Goal: Task Accomplishment & Management: Use online tool/utility

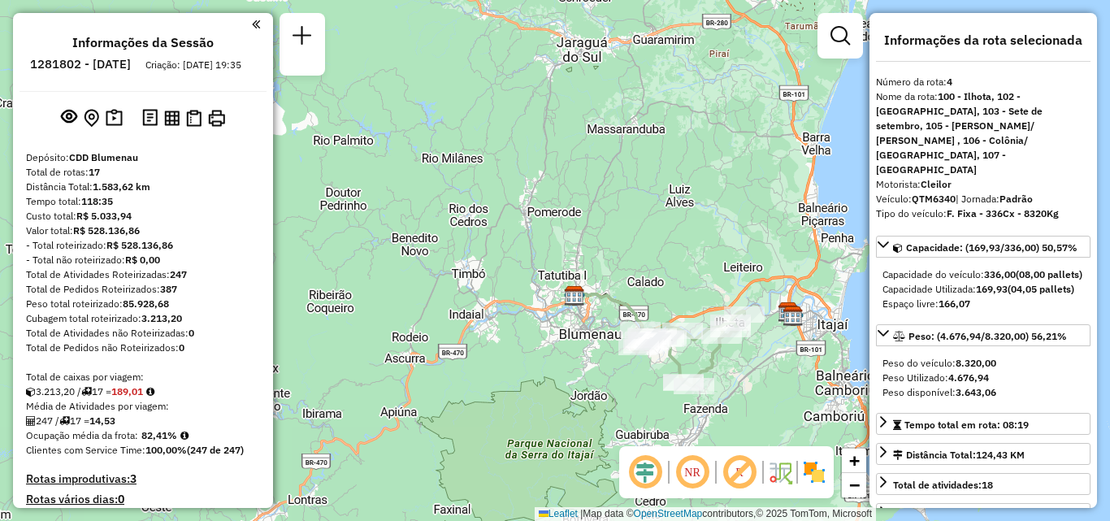
select select "**********"
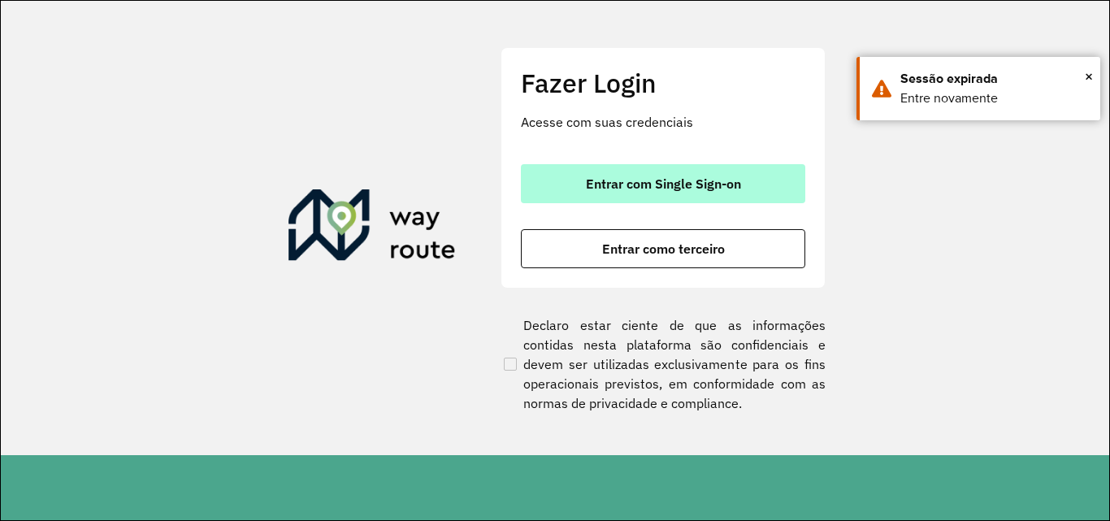
click at [735, 179] on span "Entrar com Single Sign-on" at bounding box center [663, 183] width 155 height 13
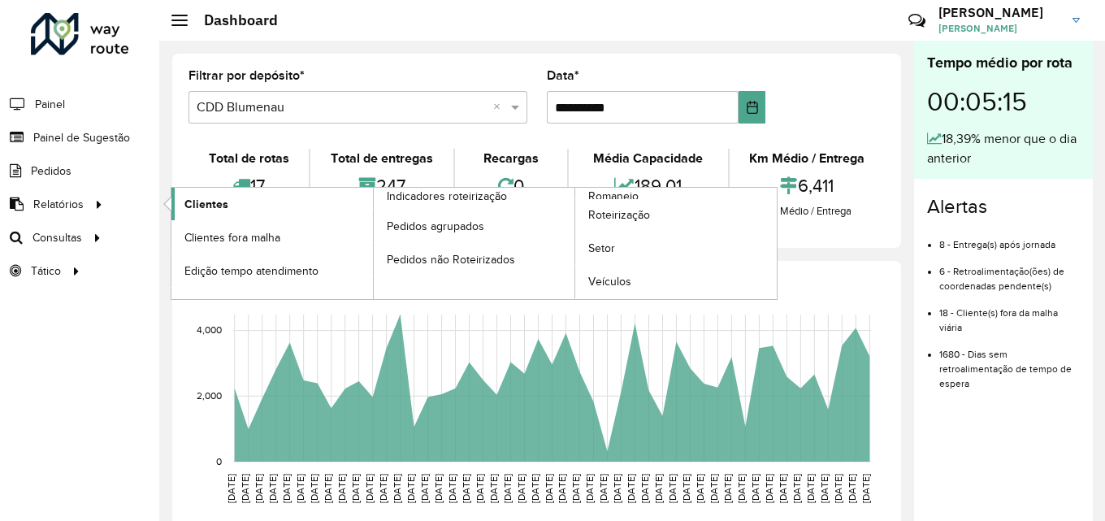
click at [206, 206] on span "Clientes" at bounding box center [206, 204] width 44 height 17
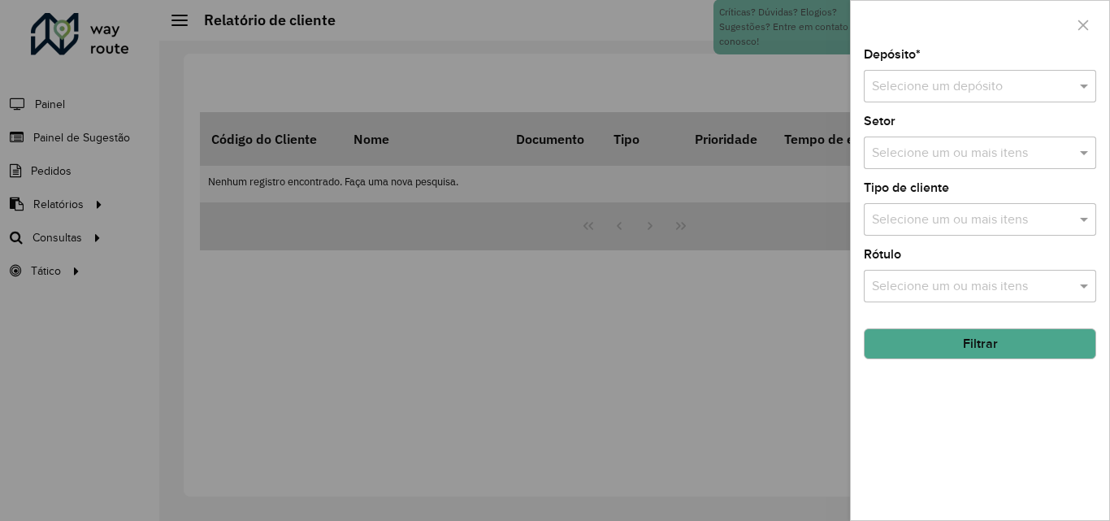
click at [1087, 21] on icon "button" at bounding box center [1083, 25] width 13 height 13
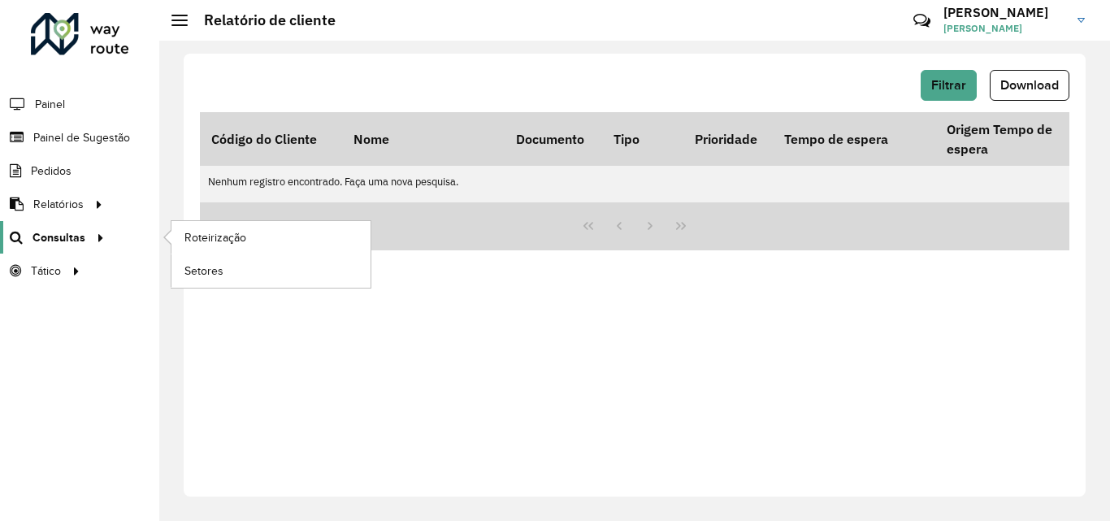
click at [47, 236] on span "Consultas" at bounding box center [59, 237] width 53 height 17
click at [71, 243] on span "Consultas" at bounding box center [59, 237] width 53 height 17
click at [197, 233] on span "Roteirização" at bounding box center [217, 237] width 66 height 17
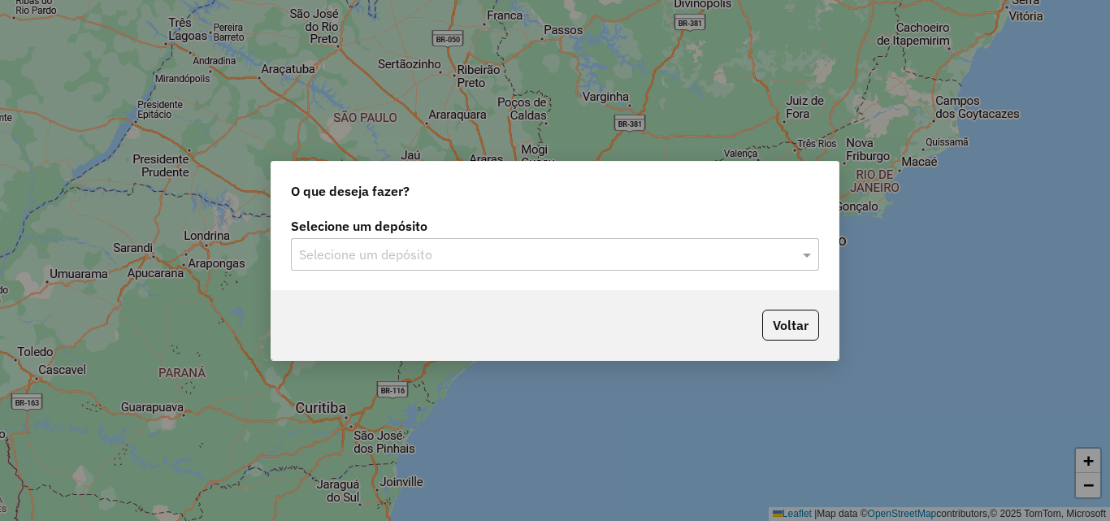
click at [458, 256] on input "text" at bounding box center [539, 255] width 480 height 20
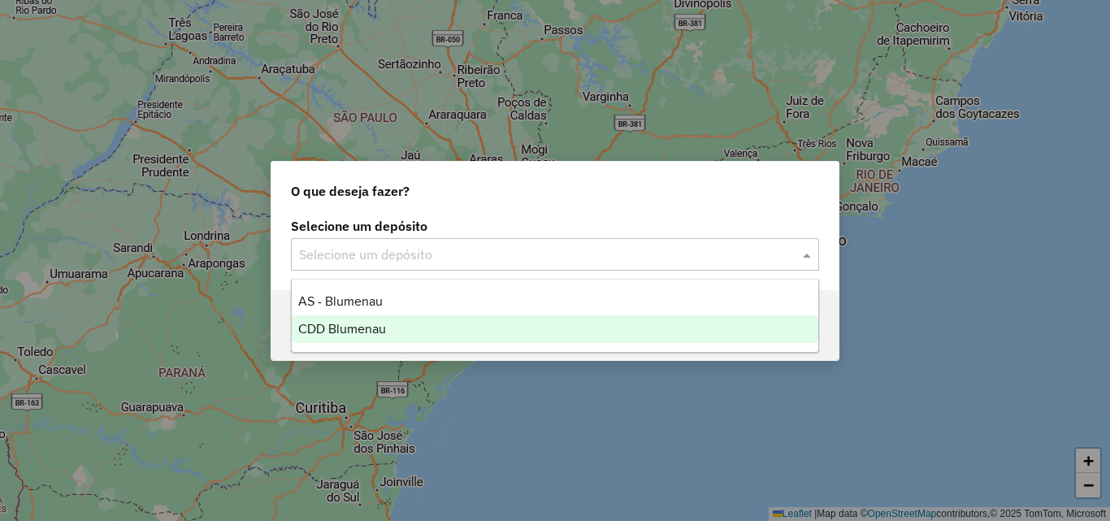
click at [322, 328] on span "CDD Blumenau" at bounding box center [342, 329] width 88 height 14
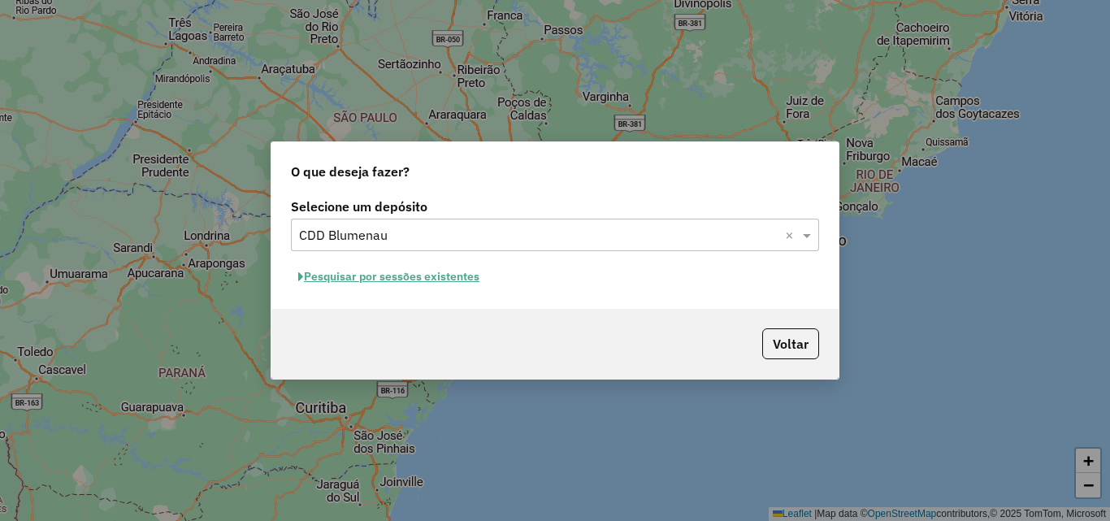
click at [455, 273] on button "Pesquisar por sessões existentes" at bounding box center [389, 276] width 196 height 25
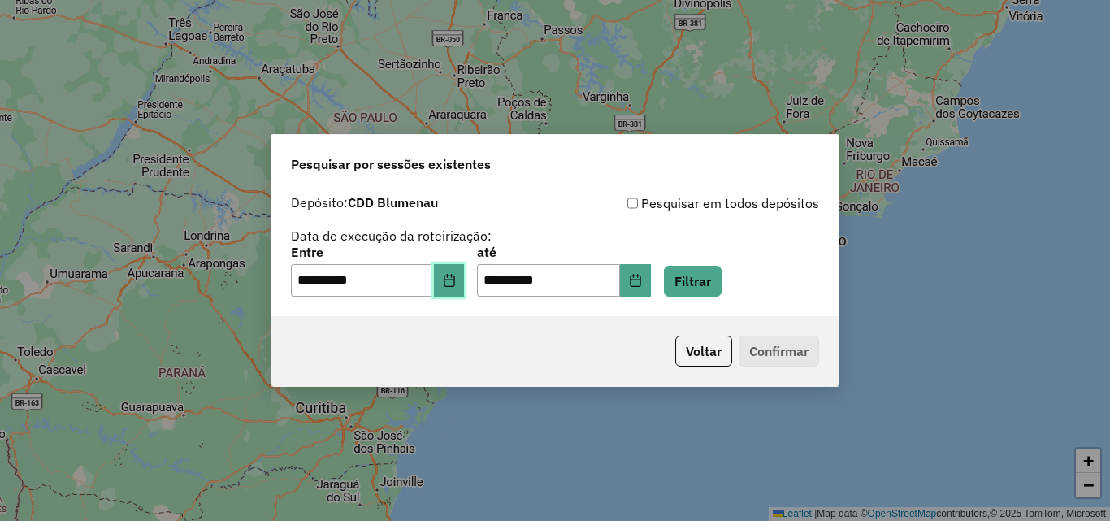
click at [465, 284] on button "Choose Date" at bounding box center [449, 280] width 31 height 33
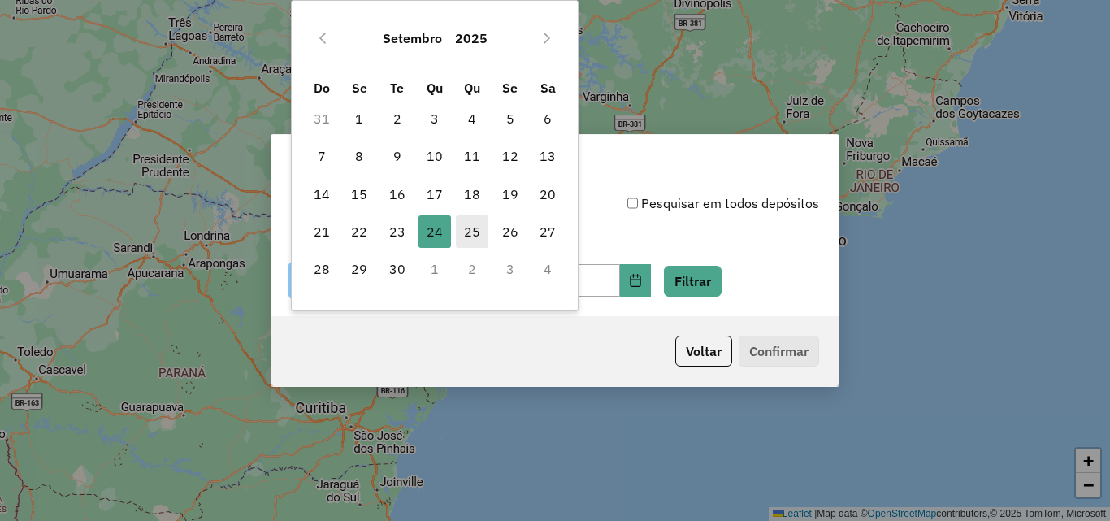
click at [467, 235] on span "25" at bounding box center [472, 231] width 33 height 33
type input "**********"
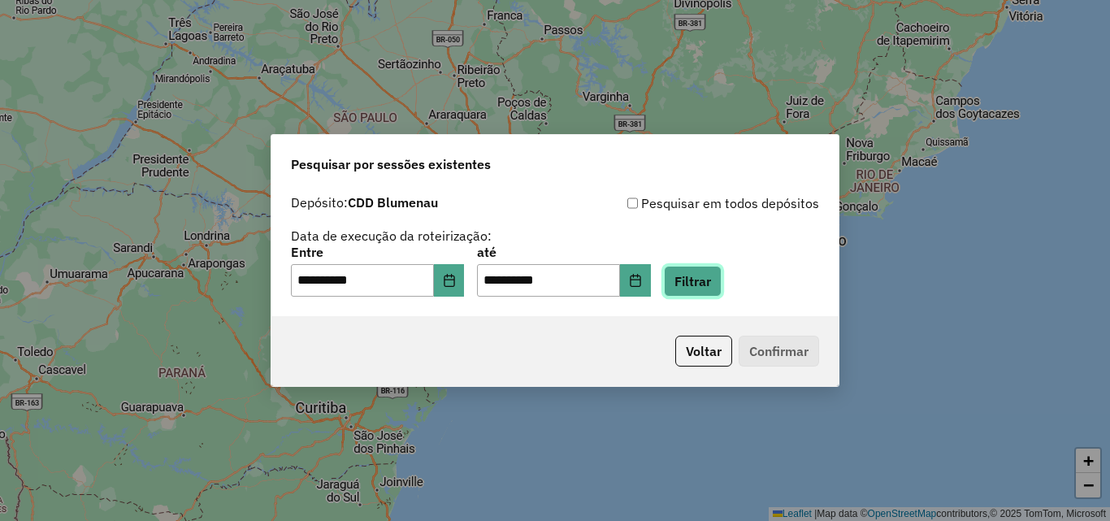
click at [703, 286] on button "Filtrar" at bounding box center [693, 281] width 58 height 31
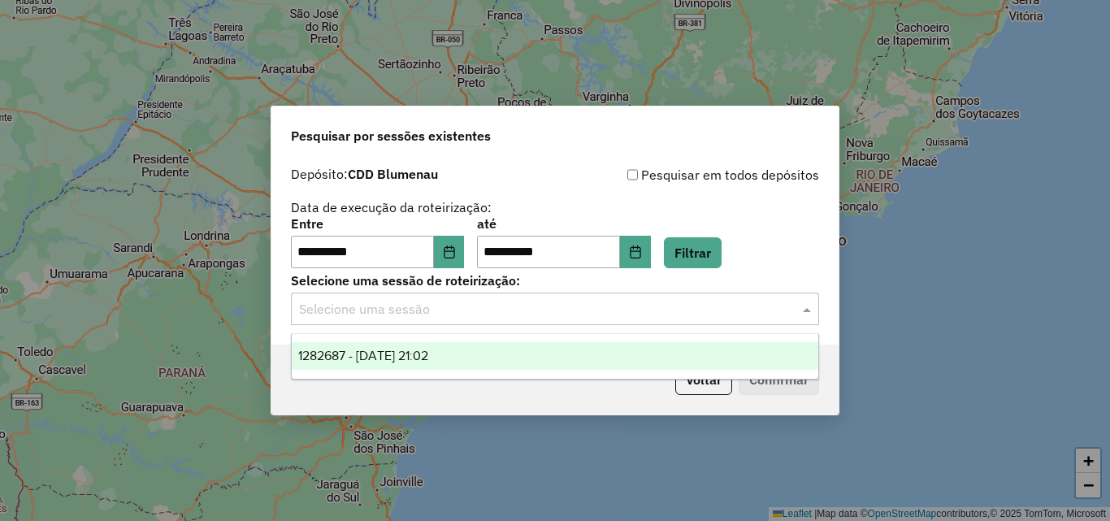
click at [389, 314] on input "text" at bounding box center [539, 310] width 480 height 20
click at [394, 362] on div "1282687 - 25/09/2025 21:02" at bounding box center [555, 356] width 527 height 28
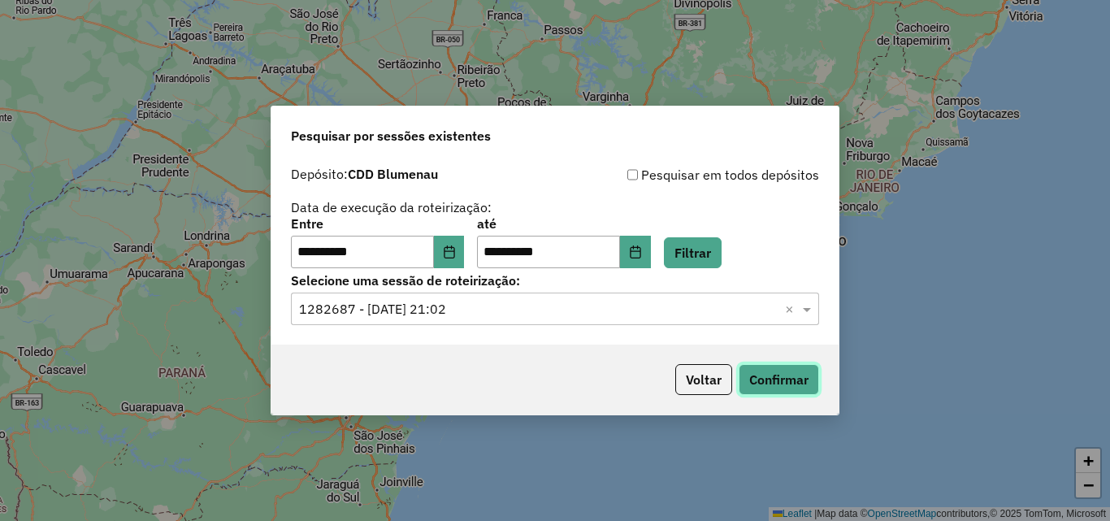
click at [747, 389] on button "Confirmar" at bounding box center [779, 379] width 80 height 31
click at [704, 253] on button "Filtrar" at bounding box center [693, 252] width 58 height 31
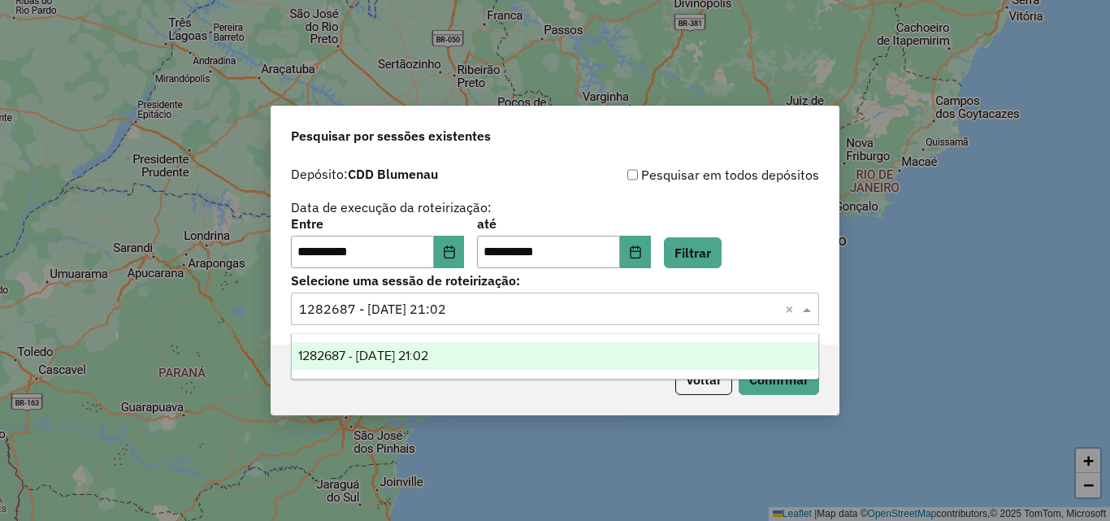
click at [436, 307] on input "text" at bounding box center [539, 310] width 480 height 20
drag, startPoint x: 436, startPoint y: 357, endPoint x: 509, endPoint y: 357, distance: 73.1
click at [428, 357] on span "1282687 - 25/09/2025 21:02" at bounding box center [363, 356] width 130 height 14
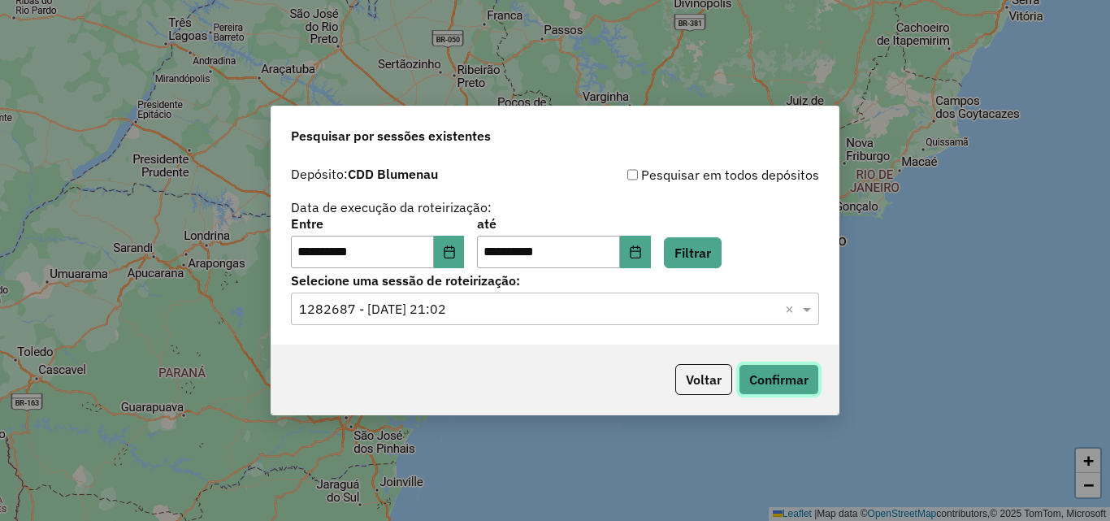
click at [782, 373] on button "Confirmar" at bounding box center [779, 379] width 80 height 31
click at [715, 251] on button "Filtrar" at bounding box center [693, 252] width 58 height 31
click at [500, 314] on input "text" at bounding box center [539, 310] width 480 height 20
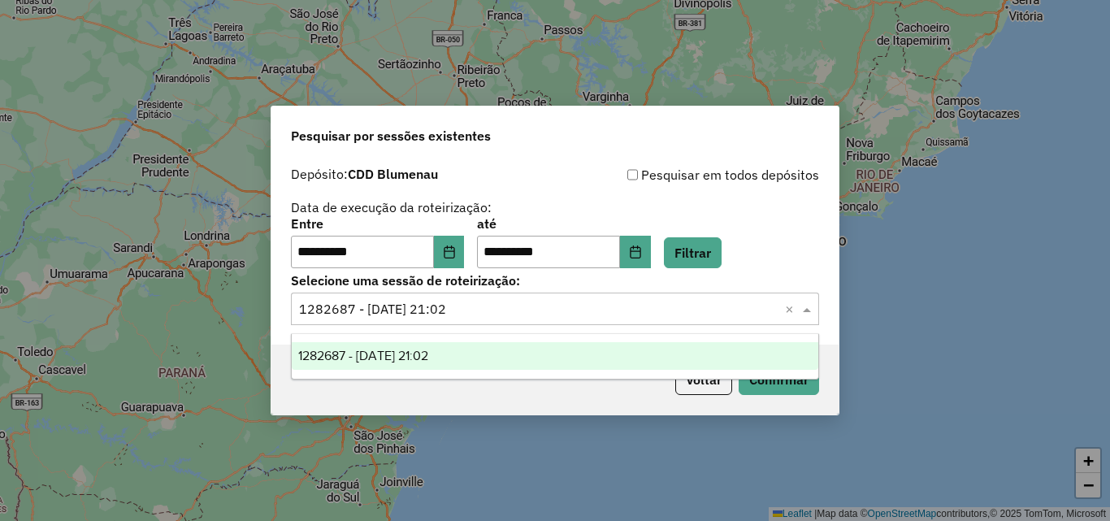
click at [532, 354] on div "1282687 - 25/09/2025 21:02" at bounding box center [555, 356] width 527 height 28
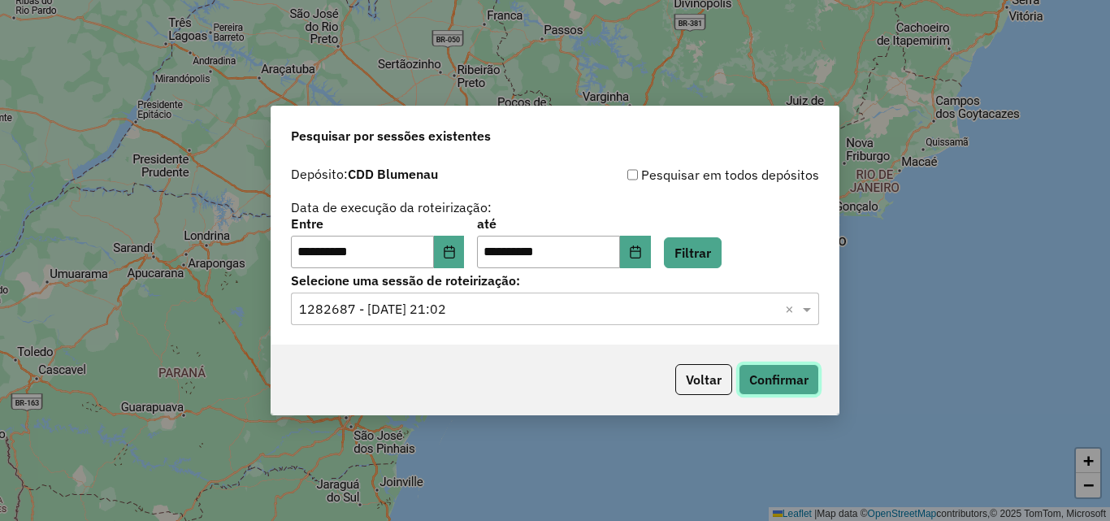
click at [775, 387] on button "Confirmar" at bounding box center [779, 379] width 80 height 31
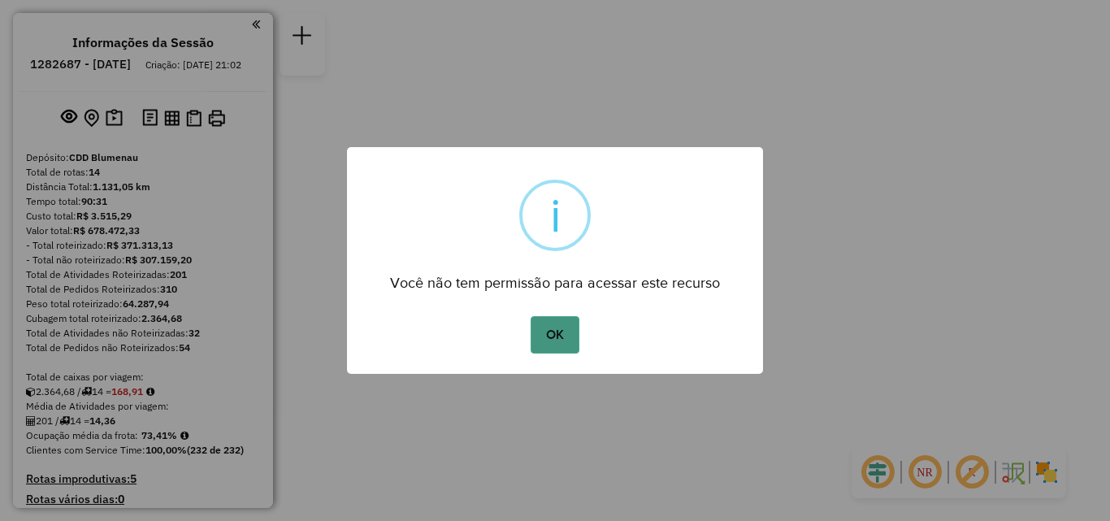
click at [547, 330] on button "OK" at bounding box center [555, 334] width 48 height 37
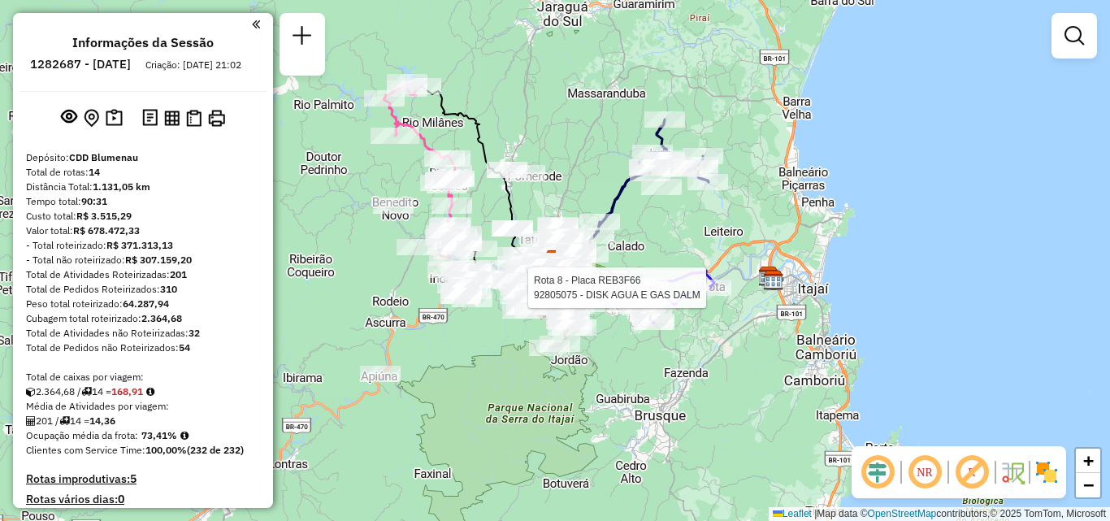
select select "**********"
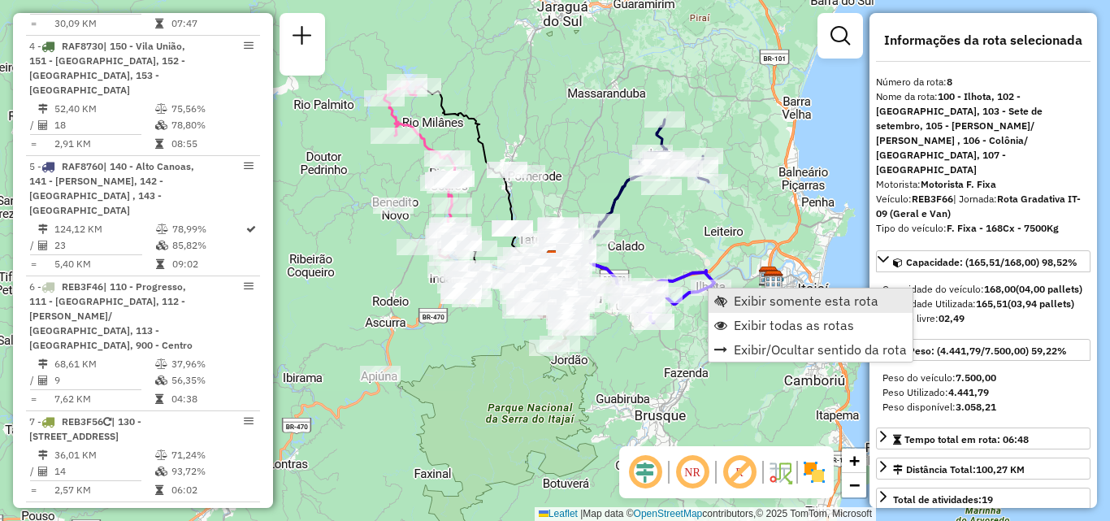
scroll to position [1494, 0]
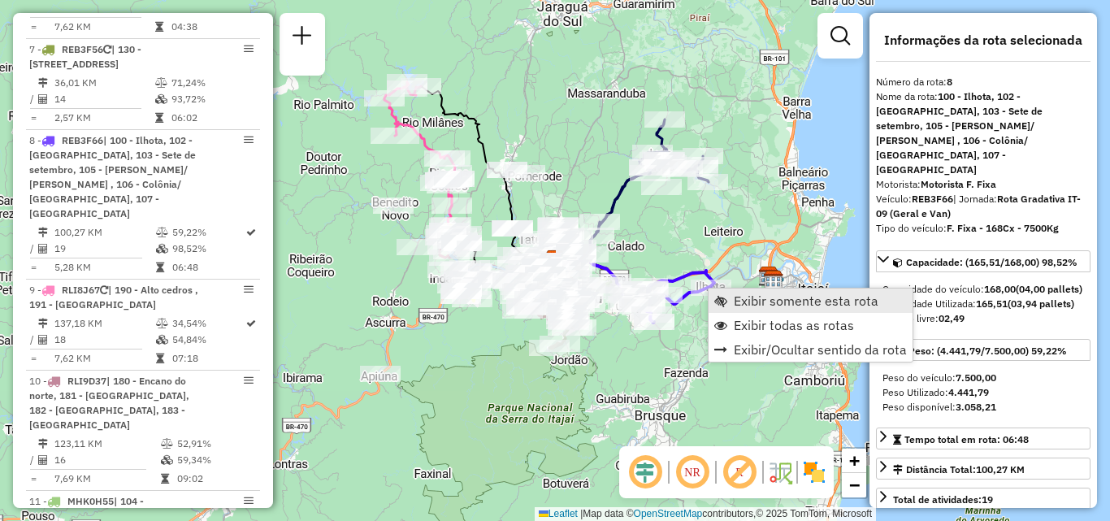
click at [782, 302] on span "Exibir somente esta rota" at bounding box center [806, 300] width 145 height 13
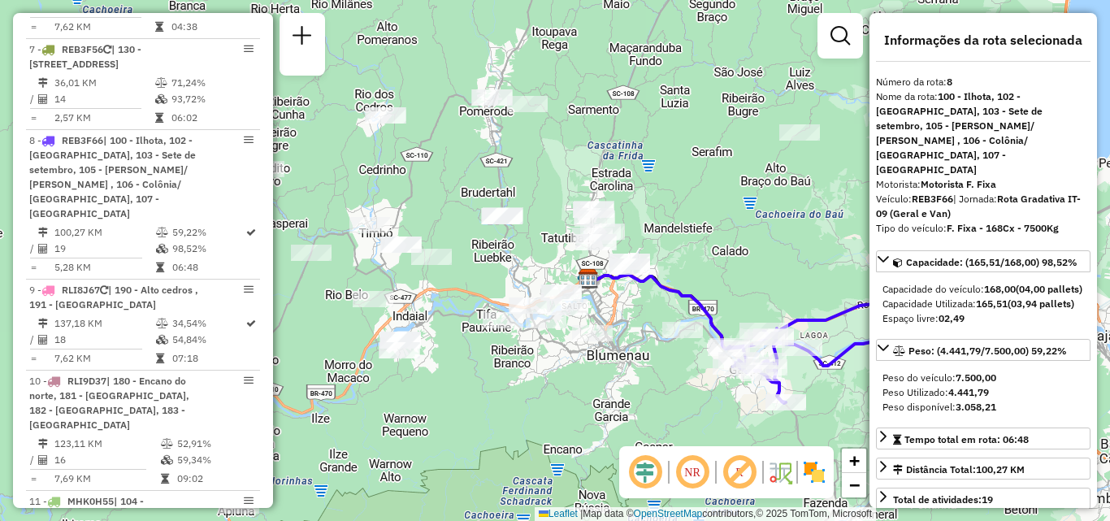
drag, startPoint x: 488, startPoint y: 344, endPoint x: 619, endPoint y: 371, distance: 134.5
click at [619, 371] on div "Janela de atendimento Grade de atendimento Capacidade Transportadoras Veículos …" at bounding box center [555, 260] width 1110 height 521
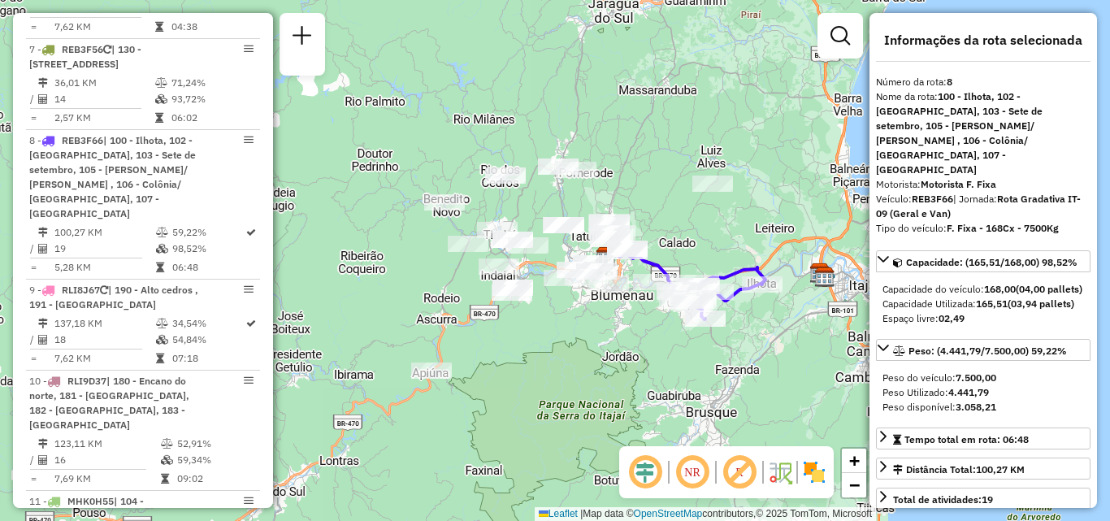
drag, startPoint x: 424, startPoint y: 329, endPoint x: 492, endPoint y: 315, distance: 68.9
click at [492, 315] on div "Janela de atendimento Grade de atendimento Capacidade Transportadoras Veículos …" at bounding box center [555, 260] width 1110 height 521
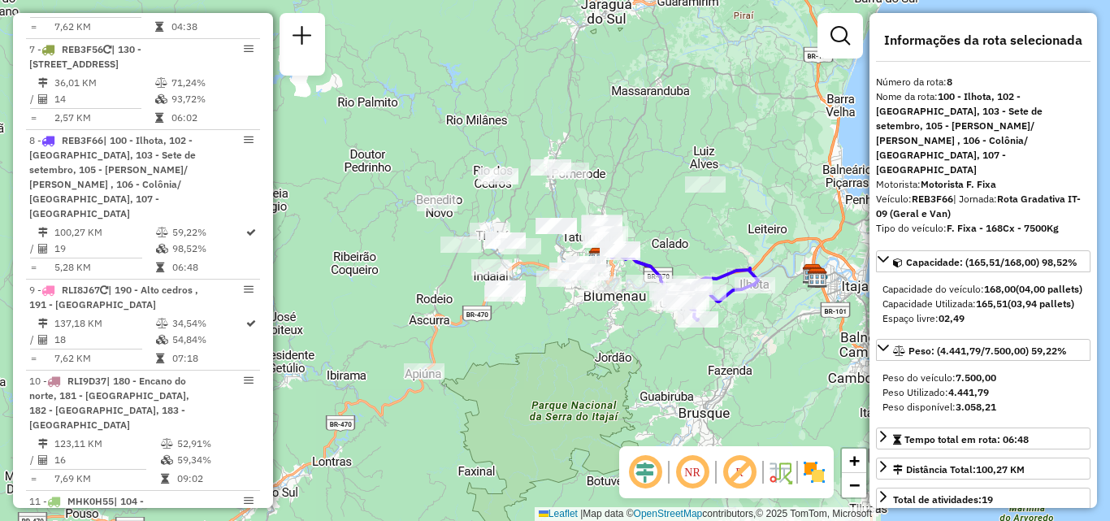
drag, startPoint x: 597, startPoint y: 315, endPoint x: 525, endPoint y: 315, distance: 71.5
click at [525, 315] on div "Janela de atendimento Grade de atendimento Capacidade Transportadoras Veículos …" at bounding box center [555, 260] width 1110 height 521
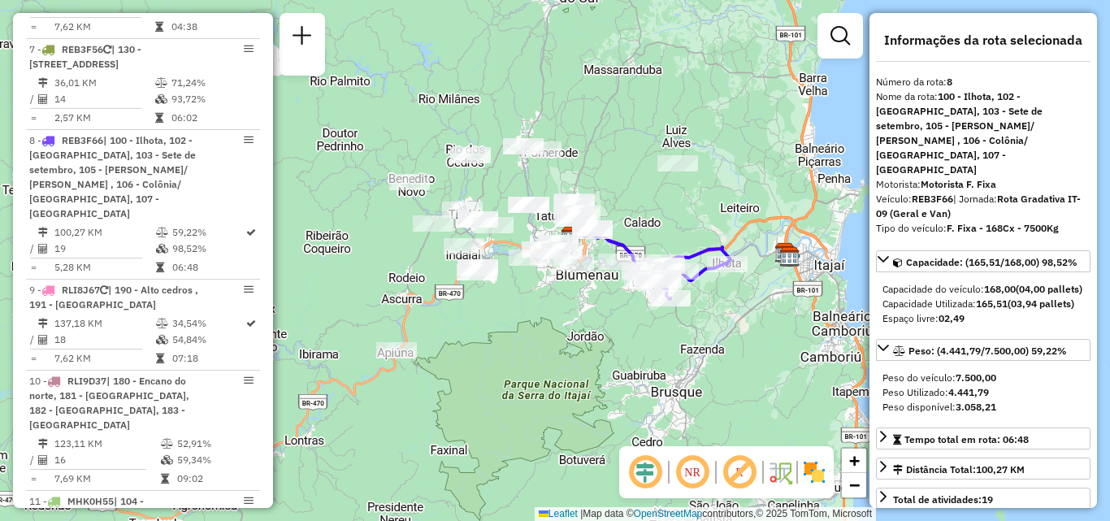
drag, startPoint x: 598, startPoint y: 338, endPoint x: 643, endPoint y: 316, distance: 49.8
click at [643, 316] on div "Janela de atendimento Grade de atendimento Capacidade Transportadoras Veículos …" at bounding box center [555, 260] width 1110 height 521
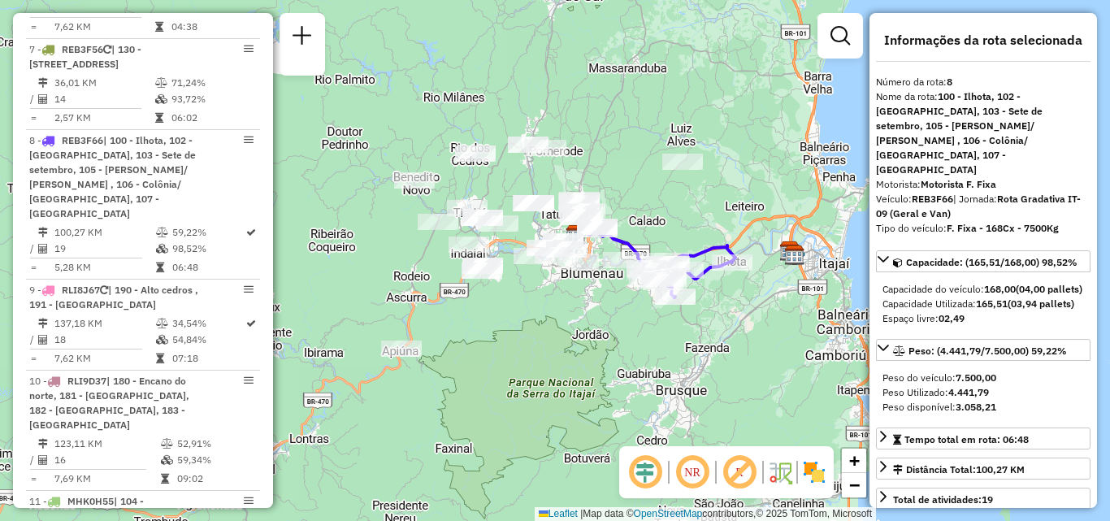
drag, startPoint x: 355, startPoint y: 312, endPoint x: 540, endPoint y: 293, distance: 186.3
click at [540, 293] on div "Janela de atendimento Grade de atendimento Capacidade Transportadoras Veículos …" at bounding box center [555, 260] width 1110 height 521
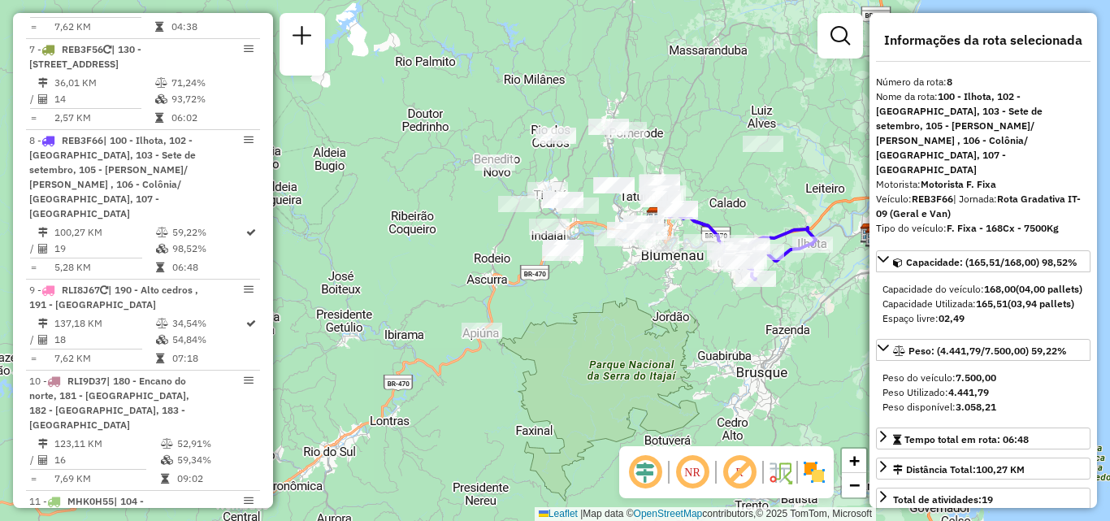
drag, startPoint x: 568, startPoint y: 293, endPoint x: 544, endPoint y: 293, distance: 24.4
click at [548, 293] on div "Janela de atendimento Grade de atendimento Capacidade Transportadoras Veículos …" at bounding box center [555, 260] width 1110 height 521
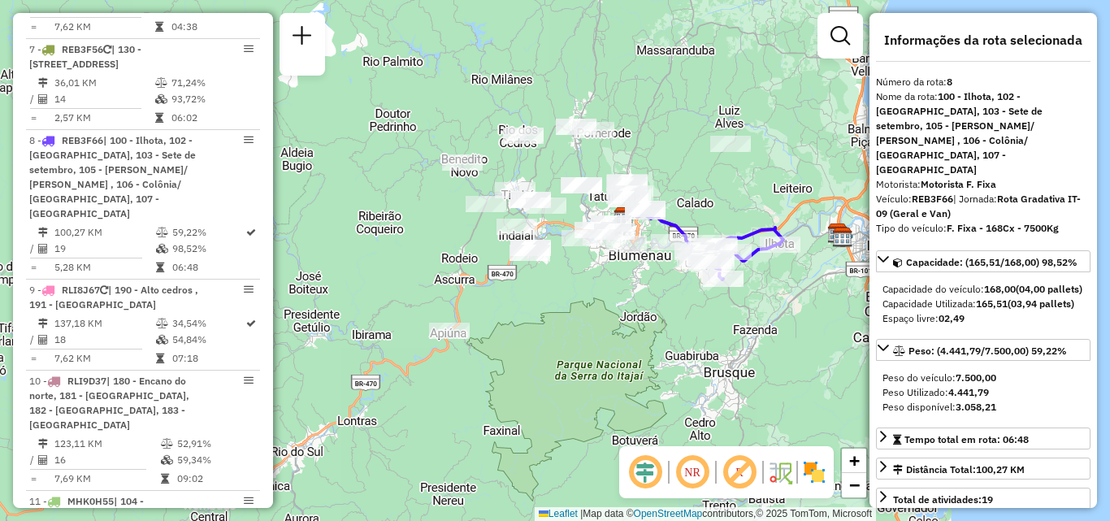
drag, startPoint x: 622, startPoint y: 284, endPoint x: 570, endPoint y: 287, distance: 52.1
click at [570, 287] on div "Janela de atendimento Grade de atendimento Capacidade Transportadoras Veículos …" at bounding box center [555, 260] width 1110 height 521
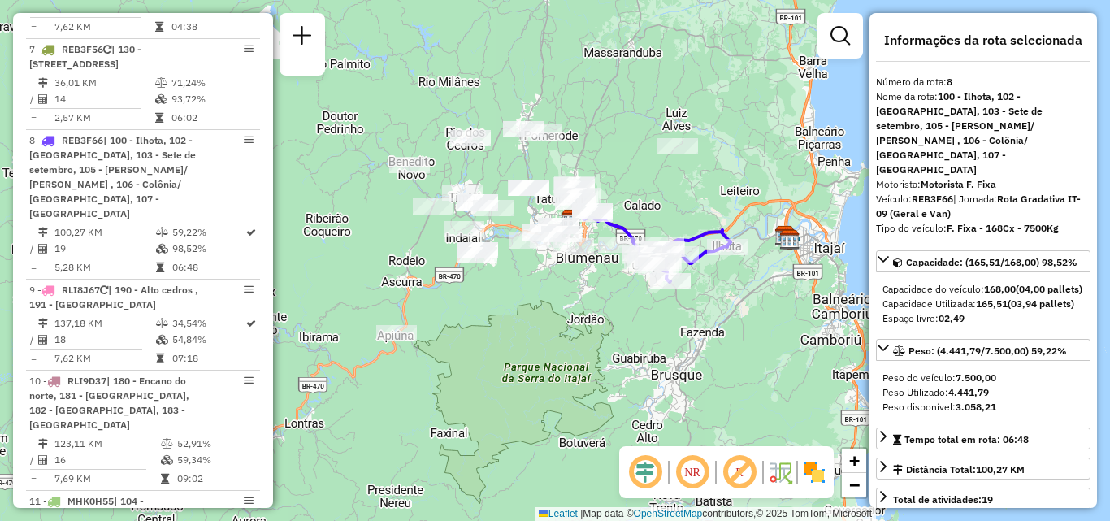
drag, startPoint x: 613, startPoint y: 283, endPoint x: 568, endPoint y: 293, distance: 45.9
click at [568, 293] on div "Janela de atendimento Grade de atendimento Capacidade Transportadoras Veículos …" at bounding box center [555, 260] width 1110 height 521
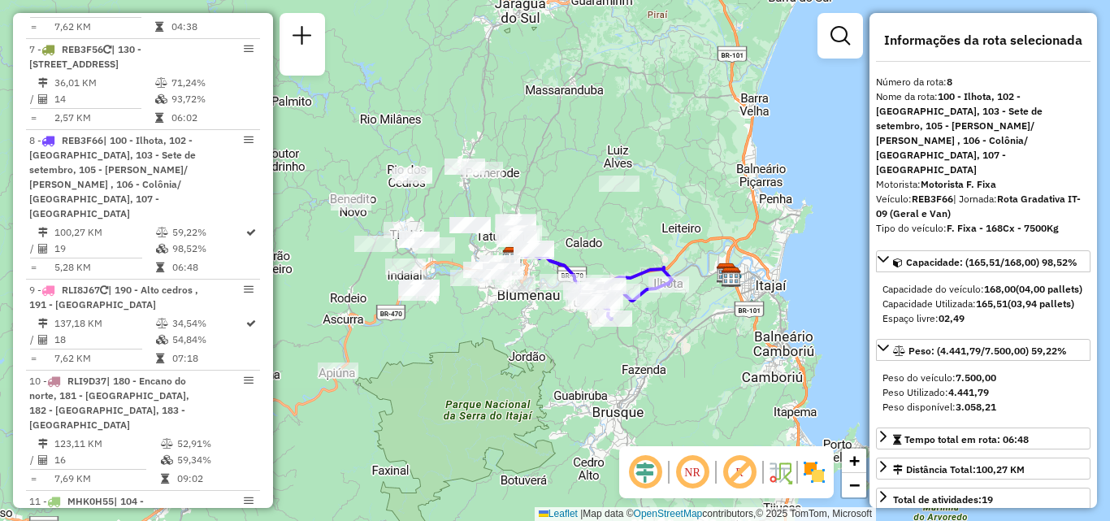
drag, startPoint x: 480, startPoint y: 314, endPoint x: 467, endPoint y: 341, distance: 30.2
click at [467, 341] on div "Janela de atendimento Grade de atendimento Capacidade Transportadoras Veículos …" at bounding box center [555, 260] width 1110 height 521
drag, startPoint x: 506, startPoint y: 326, endPoint x: 519, endPoint y: 326, distance: 13.8
click at [519, 326] on div "Janela de atendimento Grade de atendimento Capacidade Transportadoras Veículos …" at bounding box center [555, 260] width 1110 height 521
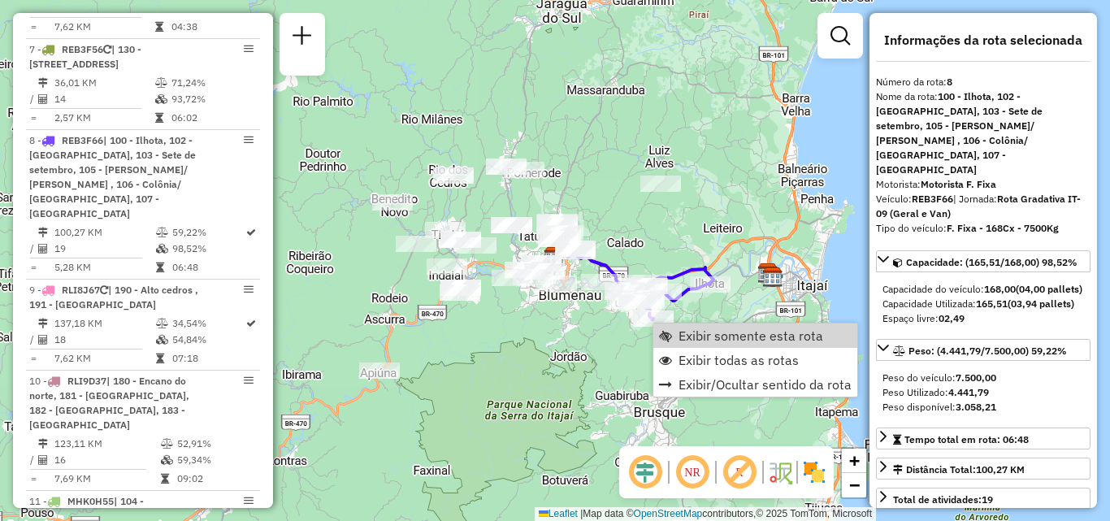
drag, startPoint x: 580, startPoint y: 339, endPoint x: 630, endPoint y: 322, distance: 52.4
click at [581, 339] on div "Janela de atendimento Grade de atendimento Capacidade Transportadoras Veículos …" at bounding box center [555, 260] width 1110 height 521
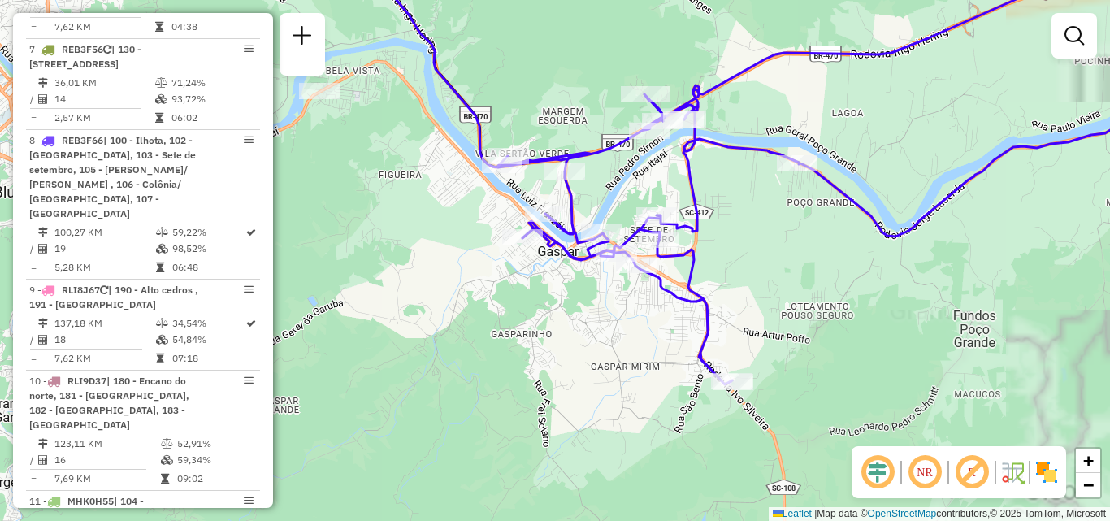
drag, startPoint x: 642, startPoint y: 314, endPoint x: 642, endPoint y: 368, distance: 54.5
click at [642, 368] on div "Janela de atendimento Grade de atendimento Capacidade Transportadoras Veículos …" at bounding box center [555, 260] width 1110 height 521
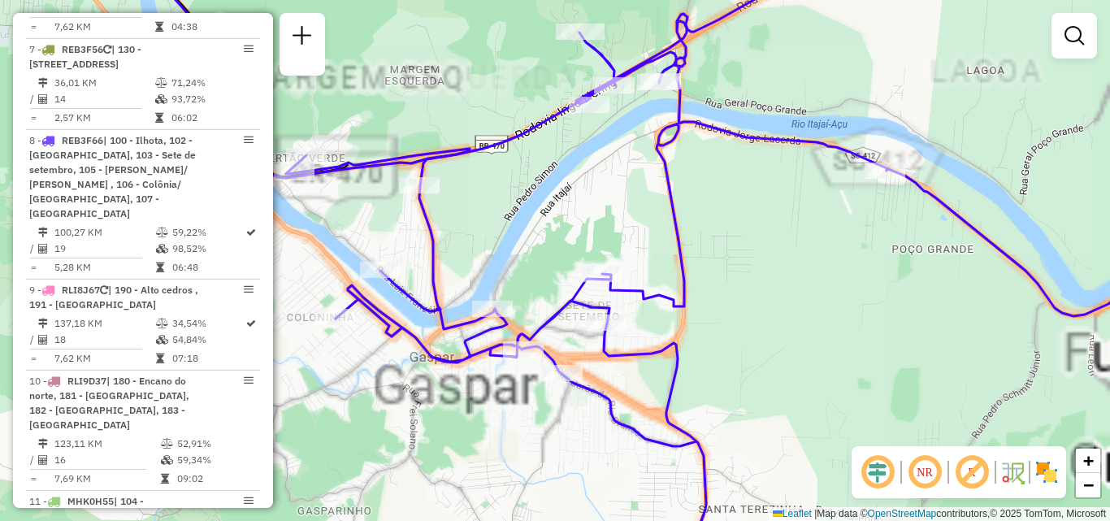
drag, startPoint x: 696, startPoint y: 209, endPoint x: 658, endPoint y: 227, distance: 42.2
click at [660, 262] on icon at bounding box center [739, 297] width 907 height 625
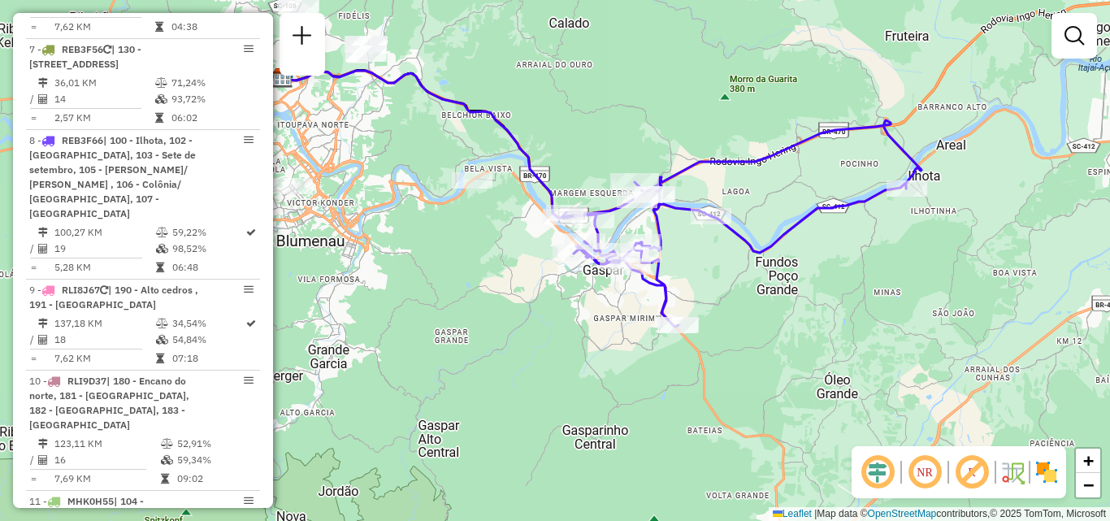
drag, startPoint x: 531, startPoint y: 327, endPoint x: 565, endPoint y: 326, distance: 34.1
click at [565, 326] on div "Janela de atendimento Grade de atendimento Capacidade Transportadoras Veículos …" at bounding box center [555, 260] width 1110 height 521
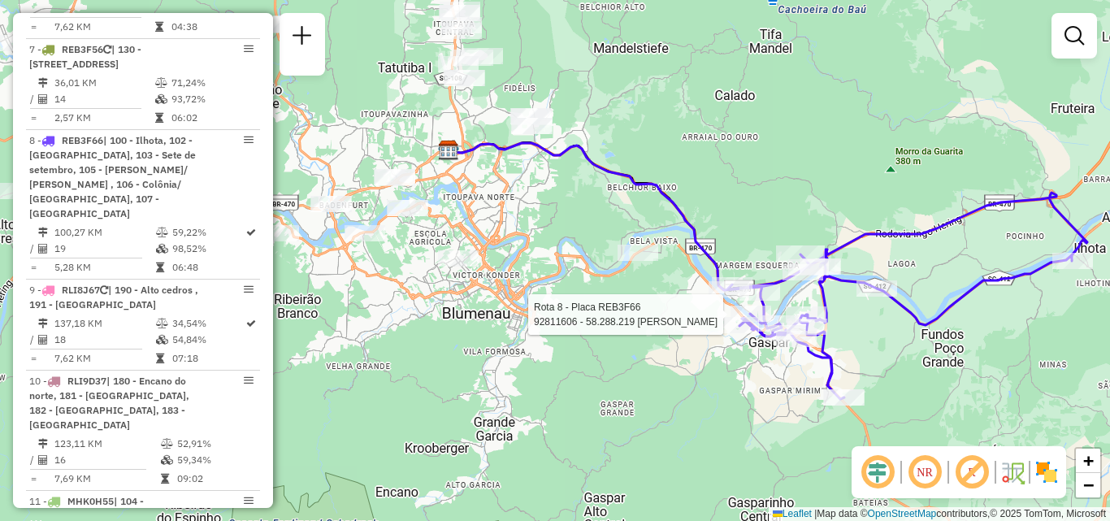
select select "**********"
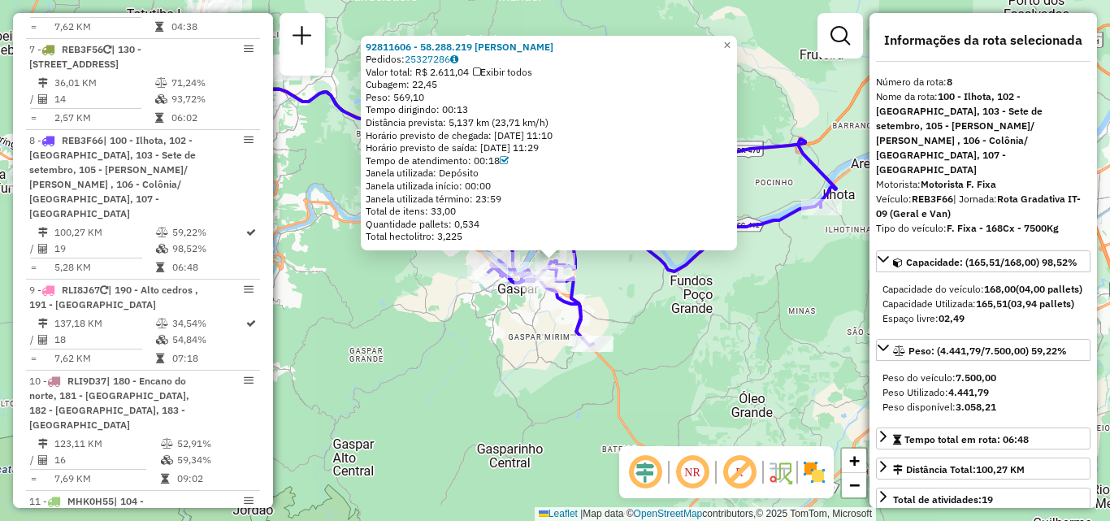
click at [706, 339] on div "92811606 - 58.288.219 VALDECI FERREIRA DOS SANTOS Pedidos: 25327286 Valor total…" at bounding box center [555, 260] width 1110 height 521
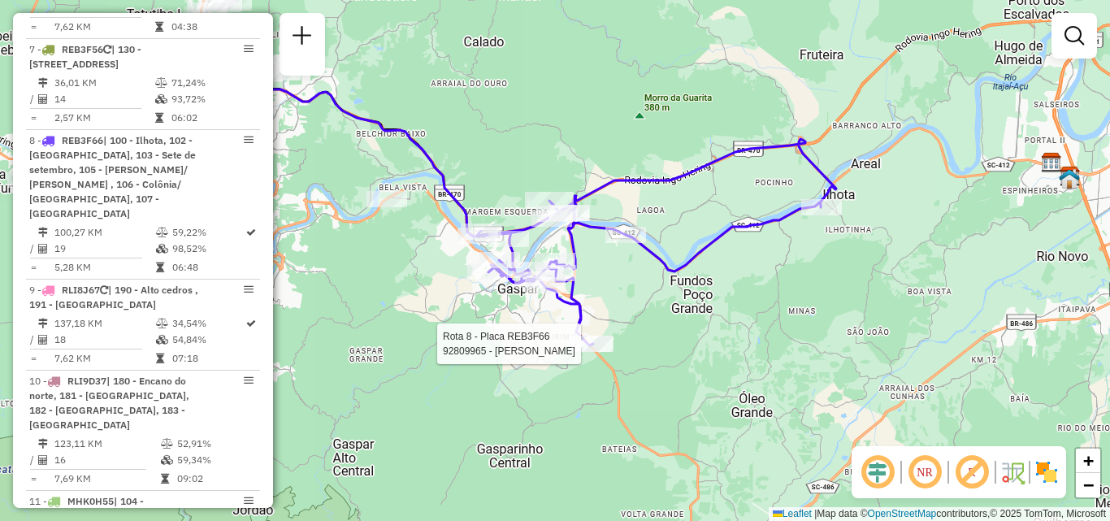
select select "**********"
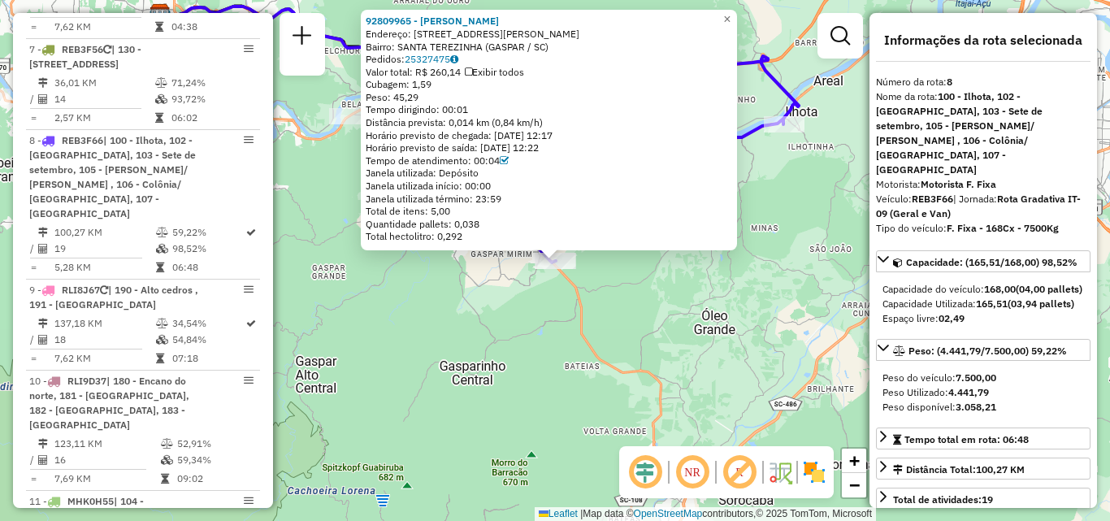
click at [731, 342] on div "92809965 - GABRIEL TESTONI Endereço: RUA PAULO REINERT 201 Bairro: SANTA TEREZI…" at bounding box center [555, 260] width 1110 height 521
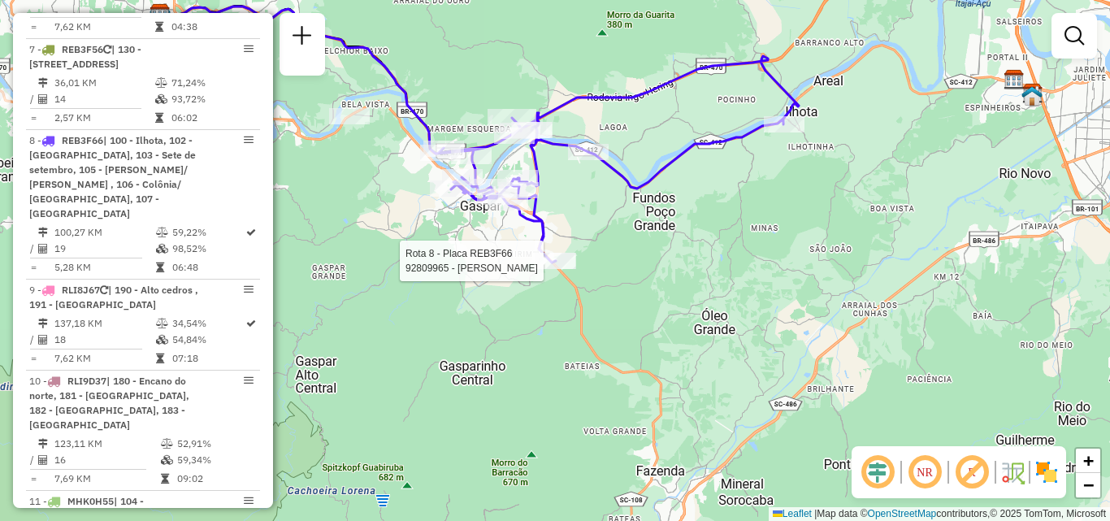
select select "**********"
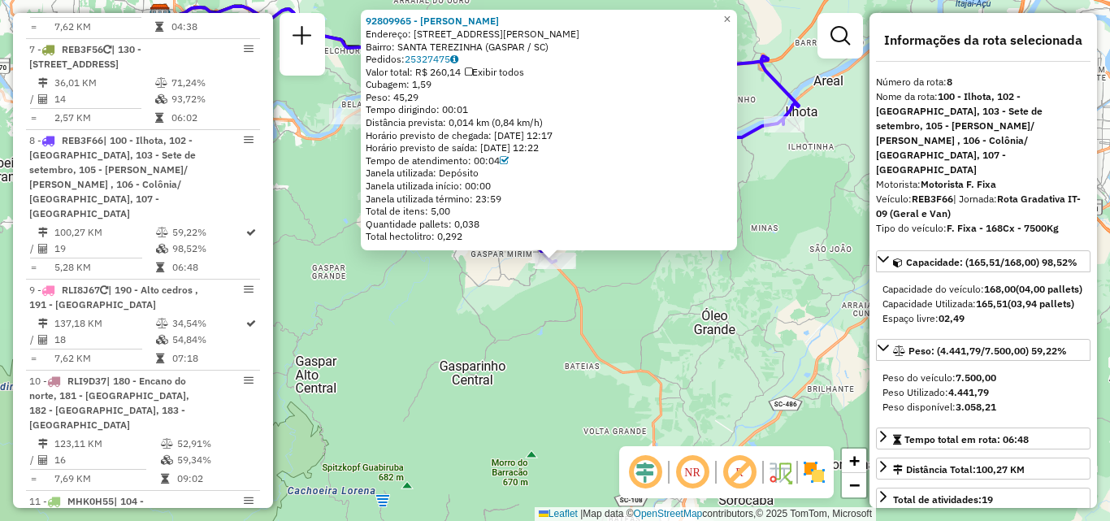
click at [687, 270] on div "92809965 - GABRIEL TESTONI Endereço: RUA PAULO REINERT 201 Bairro: SANTA TEREZI…" at bounding box center [555, 260] width 1110 height 521
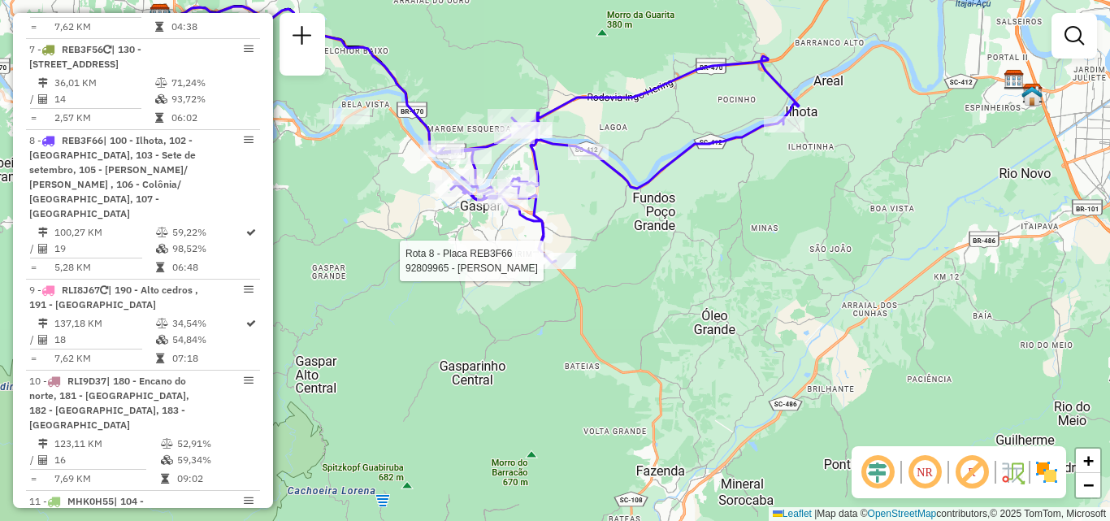
select select "**********"
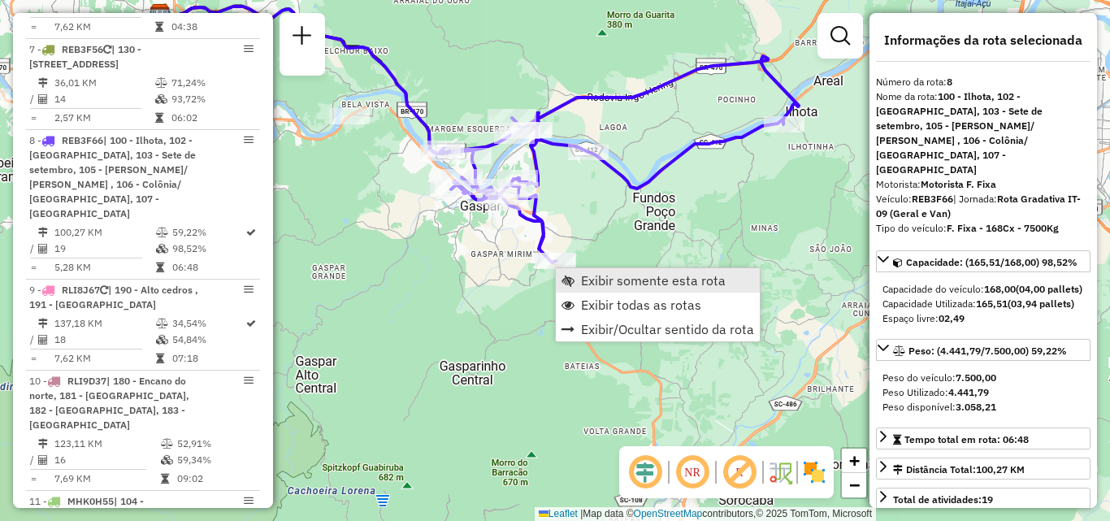
click at [608, 286] on span "Exibir somente esta rota" at bounding box center [653, 280] width 145 height 13
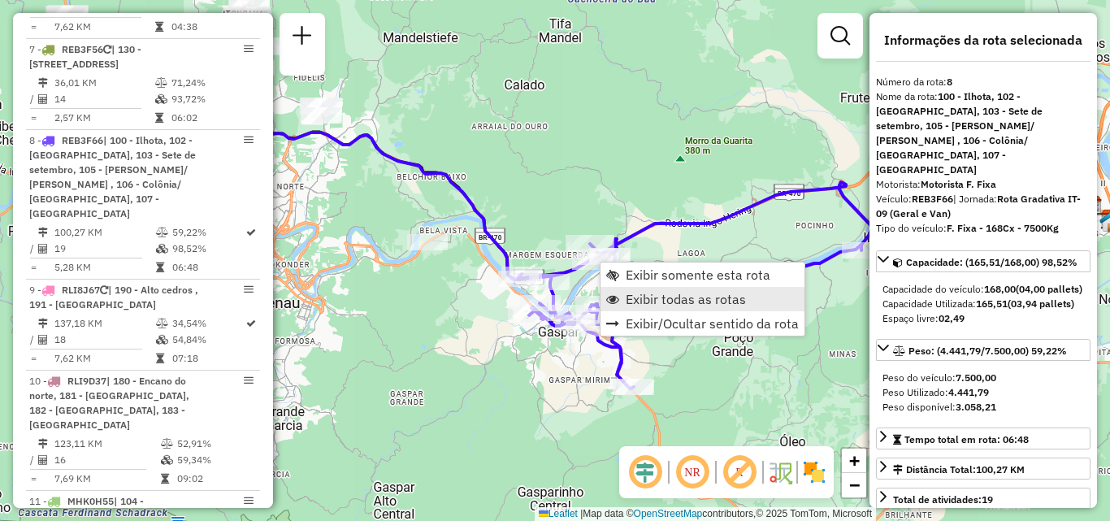
click at [665, 299] on span "Exibir todas as rotas" at bounding box center [686, 299] width 120 height 13
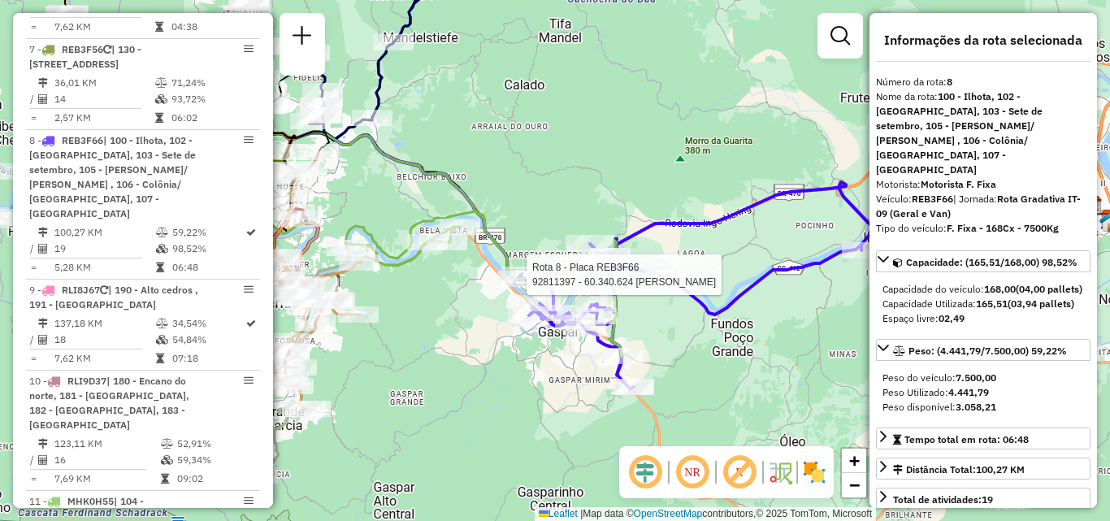
drag, startPoint x: 504, startPoint y: 263, endPoint x: 726, endPoint y: 270, distance: 222.0
click at [623, 270] on icon at bounding box center [401, 281] width 445 height 150
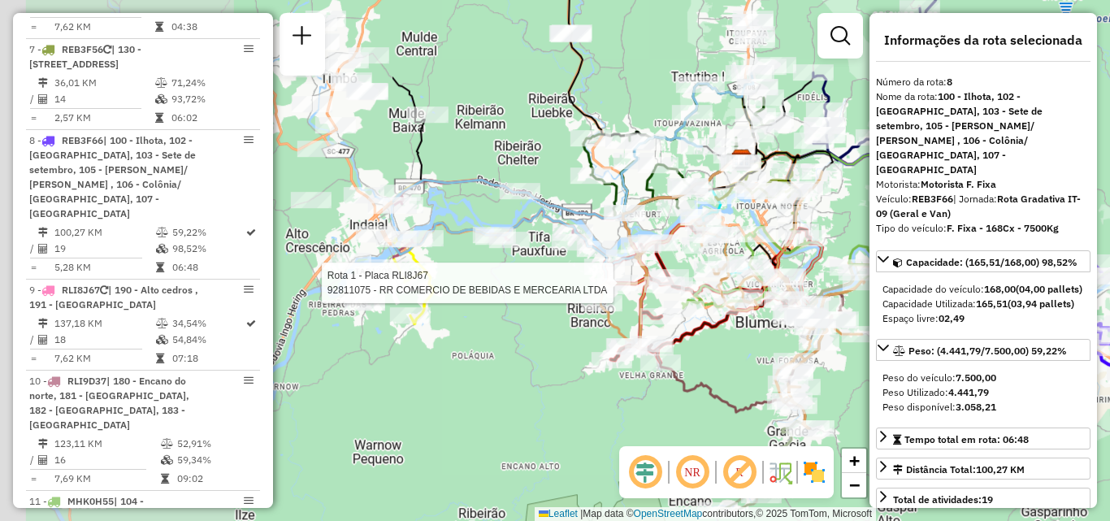
drag, startPoint x: 655, startPoint y: 279, endPoint x: 735, endPoint y: 281, distance: 79.7
click at [733, 281] on div "Rota 14 - Placa RTE9B90 92806250 - RODRIGO RIBEIRO CONR Rota 13 - Placa EWP3H08…" at bounding box center [555, 260] width 1110 height 521
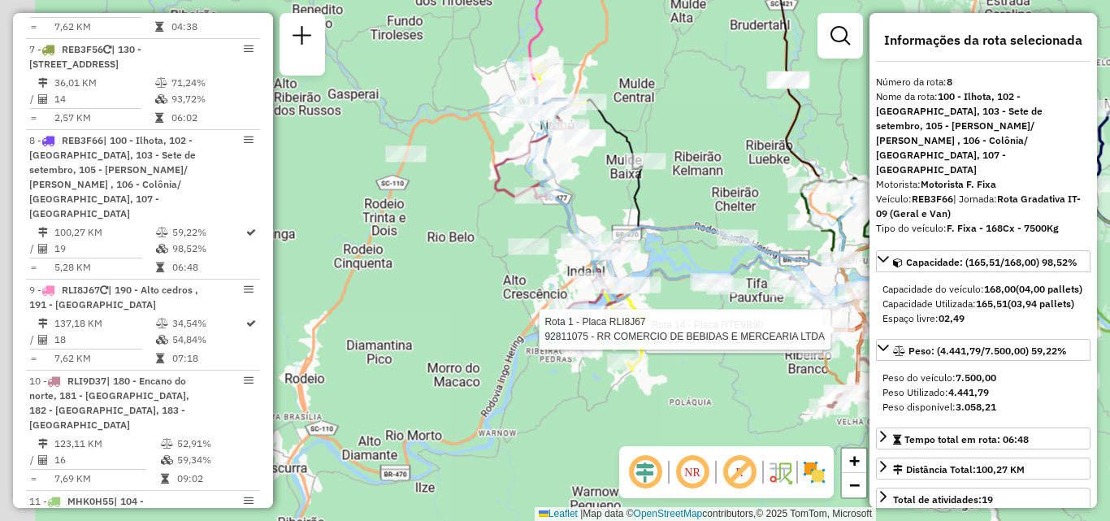
drag, startPoint x: 492, startPoint y: 308, endPoint x: 638, endPoint y: 384, distance: 164.7
click at [638, 384] on div "Rota 8 - Placa REB3F66 92800768 - AUTO POSTO GASPAR LT Rota 14 - Placa RTE9B90 …" at bounding box center [555, 260] width 1110 height 521
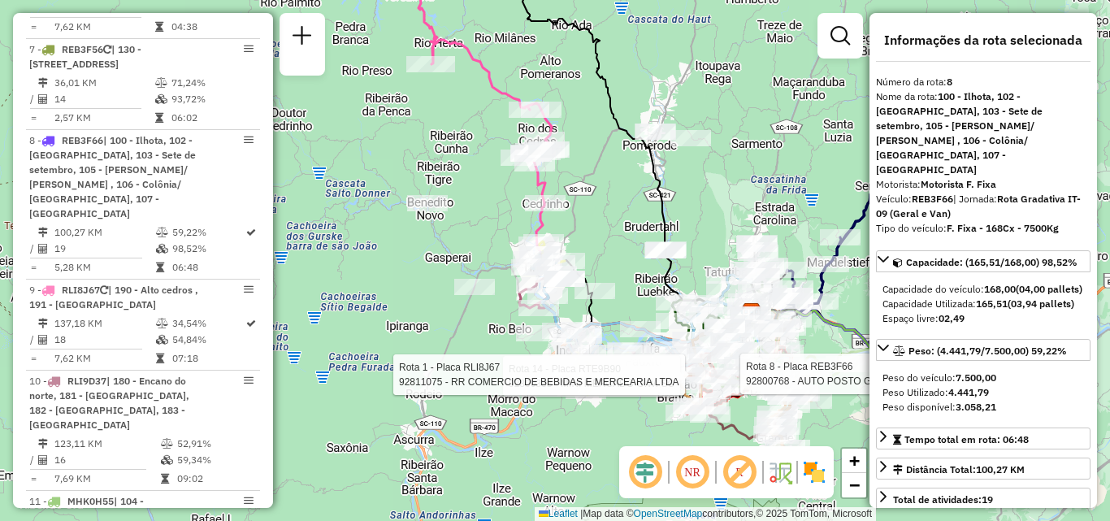
drag, startPoint x: 597, startPoint y: 323, endPoint x: 496, endPoint y: 348, distance: 103.7
click at [496, 348] on div "Rota 8 - Placa REB3F66 92800768 - AUTO POSTO GASPAR LT Rota 14 - Placa RTE9B90 …" at bounding box center [555, 260] width 1110 height 521
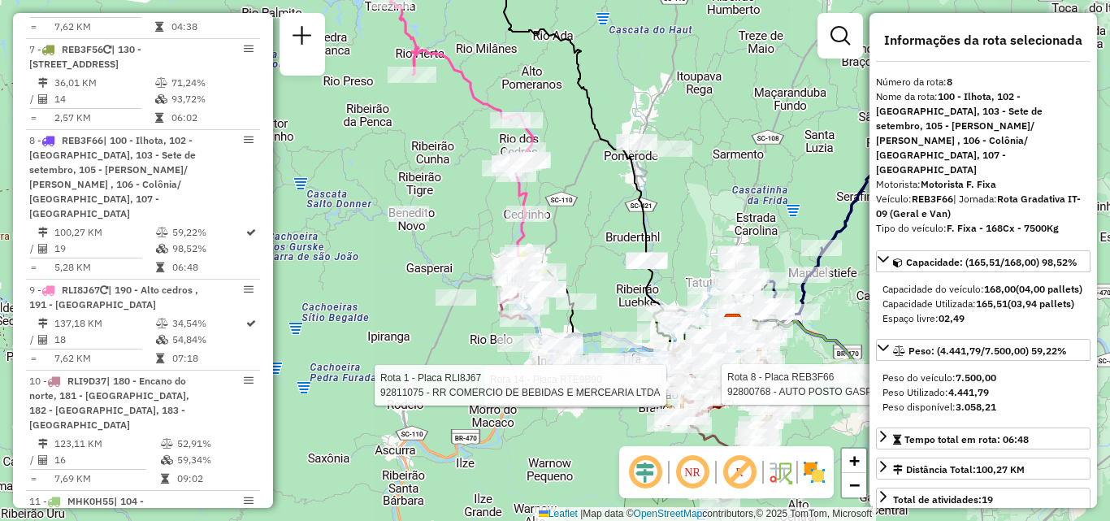
drag, startPoint x: 590, startPoint y: 208, endPoint x: 574, endPoint y: 326, distance: 119.0
click at [574, 326] on div "Rota 8 - Placa REB3F66 92800768 - AUTO POSTO GASPAR LT Rota 14 - Placa RTE9B90 …" at bounding box center [555, 260] width 1110 height 521
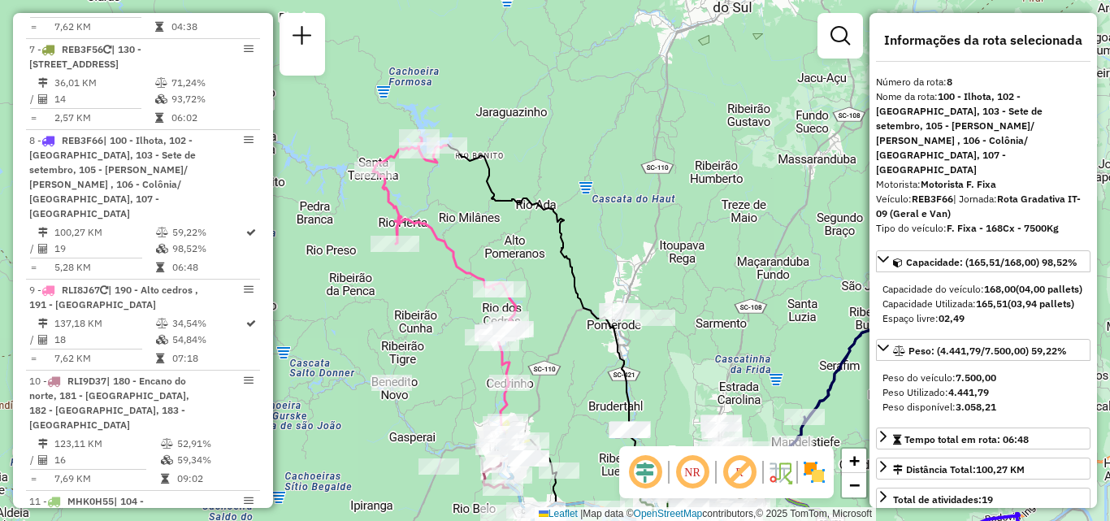
drag, startPoint x: 423, startPoint y: 245, endPoint x: 423, endPoint y: 291, distance: 46.3
click at [423, 291] on div "Rota 8 - Placa REB3F66 92800768 - AUTO POSTO GASPAR LT Rota 14 - Placa RTE9B90 …" at bounding box center [555, 260] width 1110 height 521
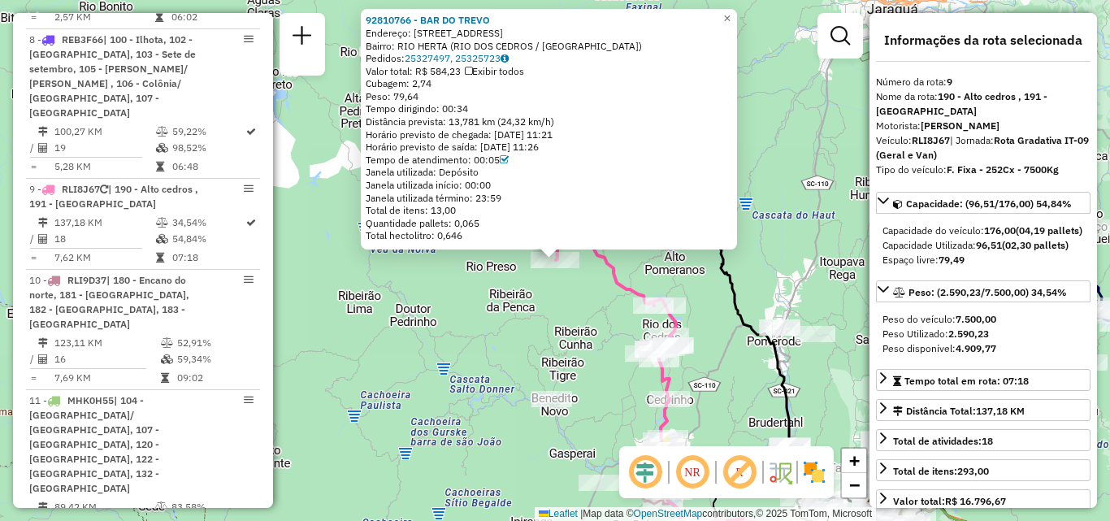
scroll to position [1629, 0]
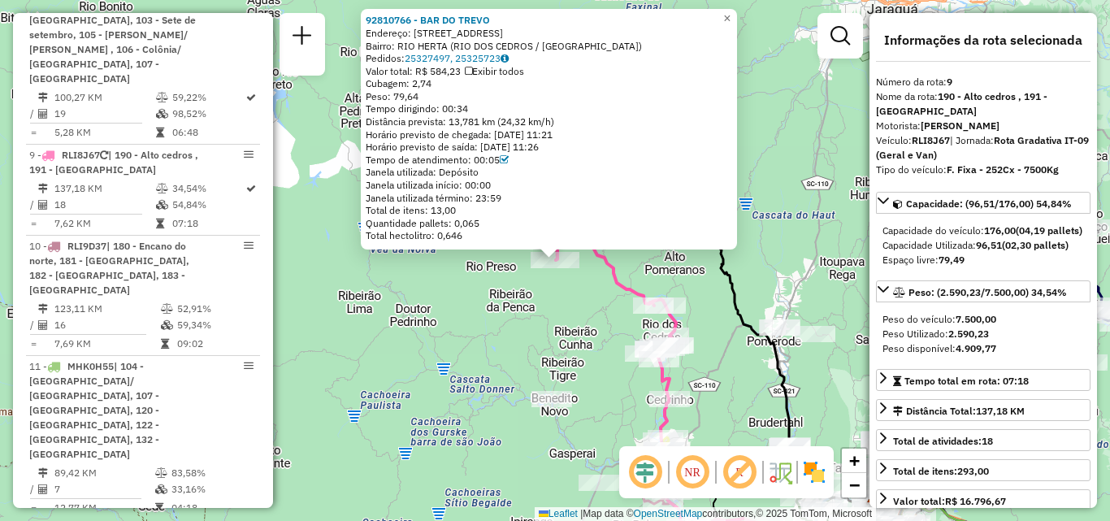
click at [397, 330] on div "92810766 - BAR DO TREVO Endereço: Estrada Rio Herta 17000 Bairro: RIO HERTA (RI…" at bounding box center [555, 260] width 1110 height 521
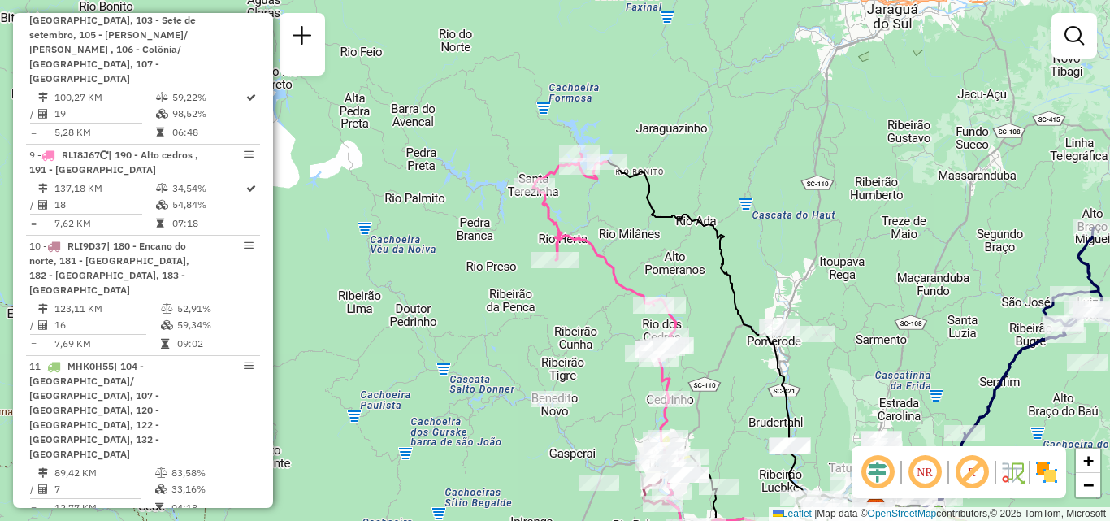
drag, startPoint x: 536, startPoint y: 349, endPoint x: 514, endPoint y: 314, distance: 40.8
click at [521, 322] on div "Janela de atendimento Grade de atendimento Capacidade Transportadoras Veículos …" at bounding box center [555, 260] width 1110 height 521
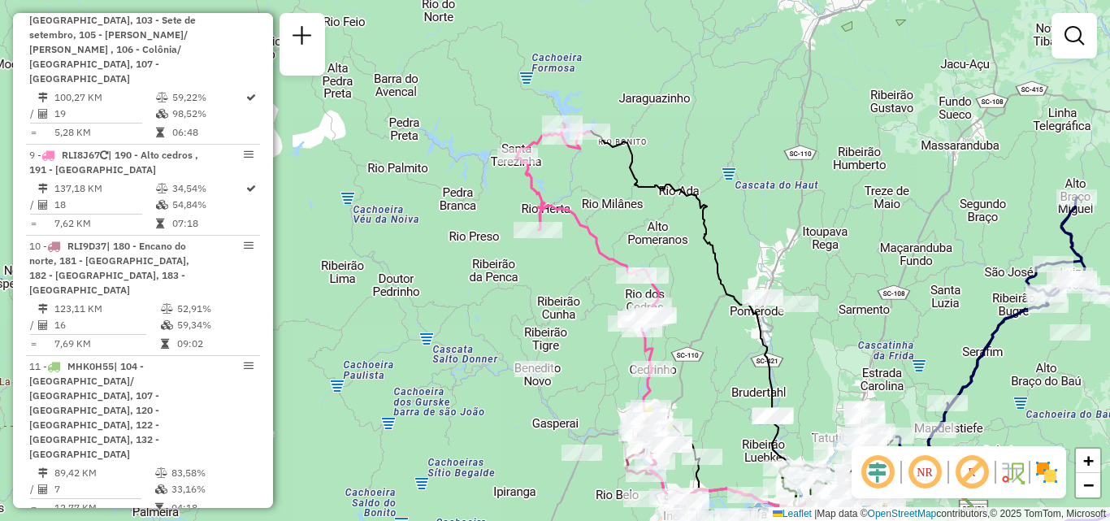
drag, startPoint x: 557, startPoint y: 312, endPoint x: 517, endPoint y: 306, distance: 40.2
click at [521, 307] on div "Janela de atendimento Grade de atendimento Capacidade Transportadoras Veículos …" at bounding box center [555, 260] width 1110 height 521
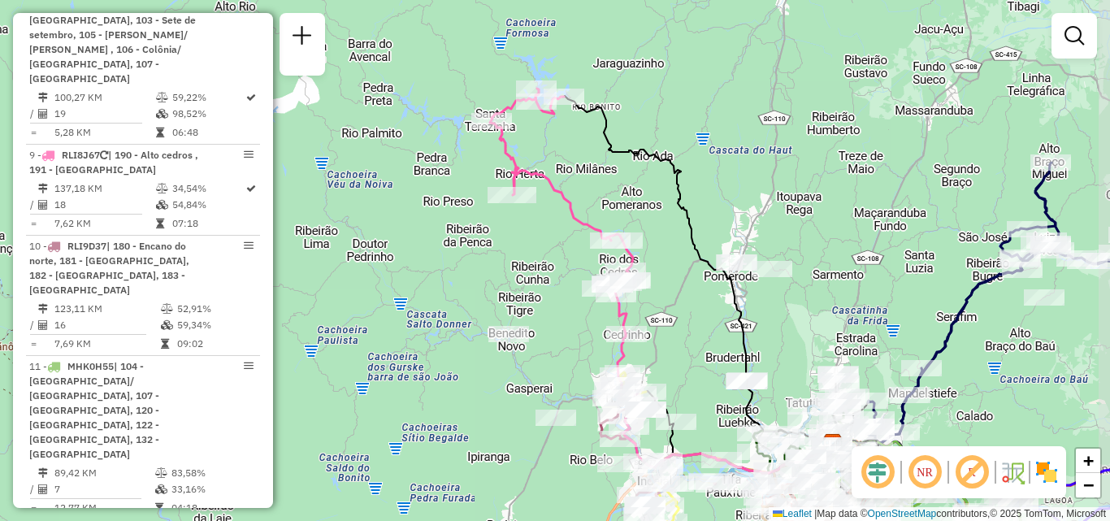
drag, startPoint x: 557, startPoint y: 244, endPoint x: 524, endPoint y: 255, distance: 34.4
click at [524, 255] on div "Janela de atendimento Grade de atendimento Capacidade Transportadoras Veículos …" at bounding box center [555, 260] width 1110 height 521
drag, startPoint x: 522, startPoint y: 273, endPoint x: 480, endPoint y: 245, distance: 49.8
click at [503, 258] on div "Janela de atendimento Grade de atendimento Capacidade Transportadoras Veículos …" at bounding box center [555, 260] width 1110 height 521
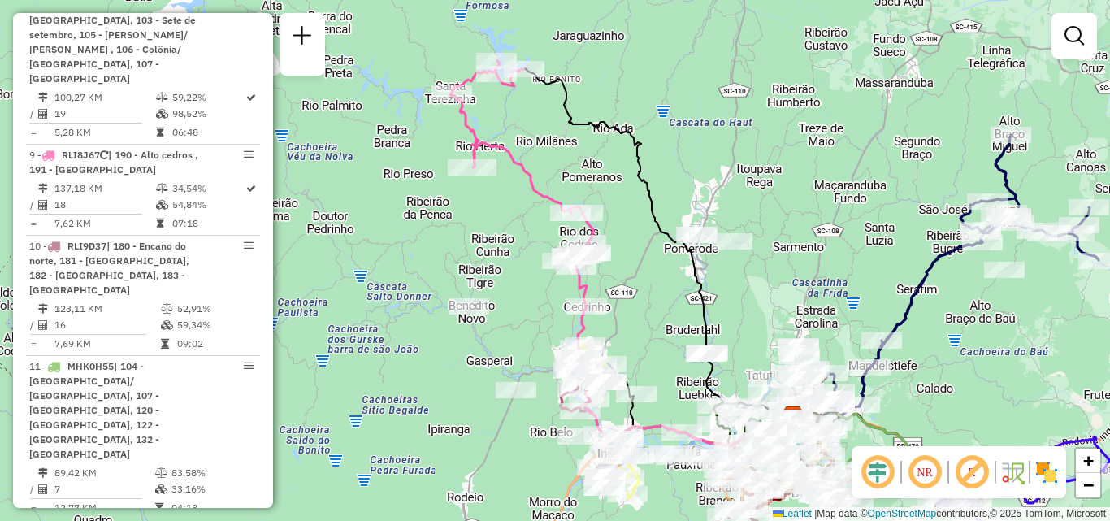
drag, startPoint x: 688, startPoint y: 289, endPoint x: 660, endPoint y: 271, distance: 33.6
click at [662, 272] on div "Janela de atendimento Grade de atendimento Capacidade Transportadoras Veículos …" at bounding box center [555, 260] width 1110 height 521
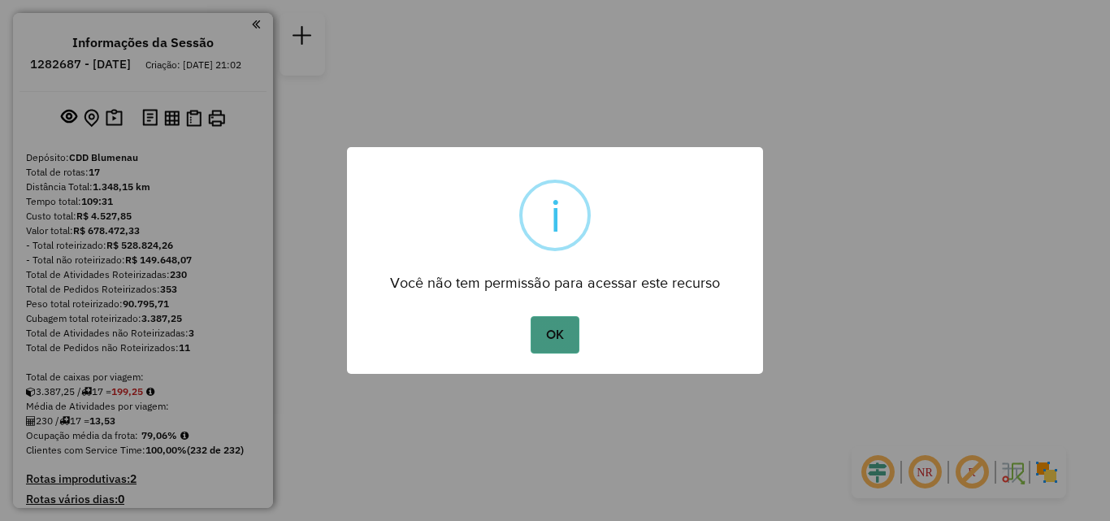
click at [563, 328] on button "OK" at bounding box center [555, 334] width 48 height 37
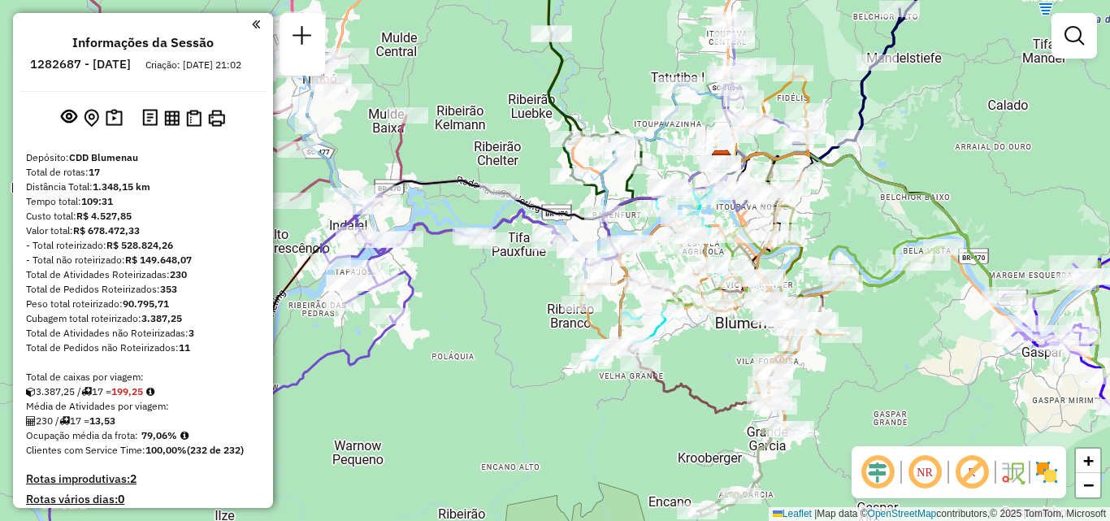
drag, startPoint x: 487, startPoint y: 283, endPoint x: 592, endPoint y: 283, distance: 105.7
click at [592, 283] on div "Janela de atendimento Grade de atendimento Capacidade Transportadoras Veículos …" at bounding box center [555, 260] width 1110 height 521
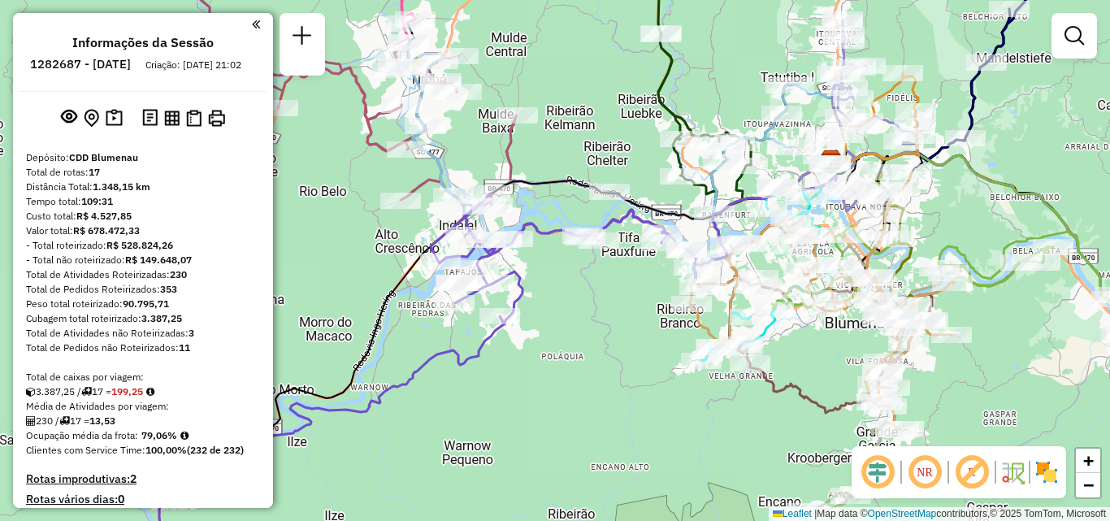
drag, startPoint x: 563, startPoint y: 276, endPoint x: 623, endPoint y: 375, distance: 115.5
click at [623, 375] on div "Janela de atendimento Grade de atendimento Capacidade Transportadoras Veículos …" at bounding box center [555, 260] width 1110 height 521
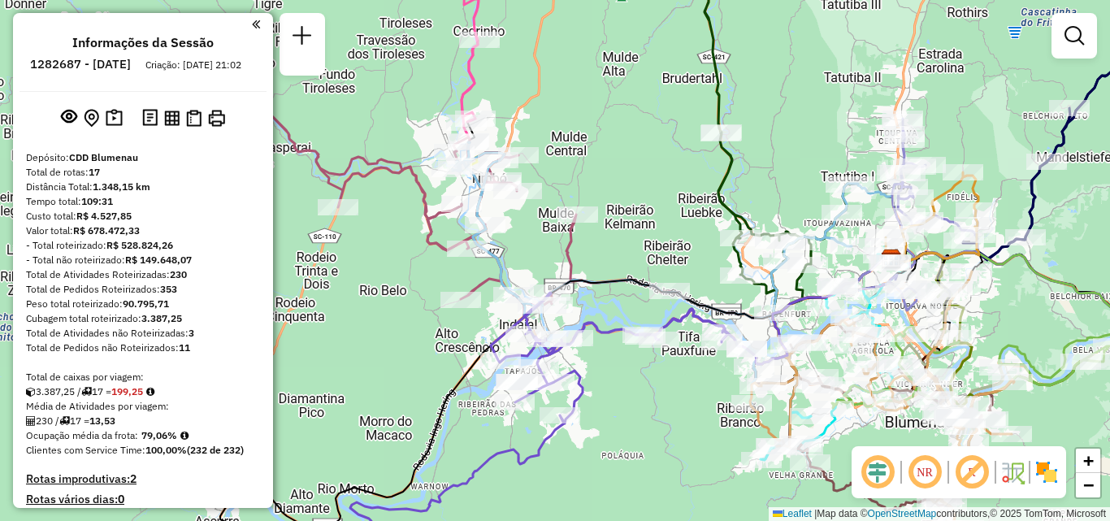
click at [626, 313] on div "Rota 10 - Placa RLI9D37 92805172 - [GEOGRAPHIC_DATA][PERSON_NAME] - ME Janela d…" at bounding box center [555, 260] width 1110 height 521
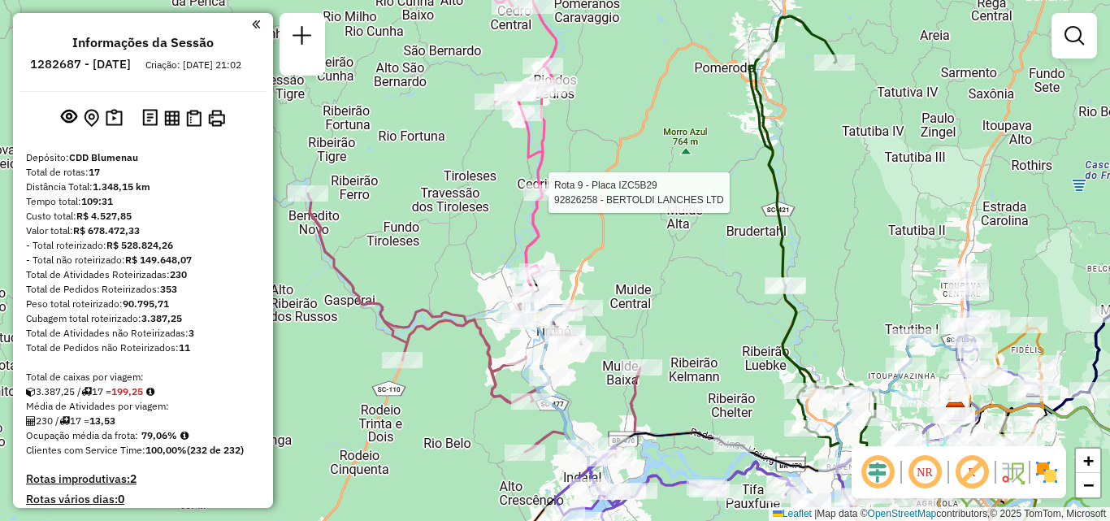
select select "**********"
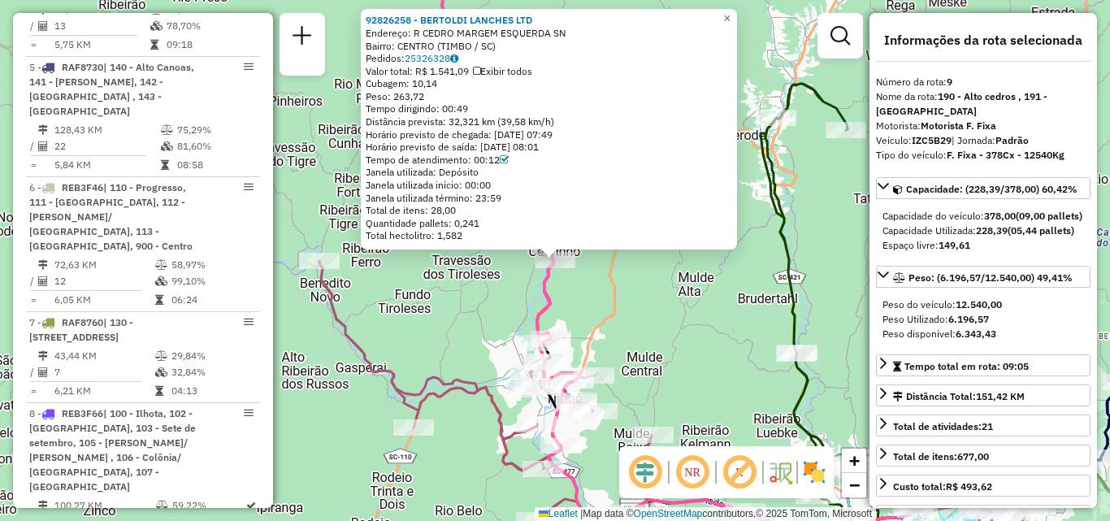
scroll to position [1629, 0]
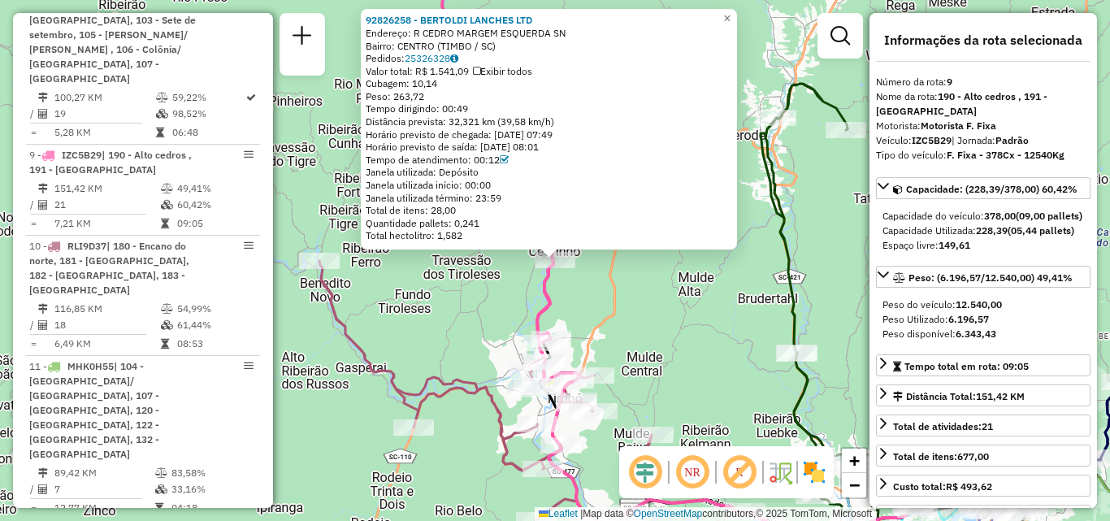
click at [414, 283] on div "92826258 - BERTOLDI LANCHES LTD Endereço: R CEDRO MARGEM ESQUERDA SN Bairro: CE…" at bounding box center [555, 260] width 1110 height 521
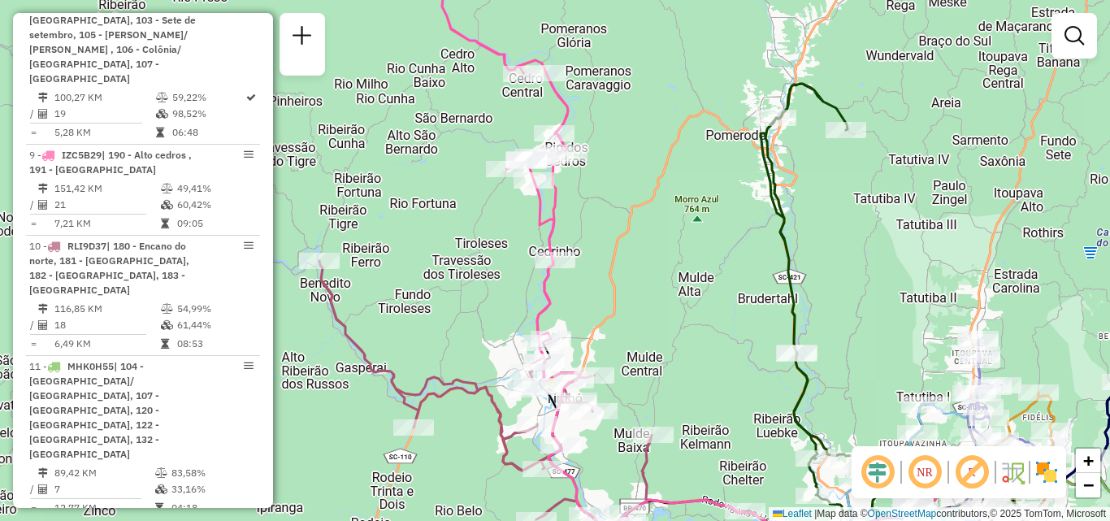
drag, startPoint x: 437, startPoint y: 297, endPoint x: 419, endPoint y: 215, distance: 85.0
click at [424, 241] on div "Janela de atendimento Grade de atendimento Capacidade Transportadoras Veículos …" at bounding box center [555, 260] width 1110 height 521
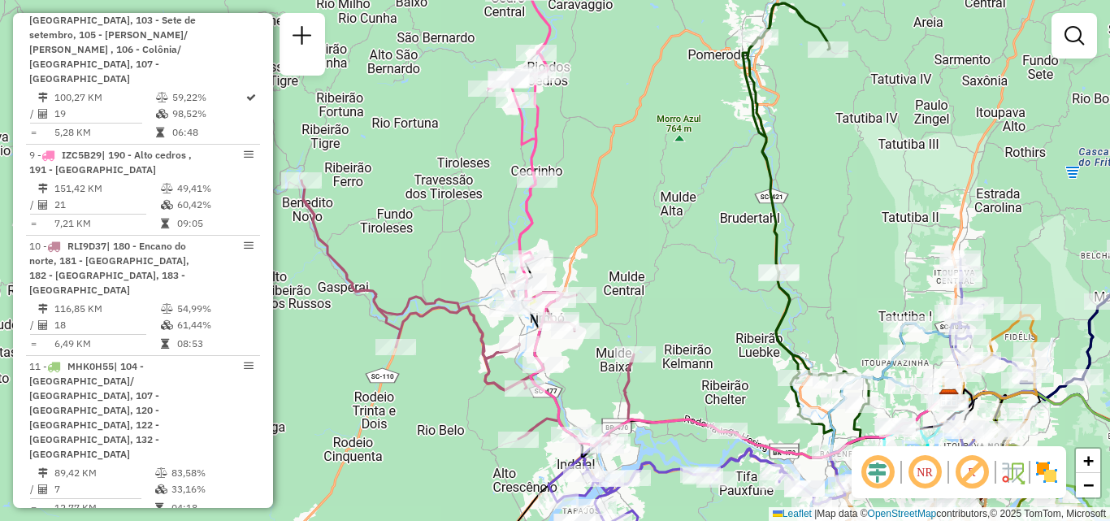
click at [625, 211] on div "Janela de atendimento Grade de atendimento Capacidade Transportadoras Veículos …" at bounding box center [555, 260] width 1110 height 521
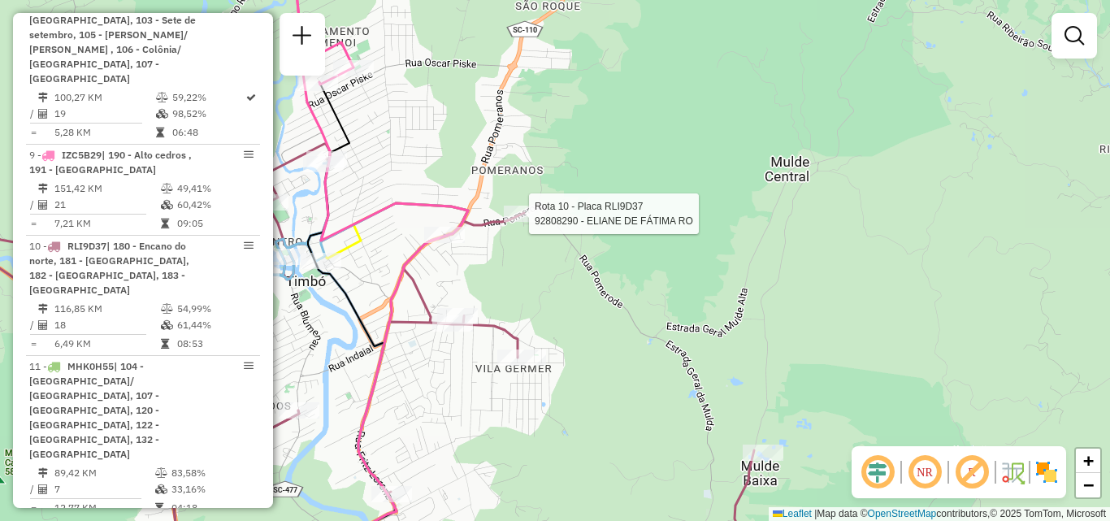
select select "**********"
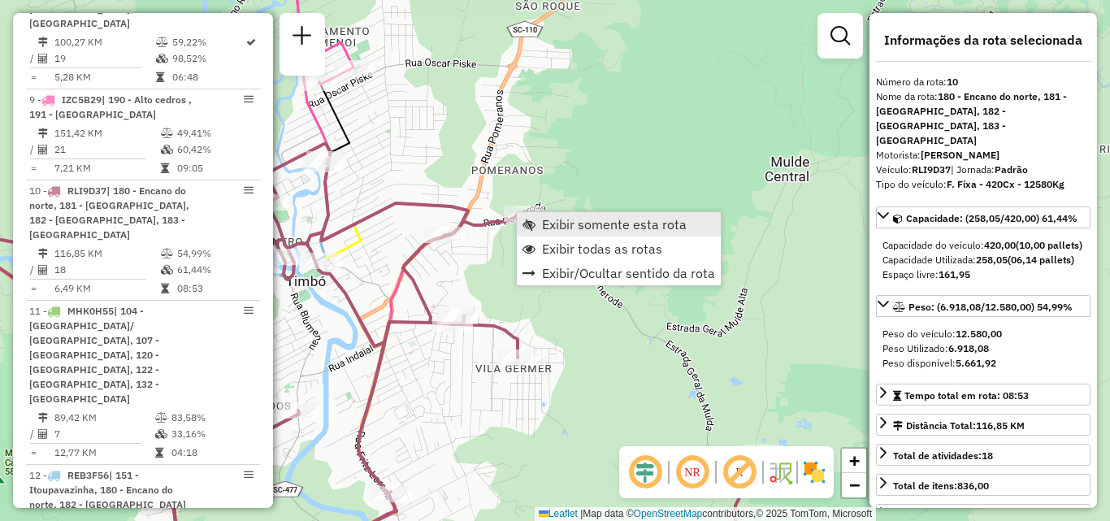
scroll to position [1720, 0]
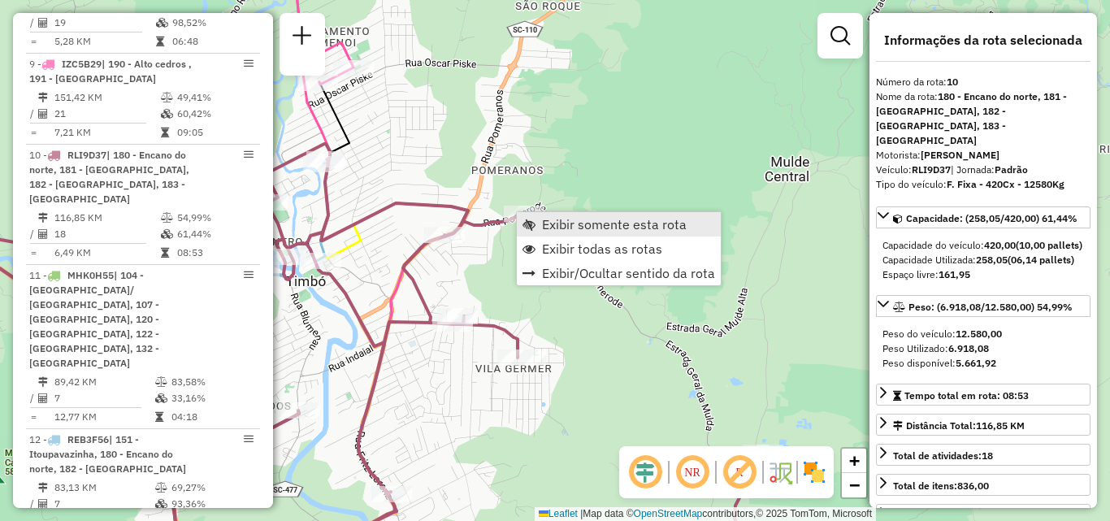
click at [555, 219] on span "Exibir somente esta rota" at bounding box center [614, 224] width 145 height 13
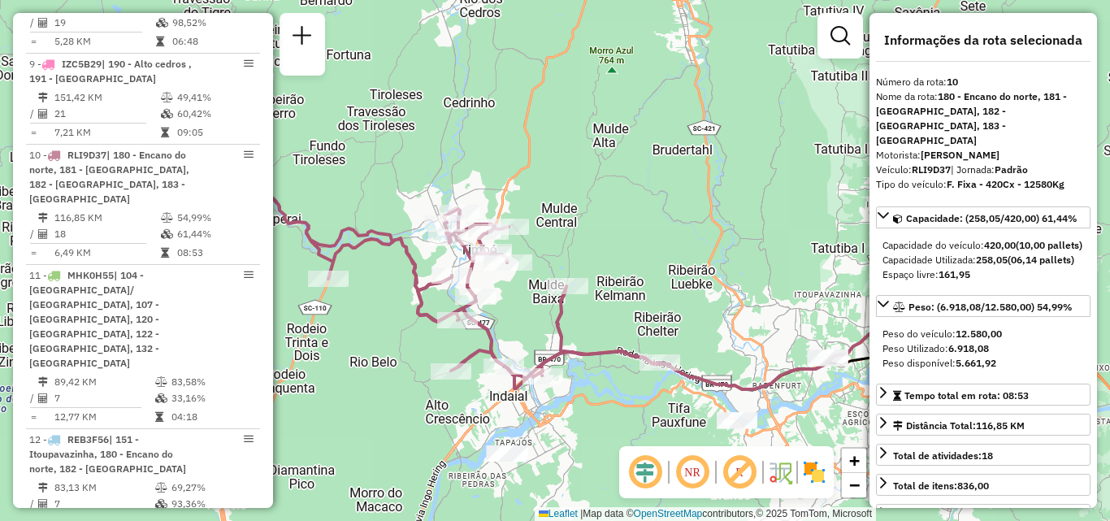
drag, startPoint x: 558, startPoint y: 228, endPoint x: 602, endPoint y: 200, distance: 53.0
click at [601, 201] on div "Janela de atendimento Grade de atendimento Capacidade Transportadoras Veículos …" at bounding box center [555, 260] width 1110 height 521
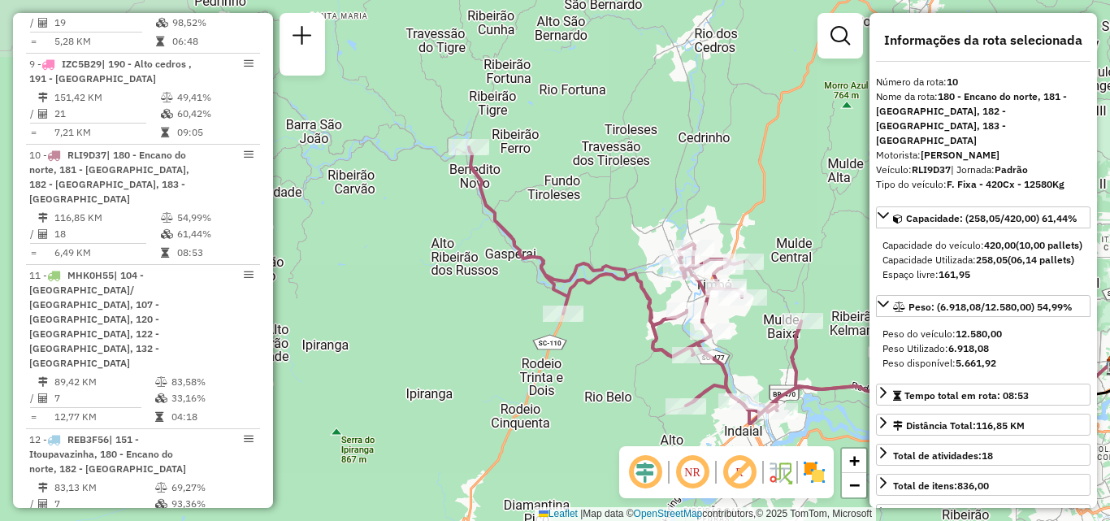
drag, startPoint x: 383, startPoint y: 232, endPoint x: 563, endPoint y: 302, distance: 193.5
click at [563, 302] on icon at bounding box center [682, 285] width 426 height 276
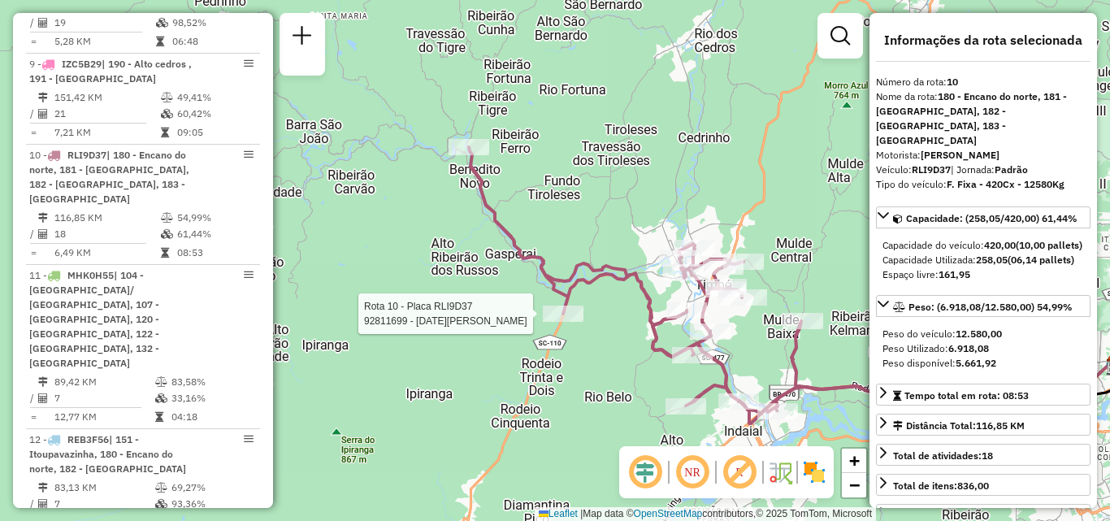
drag, startPoint x: 585, startPoint y: 244, endPoint x: 523, endPoint y: 195, distance: 78.7
click at [543, 209] on div "Rota 10 - Placa RLI9D37 92811699 - LUCIA DOS PASSOS RIBEIRO Janela de atendimen…" at bounding box center [555, 260] width 1110 height 521
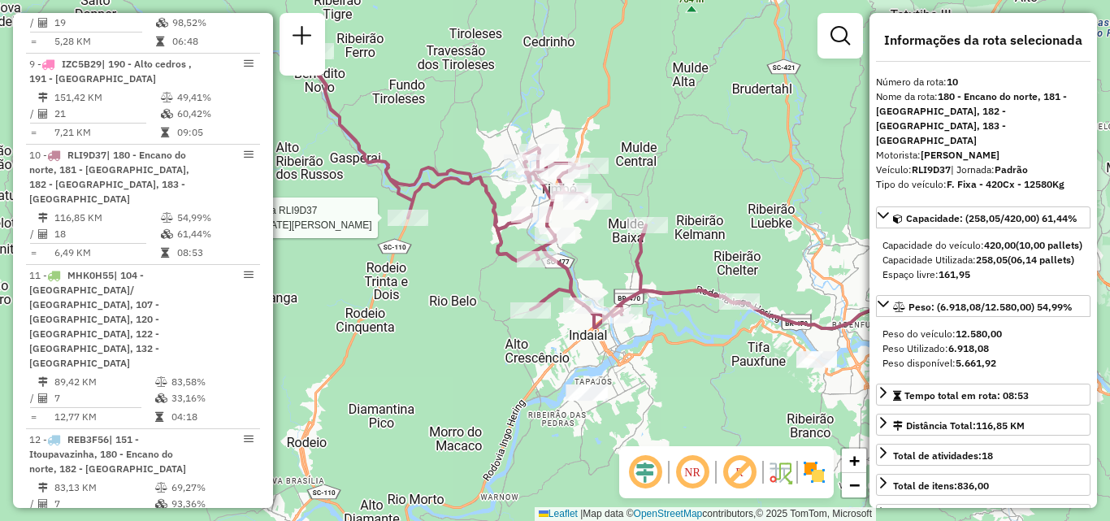
drag, startPoint x: 599, startPoint y: 280, endPoint x: 574, endPoint y: 229, distance: 56.3
click at [575, 233] on div "Rota 10 - Placa RLI9D37 92811699 - LUCIA DOS PASSOS RIBEIRO Rota 10 - Placa RLI…" at bounding box center [555, 260] width 1110 height 521
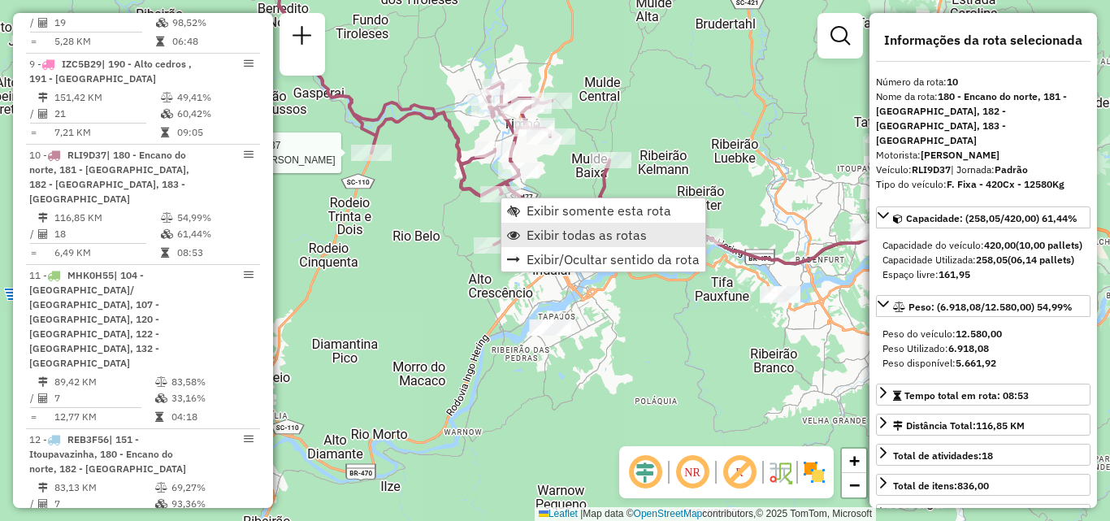
click at [542, 231] on span "Exibir todas as rotas" at bounding box center [587, 234] width 120 height 13
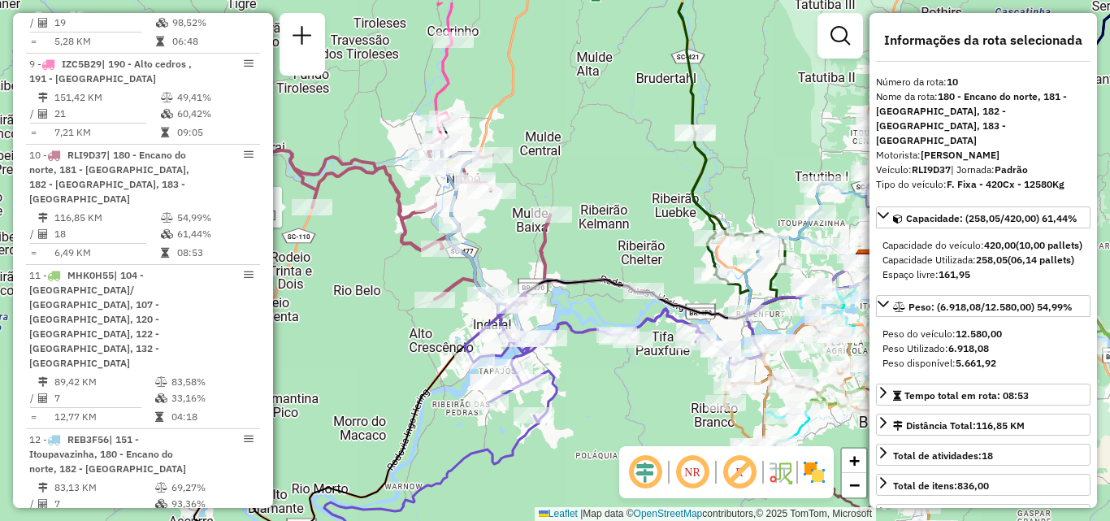
drag, startPoint x: 572, startPoint y: 206, endPoint x: 513, endPoint y: 264, distance: 82.8
click at [513, 264] on div "Rota 10 - Placa RLI9D37 92811699 - LUCIA DOS PASSOS RIBEIRO Janela de atendimen…" at bounding box center [555, 260] width 1110 height 521
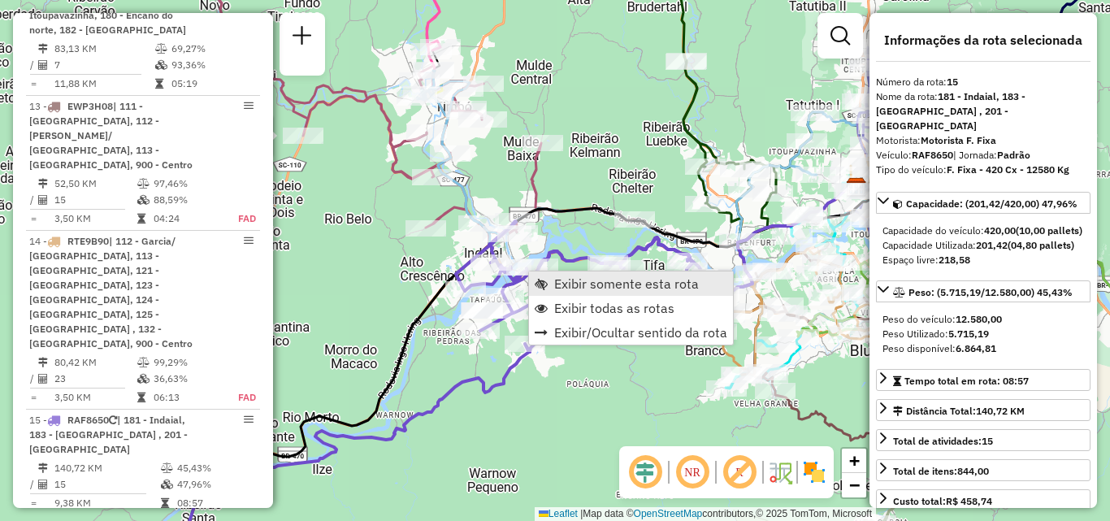
scroll to position [2307, 0]
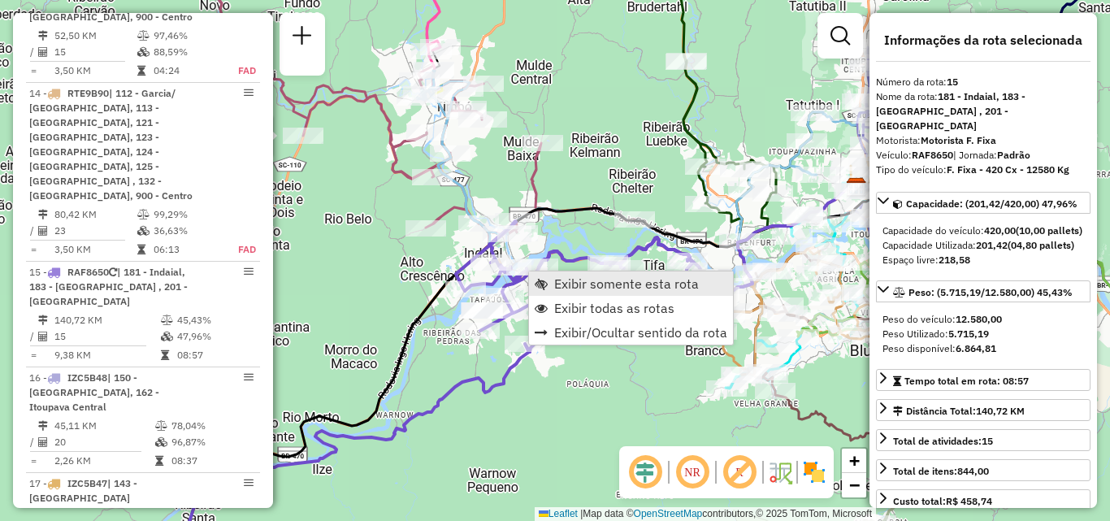
click at [560, 274] on link "Exibir somente esta rota" at bounding box center [631, 283] width 204 height 24
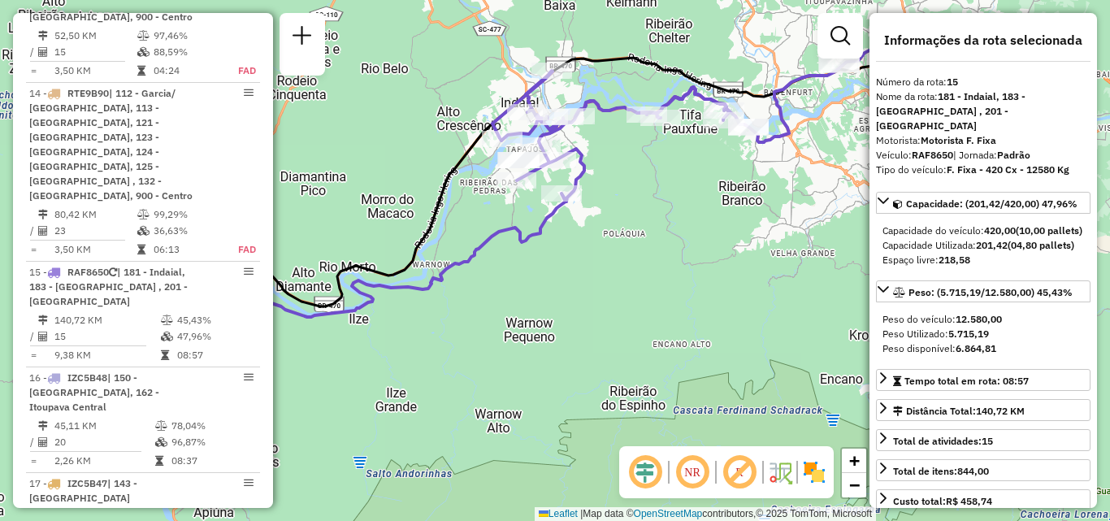
drag, startPoint x: 570, startPoint y: 276, endPoint x: 720, endPoint y: 296, distance: 151.7
click at [720, 296] on div "Janela de atendimento Grade de atendimento Capacidade Transportadoras Veículos …" at bounding box center [555, 260] width 1110 height 521
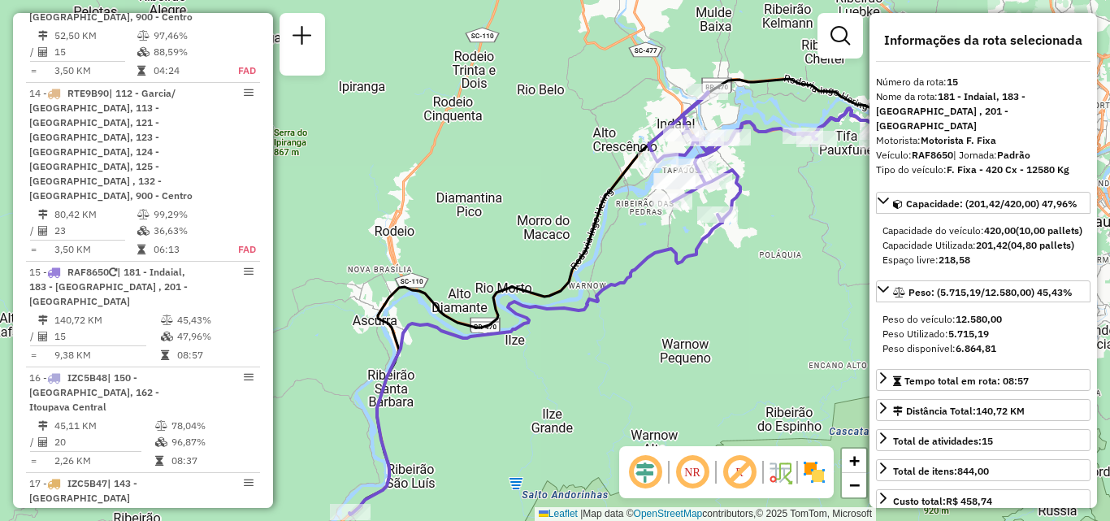
drag, startPoint x: 621, startPoint y: 296, endPoint x: 671, endPoint y: 221, distance: 89.7
click at [659, 251] on div "Janela de atendimento Grade de atendimento Capacidade Transportadoras Veículos …" at bounding box center [555, 260] width 1110 height 521
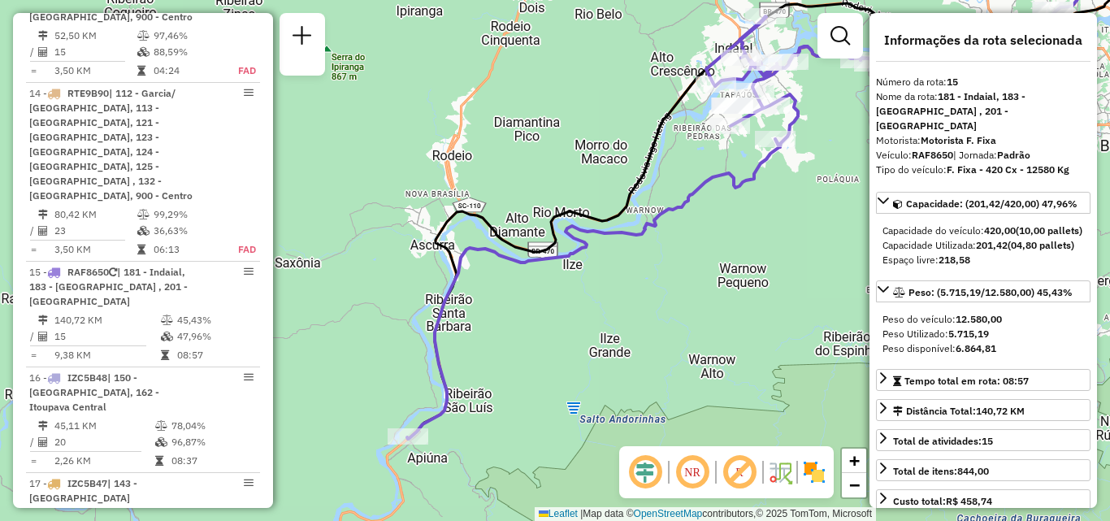
drag, startPoint x: 653, startPoint y: 297, endPoint x: 632, endPoint y: 216, distance: 83.4
click at [649, 254] on div "Janela de atendimento Grade de atendimento Capacidade Transportadoras Veículos …" at bounding box center [555, 260] width 1110 height 521
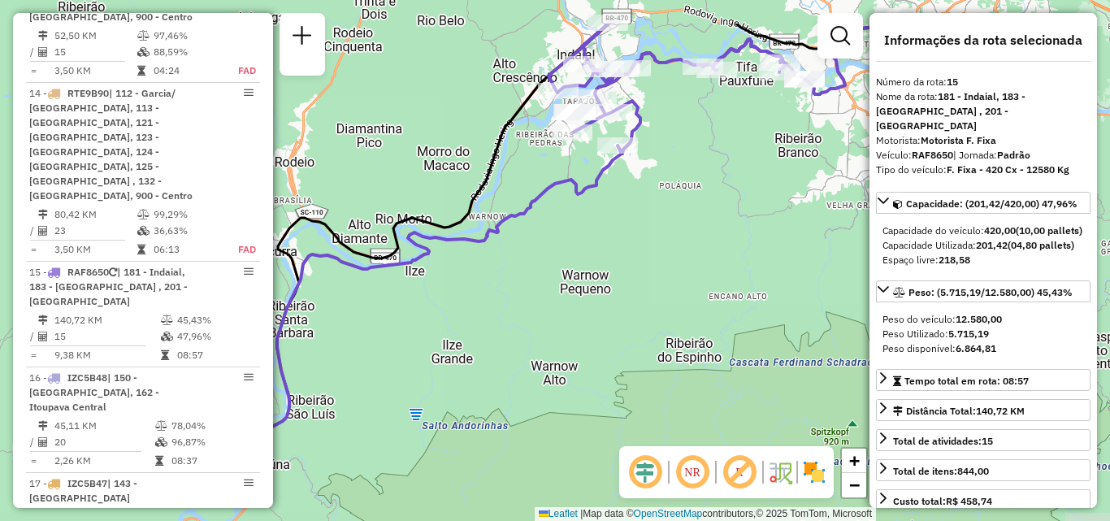
drag, startPoint x: 636, startPoint y: 246, endPoint x: 486, endPoint y: 321, distance: 167.2
click at [486, 321] on div "Janela de atendimento Grade de atendimento Capacidade Transportadoras Veículos …" at bounding box center [555, 260] width 1110 height 521
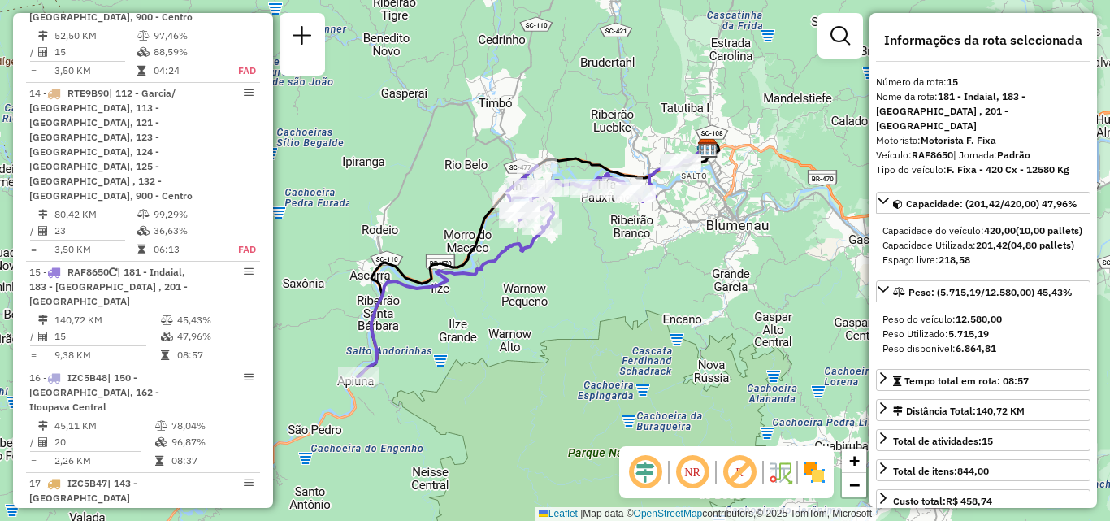
drag, startPoint x: 599, startPoint y: 248, endPoint x: 501, endPoint y: 281, distance: 103.1
click at [494, 288] on div "Janela de atendimento Grade de atendimento Capacidade Transportadoras Veículos …" at bounding box center [555, 260] width 1110 height 521
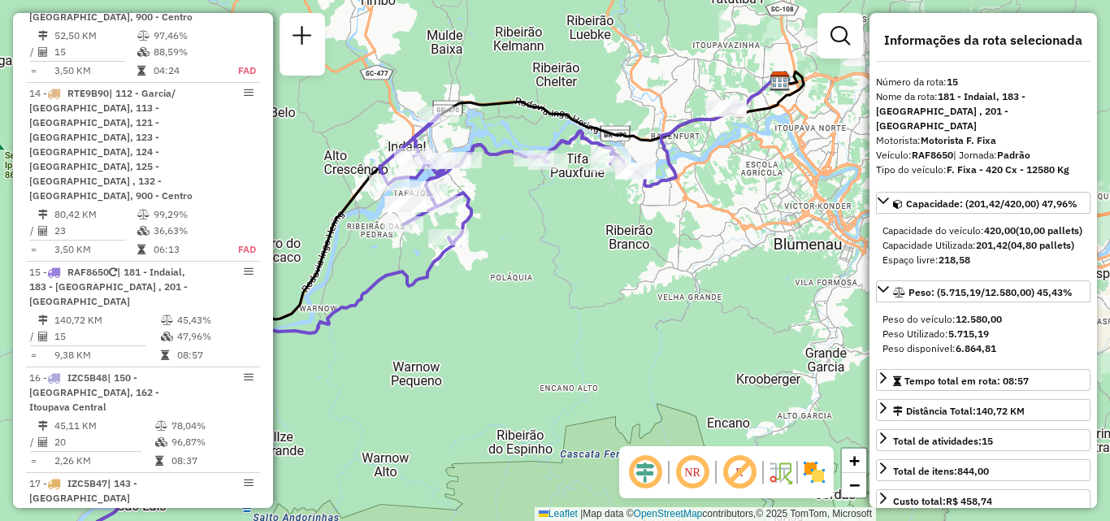
drag, startPoint x: 527, startPoint y: 226, endPoint x: 586, endPoint y: 226, distance: 59.3
click at [586, 226] on div "Janela de atendimento Grade de atendimento Capacidade Transportadoras Veículos …" at bounding box center [555, 260] width 1110 height 521
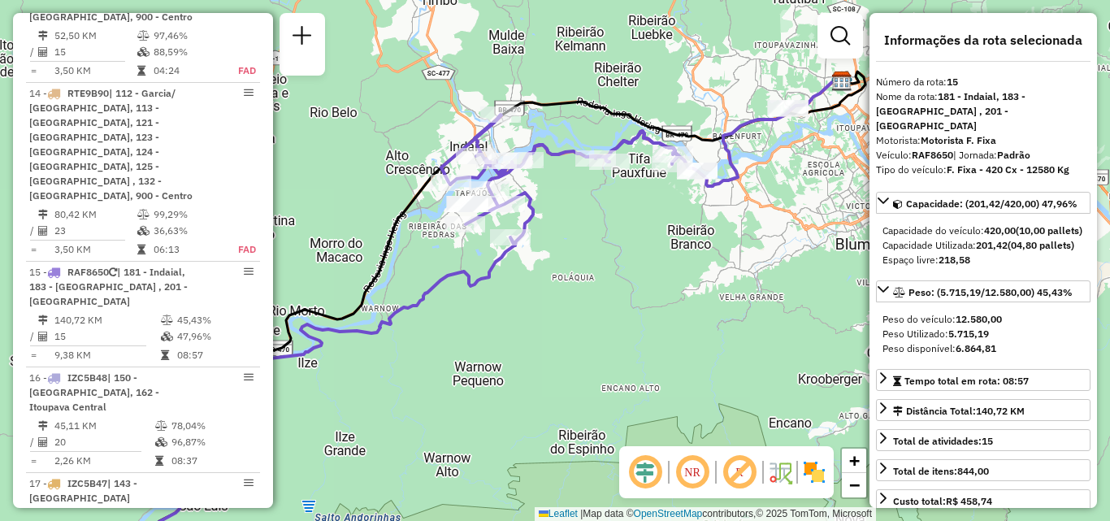
drag, startPoint x: 536, startPoint y: 254, endPoint x: 761, endPoint y: 138, distance: 252.3
click at [728, 159] on div "Janela de atendimento Grade de atendimento Capacidade Transportadoras Veículos …" at bounding box center [555, 260] width 1110 height 521
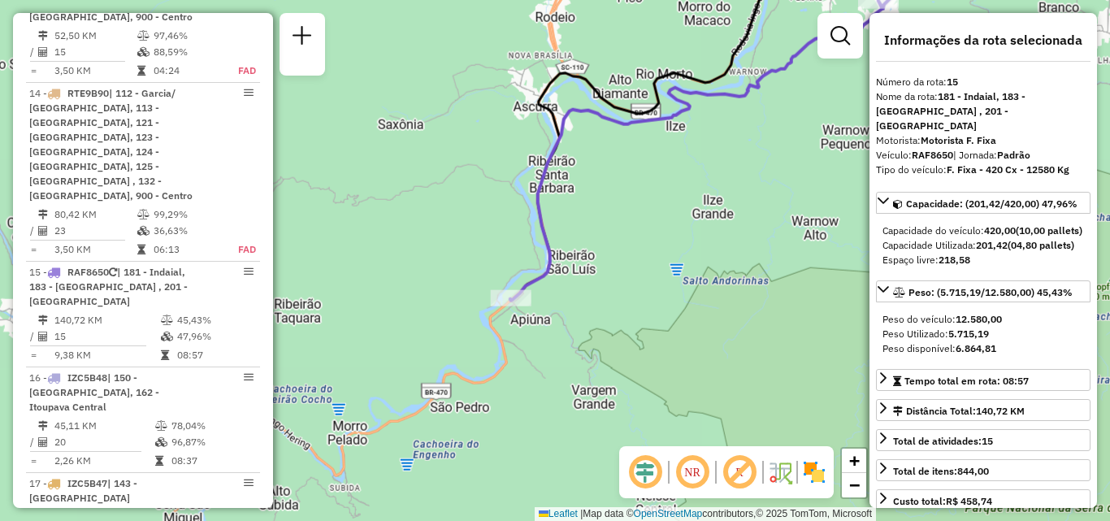
drag, startPoint x: 675, startPoint y: 202, endPoint x: 519, endPoint y: 245, distance: 161.7
click at [517, 251] on div "Janela de atendimento Grade de atendimento Capacidade Transportadoras Veículos …" at bounding box center [555, 260] width 1110 height 521
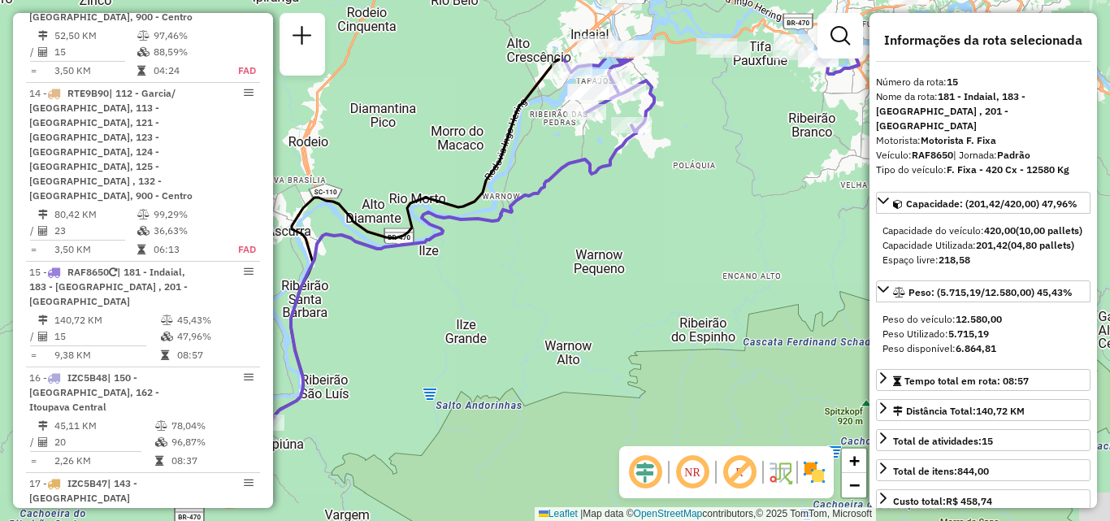
drag, startPoint x: 714, startPoint y: 156, endPoint x: 536, endPoint y: 252, distance: 201.5
click at [512, 272] on div "Janela de atendimento Grade de atendimento Capacidade Transportadoras Veículos …" at bounding box center [555, 260] width 1110 height 521
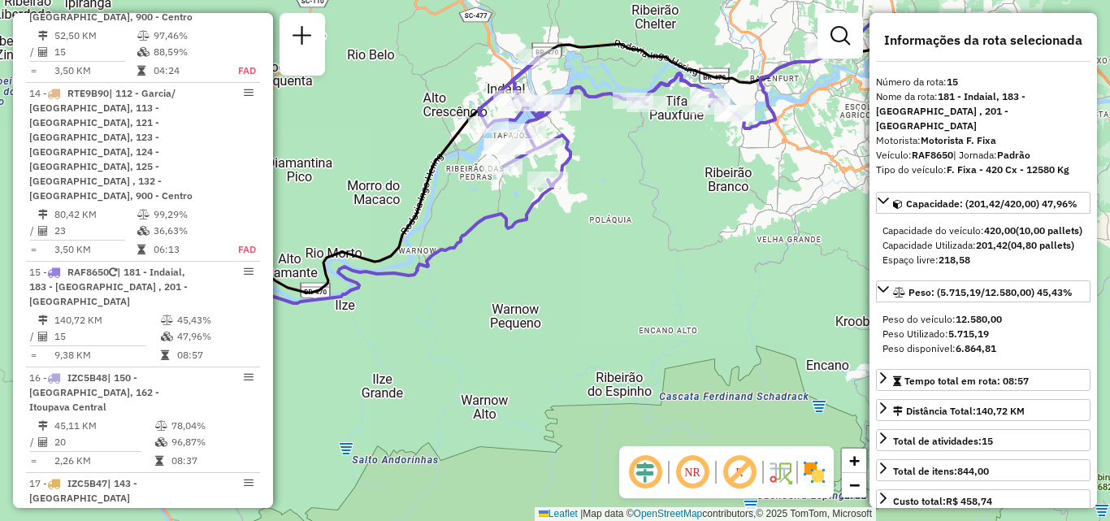
drag, startPoint x: 671, startPoint y: 176, endPoint x: 609, endPoint y: 220, distance: 75.8
click at [609, 226] on div "Janela de atendimento Grade de atendimento Capacidade Transportadoras Veículos …" at bounding box center [555, 260] width 1110 height 521
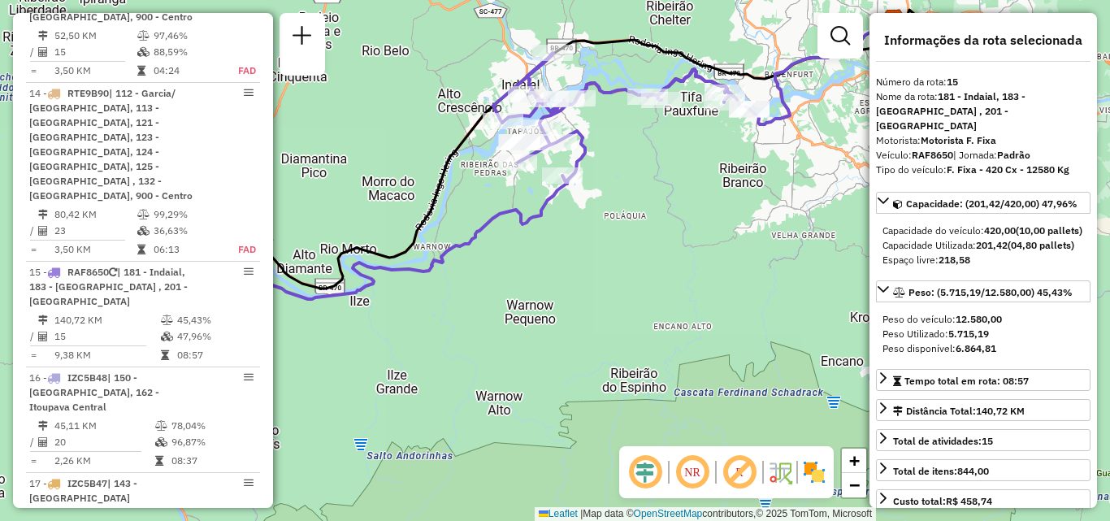
drag, startPoint x: 540, startPoint y: 199, endPoint x: 606, endPoint y: 150, distance: 81.9
click at [583, 169] on icon at bounding box center [462, 264] width 536 height 423
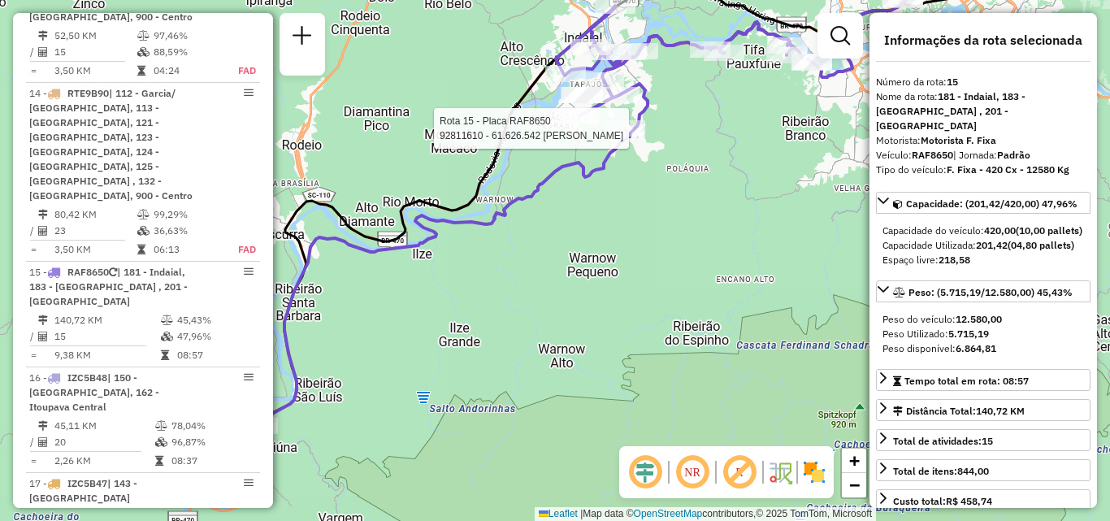
drag, startPoint x: 524, startPoint y: 205, endPoint x: 600, endPoint y: 156, distance: 90.0
click at [595, 160] on icon at bounding box center [525, 217] width 536 height 423
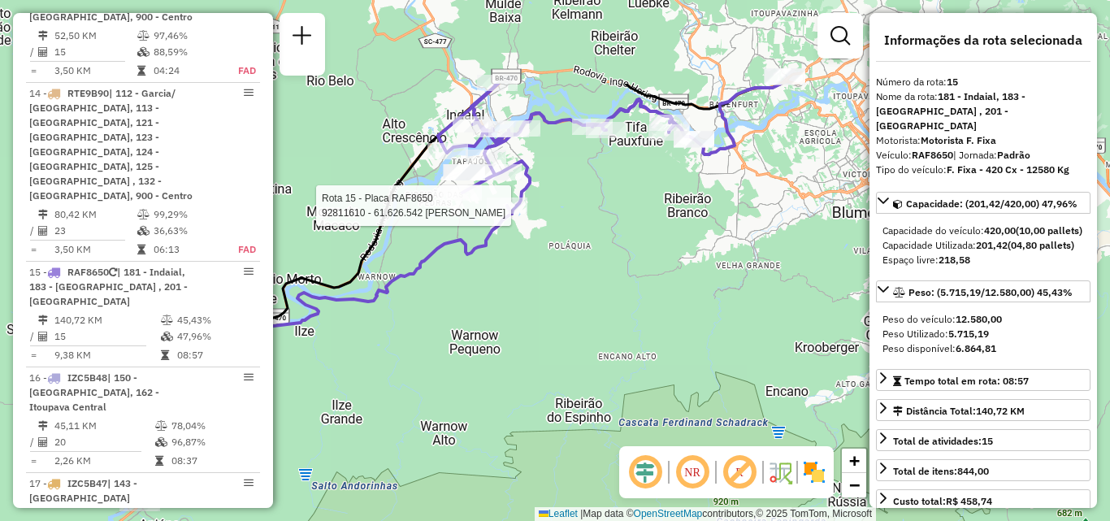
drag, startPoint x: 311, startPoint y: 397, endPoint x: 250, endPoint y: 433, distance: 71.1
click at [250, 435] on hb-router-mapa "Informações da Sessão 1282687 - 25/09/2025 Criação: 24/09/2025 21:02 Depósito: …" at bounding box center [555, 260] width 1110 height 521
drag, startPoint x: 425, startPoint y: 314, endPoint x: 356, endPoint y: 387, distance: 100.6
click at [356, 388] on div "Rota 15 - Placa RAF8650 92811610 - 61.626.542 ADILSON LOCH Janela de atendiment…" at bounding box center [555, 260] width 1110 height 521
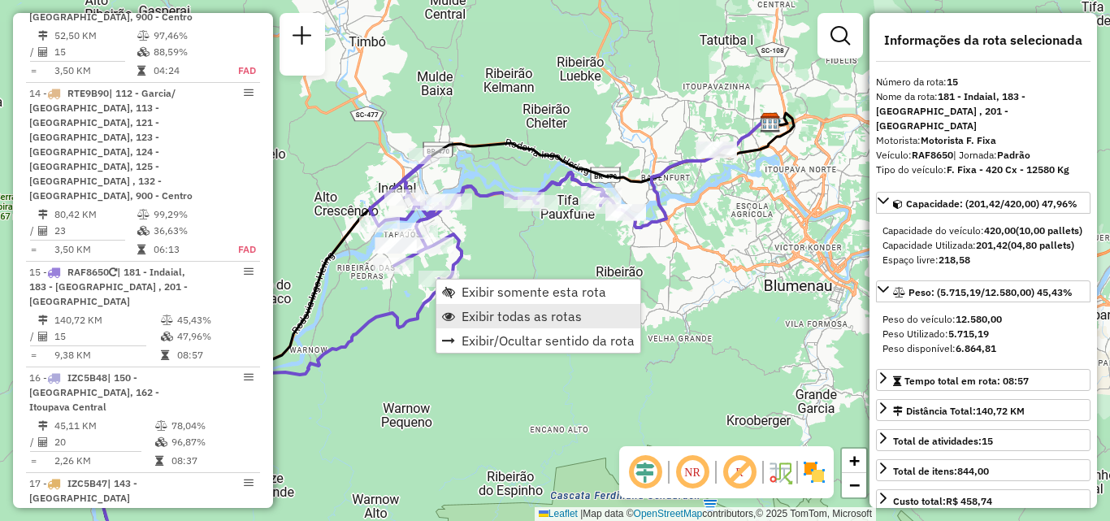
click at [484, 312] on span "Exibir todas as rotas" at bounding box center [522, 316] width 120 height 13
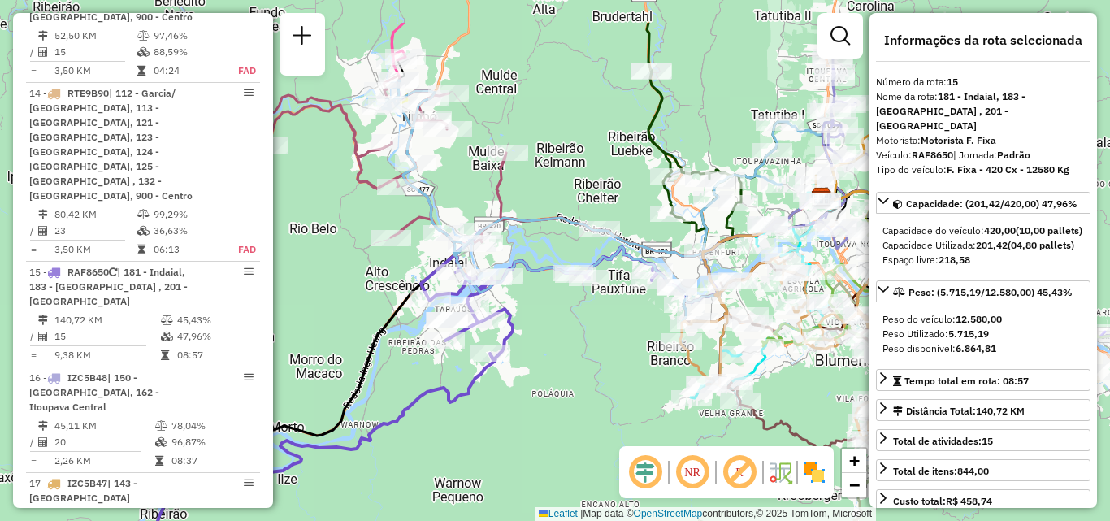
click at [533, 400] on div "Janela de atendimento Grade de atendimento Capacidade Transportadoras Veículos …" at bounding box center [555, 260] width 1110 height 521
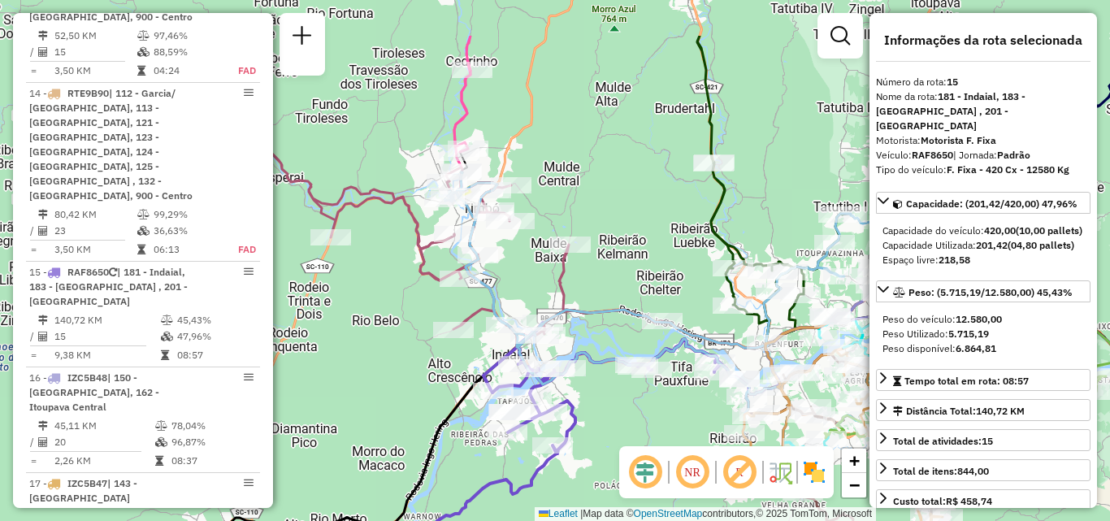
drag, startPoint x: 537, startPoint y: 351, endPoint x: 592, endPoint y: 433, distance: 98.5
click at [592, 433] on div "Janela de atendimento Grade de atendimento Capacidade Transportadoras Veículos …" at bounding box center [555, 260] width 1110 height 521
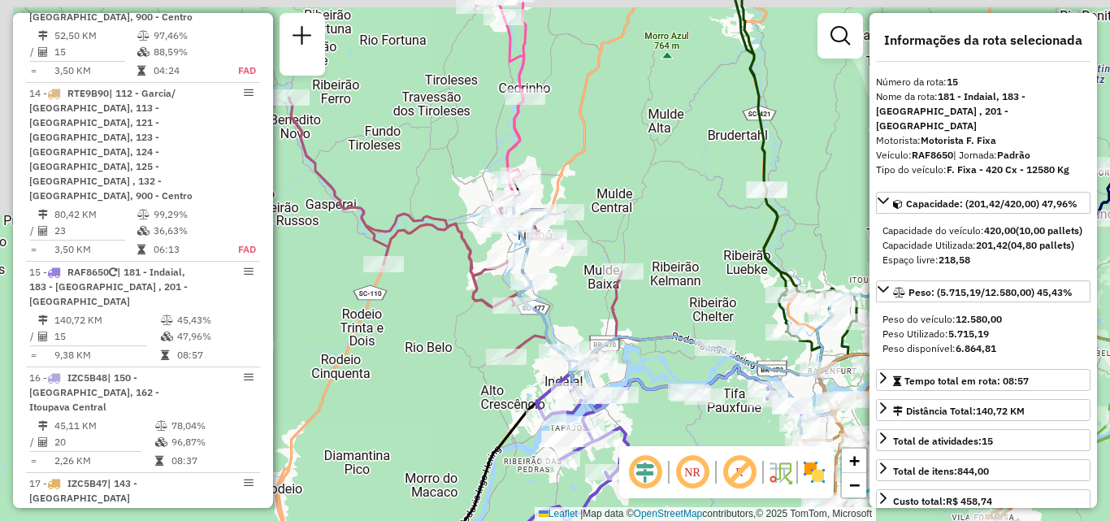
click at [555, 294] on div "Rota 10 - Placa RLI9D37 92811593 - 51.361.456 MAX DARLAM MACHADO FURTADO Janela…" at bounding box center [555, 260] width 1110 height 521
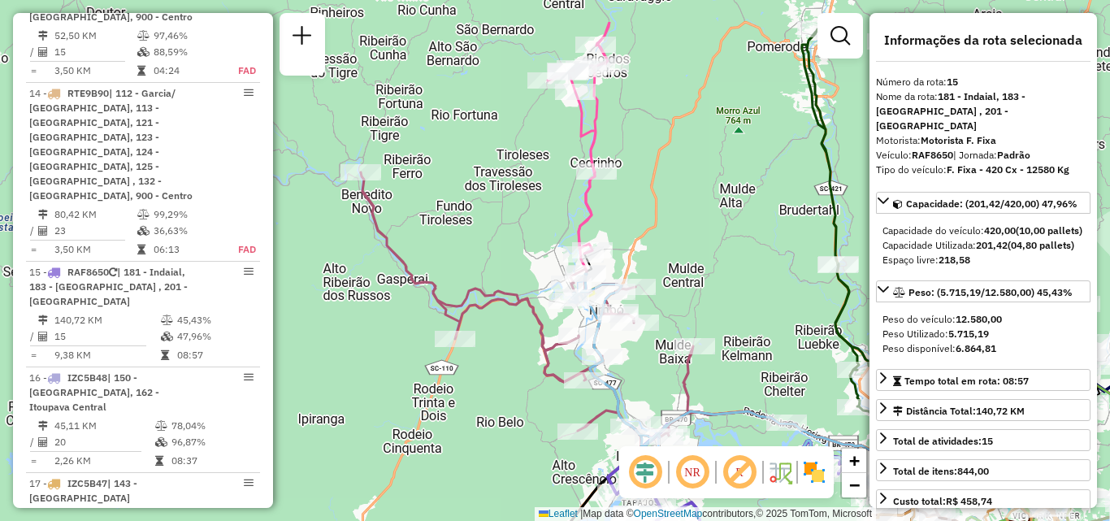
drag, startPoint x: 454, startPoint y: 295, endPoint x: 487, endPoint y: 321, distance: 41.6
click at [487, 322] on div "Janela de atendimento Grade de atendimento Capacidade Transportadoras Veículos …" at bounding box center [555, 260] width 1110 height 521
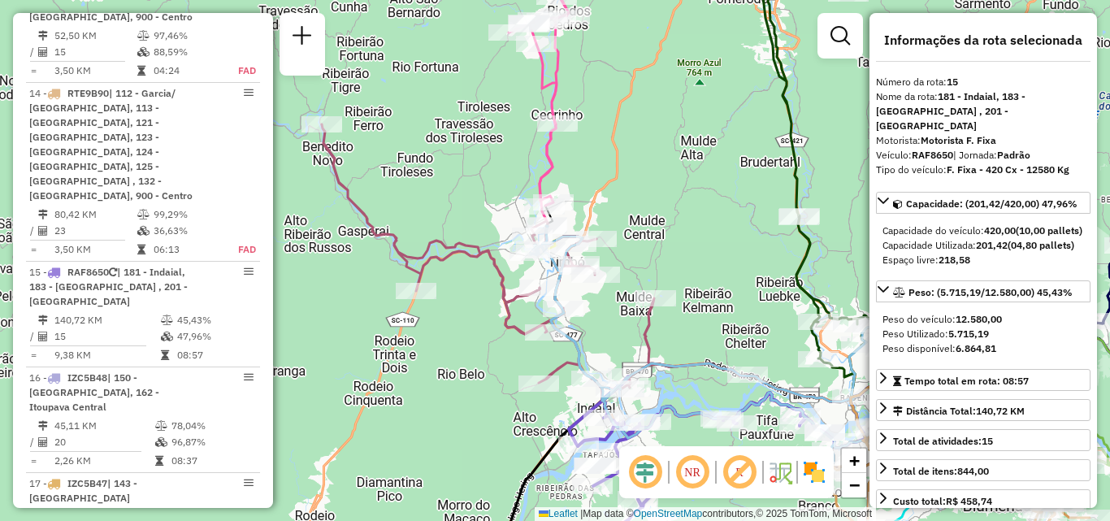
drag, startPoint x: 444, startPoint y: 314, endPoint x: 431, endPoint y: 284, distance: 32.0
click at [438, 295] on div "Janela de atendimento Grade de atendimento Capacidade Transportadoras Veículos …" at bounding box center [555, 260] width 1110 height 521
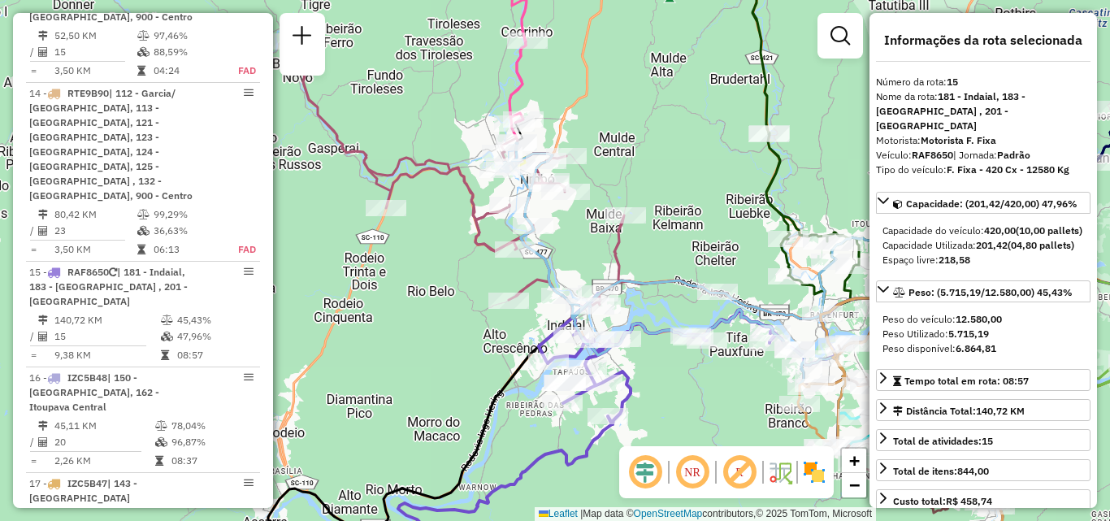
drag, startPoint x: 478, startPoint y: 399, endPoint x: 353, endPoint y: 308, distance: 154.8
click at [355, 310] on div "Janela de atendimento Grade de atendimento Capacidade Transportadoras Veículos …" at bounding box center [555, 260] width 1110 height 521
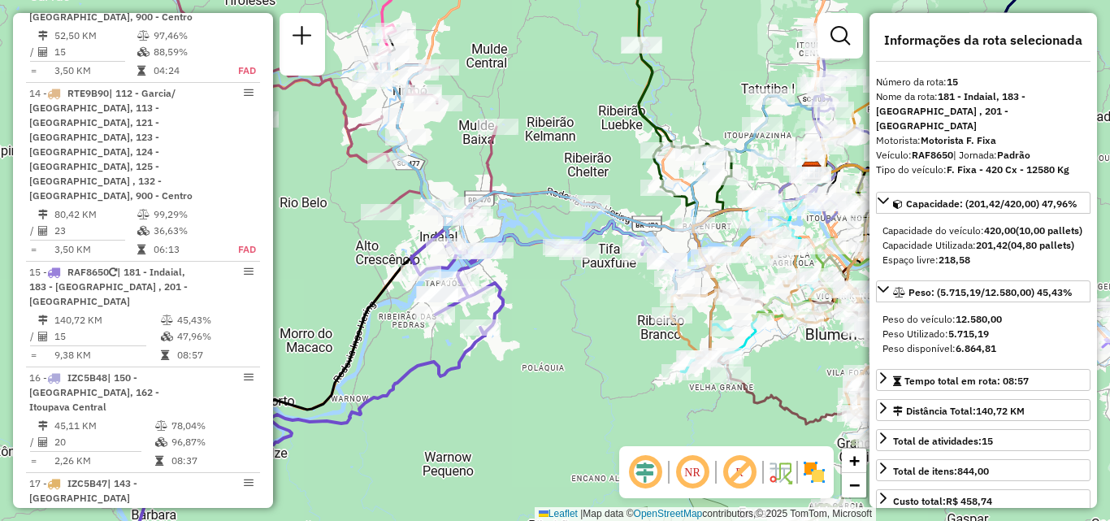
drag, startPoint x: 640, startPoint y: 355, endPoint x: 508, endPoint y: 323, distance: 136.4
click at [515, 325] on div "Rota 15 - Placa RAF8650 92800670 - SUPERMERCADO IRMAOS Rota 15 - Placa RAF8650 …" at bounding box center [555, 260] width 1110 height 521
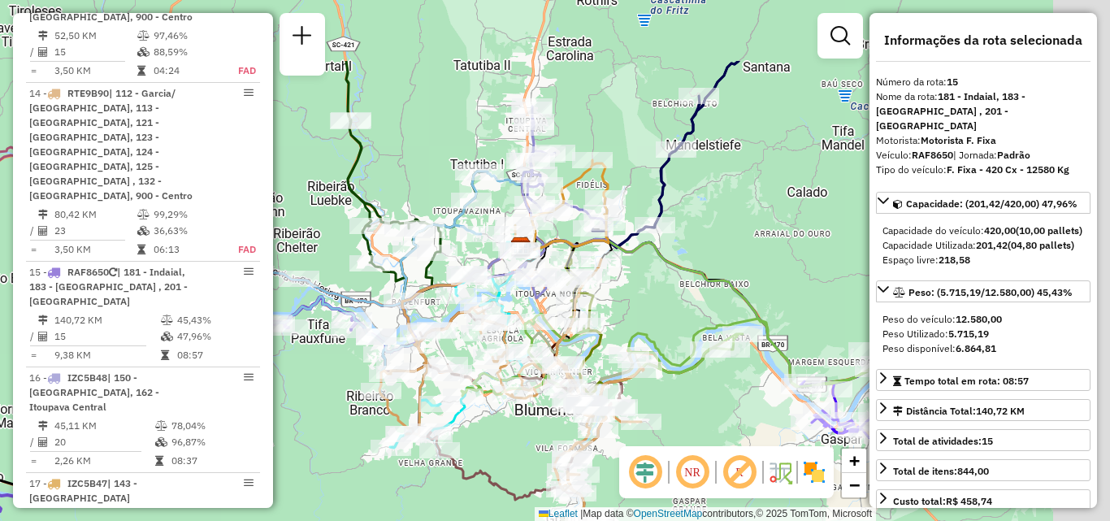
drag, startPoint x: 644, startPoint y: 349, endPoint x: 516, endPoint y: 454, distance: 165.1
click at [506, 469] on div "Janela de atendimento Grade de atendimento Capacidade Transportadoras Veículos …" at bounding box center [555, 260] width 1110 height 521
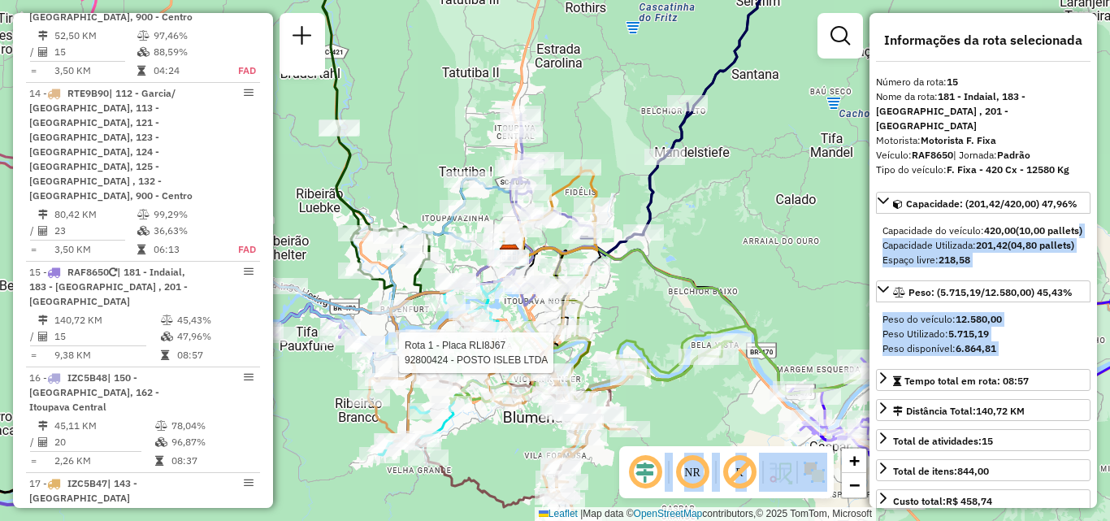
drag, startPoint x: 910, startPoint y: 227, endPoint x: 408, endPoint y: 362, distance: 520.3
click at [408, 363] on hb-router-mapa "Informações da Sessão 1282687 - 25/09/2025 Criação: 24/09/2025 21:02 Depósito: …" at bounding box center [555, 260] width 1110 height 521
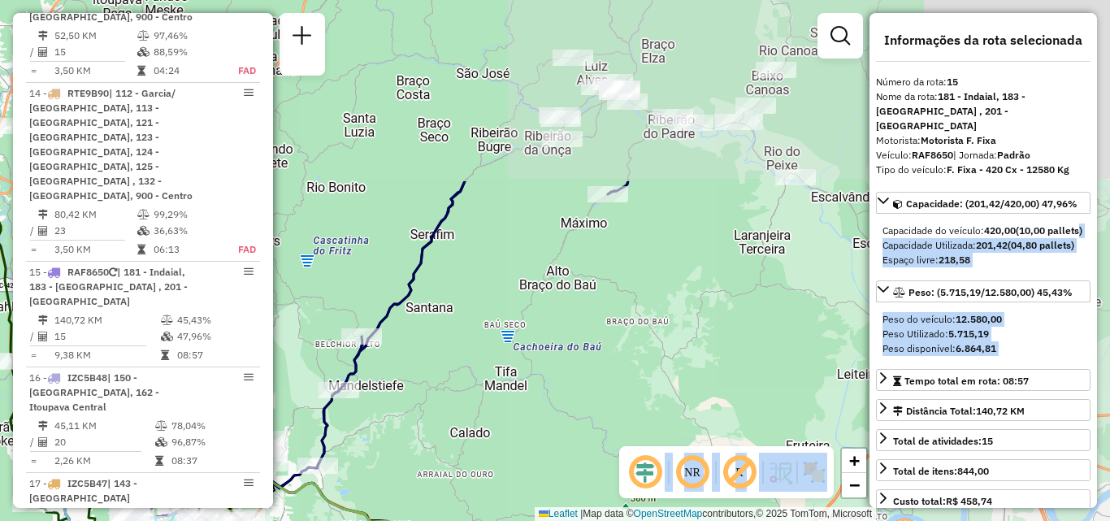
drag, startPoint x: 736, startPoint y: 149, endPoint x: 440, endPoint y: 358, distance: 362.1
click at [406, 380] on div "Janela de atendimento Grade de atendimento Capacidade Transportadoras Veículos …" at bounding box center [555, 260] width 1110 height 521
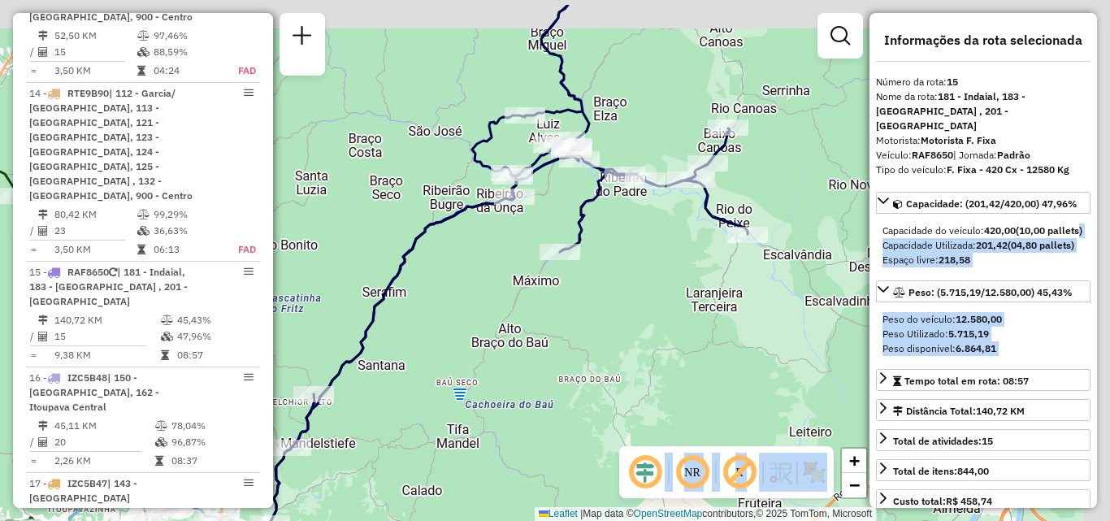
drag, startPoint x: 579, startPoint y: 281, endPoint x: 438, endPoint y: 430, distance: 204.7
click at [436, 436] on div "Janela de atendimento Grade de atendimento Capacidade Transportadoras Veículos …" at bounding box center [555, 260] width 1110 height 521
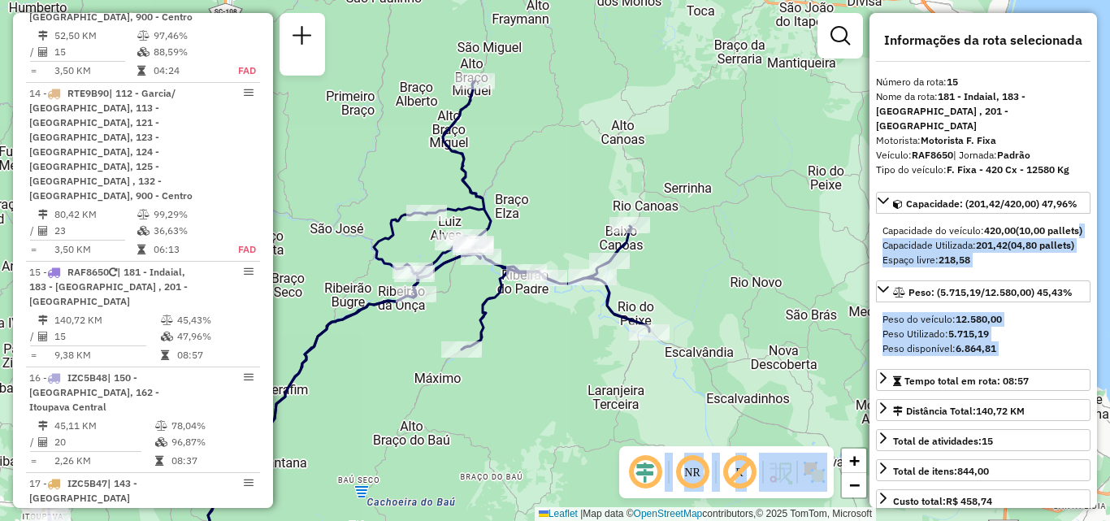
drag, startPoint x: 419, startPoint y: 328, endPoint x: 577, endPoint y: 236, distance: 182.5
click at [553, 249] on div "Janela de atendimento Grade de atendimento Capacidade Transportadoras Veículos …" at bounding box center [555, 260] width 1110 height 521
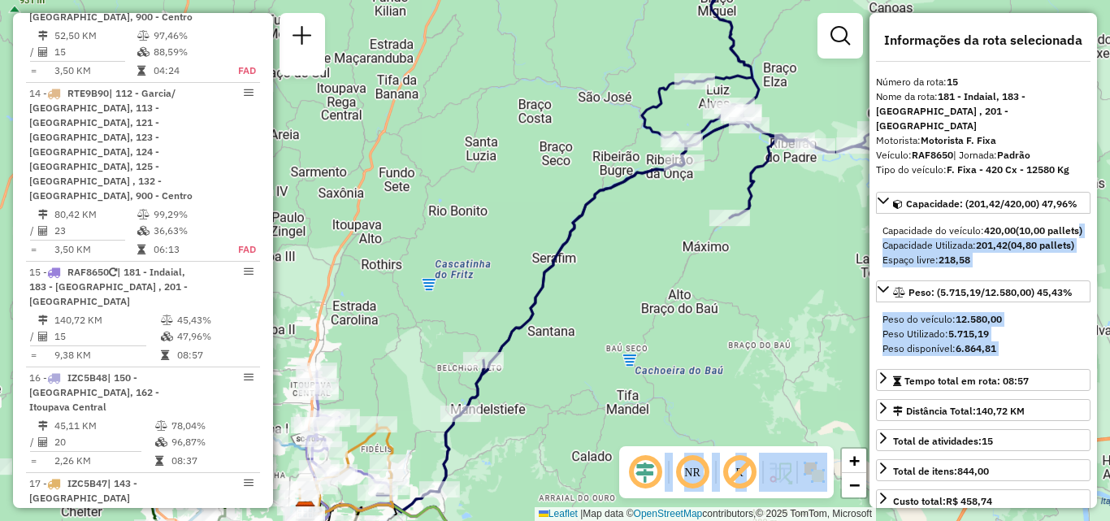
drag, startPoint x: 532, startPoint y: 284, endPoint x: 598, endPoint y: 243, distance: 78.1
click at [577, 256] on div "Janela de atendimento Grade de atendimento Capacidade Transportadoras Veículos …" at bounding box center [555, 260] width 1110 height 521
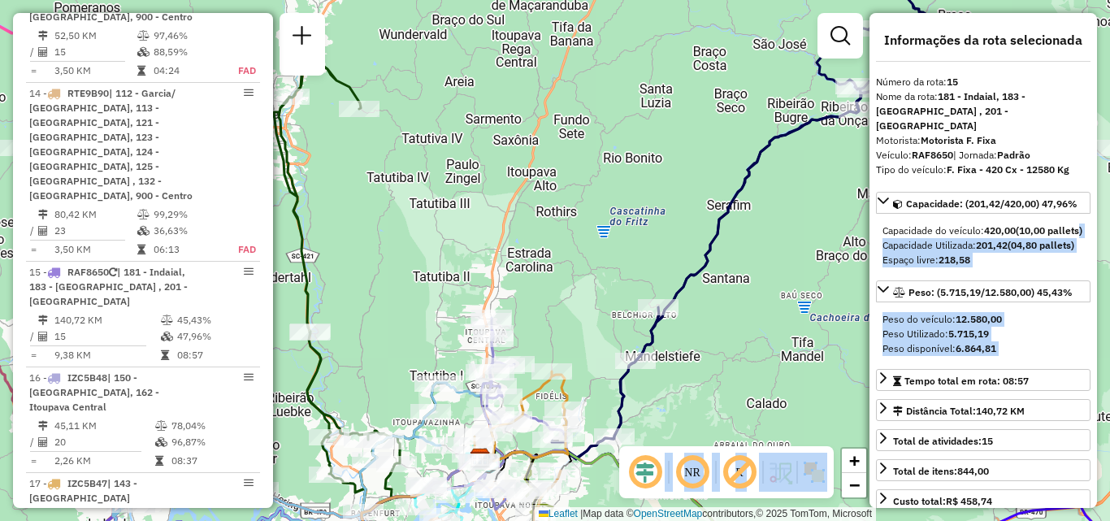
drag, startPoint x: 649, startPoint y: 243, endPoint x: 673, endPoint y: 243, distance: 24.4
click at [673, 243] on div "Janela de atendimento Grade de atendimento Capacidade Transportadoras Veículos …" at bounding box center [555, 260] width 1110 height 521
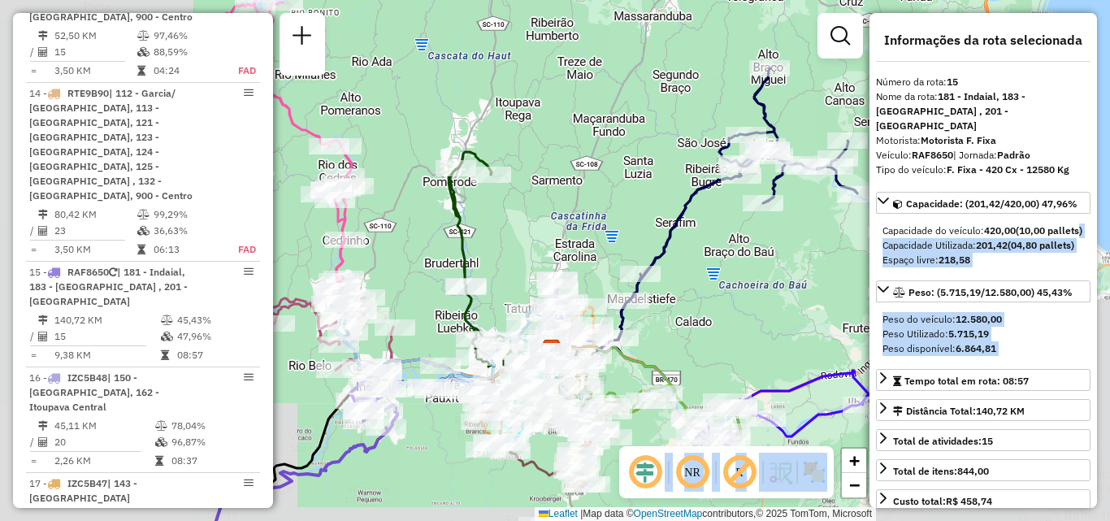
click at [597, 232] on div "Janela de atendimento Grade de atendimento Capacidade Transportadoras Veículos …" at bounding box center [555, 260] width 1110 height 521
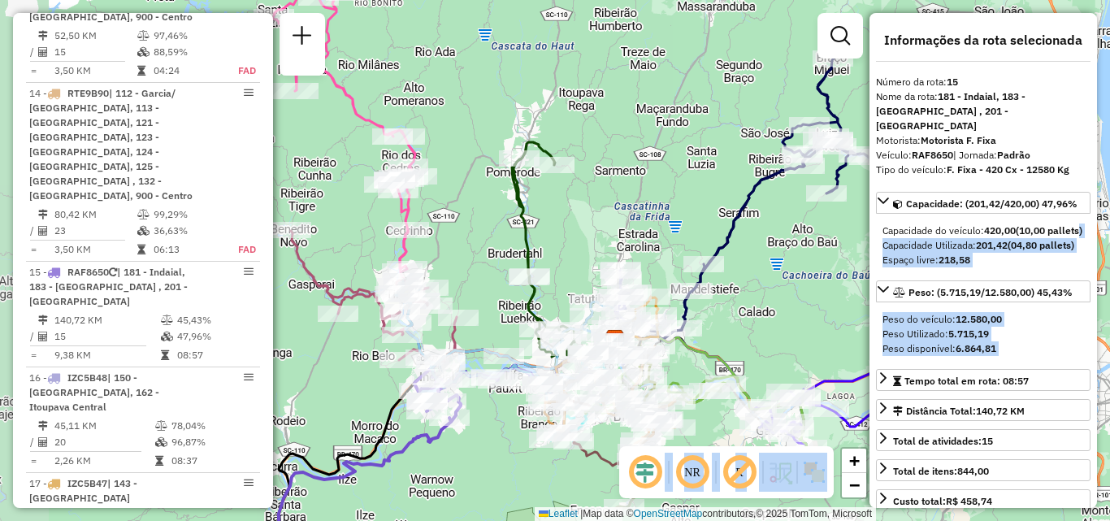
click at [590, 231] on div "Janela de atendimento Grade de atendimento Capacidade Transportadoras Veículos …" at bounding box center [555, 260] width 1110 height 521
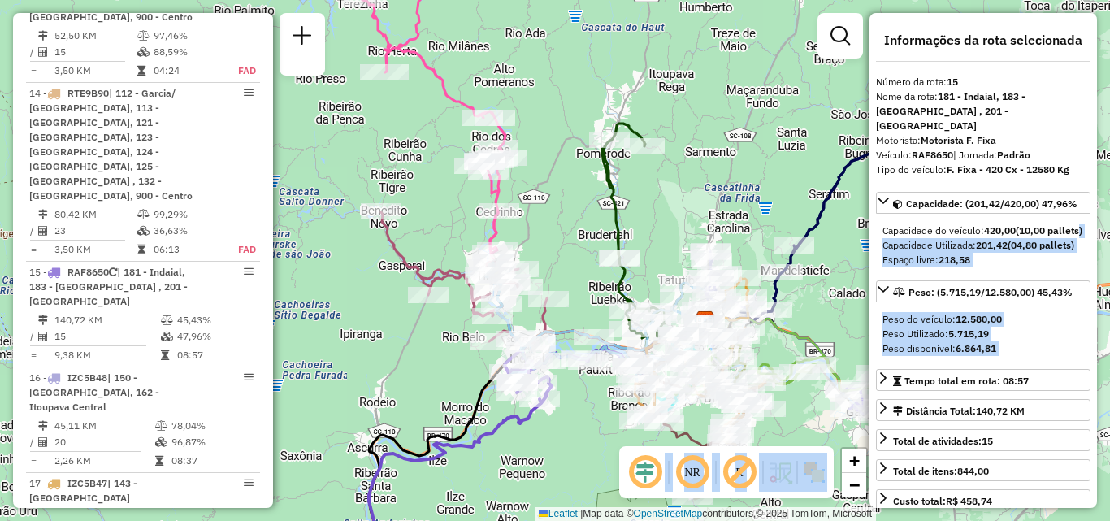
drag, startPoint x: 556, startPoint y: 237, endPoint x: 564, endPoint y: 198, distance: 39.1
click at [562, 206] on div "Janela de atendimento Grade de atendimento Capacidade Transportadoras Veículos …" at bounding box center [555, 260] width 1110 height 521
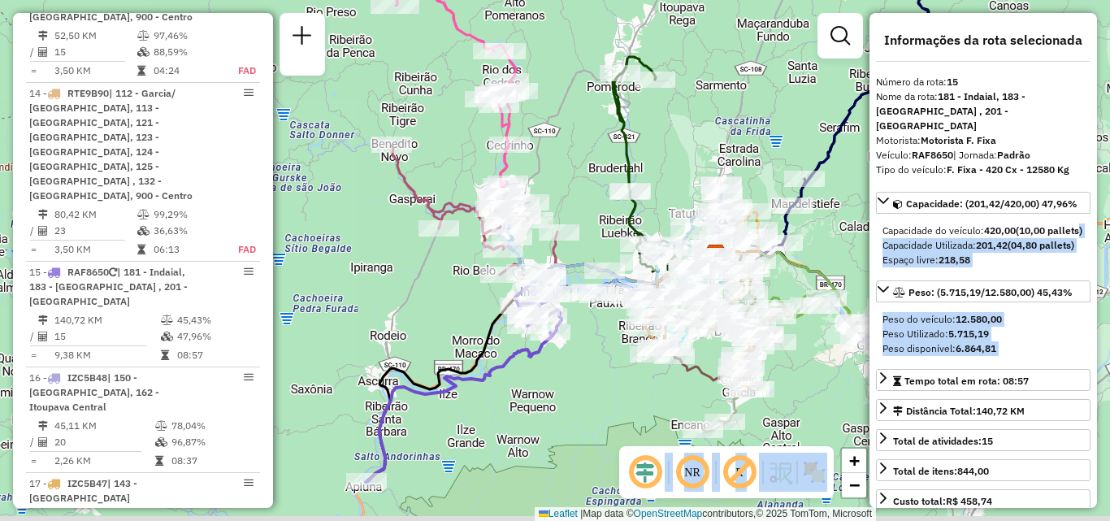
drag, startPoint x: 571, startPoint y: 237, endPoint x: 574, endPoint y: 182, distance: 55.4
click at [573, 193] on div "Janela de atendimento Grade de atendimento Capacidade Transportadoras Veículos …" at bounding box center [555, 260] width 1110 height 521
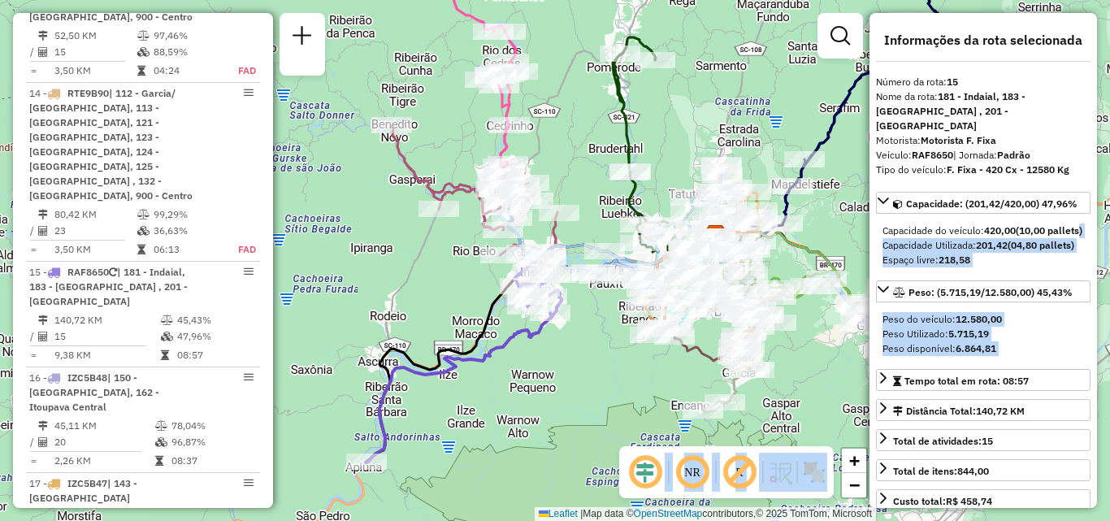
drag, startPoint x: 588, startPoint y: 320, endPoint x: 588, endPoint y: 267, distance: 53.6
click at [588, 274] on div "Rota 15 - Placa RAF8650 92811598 - 18.822.260 ROSANGELA MARQUES ZAMA Janela de …" at bounding box center [555, 260] width 1110 height 521
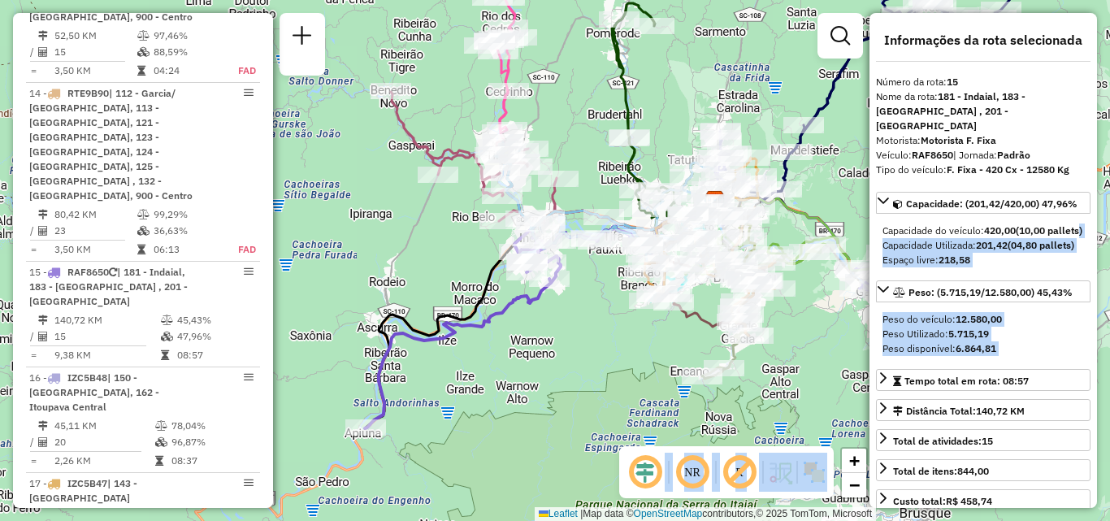
drag, startPoint x: 583, startPoint y: 328, endPoint x: 524, endPoint y: 417, distance: 106.9
click at [524, 417] on div "Janela de atendimento Grade de atendimento Capacidade Transportadoras Veículos …" at bounding box center [555, 260] width 1110 height 521
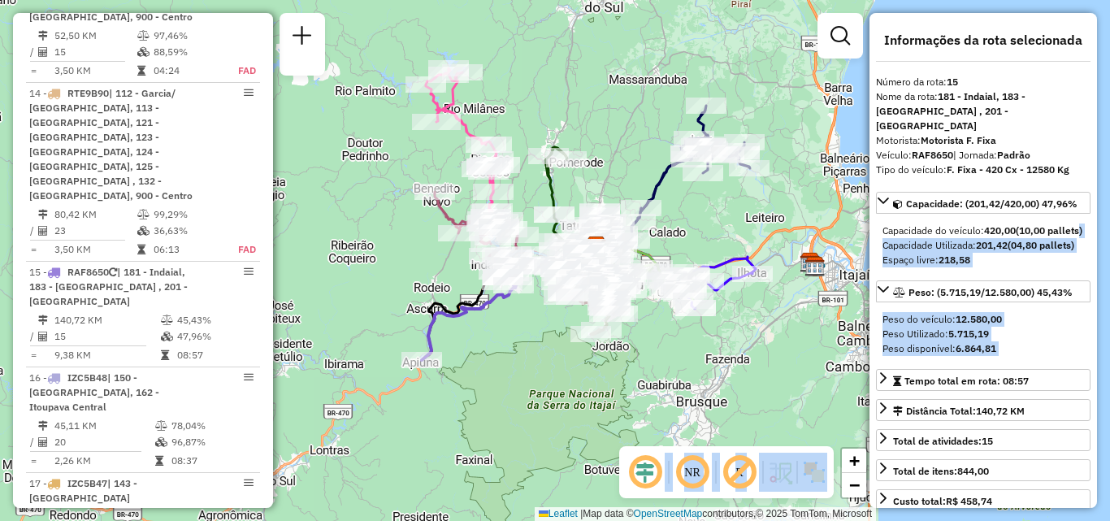
drag, startPoint x: 542, startPoint y: 190, endPoint x: 548, endPoint y: 226, distance: 36.2
click at [548, 226] on icon at bounding box center [565, 203] width 41 height 113
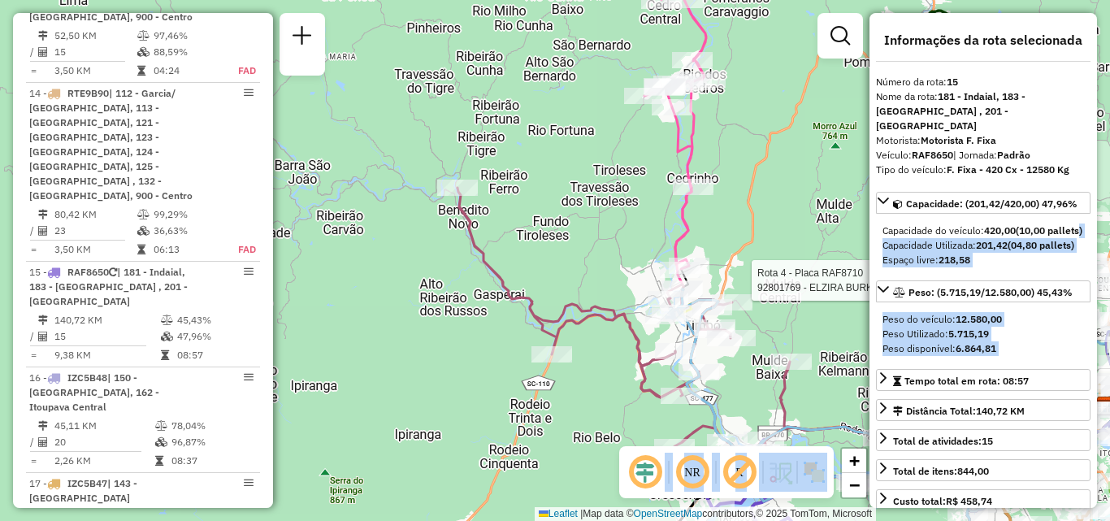
drag, startPoint x: 456, startPoint y: 224, endPoint x: 372, endPoint y: 155, distance: 108.5
click at [377, 163] on div "Rota 4 - Placa RAF8710 92801769 - ELZIRA BURKHARDT ME Janela de atendimento Gra…" at bounding box center [555, 260] width 1110 height 521
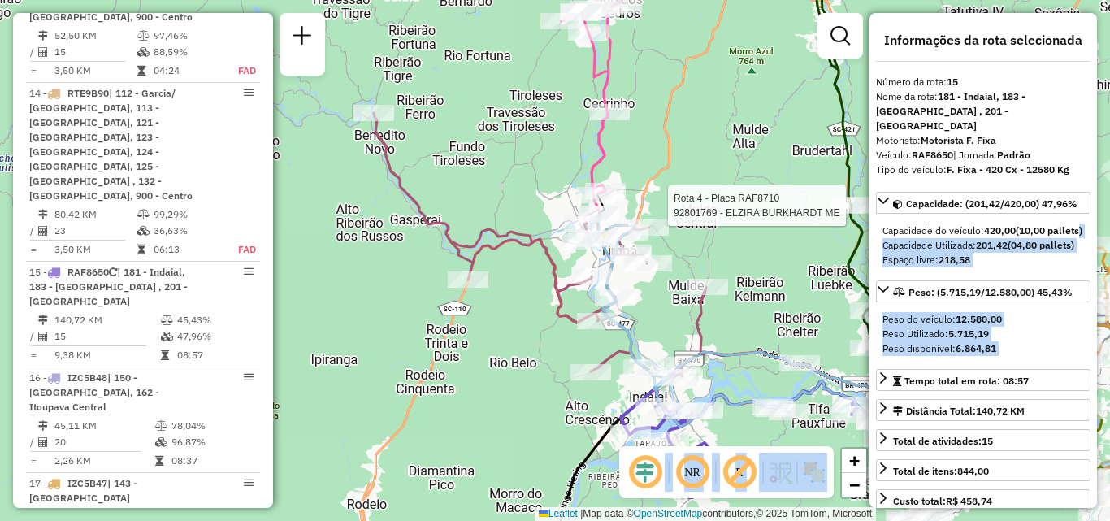
drag, startPoint x: 394, startPoint y: 367, endPoint x: 388, endPoint y: 225, distance: 141.5
click at [388, 264] on div "Rota 4 - Placa RAF8710 92801769 - ELZIRA BURKHARDT ME Janela de atendimento Gra…" at bounding box center [555, 260] width 1110 height 521
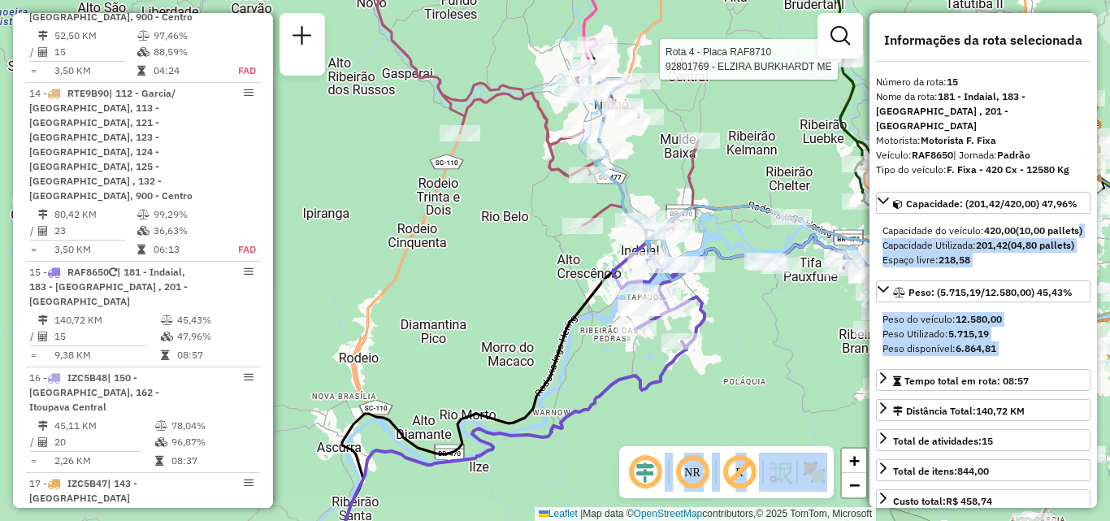
drag, startPoint x: 481, startPoint y: 315, endPoint x: 426, endPoint y: 290, distance: 60.4
click at [430, 291] on div "Rota 4 - Placa RAF8710 92801769 - ELZIRA BURKHARDT ME Janela de atendimento Gra…" at bounding box center [555, 260] width 1110 height 521
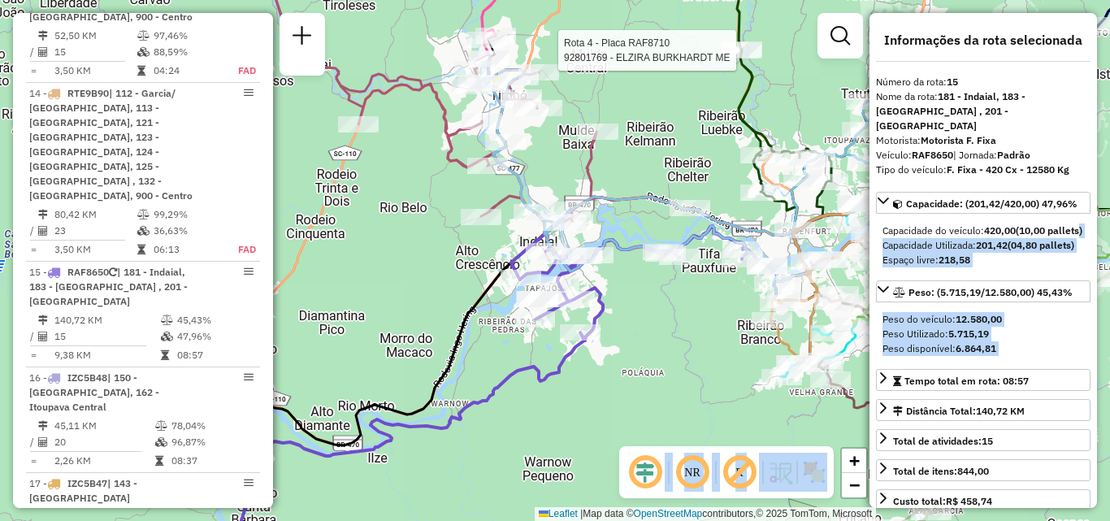
drag, startPoint x: 672, startPoint y: 320, endPoint x: 434, endPoint y: 365, distance: 242.3
click at [436, 365] on div "Rota 4 - Placa RAF8710 92801769 - ELZIRA BURKHARDT ME Janela de atendimento Gra…" at bounding box center [555, 260] width 1110 height 521
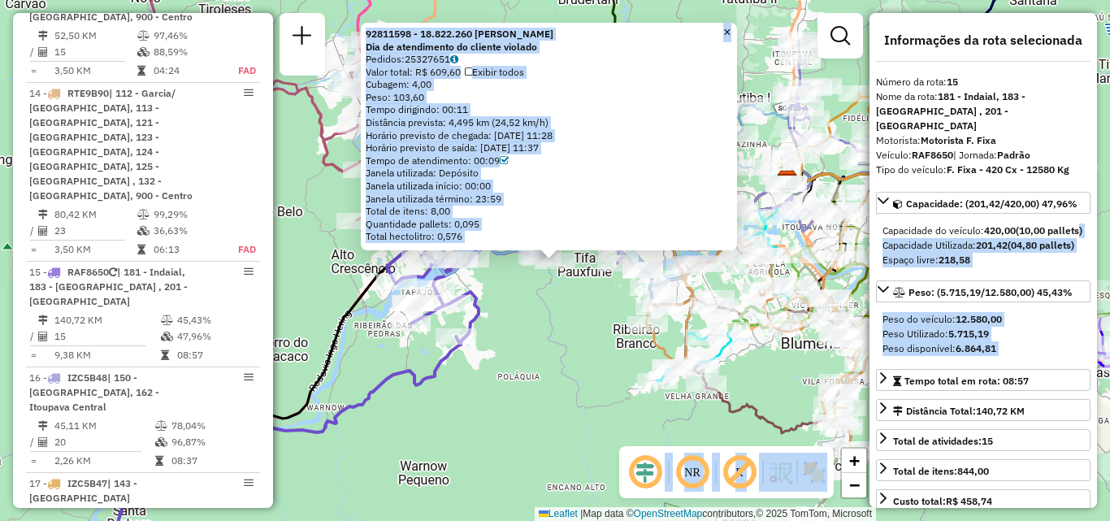
click at [499, 328] on div "92811598 - 18.822.260 ROSANGELA MARQUES ZAMA Dia de atendimento do cliente viol…" at bounding box center [555, 260] width 1110 height 521
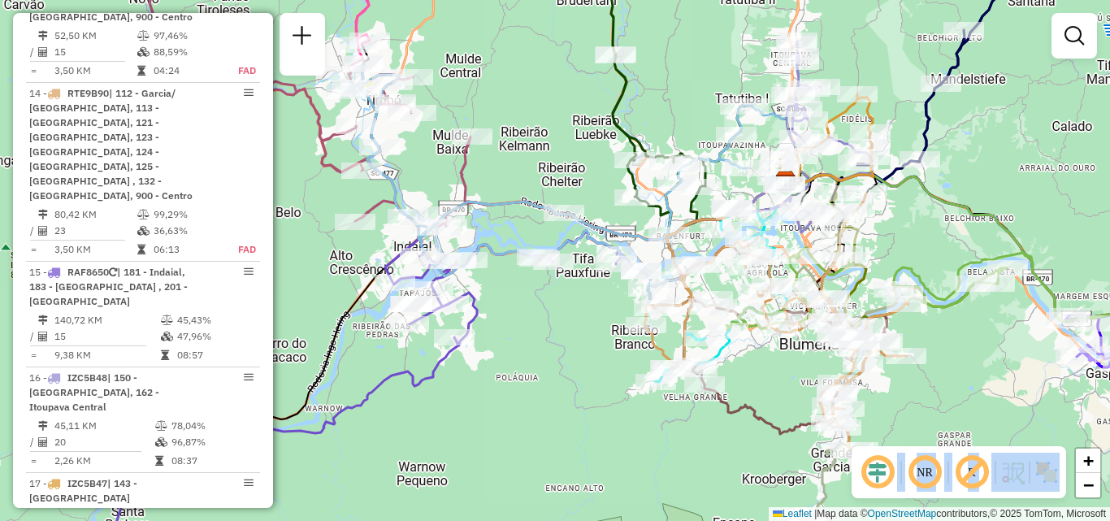
drag, startPoint x: 562, startPoint y: 326, endPoint x: 537, endPoint y: 336, distance: 27.3
click at [537, 336] on div "Janela de atendimento Grade de atendimento Capacidade Transportadoras Veículos …" at bounding box center [555, 260] width 1110 height 521
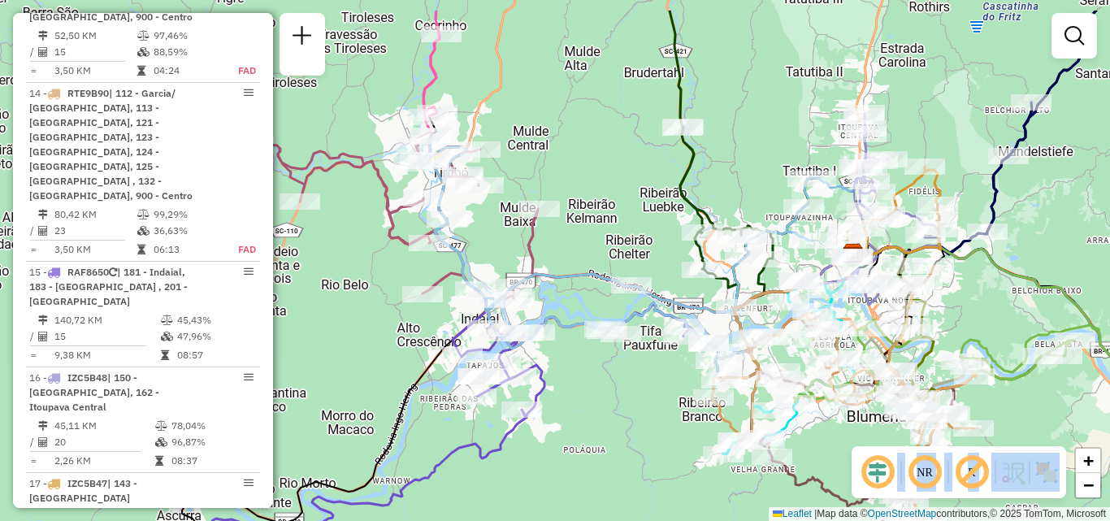
drag, startPoint x: 523, startPoint y: 333, endPoint x: 634, endPoint y: 405, distance: 131.7
click at [635, 406] on div "Janela de atendimento Grade de atendimento Capacidade Transportadoras Veículos …" at bounding box center [555, 260] width 1110 height 521
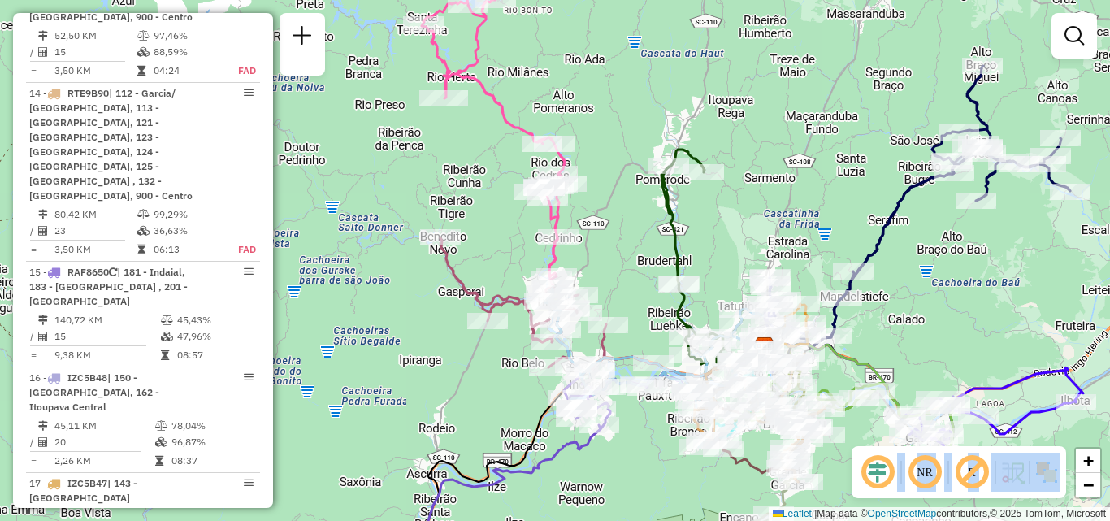
drag, startPoint x: 517, startPoint y: 359, endPoint x: 503, endPoint y: 338, distance: 25.2
click at [519, 362] on div "Rota 12 - Placa REB3F56 92806408 - SOCCER 7 CARIJOS Rota 10 - Placa RLI9D37 928…" at bounding box center [555, 260] width 1110 height 521
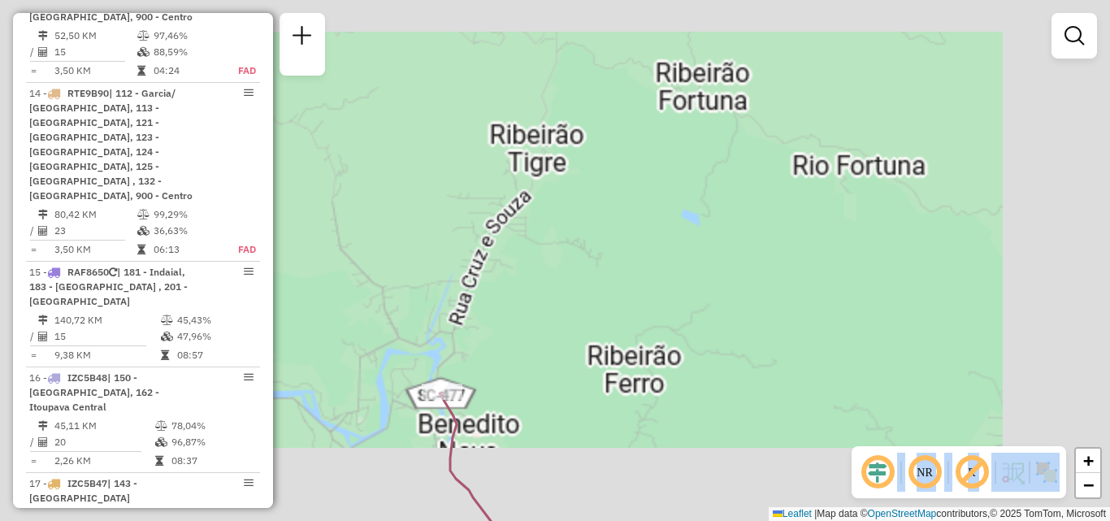
drag, startPoint x: 493, startPoint y: 358, endPoint x: 504, endPoint y: 286, distance: 72.4
click at [503, 293] on div "Janela de atendimento Grade de atendimento Capacidade Transportadoras Veículos …" at bounding box center [555, 260] width 1110 height 521
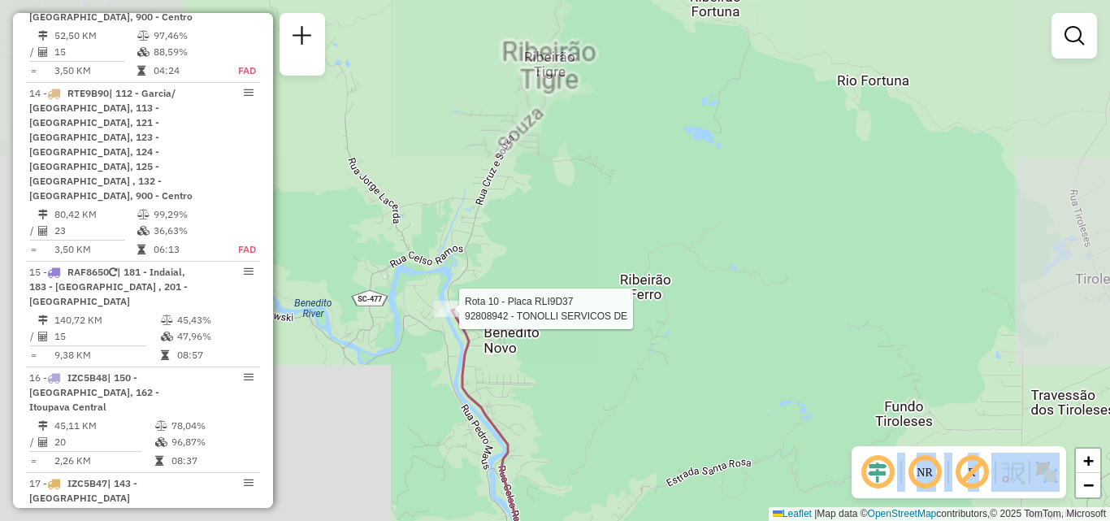
select select "**********"
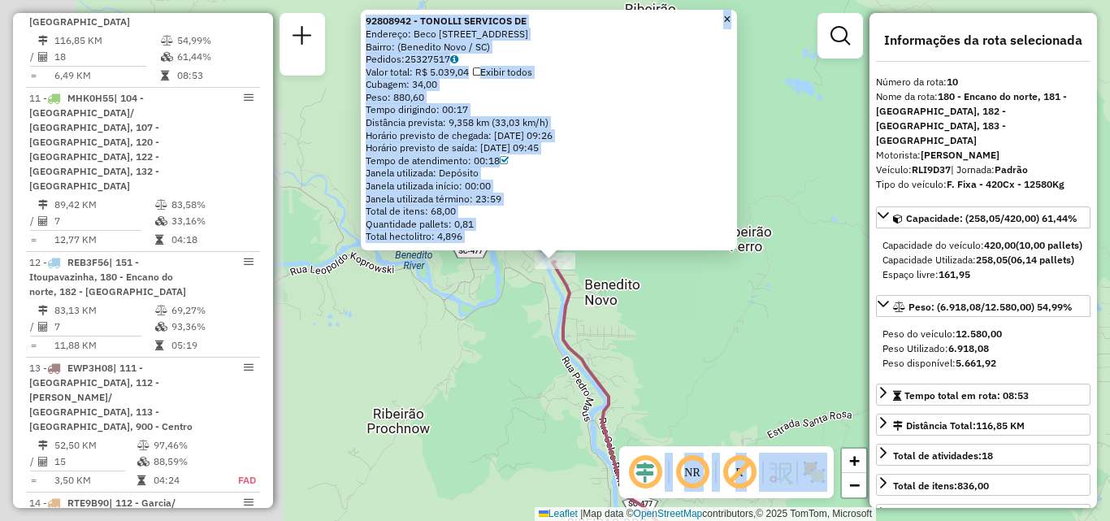
scroll to position [1720, 0]
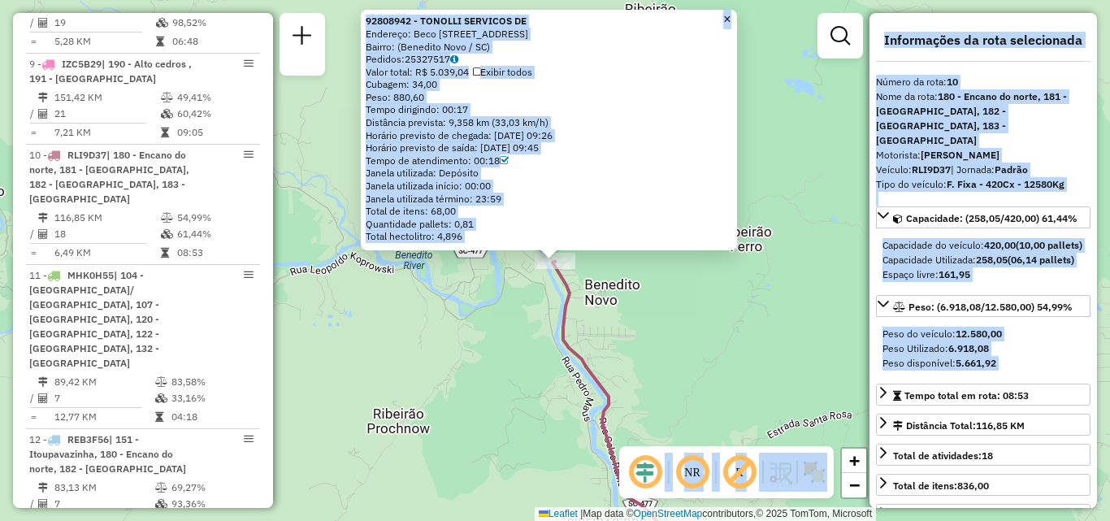
click at [448, 355] on div "92808942 - TONOLLI SERVICOS DE Endereço: Beco Egídio Tonolli, 104 Bairro: (Bene…" at bounding box center [555, 260] width 1110 height 521
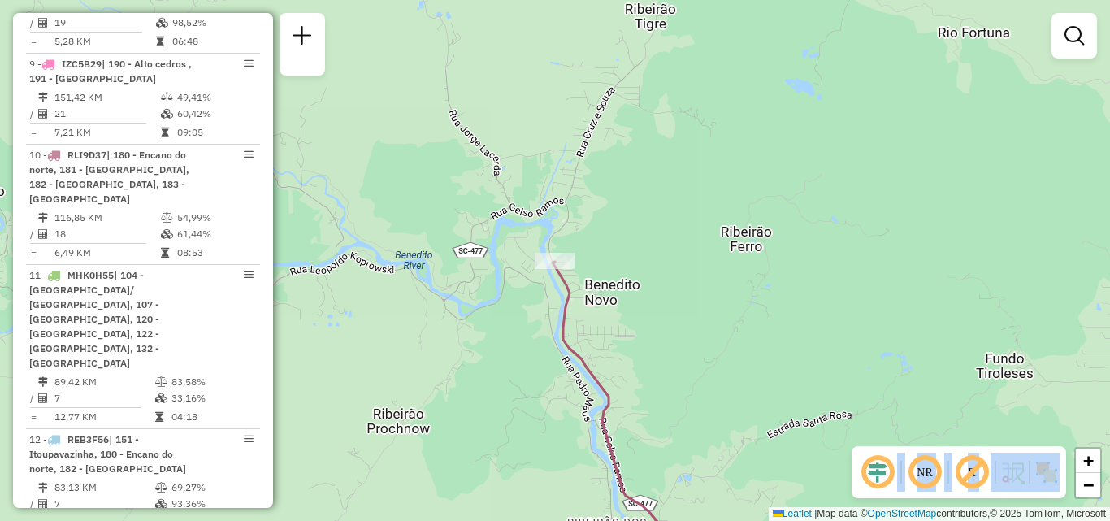
drag, startPoint x: 596, startPoint y: 372, endPoint x: 449, endPoint y: 268, distance: 179.5
click at [553, 306] on icon at bounding box center [617, 417] width 128 height 311
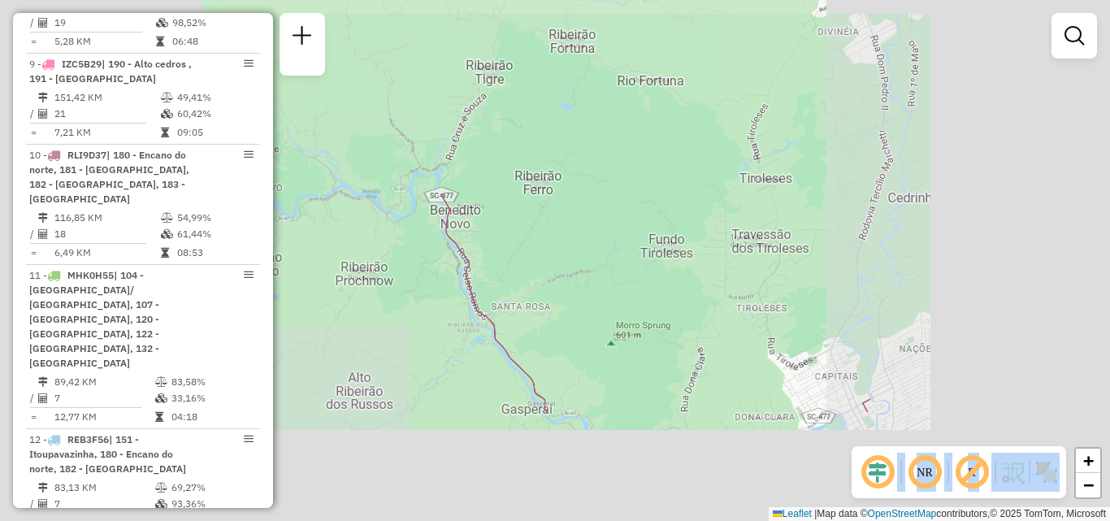
click at [533, 201] on div "Janela de atendimento Grade de atendimento Capacidade Transportadoras Veículos …" at bounding box center [555, 260] width 1110 height 521
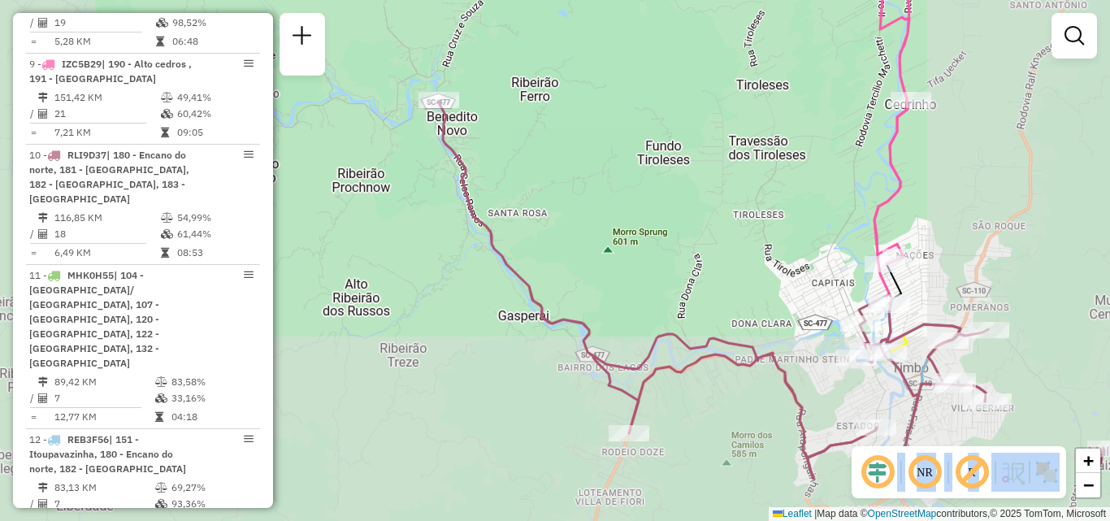
drag, startPoint x: 605, startPoint y: 260, endPoint x: 498, endPoint y: 180, distance: 133.0
click at [518, 193] on div "Janela de atendimento Grade de atendimento Capacidade Transportadoras Veículos …" at bounding box center [555, 260] width 1110 height 521
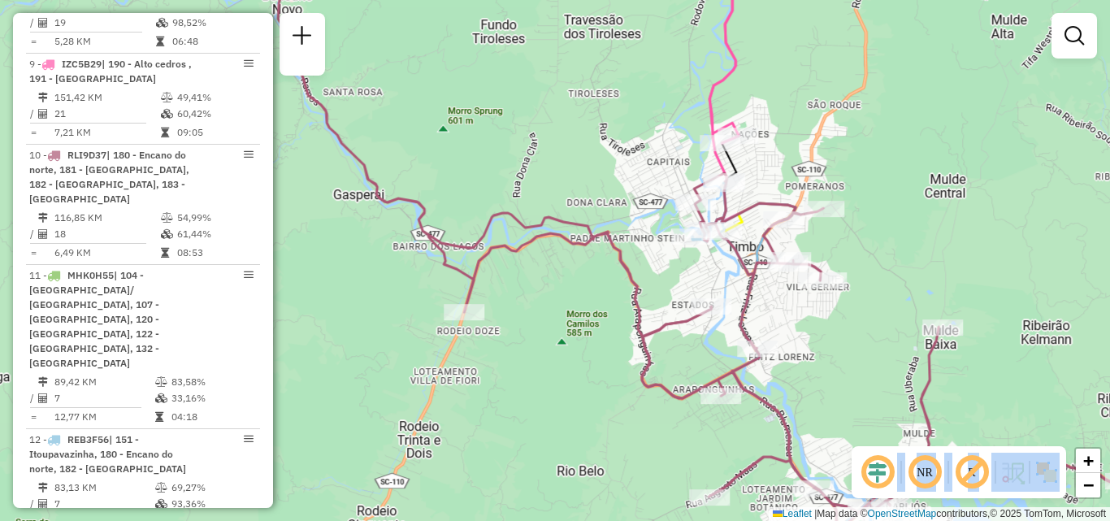
drag, startPoint x: 555, startPoint y: 280, endPoint x: 480, endPoint y: 227, distance: 92.7
click at [484, 231] on div "Janela de atendimento Grade de atendimento Capacidade Transportadoras Veículos …" at bounding box center [555, 260] width 1110 height 521
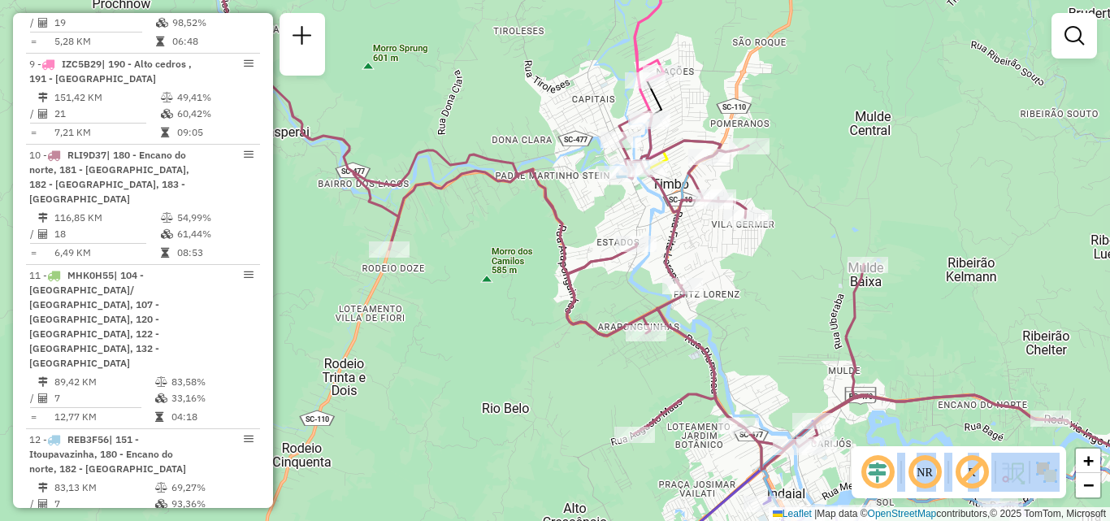
drag, startPoint x: 540, startPoint y: 290, endPoint x: 517, endPoint y: 177, distance: 115.2
click at [520, 198] on div "Janela de atendimento Grade de atendimento Capacidade Transportadoras Veículos …" at bounding box center [555, 260] width 1110 height 521
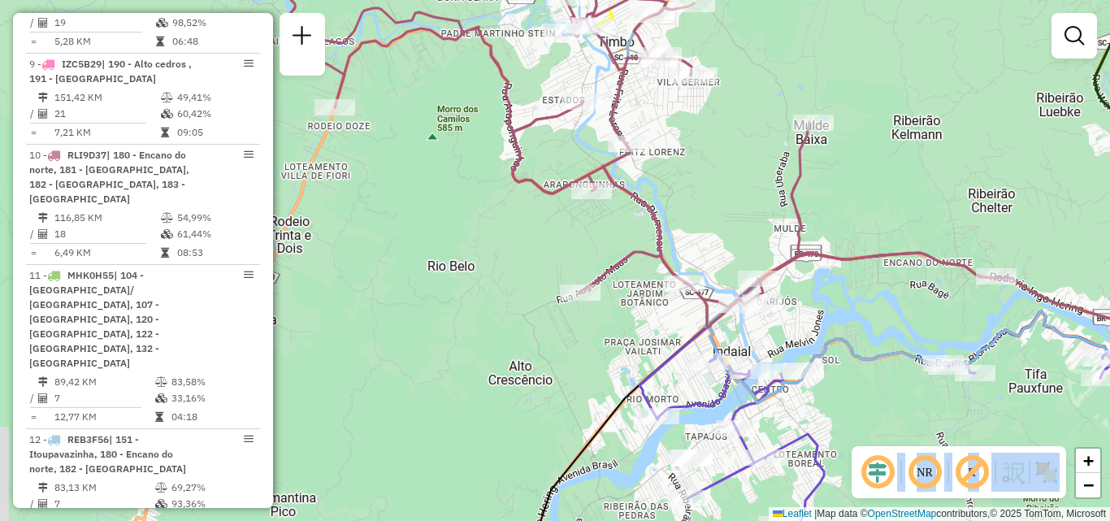
drag, startPoint x: 514, startPoint y: 266, endPoint x: 451, endPoint y: 194, distance: 95.0
click at [462, 211] on div "Janela de atendimento Grade de atendimento Capacidade Transportadoras Veículos …" at bounding box center [555, 260] width 1110 height 521
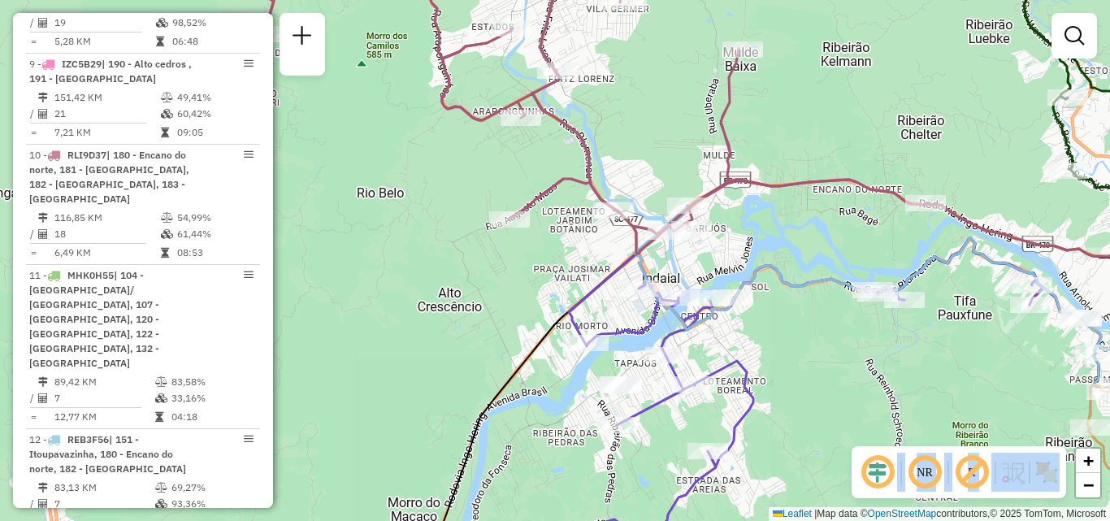
drag, startPoint x: 465, startPoint y: 274, endPoint x: 443, endPoint y: 168, distance: 107.9
click at [448, 193] on div "Janela de atendimento Grade de atendimento Capacidade Transportadoras Veículos …" at bounding box center [555, 260] width 1110 height 521
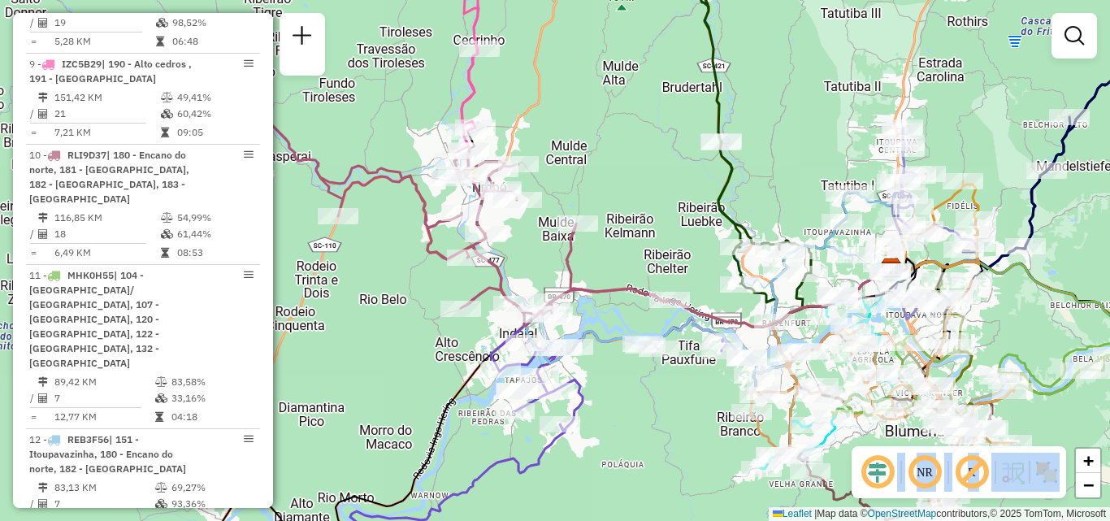
drag, startPoint x: 544, startPoint y: 243, endPoint x: 584, endPoint y: 265, distance: 46.2
click at [584, 265] on div "Janela de atendimento Grade de atendimento Capacidade Transportadoras Veículos …" at bounding box center [555, 260] width 1110 height 521
drag, startPoint x: 601, startPoint y: 284, endPoint x: 550, endPoint y: 222, distance: 79.7
click at [568, 234] on icon at bounding box center [457, 188] width 426 height 276
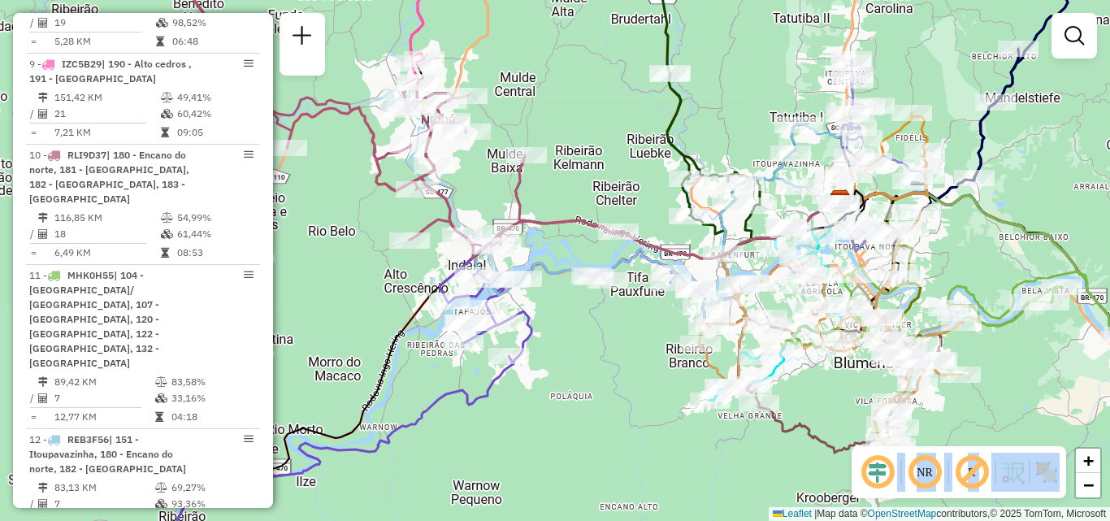
click at [528, 285] on div "Rota 15 - Placa RAF8650 92811598 - 18.822.260 ROSANGELA MARQUES ZAMA Janela de …" at bounding box center [555, 260] width 1110 height 521
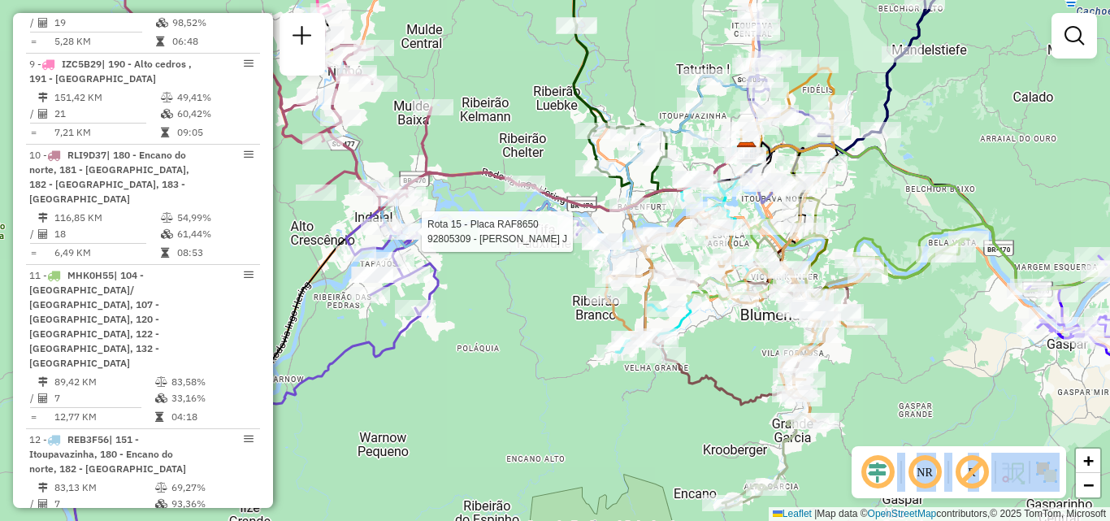
drag, startPoint x: 580, startPoint y: 360, endPoint x: 540, endPoint y: 234, distance: 132.1
click at [540, 253] on div "Rota 15 - Placa RAF8650 92805309 - JORGE LUIS KRUEGER J Janela de atendimento G…" at bounding box center [555, 260] width 1110 height 521
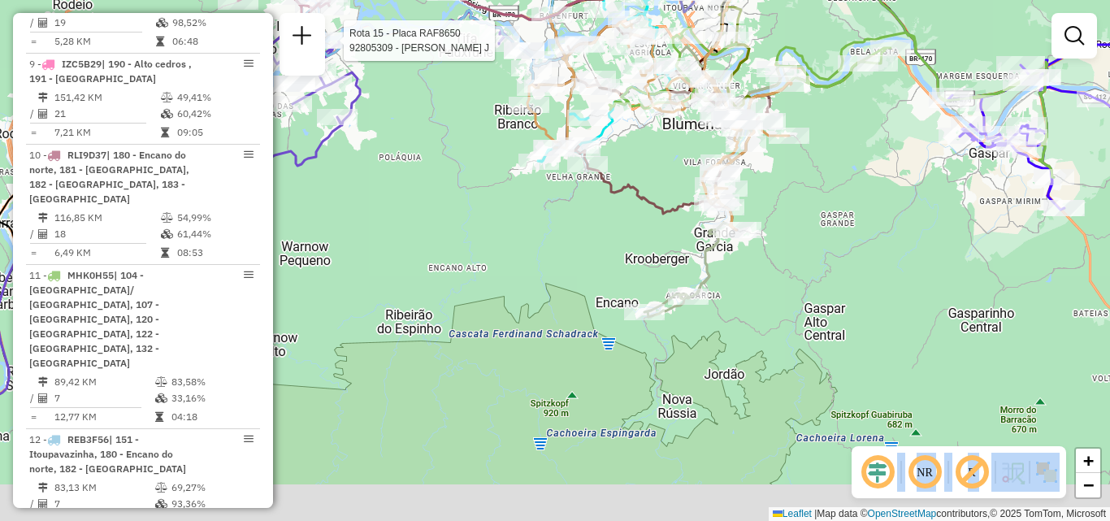
drag, startPoint x: 648, startPoint y: 358, endPoint x: 618, endPoint y: 310, distance: 55.9
click at [608, 323] on div "Rota 15 - Placa RAF8650 92805309 - JORGE LUIS KRUEGER J Janela de atendimento G…" at bounding box center [555, 260] width 1110 height 521
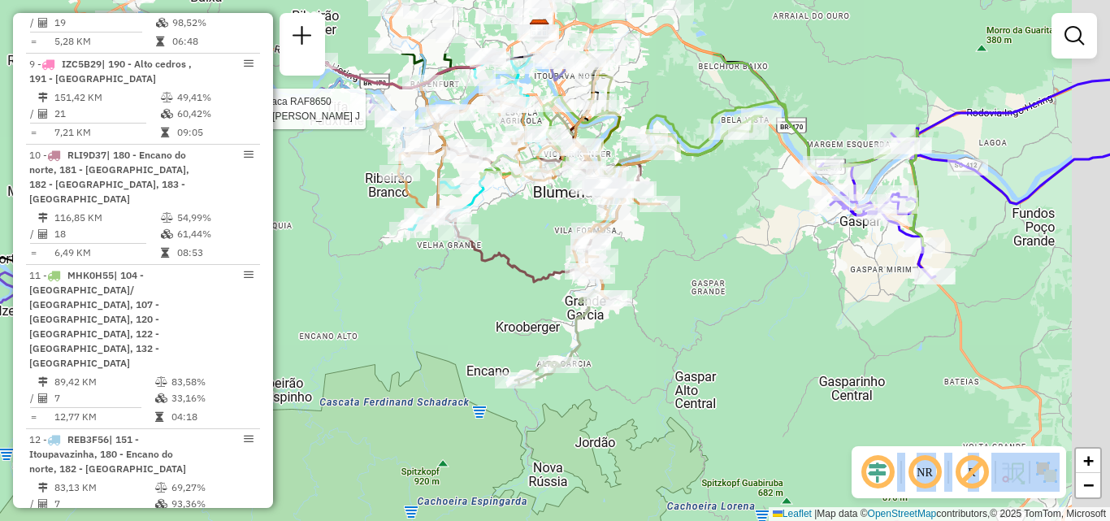
drag, startPoint x: 597, startPoint y: 361, endPoint x: 542, endPoint y: 410, distance: 73.7
click at [523, 425] on div "Rota 15 - Placa RAF8650 92805309 - JORGE LUIS KRUEGER J Janela de atendimento G…" at bounding box center [555, 260] width 1110 height 521
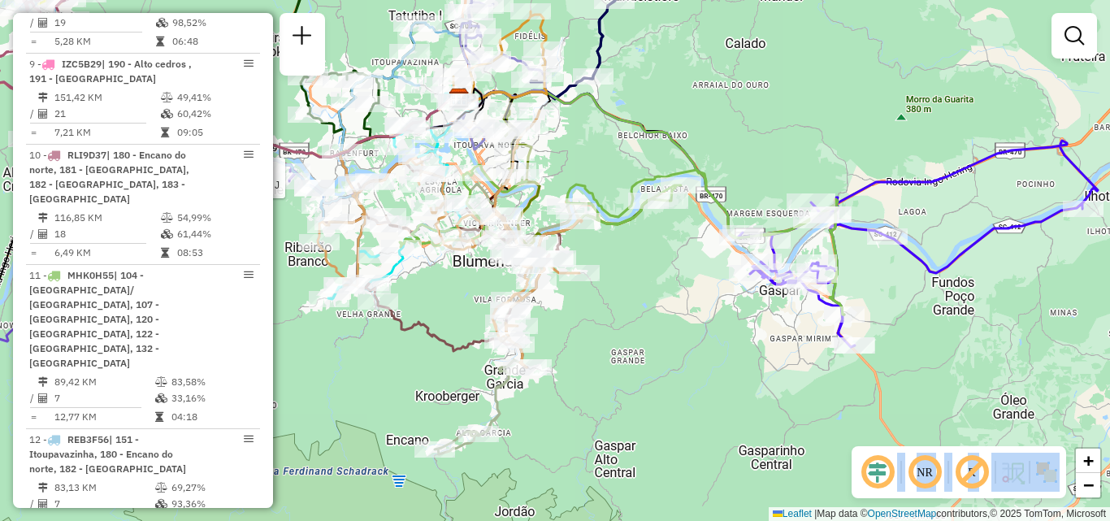
drag, startPoint x: 664, startPoint y: 332, endPoint x: 480, endPoint y: 382, distance: 190.3
click at [500, 379] on div "Rota 15 - Placa RAF8650 92805309 - JORGE LUIS KRUEGER J Janela de atendimento G…" at bounding box center [555, 260] width 1110 height 521
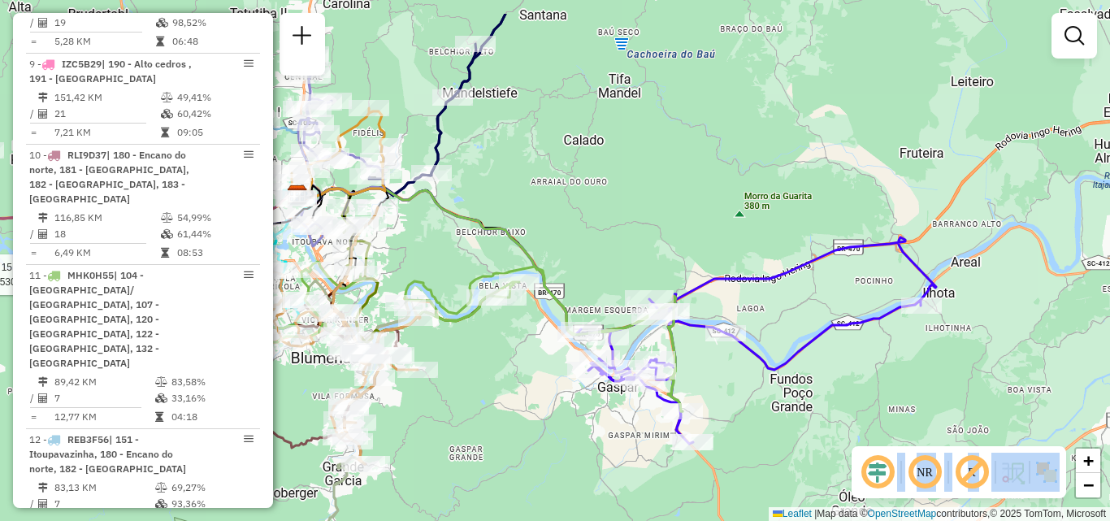
drag, startPoint x: 545, startPoint y: 328, endPoint x: 587, endPoint y: 390, distance: 75.5
click at [589, 425] on div "Rota 15 - Placa RAF8650 92805309 - JORGE LUIS KRUEGER J Janela de atendimento G…" at bounding box center [555, 260] width 1110 height 521
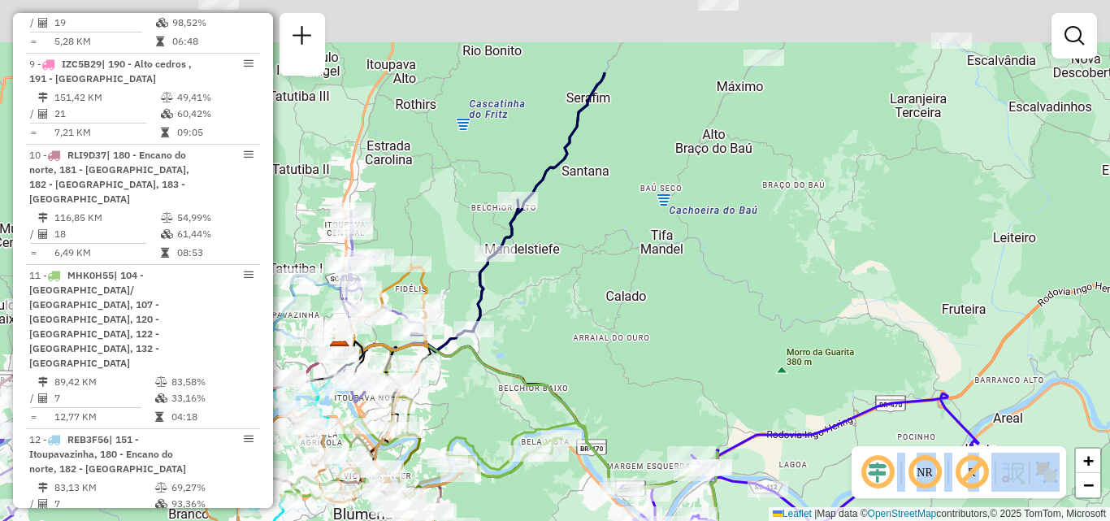
click at [595, 432] on icon at bounding box center [502, 493] width 445 height 150
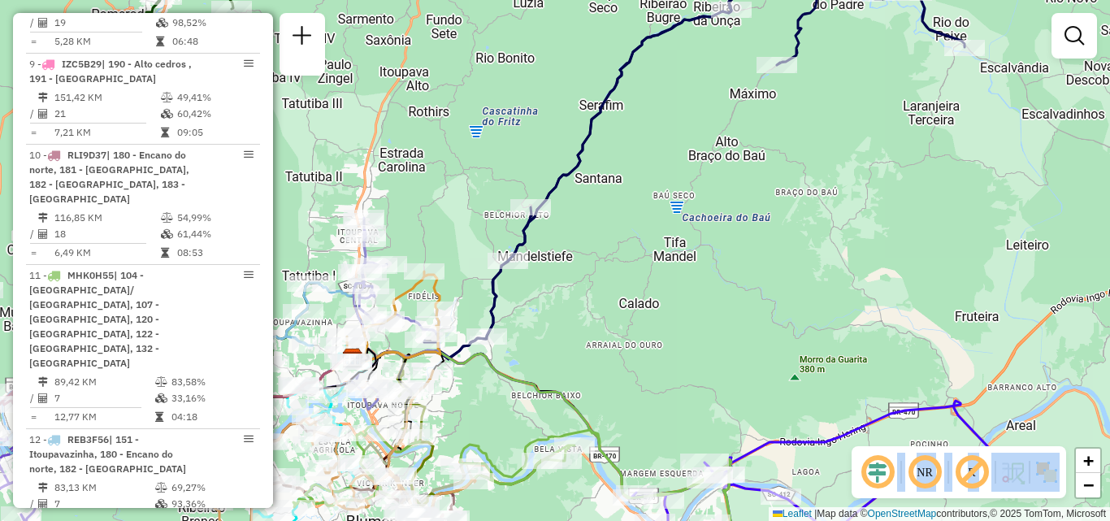
drag, startPoint x: 558, startPoint y: 356, endPoint x: 658, endPoint y: 336, distance: 102.8
click at [657, 336] on div "Rota 15 - Placa RAF8650 92805309 - JORGE LUIS KRUEGER J Janela de atendimento G…" at bounding box center [555, 260] width 1110 height 521
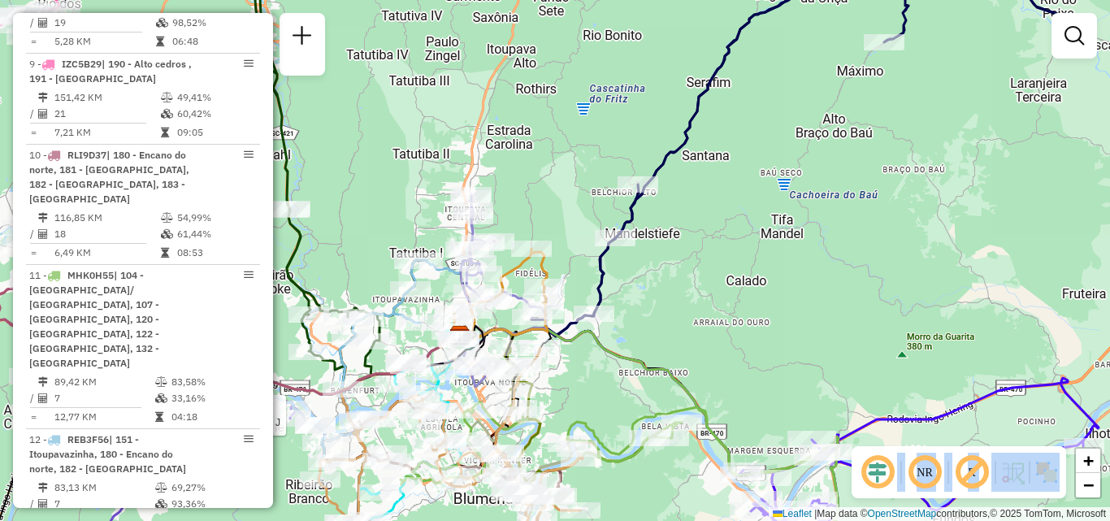
click at [394, 184] on div "Rota 15 - Placa RAF8650 92805309 - JORGE LUIS KRUEGER J Rota 16 - Placa IZC5B48…" at bounding box center [555, 260] width 1110 height 521
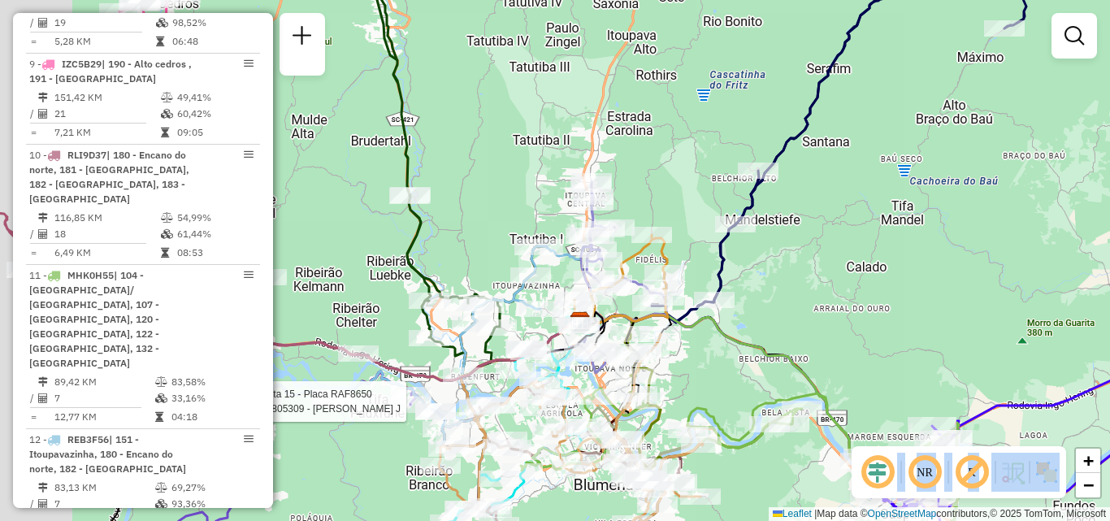
drag, startPoint x: 376, startPoint y: 228, endPoint x: 527, endPoint y: 278, distance: 158.6
click at [527, 278] on div "Rota 15 - Placa RAF8650 92805309 - JORGE LUIS KRUEGER J Janela de atendimento G…" at bounding box center [555, 260] width 1110 height 521
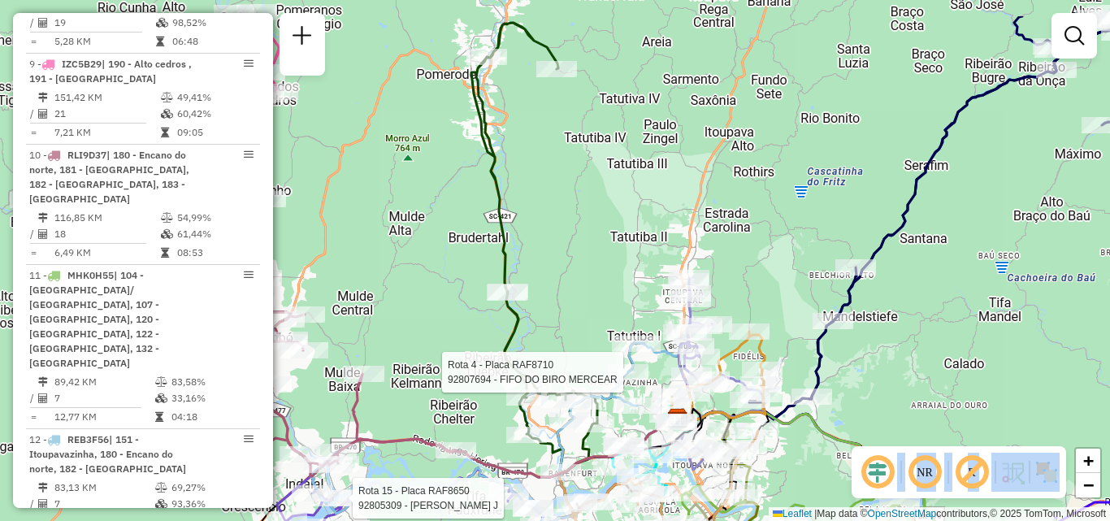
drag, startPoint x: 505, startPoint y: 269, endPoint x: 542, endPoint y: 333, distance: 74.3
click at [542, 333] on div "Rota 15 - Placa RAF8650 92805309 - JORGE LUIS KRUEGER J Rota 4 - Placa RAF8710 …" at bounding box center [555, 260] width 1110 height 521
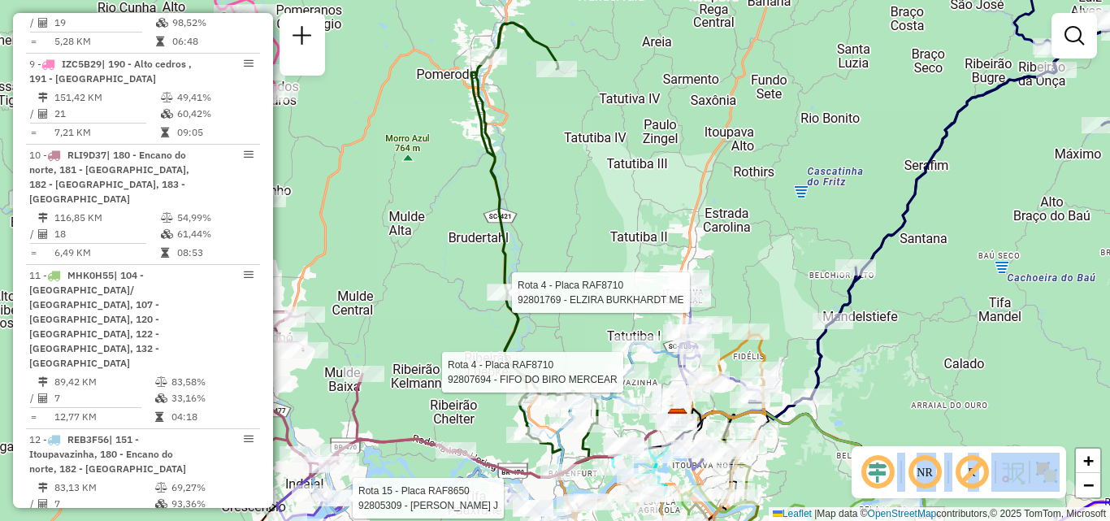
select select "**********"
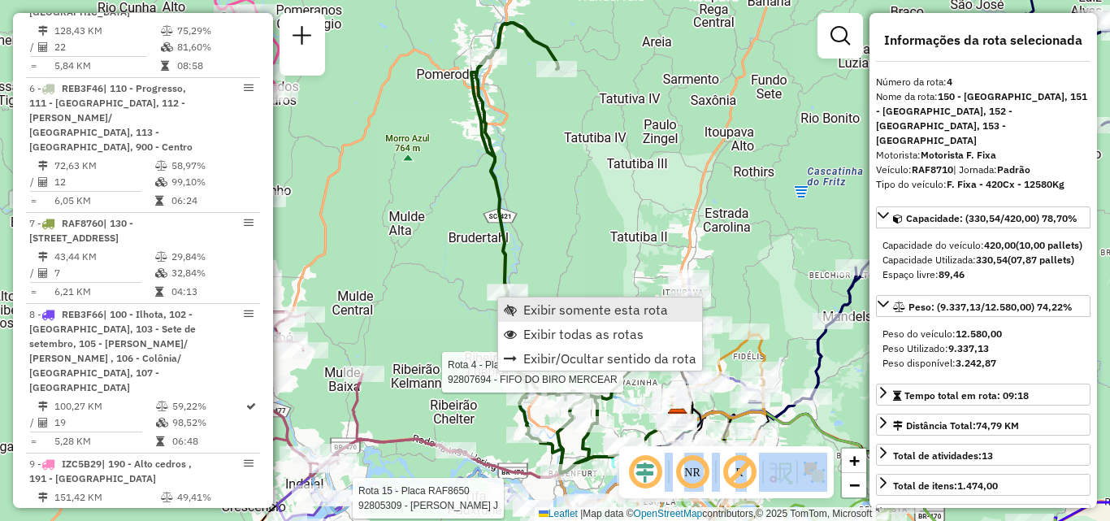
scroll to position [1057, 0]
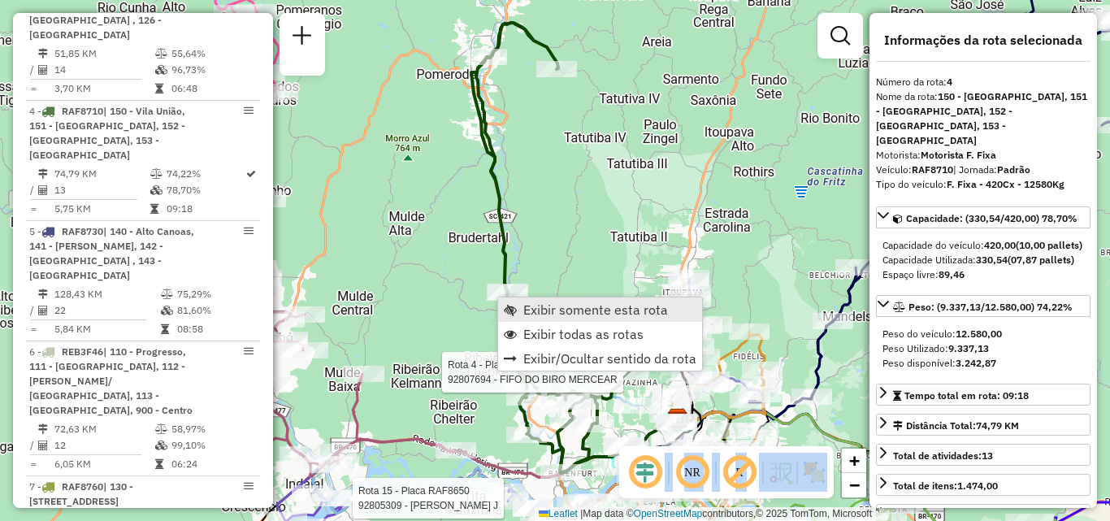
click at [527, 310] on span "Exibir somente esta rota" at bounding box center [595, 309] width 145 height 13
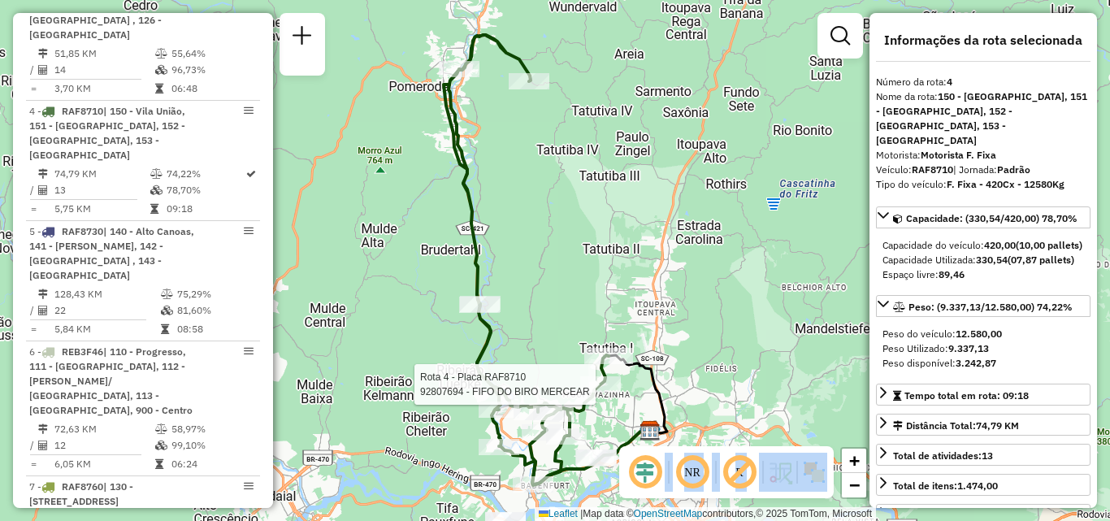
drag, startPoint x: 513, startPoint y: 318, endPoint x: 546, endPoint y: 248, distance: 77.4
click at [541, 263] on div "Rota 4 - Placa RAF8710 92807694 - FIFO DO BIRO MERCEAR Janela de atendimento Gr…" at bounding box center [555, 260] width 1110 height 521
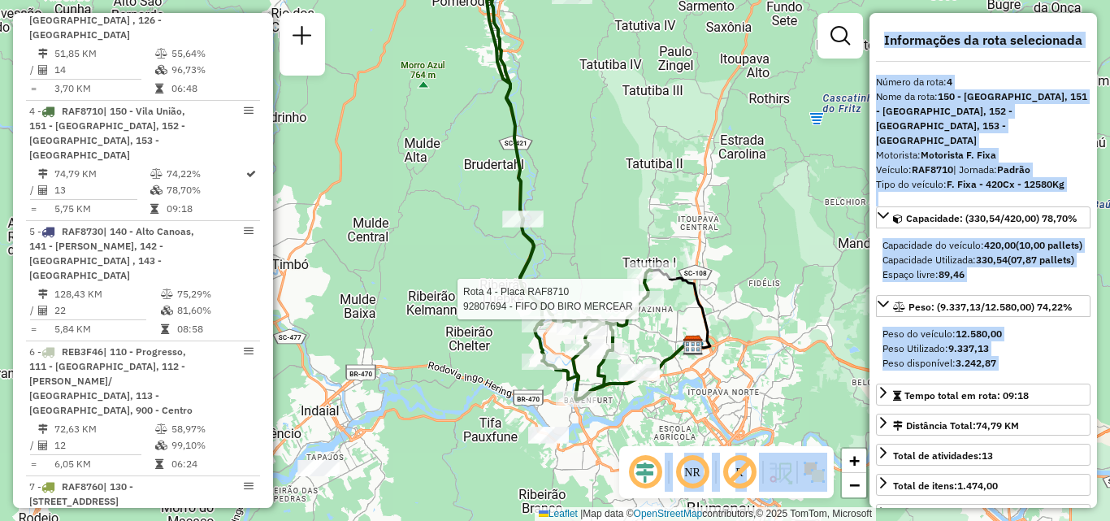
drag, startPoint x: 436, startPoint y: 356, endPoint x: 444, endPoint y: 302, distance: 54.1
click at [442, 315] on div "Rota 4 - Placa RAF8710 92807694 - FIFO DO BIRO MERCEAR Rota 4 - Placa RAF8710 9…" at bounding box center [555, 260] width 1110 height 521
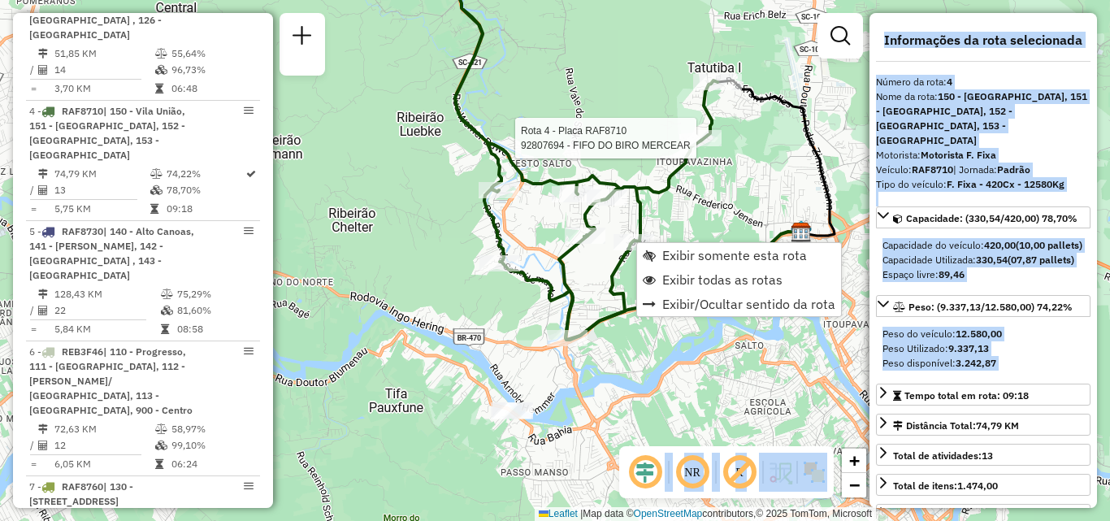
click at [526, 287] on icon at bounding box center [585, 144] width 263 height 392
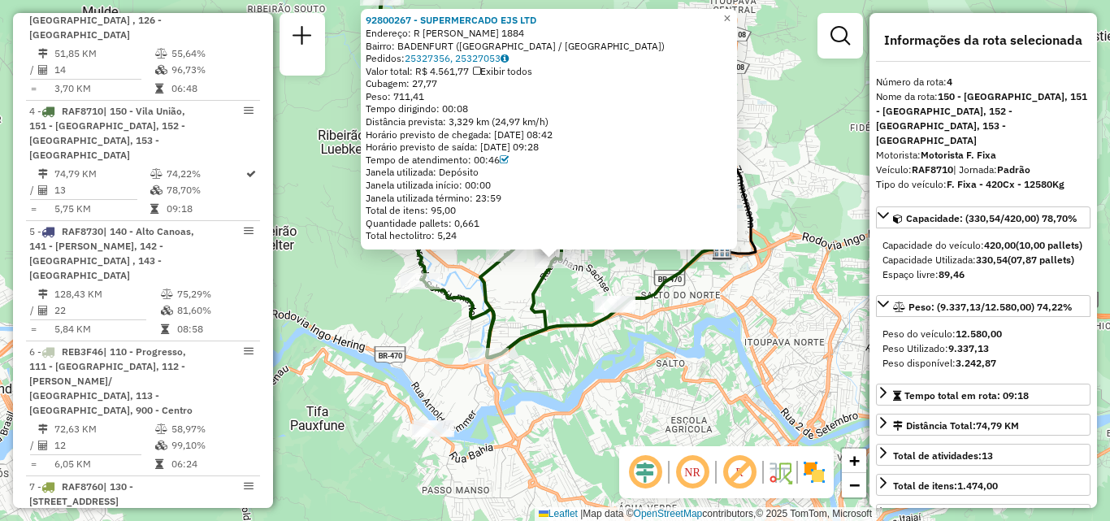
click at [564, 315] on div "92800267 - SUPERMERCADO EJS LTD Endereço: R JOHANN SACHSE 1884 Bairro: BADENFUR…" at bounding box center [555, 260] width 1110 height 521
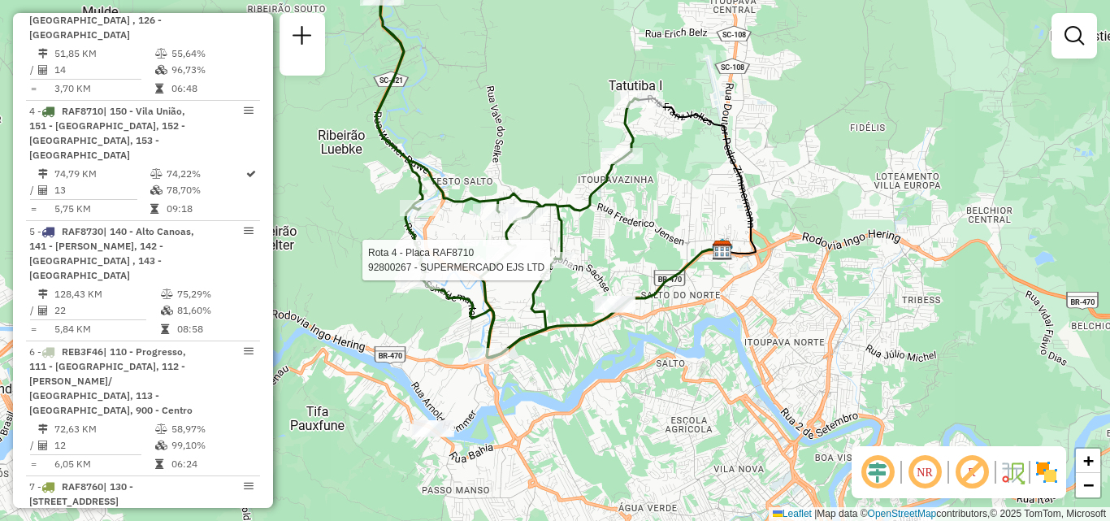
select select "**********"
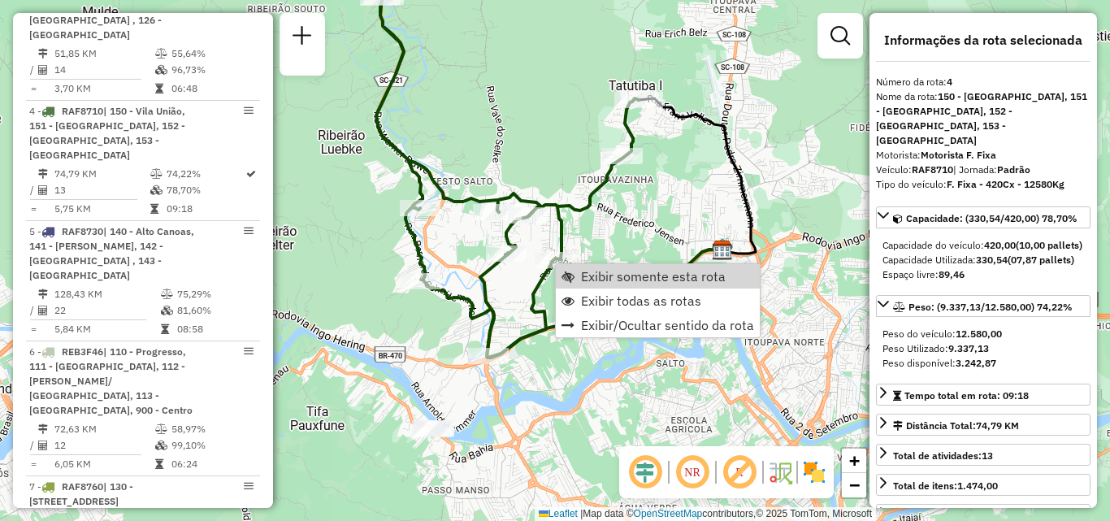
click at [628, 229] on div "Janela de atendimento Grade de atendimento Capacidade Transportadoras Veículos …" at bounding box center [555, 260] width 1110 height 521
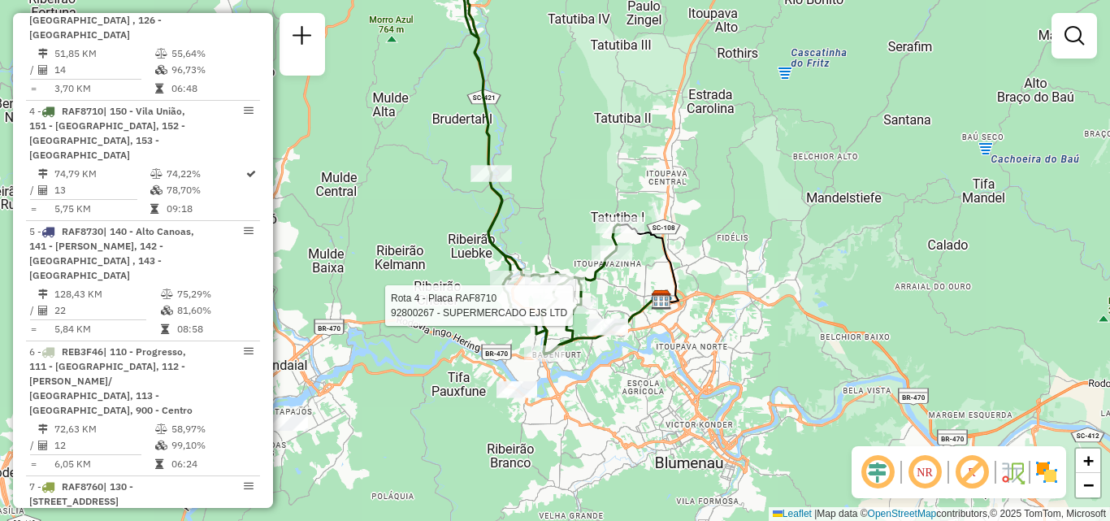
select select "**********"
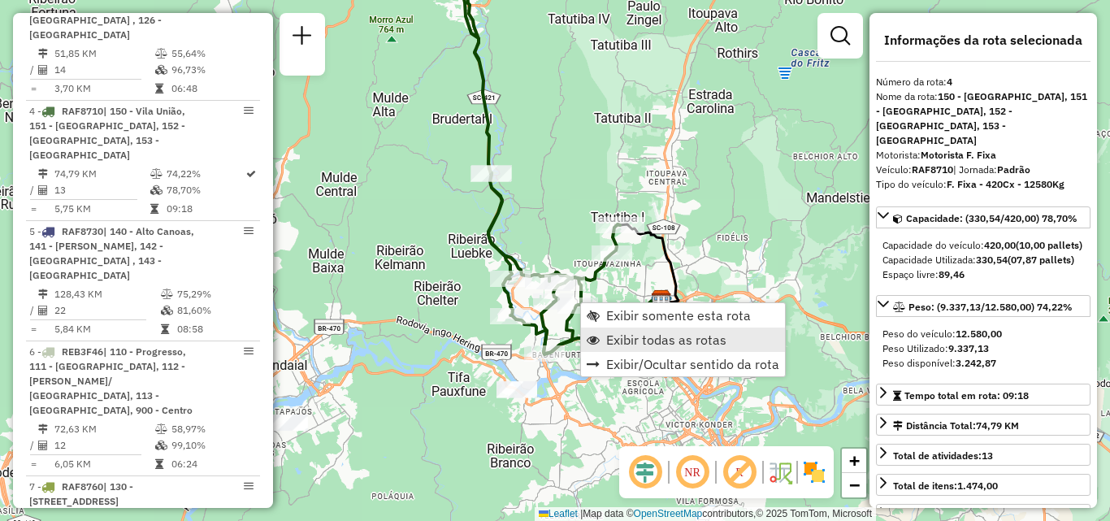
click at [619, 335] on span "Exibir todas as rotas" at bounding box center [666, 339] width 120 height 13
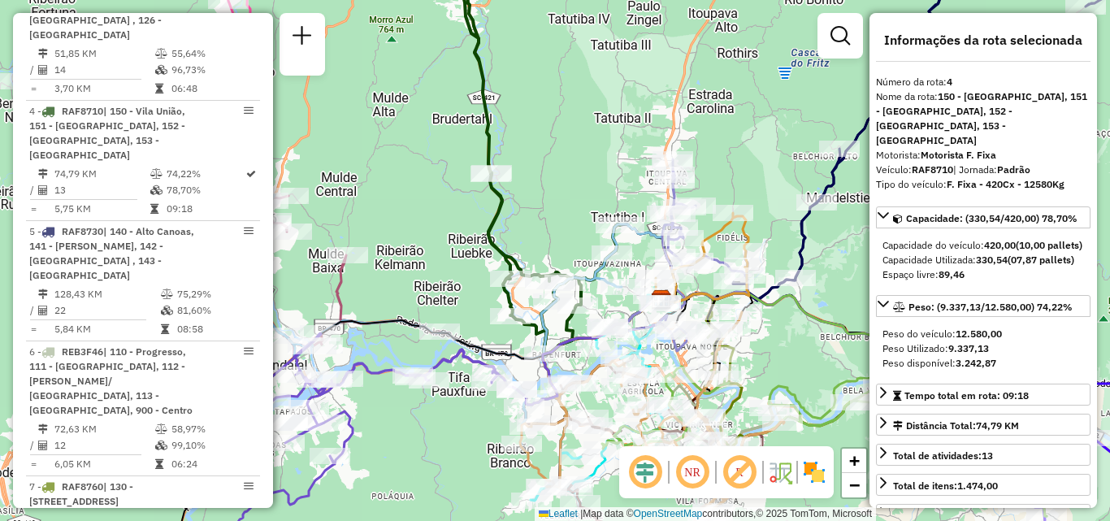
drag, startPoint x: 417, startPoint y: 261, endPoint x: 431, endPoint y: 154, distance: 108.2
click at [423, 217] on div "Janela de atendimento Grade de atendimento Capacidade Transportadoras Veículos …" at bounding box center [555, 260] width 1110 height 521
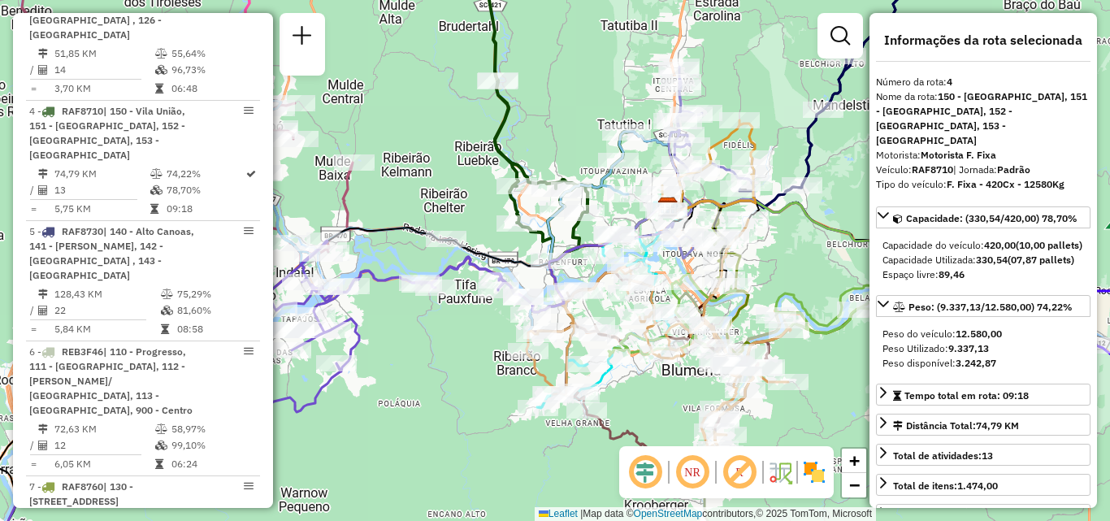
drag, startPoint x: 691, startPoint y: 303, endPoint x: 668, endPoint y: 261, distance: 48.0
click at [677, 279] on icon at bounding box center [716, 421] width 145 height 284
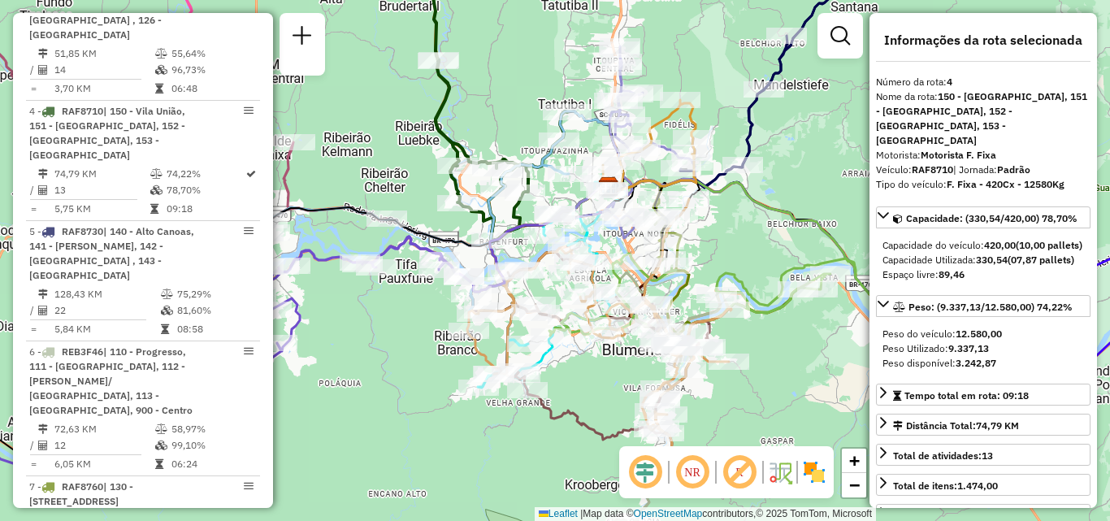
drag, startPoint x: 762, startPoint y: 245, endPoint x: 700, endPoint y: 259, distance: 64.1
click at [702, 259] on div "Janela de atendimento Grade de atendimento Capacidade Transportadoras Veículos …" at bounding box center [555, 260] width 1110 height 521
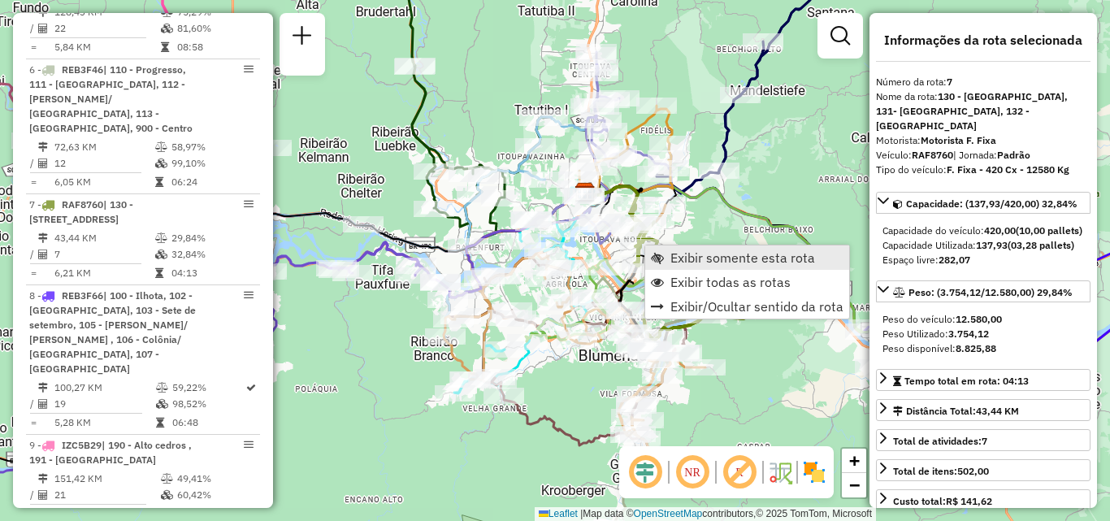
scroll to position [1388, 0]
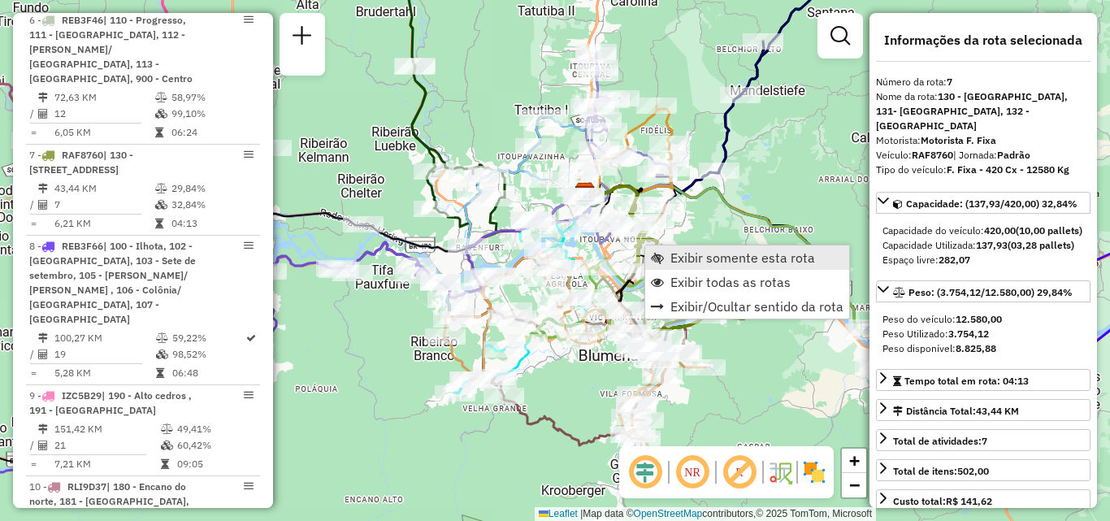
click at [684, 254] on span "Exibir somente esta rota" at bounding box center [743, 257] width 145 height 13
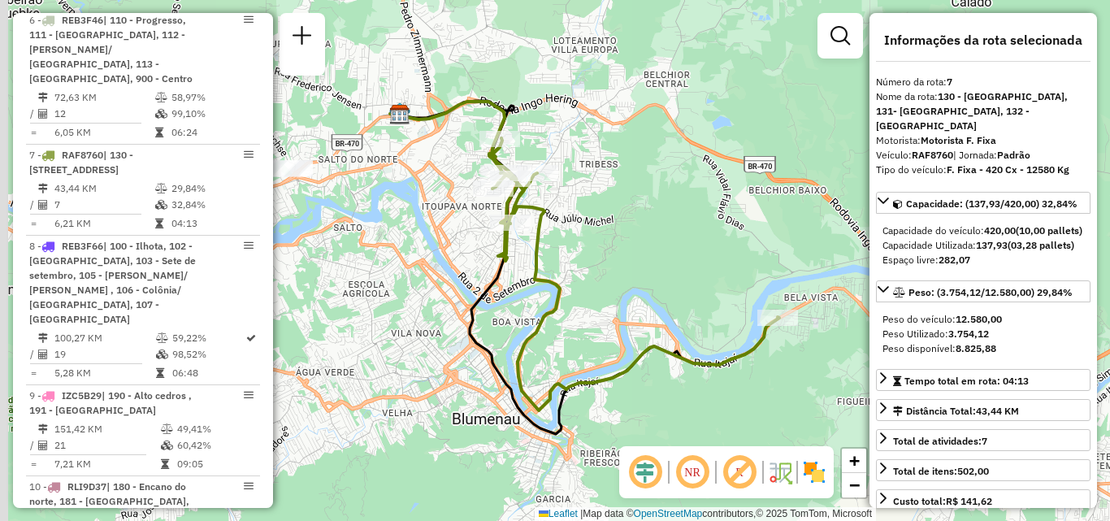
drag, startPoint x: 688, startPoint y: 263, endPoint x: 708, endPoint y: 267, distance: 20.6
click at [708, 267] on div "Janela de atendimento Grade de atendimento Capacidade Transportadoras Veículos …" at bounding box center [555, 260] width 1110 height 521
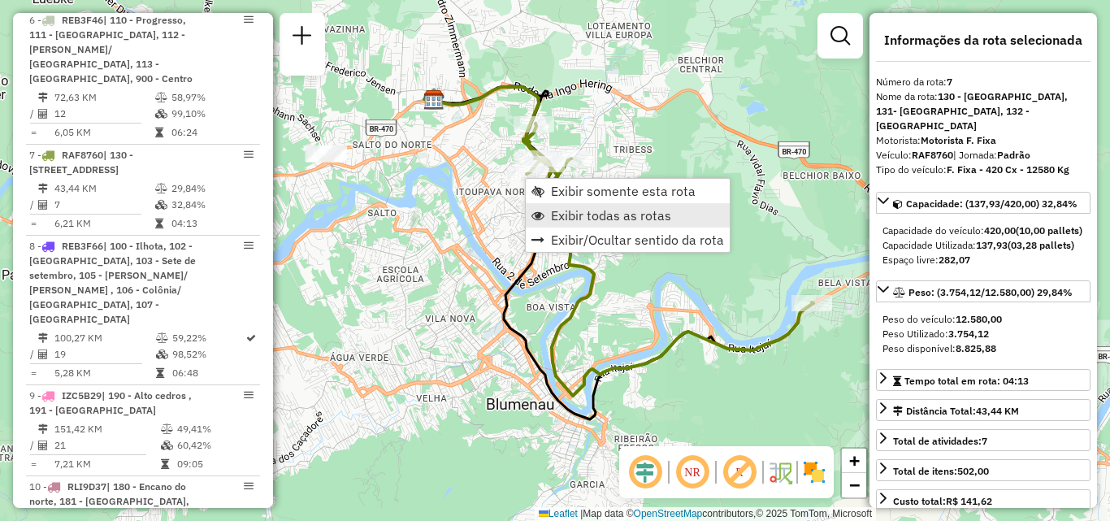
click at [568, 211] on span "Exibir todas as rotas" at bounding box center [611, 215] width 120 height 13
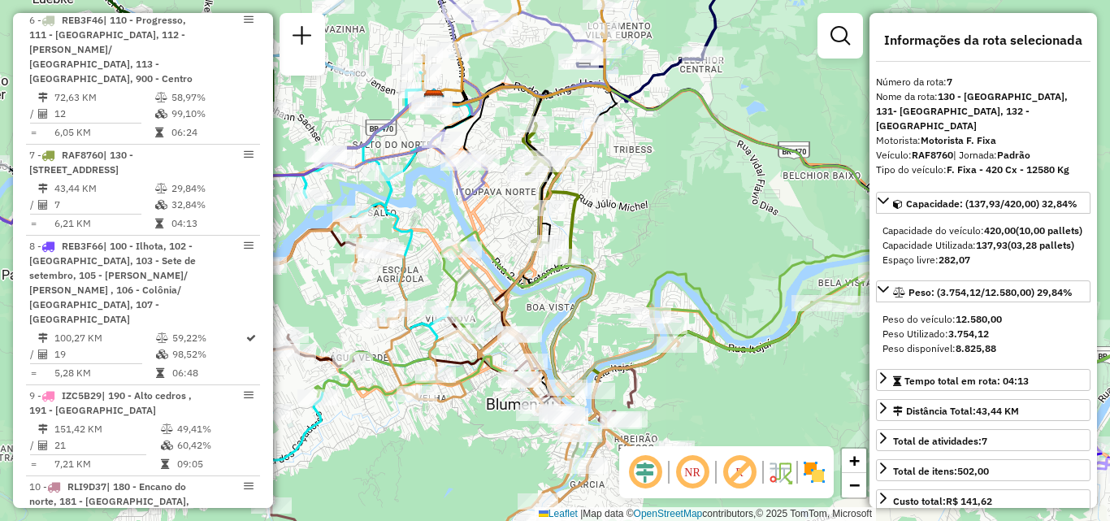
click at [566, 197] on div "Janela de atendimento Grade de atendimento Capacidade Transportadoras Veículos …" at bounding box center [555, 260] width 1110 height 521
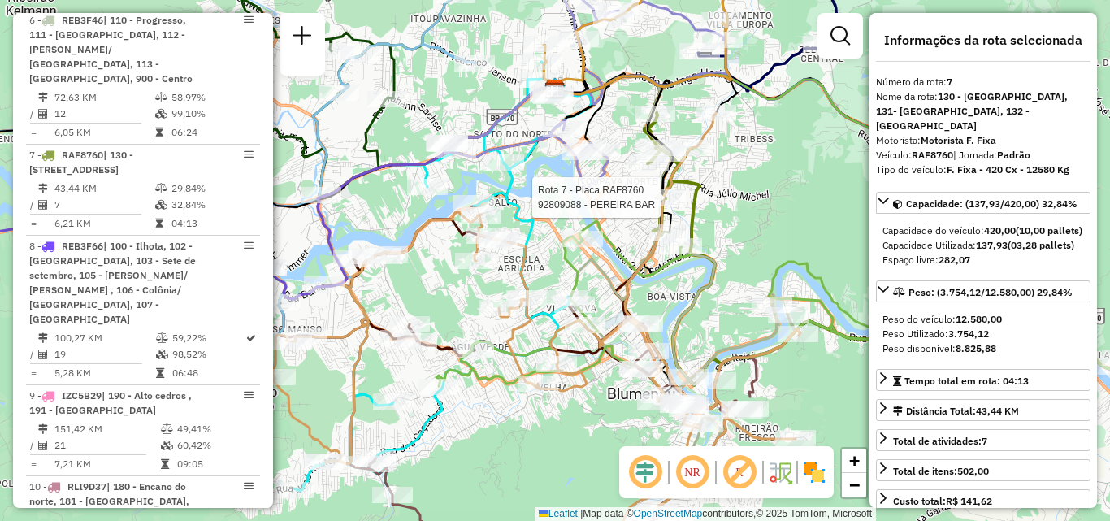
drag, startPoint x: 414, startPoint y: 223, endPoint x: 419, endPoint y: 168, distance: 54.6
click at [419, 178] on icon at bounding box center [536, 343] width 528 height 460
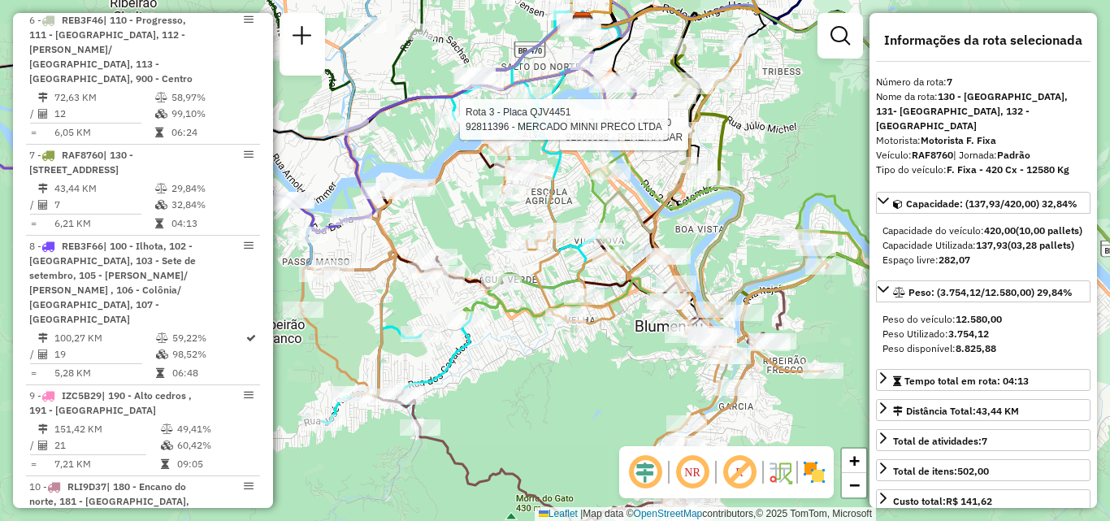
drag, startPoint x: 394, startPoint y: 215, endPoint x: 496, endPoint y: 193, distance: 104.1
click at [496, 193] on div "Rota 7 - Placa RAF8760 92809088 - PEREIRA BAR Rota 1 - Placa RLI8J67 92807717 -…" at bounding box center [555, 260] width 1110 height 521
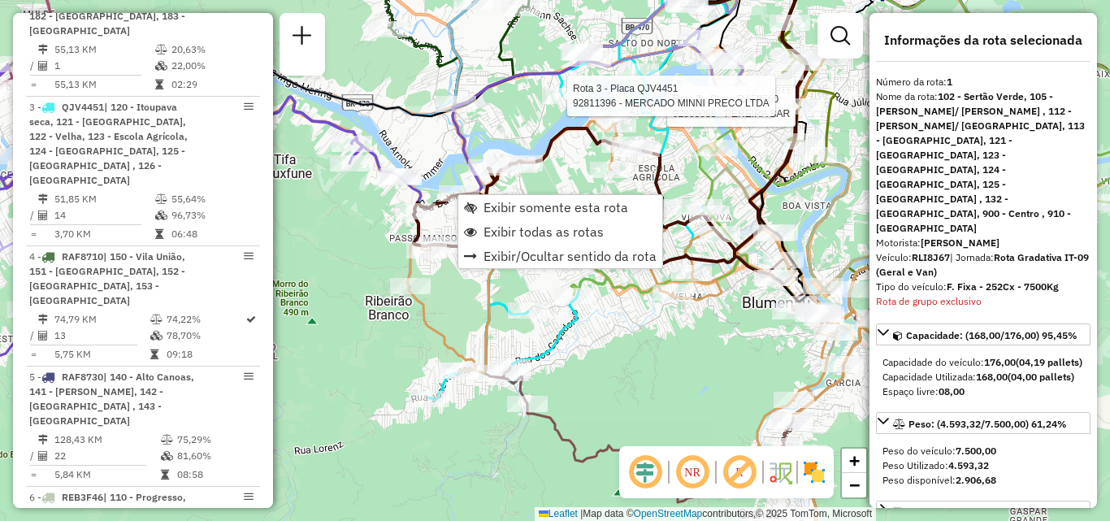
scroll to position [652, 0]
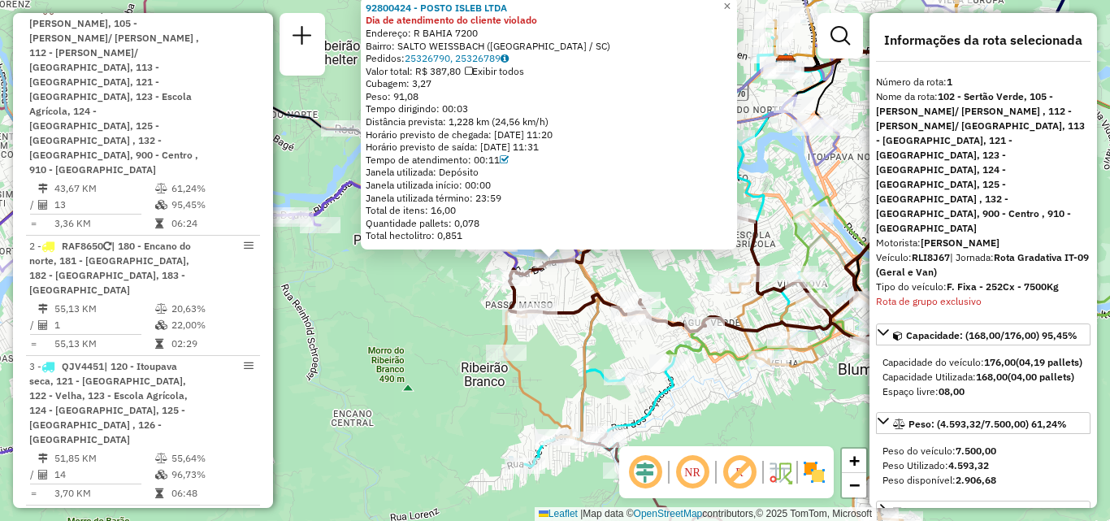
drag, startPoint x: 441, startPoint y: 288, endPoint x: 545, endPoint y: 286, distance: 103.2
click at [444, 288] on div "92800424 - POSTO ISLEB LTDA Dia de atendimento do cliente violado Endereço: R B…" at bounding box center [555, 260] width 1110 height 521
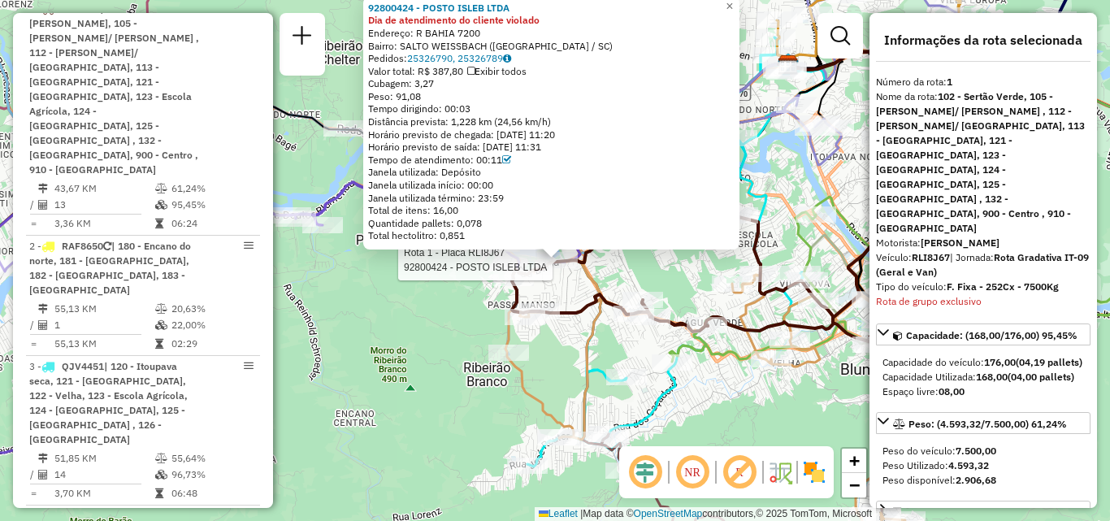
click at [562, 268] on div at bounding box center [557, 260] width 41 height 16
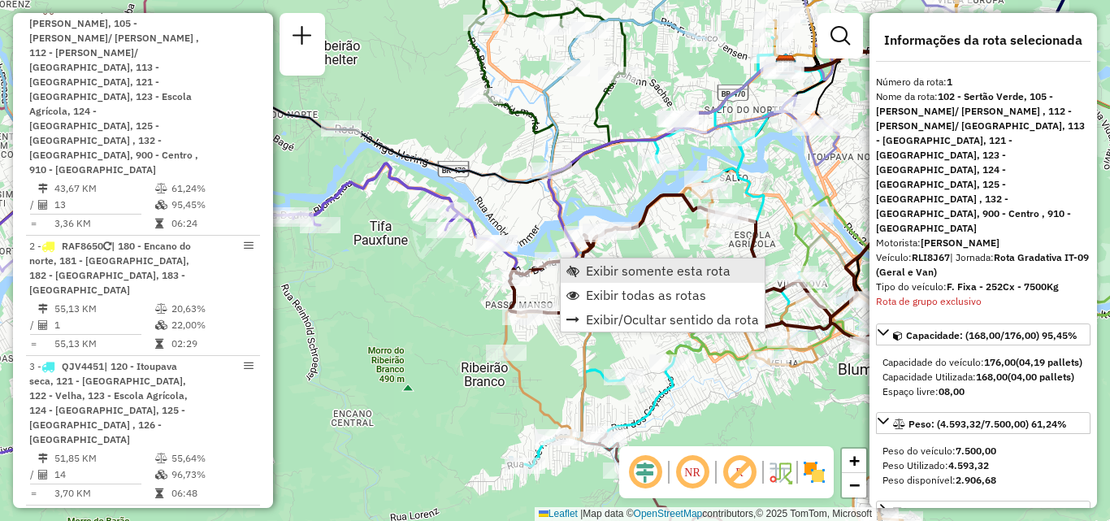
click at [584, 269] on link "Exibir somente esta rota" at bounding box center [663, 270] width 204 height 24
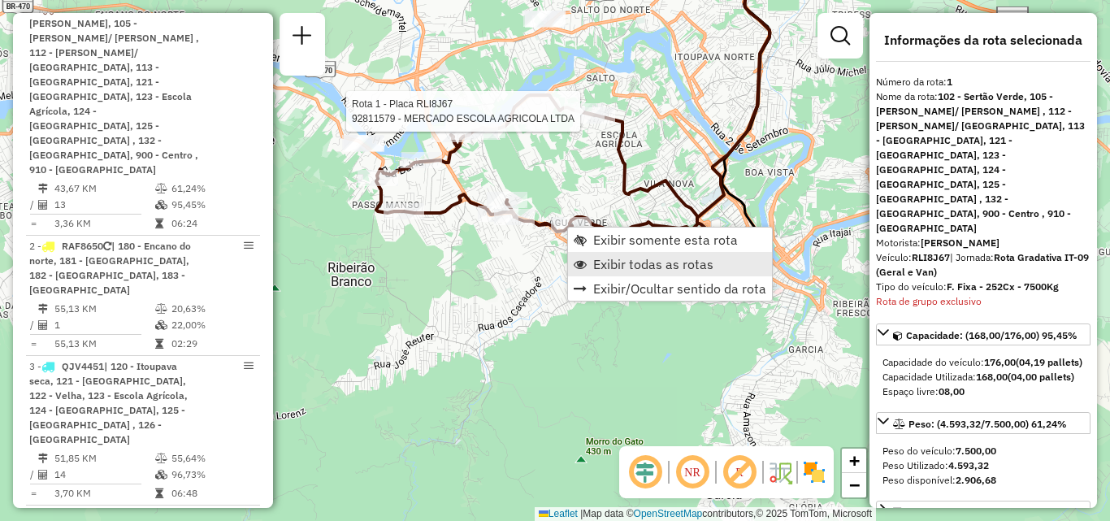
click at [593, 258] on span "Exibir todas as rotas" at bounding box center [653, 264] width 120 height 13
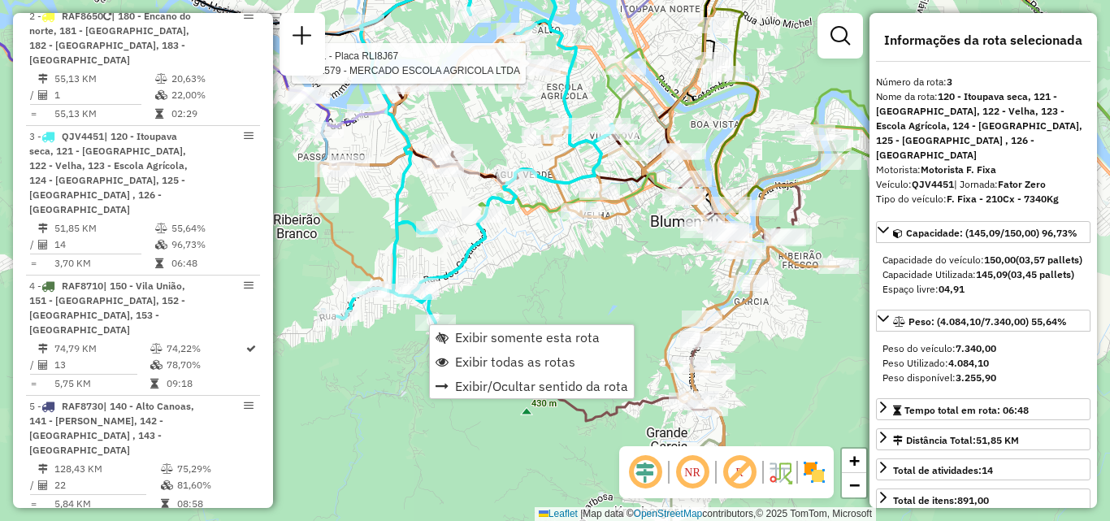
scroll to position [922, 0]
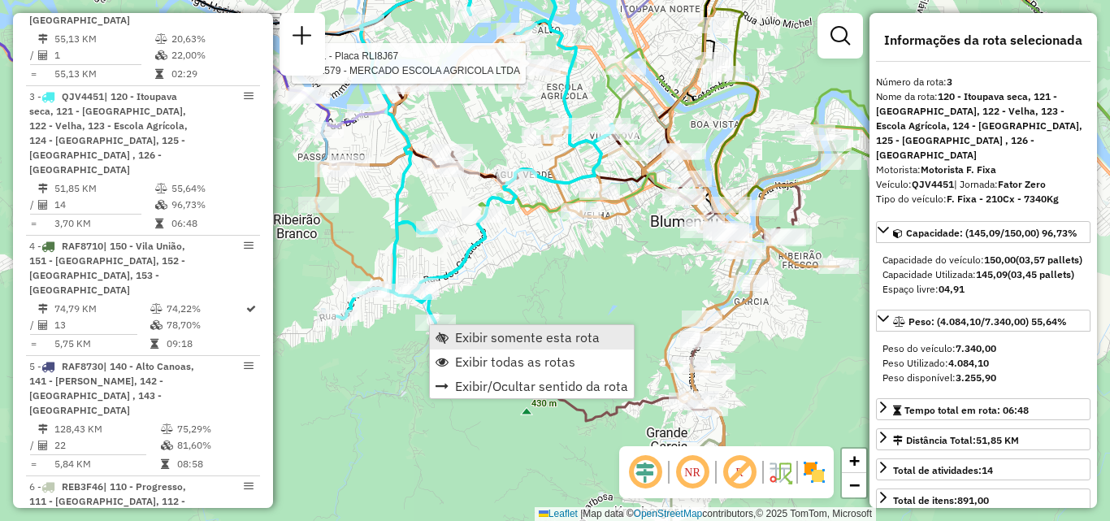
click at [472, 338] on span "Exibir somente esta rota" at bounding box center [527, 337] width 145 height 13
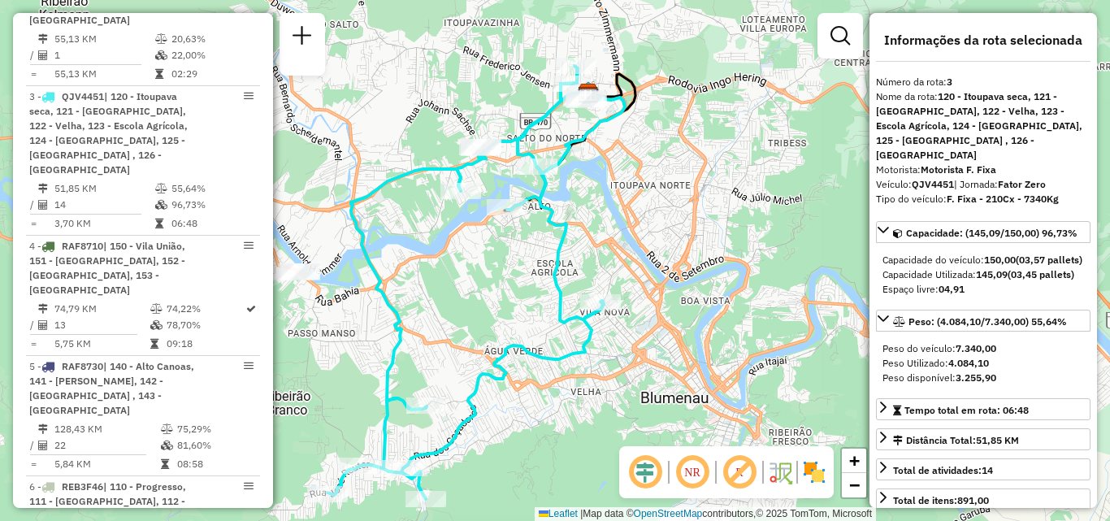
drag, startPoint x: 498, startPoint y: 328, endPoint x: 423, endPoint y: 351, distance: 78.2
click at [423, 351] on div "Janela de atendimento Grade de atendimento Capacidade Transportadoras Veículos …" at bounding box center [555, 260] width 1110 height 521
click at [703, 468] on em at bounding box center [692, 472] width 39 height 39
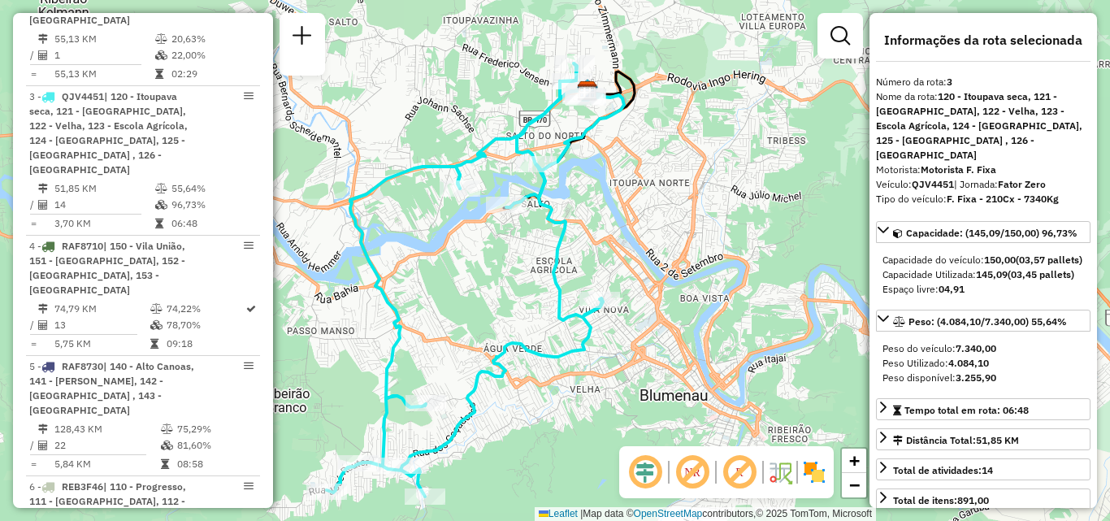
drag, startPoint x: 541, startPoint y: 373, endPoint x: 548, endPoint y: 262, distance: 111.5
click at [548, 273] on div "Janela de atendimento Grade de atendimento Capacidade Transportadoras Veículos …" at bounding box center [555, 260] width 1110 height 521
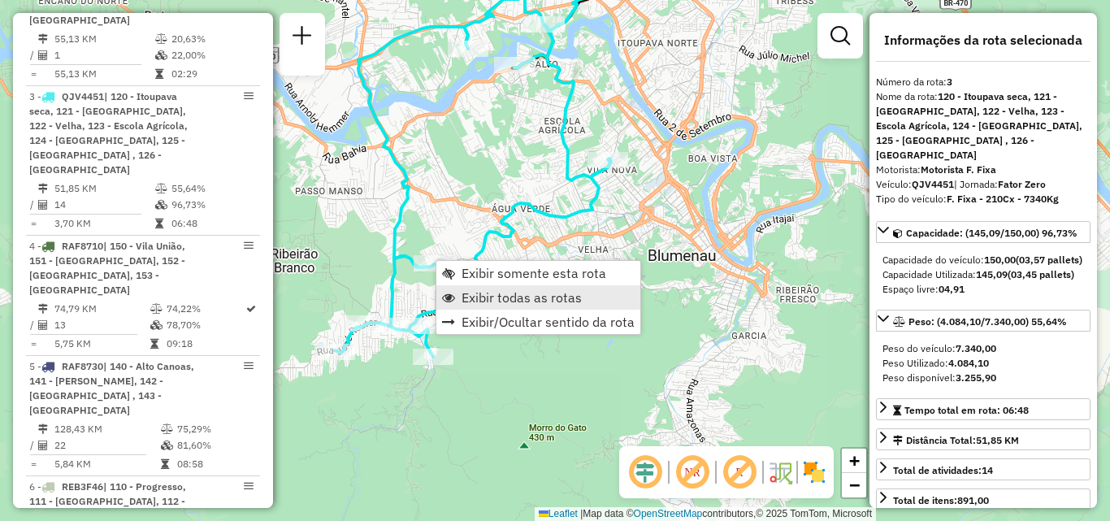
click at [502, 302] on span "Exibir todas as rotas" at bounding box center [522, 297] width 120 height 13
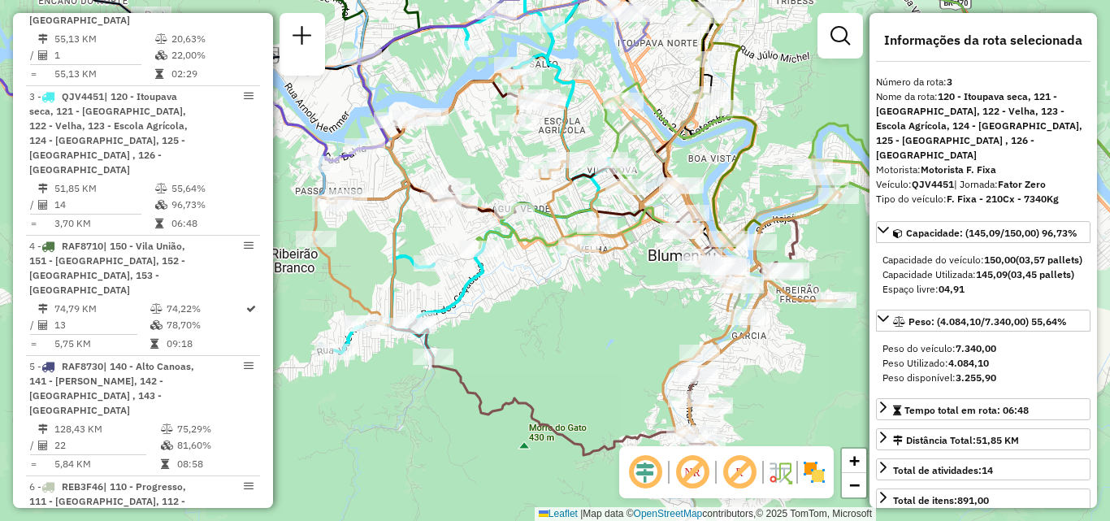
drag, startPoint x: 523, startPoint y: 358, endPoint x: 503, endPoint y: 369, distance: 22.6
click at [505, 368] on div "Janela de atendimento Grade de atendimento Capacidade Transportadoras Veículos …" at bounding box center [555, 260] width 1110 height 521
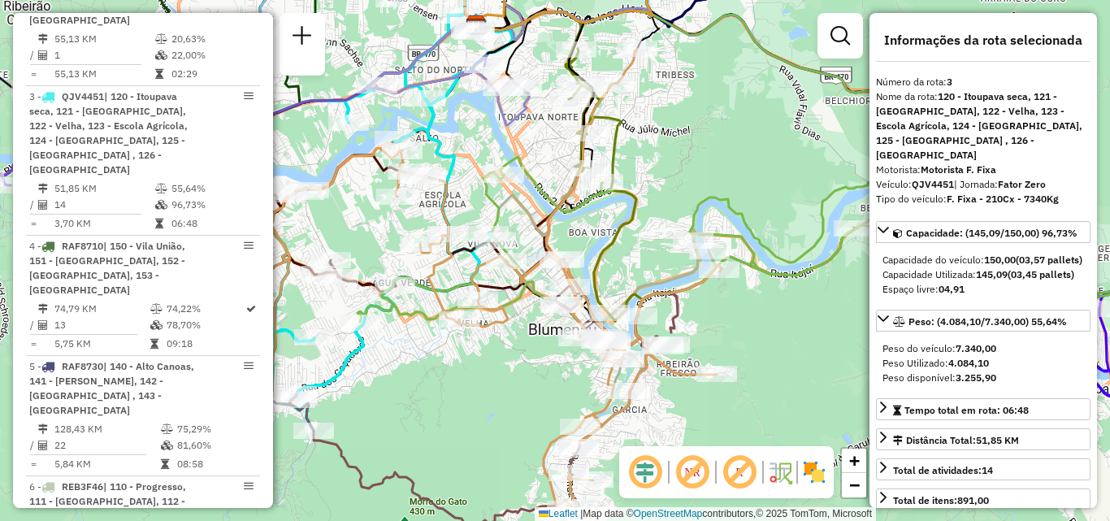
drag, startPoint x: 521, startPoint y: 363, endPoint x: 422, endPoint y: 295, distance: 120.4
click at [425, 304] on div "Janela de atendimento Grade de atendimento Capacidade Transportadoras Veículos …" at bounding box center [555, 260] width 1110 height 521
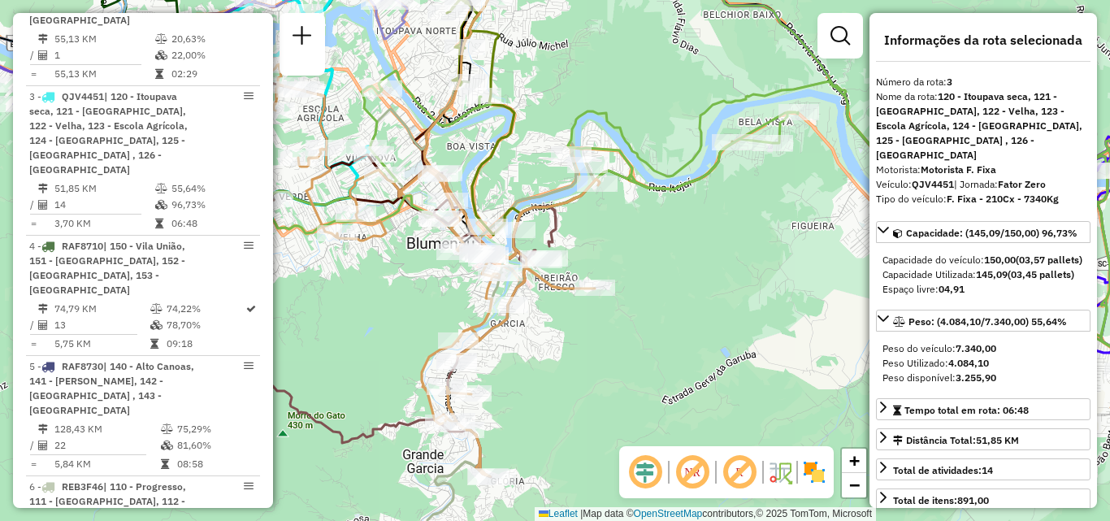
drag, startPoint x: 573, startPoint y: 332, endPoint x: 533, endPoint y: 333, distance: 39.8
click at [533, 333] on div "Janela de atendimento Grade de atendimento Capacidade Transportadoras Veículos …" at bounding box center [555, 260] width 1110 height 521
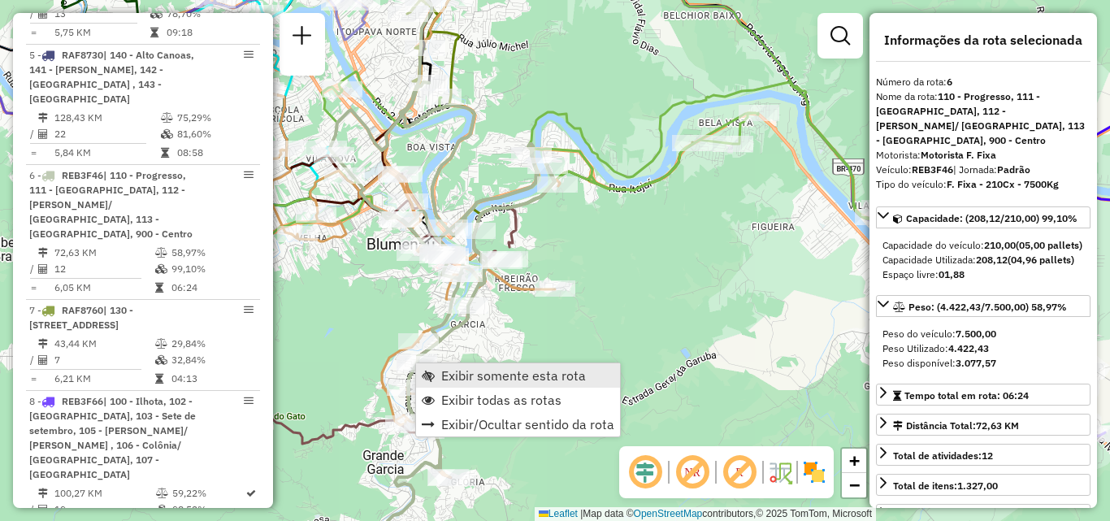
scroll to position [1268, 0]
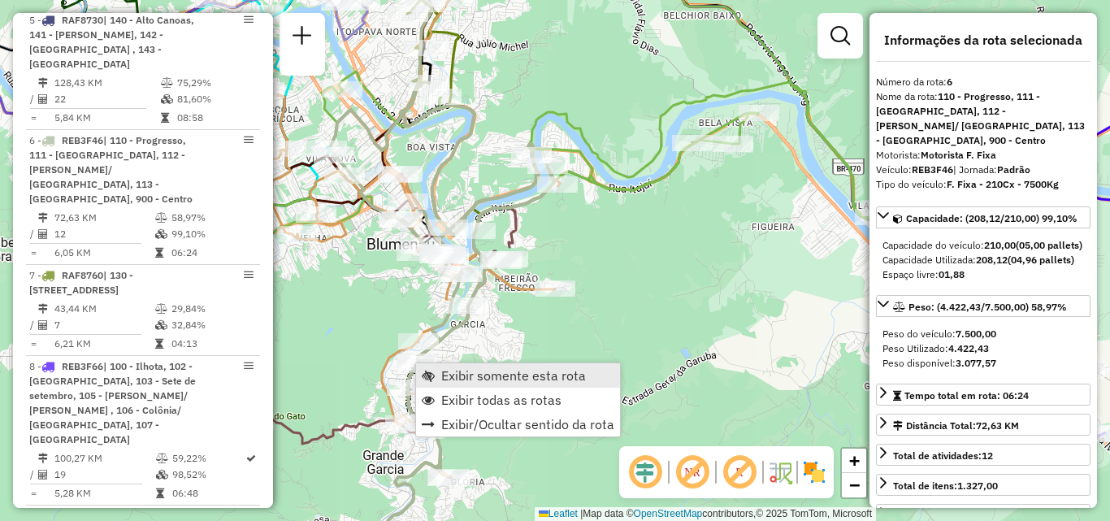
click at [451, 371] on span "Exibir somente esta rota" at bounding box center [513, 375] width 145 height 13
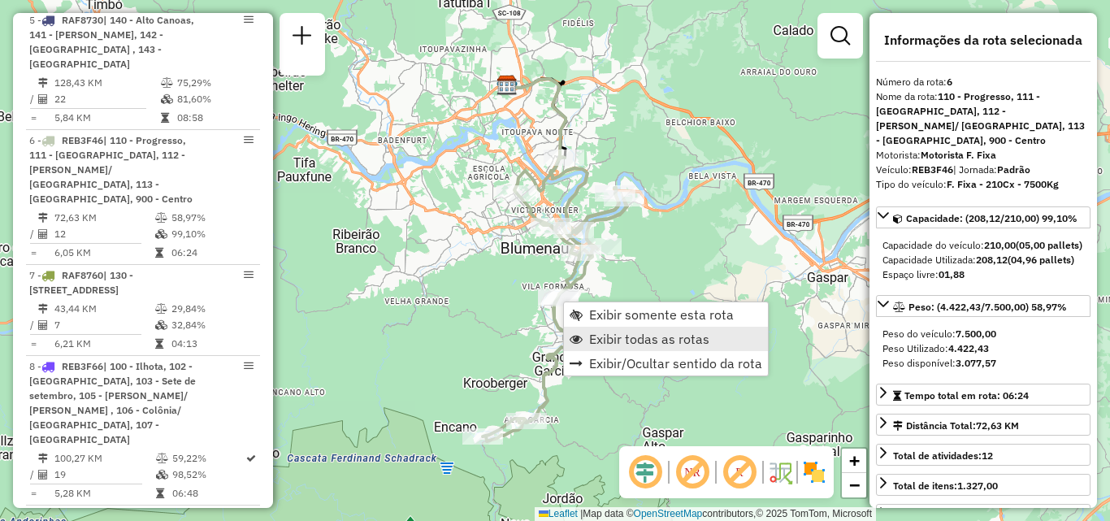
click at [599, 347] on link "Exibir todas as rotas" at bounding box center [666, 339] width 204 height 24
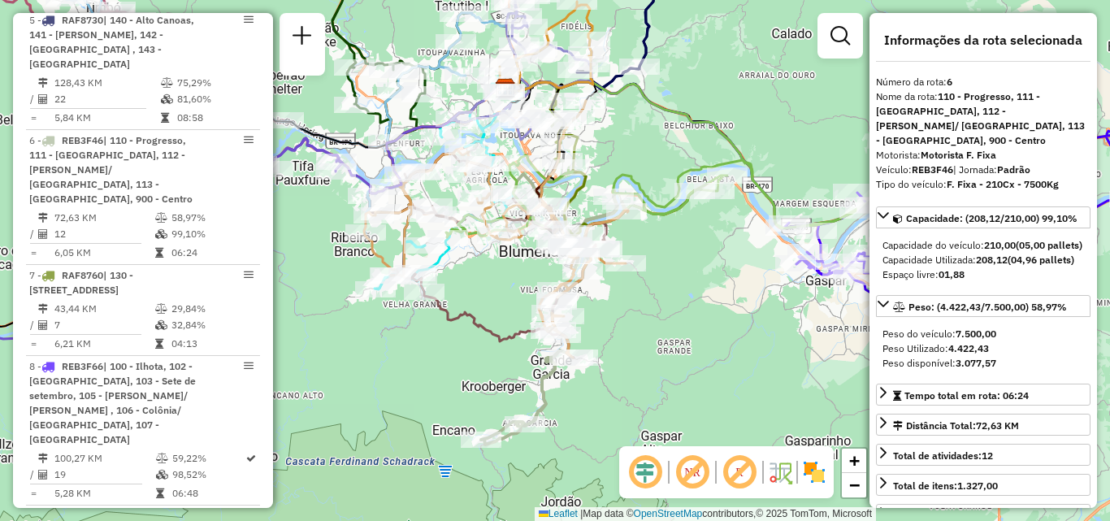
drag, startPoint x: 471, startPoint y: 337, endPoint x: 407, endPoint y: 415, distance: 101.0
click at [407, 415] on div "Janela de atendimento Grade de atendimento Capacidade Transportadoras Veículos …" at bounding box center [555, 260] width 1110 height 521
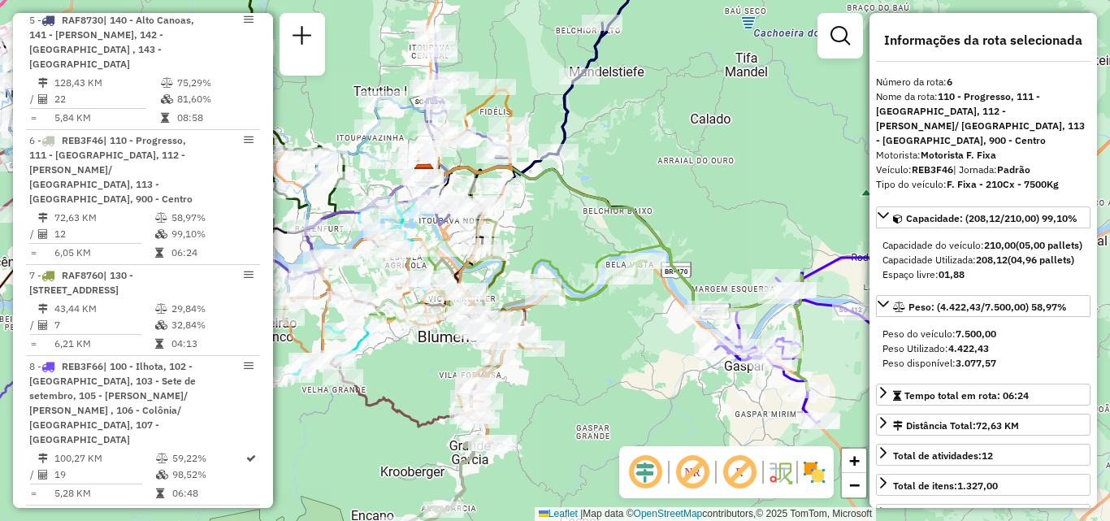
drag, startPoint x: 757, startPoint y: 242, endPoint x: 575, endPoint y: 328, distance: 201.4
click at [576, 328] on div "Janela de atendimento Grade de atendimento Capacidade Transportadoras Veículos …" at bounding box center [555, 260] width 1110 height 521
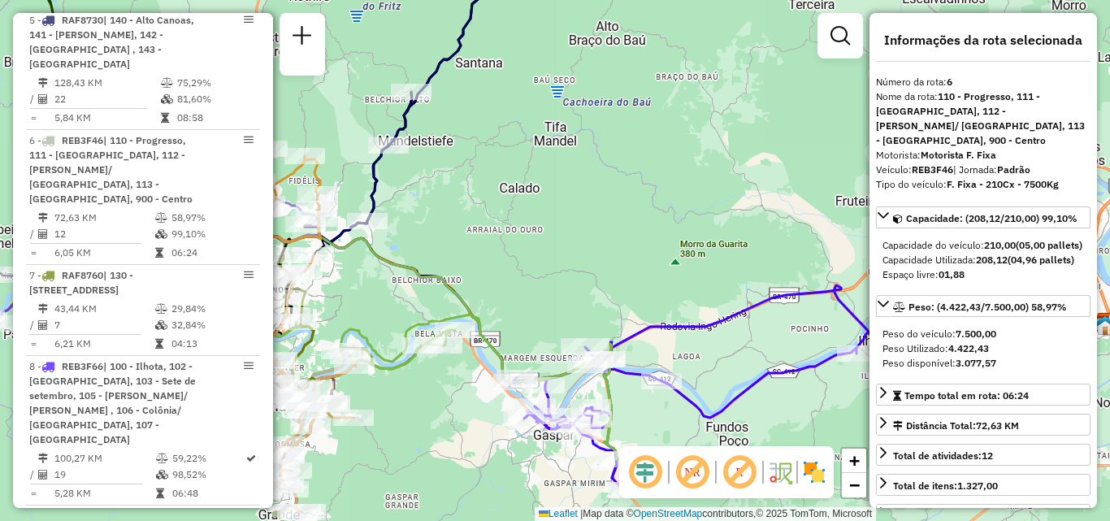
drag, startPoint x: 636, startPoint y: 293, endPoint x: 618, endPoint y: 247, distance: 48.9
click at [625, 258] on div "Janela de atendimento Grade de atendimento Capacidade Transportadoras Veículos …" at bounding box center [555, 260] width 1110 height 521
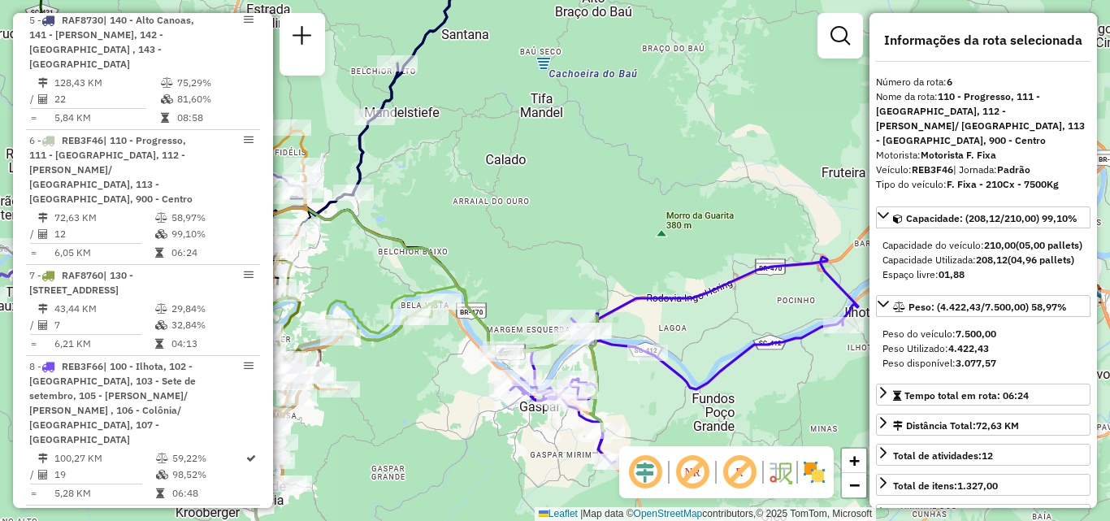
drag, startPoint x: 749, startPoint y: 293, endPoint x: 675, endPoint y: 276, distance: 75.9
click at [692, 279] on div "Janela de atendimento Grade de atendimento Capacidade Transportadoras Veículos …" at bounding box center [555, 260] width 1110 height 521
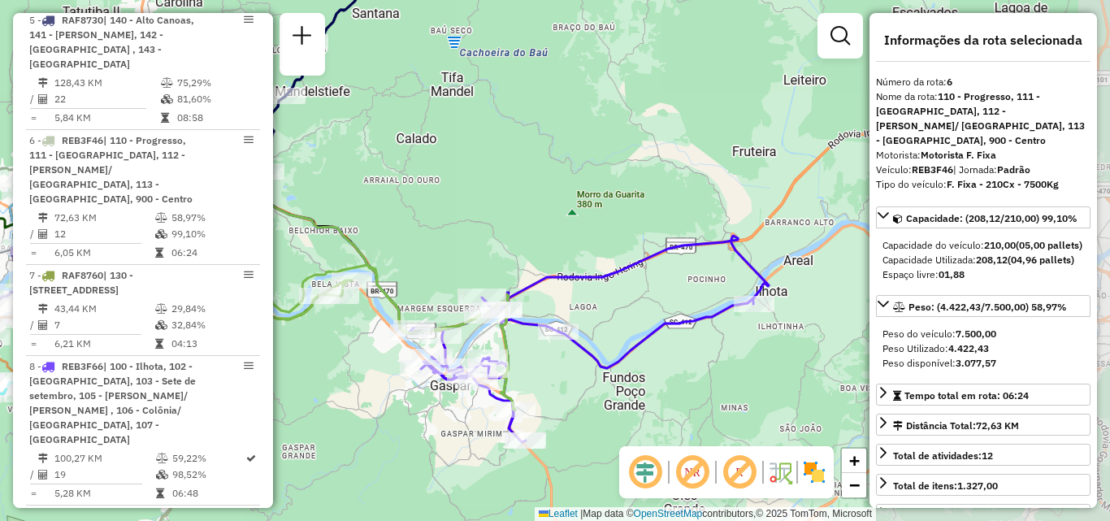
drag, startPoint x: 639, startPoint y: 305, endPoint x: 610, endPoint y: 298, distance: 30.0
click at [610, 298] on div "Janela de atendimento Grade de atendimento Capacidade Transportadoras Veículos …" at bounding box center [555, 260] width 1110 height 521
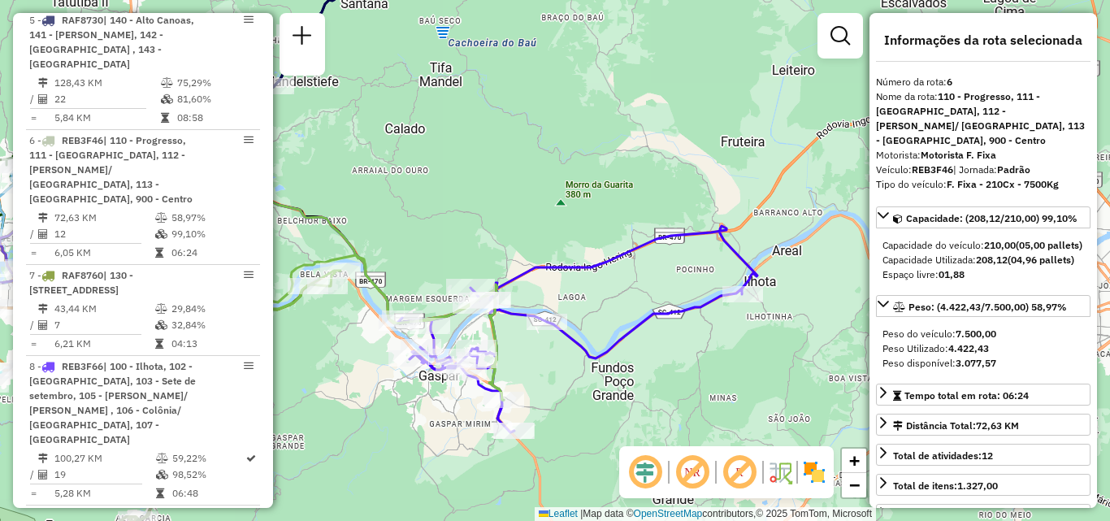
drag, startPoint x: 650, startPoint y: 312, endPoint x: 731, endPoint y: 312, distance: 80.5
click at [723, 312] on icon at bounding box center [577, 329] width 360 height 206
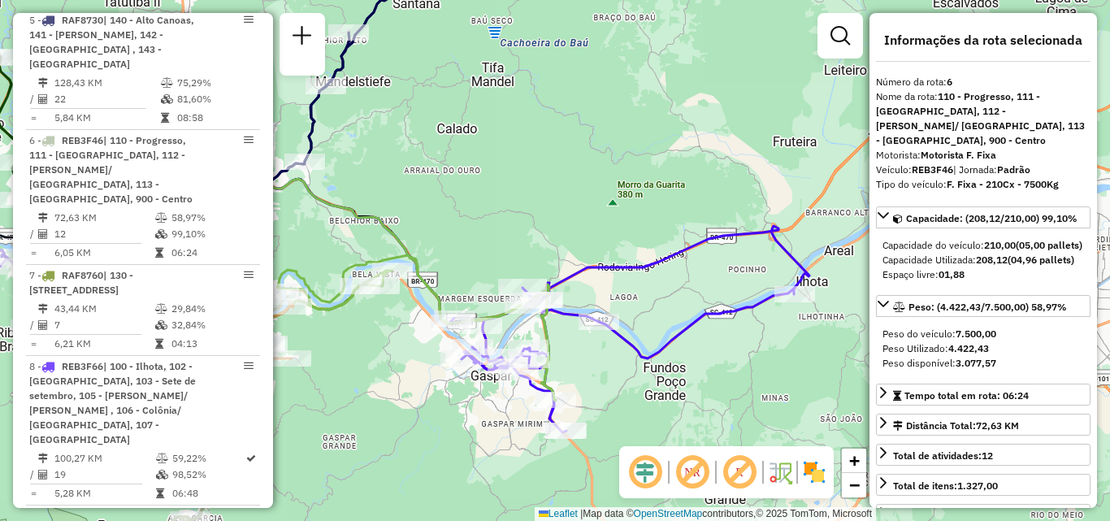
drag, startPoint x: 755, startPoint y: 376, endPoint x: 803, endPoint y: 384, distance: 48.6
click at [782, 383] on div "Janela de atendimento Grade de atendimento Capacidade Transportadoras Veículos …" at bounding box center [555, 260] width 1110 height 521
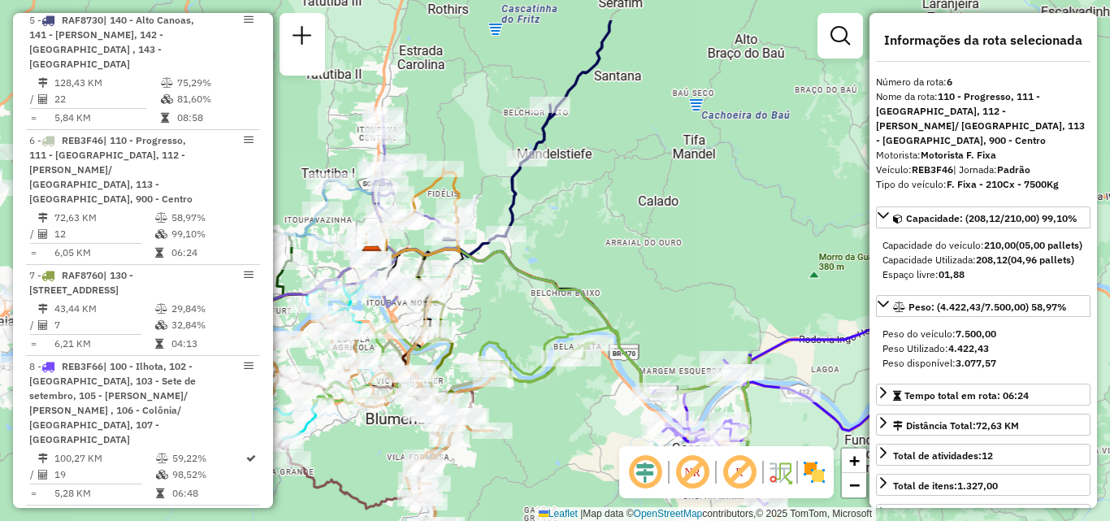
click at [738, 308] on div "Janela de atendimento Grade de atendimento Capacidade Transportadoras Veículos …" at bounding box center [555, 260] width 1110 height 521
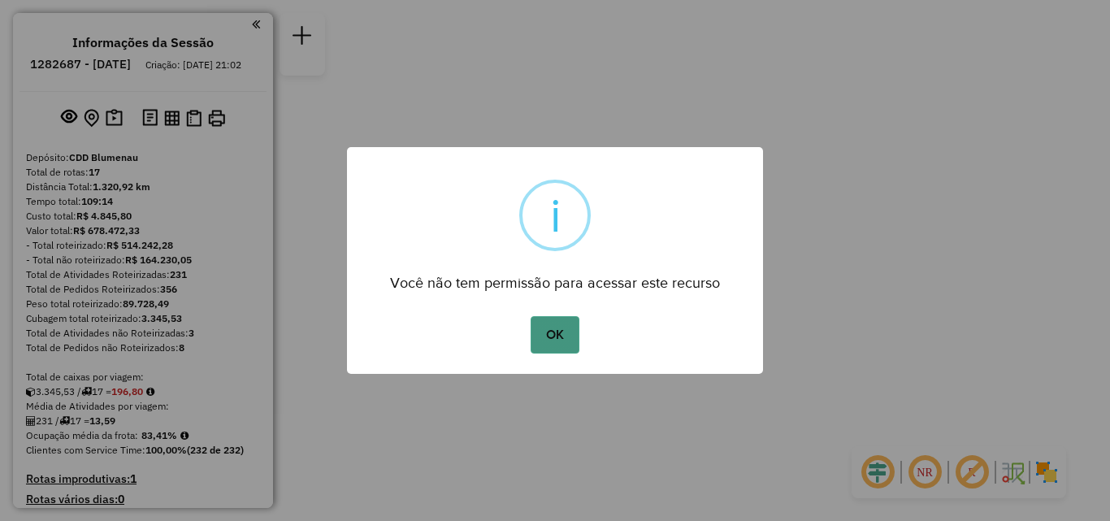
click at [562, 330] on button "OK" at bounding box center [555, 334] width 48 height 37
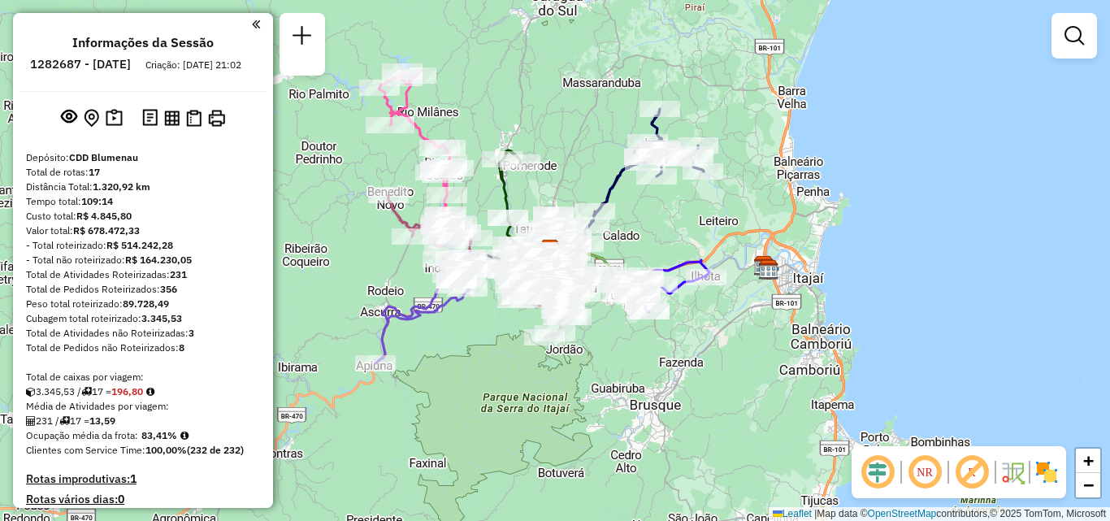
drag, startPoint x: 335, startPoint y: 280, endPoint x: 323, endPoint y: 267, distance: 16.7
click at [328, 271] on div "Janela de atendimento Grade de atendimento Capacidade Transportadoras Veículos …" at bounding box center [555, 260] width 1110 height 521
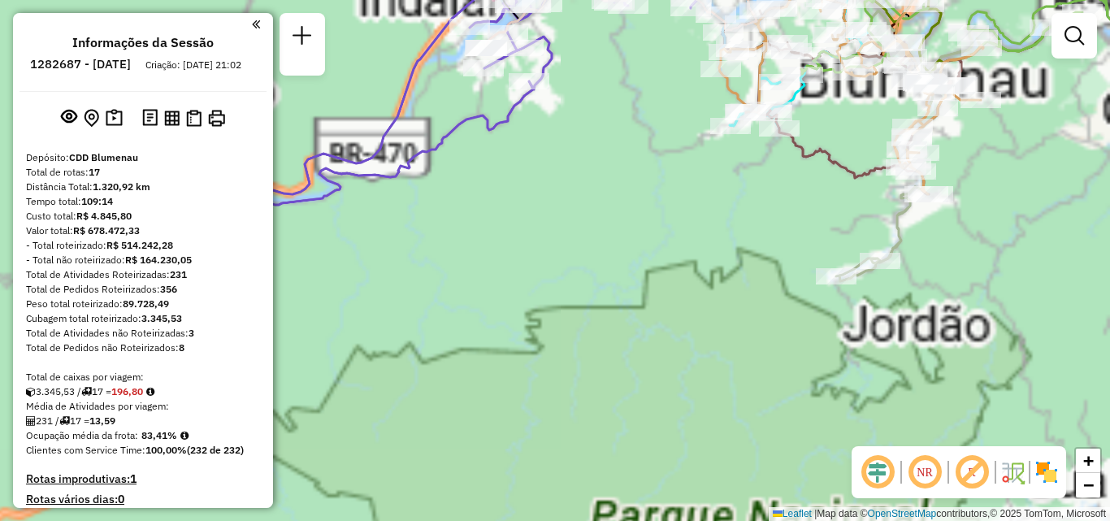
drag, startPoint x: 461, startPoint y: 349, endPoint x: 461, endPoint y: 410, distance: 61.0
click at [461, 414] on div "Janela de atendimento Grade de atendimento Capacidade Transportadoras Veículos …" at bounding box center [555, 260] width 1110 height 521
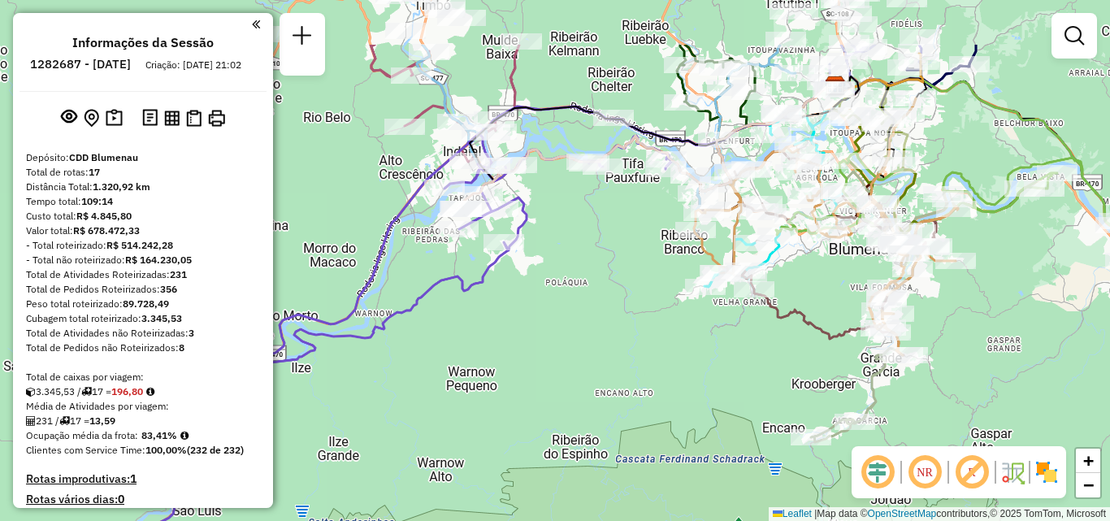
drag, startPoint x: 466, startPoint y: 403, endPoint x: 462, endPoint y: 411, distance: 9.1
click at [462, 411] on div "Janela de atendimento Grade de atendimento Capacidade Transportadoras Veículos …" at bounding box center [555, 260] width 1110 height 521
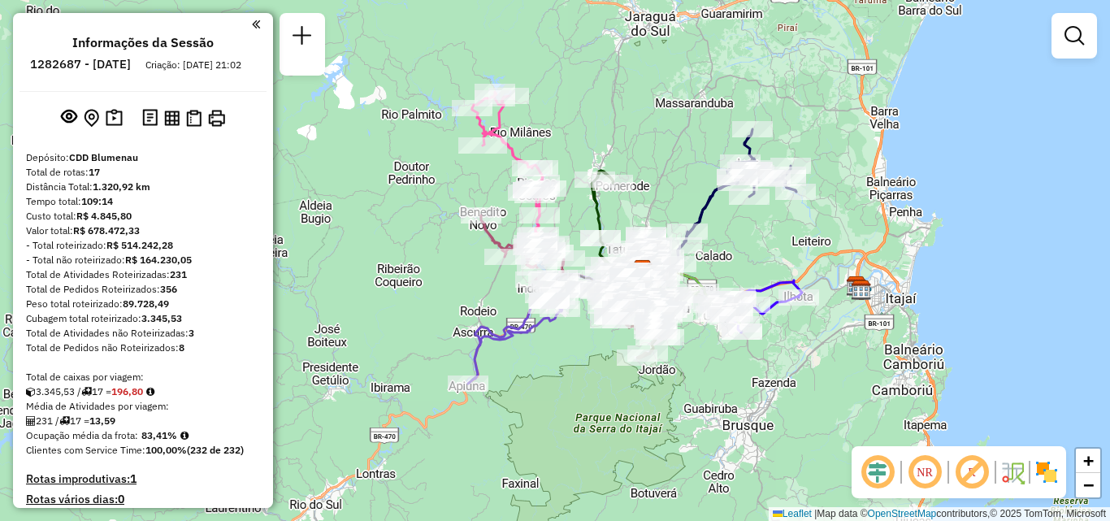
drag, startPoint x: 729, startPoint y: 212, endPoint x: 676, endPoint y: 220, distance: 53.4
click at [676, 220] on div "Janela de atendimento Grade de atendimento Capacidade Transportadoras Veículos …" at bounding box center [555, 260] width 1110 height 521
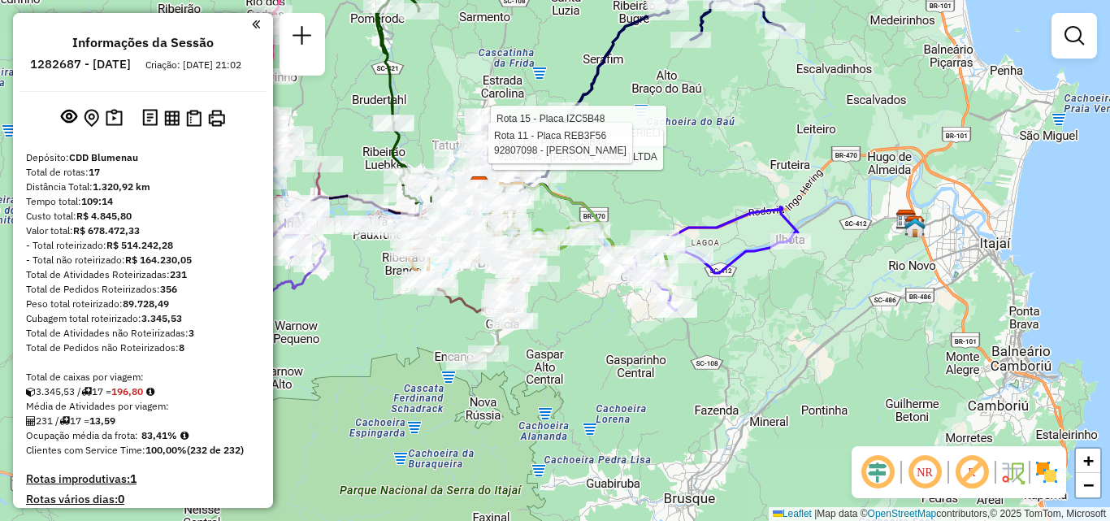
click at [592, 202] on icon at bounding box center [574, 238] width 193 height 112
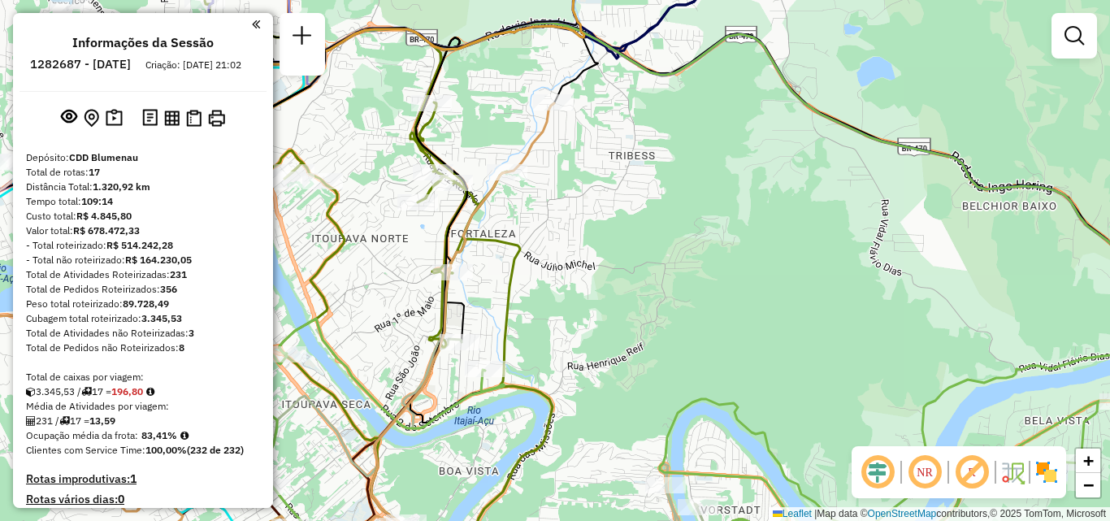
drag, startPoint x: 554, startPoint y: 208, endPoint x: 668, endPoint y: 228, distance: 115.6
click at [686, 235] on div "Rota 15 - Placa IZC5B48 92805507 - MERCADO VANS ERIELI Rota 15 - Placa IZC5B48 …" at bounding box center [555, 260] width 1110 height 521
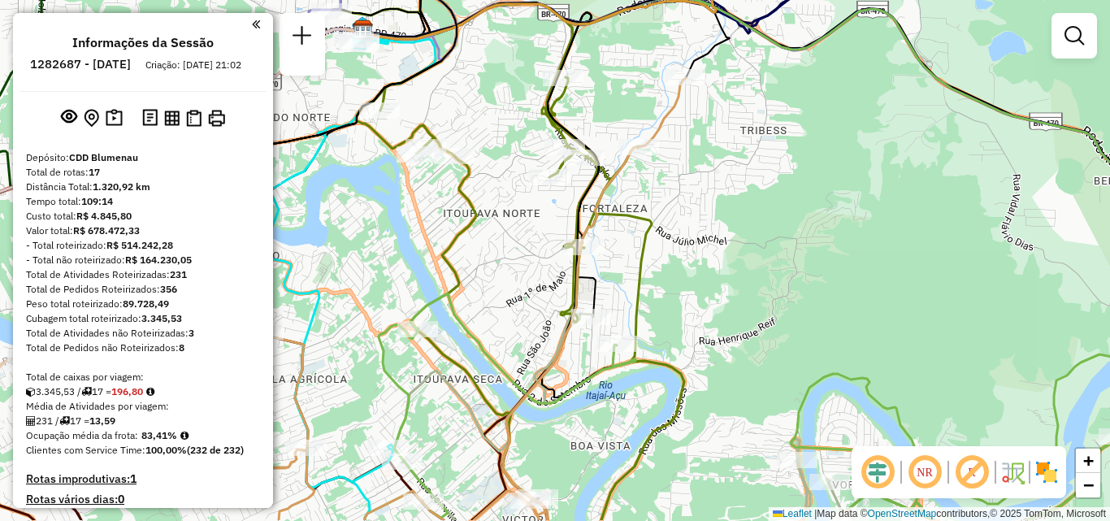
drag, startPoint x: 500, startPoint y: 163, endPoint x: 502, endPoint y: 145, distance: 18.9
click at [501, 148] on div "Rota 15 - Placa IZC5B48 92805507 - MERCADO VANS ERIELI Rota 15 - Placa IZC5B48 …" at bounding box center [555, 260] width 1110 height 521
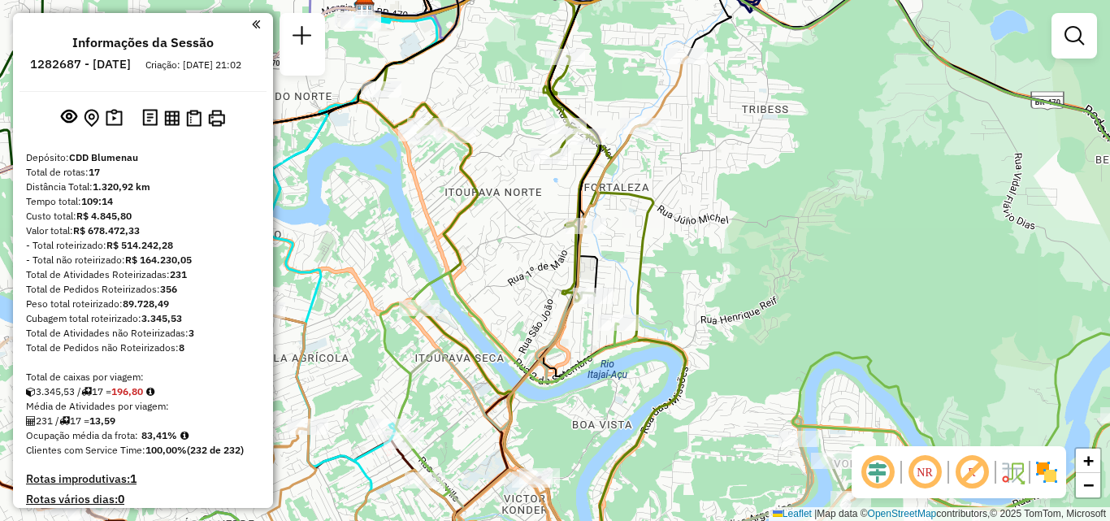
drag, startPoint x: 518, startPoint y: 240, endPoint x: 529, endPoint y: 171, distance: 70.0
click at [528, 179] on div "Rota 15 - Placa IZC5B48 92805507 - MERCADO VANS ERIELI Rota 15 - Placa IZC5B48 …" at bounding box center [555, 260] width 1110 height 521
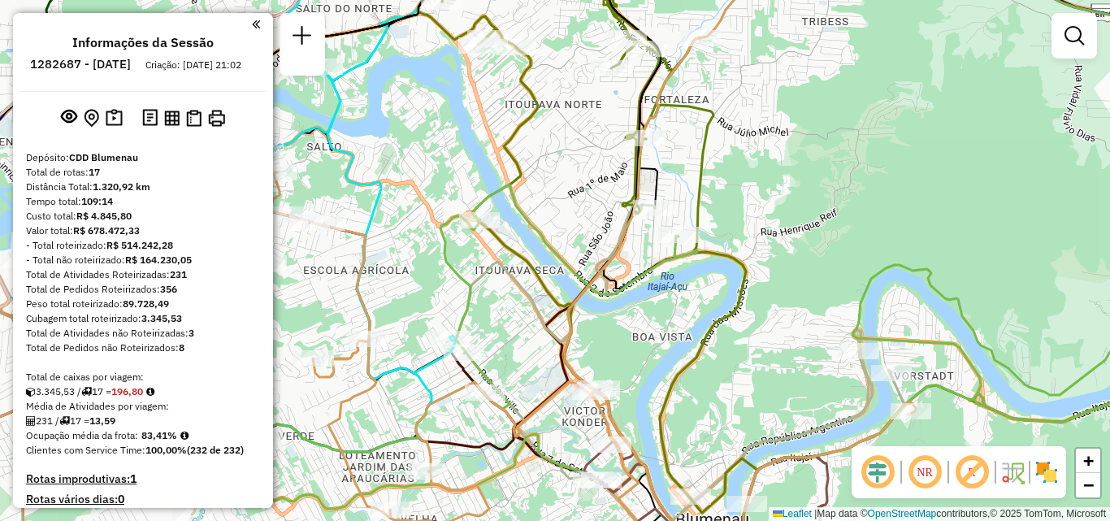
drag, startPoint x: 521, startPoint y: 245, endPoint x: 631, endPoint y: 245, distance: 109.7
click at [629, 245] on div "Rota 15 - Placa IZC5B48 92805507 - MERCADO VANS ERIELI Rota 15 - Placa IZC5B48 …" at bounding box center [555, 260] width 1110 height 521
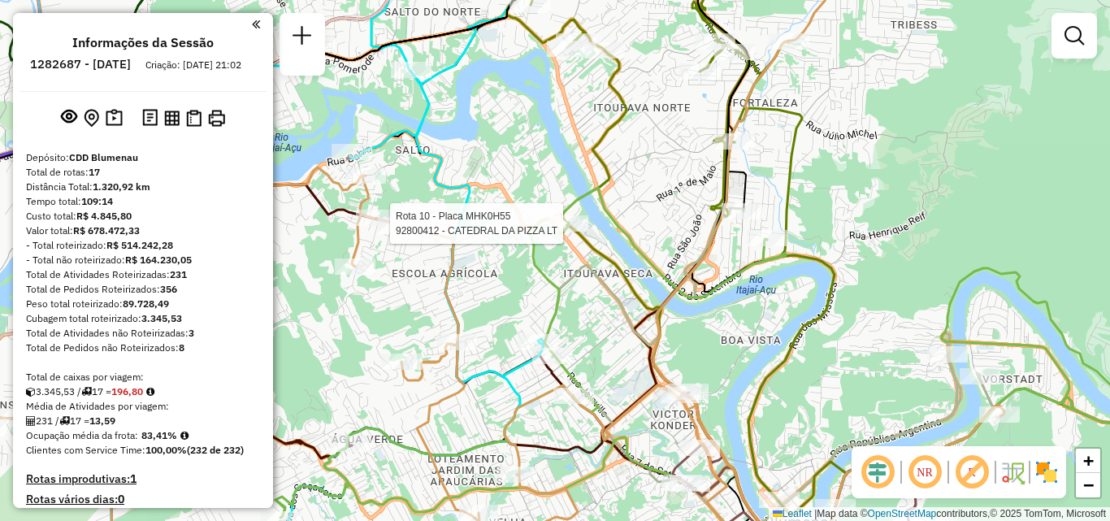
select select "**********"
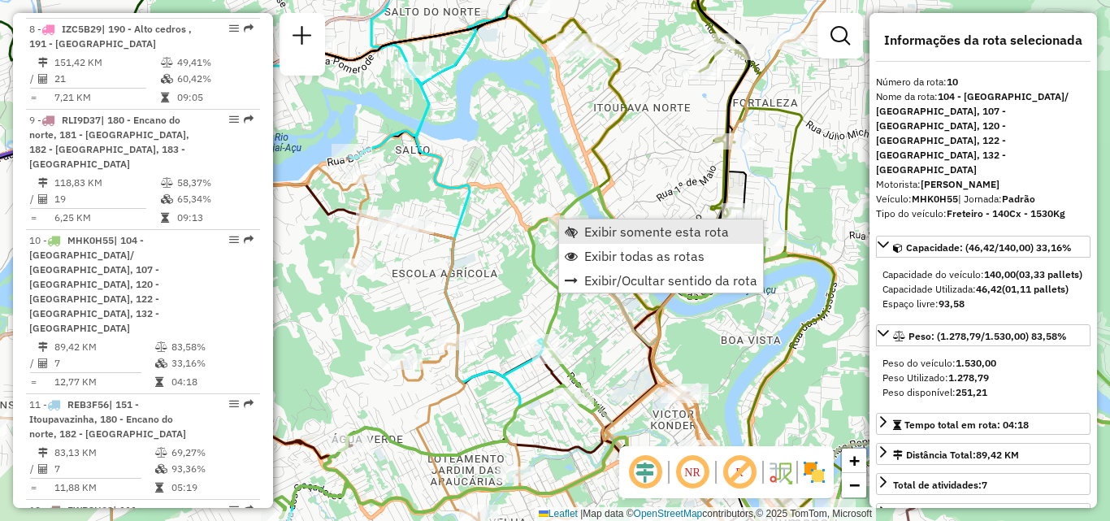
scroll to position [1720, 0]
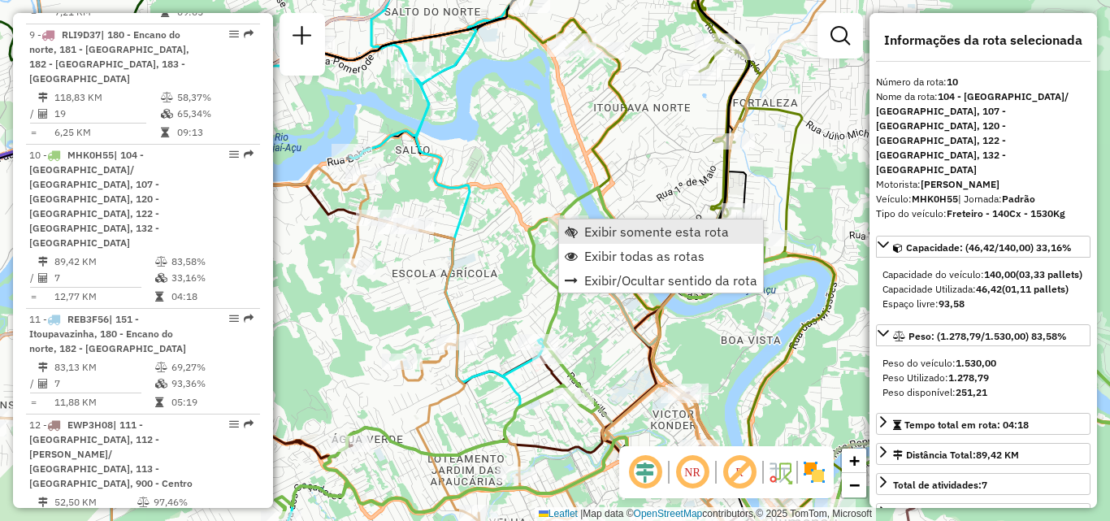
click at [612, 241] on link "Exibir somente esta rota" at bounding box center [661, 231] width 204 height 24
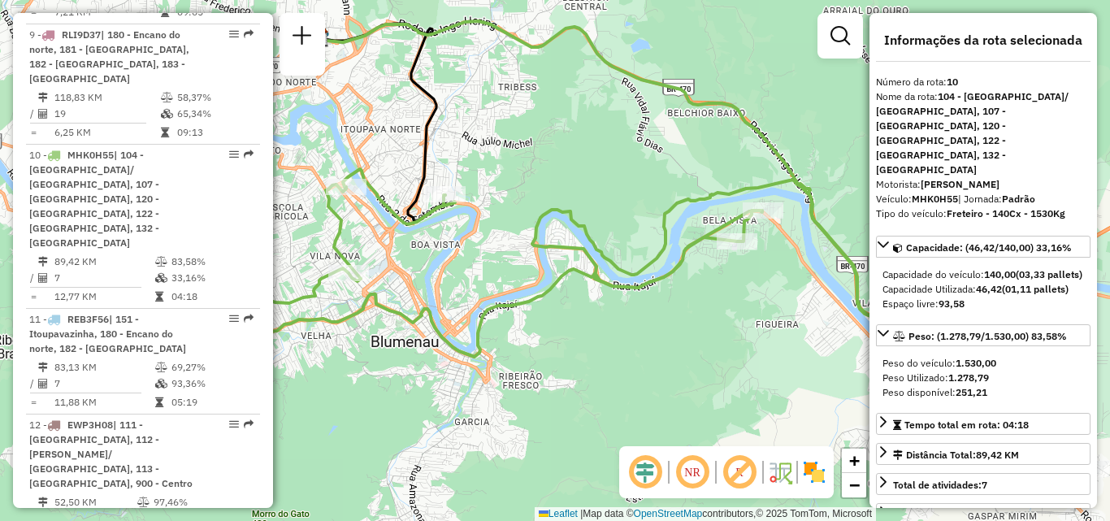
drag, startPoint x: 568, startPoint y: 212, endPoint x: 725, endPoint y: 206, distance: 157.0
click at [696, 206] on icon at bounding box center [644, 319] width 889 height 300
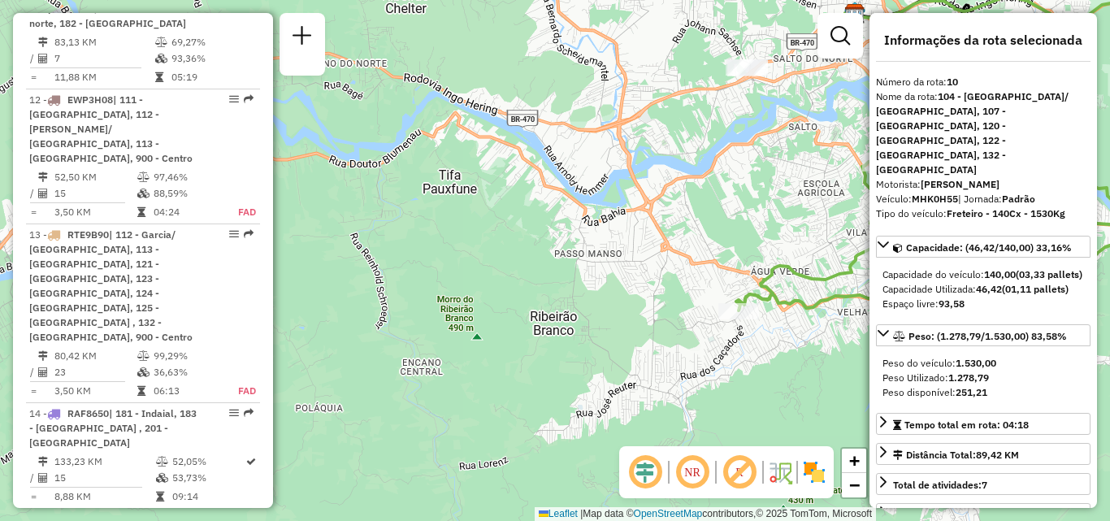
scroll to position [2126, 0]
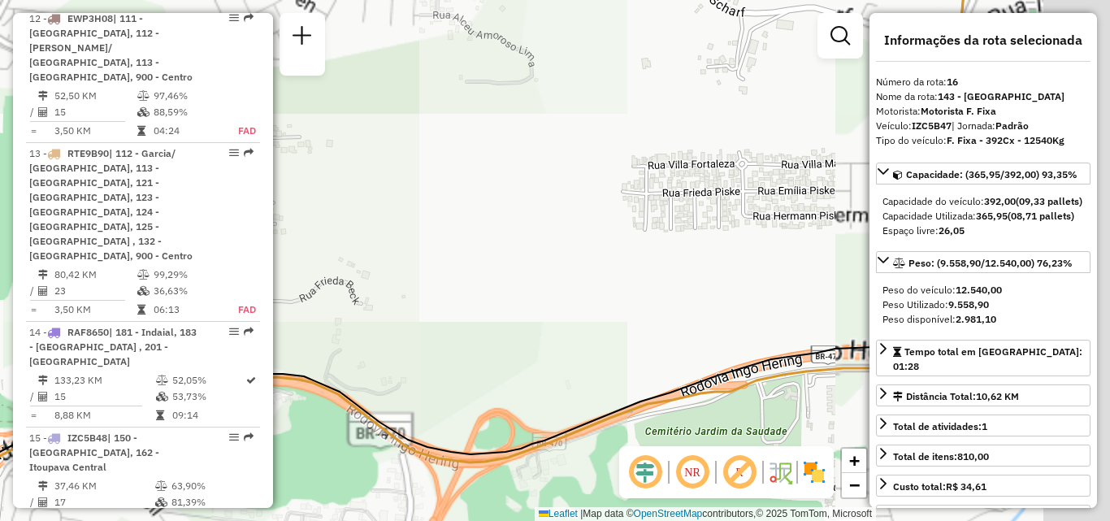
drag, startPoint x: 646, startPoint y: 308, endPoint x: 401, endPoint y: 325, distance: 246.0
click at [379, 336] on div "Janela de atendimento Grade de atendimento Capacidade Transportadoras Veículos …" at bounding box center [555, 260] width 1110 height 521
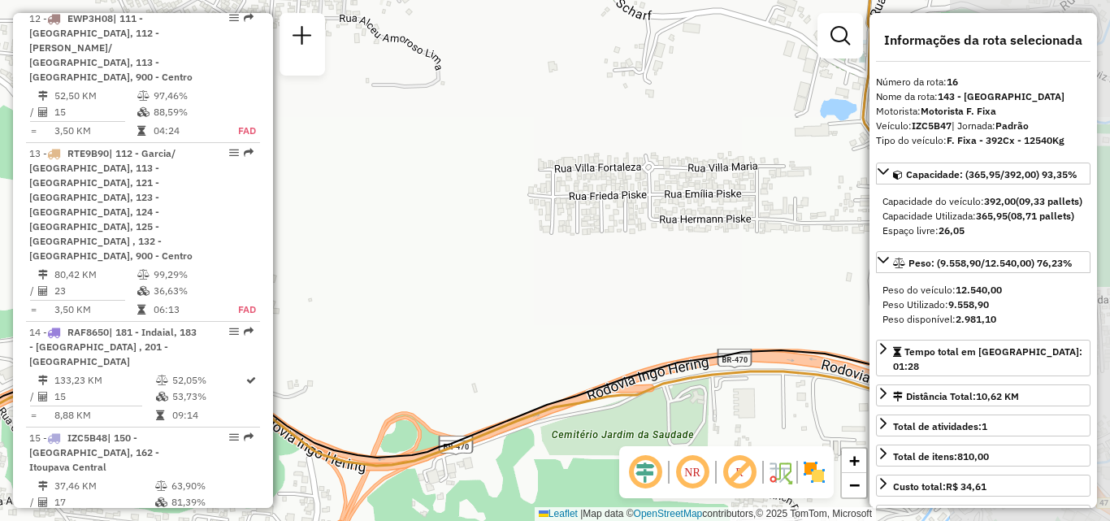
drag, startPoint x: 591, startPoint y: 255, endPoint x: 115, endPoint y: 369, distance: 489.7
click at [114, 369] on hb-router-mapa "Informações da Sessão 1282687 - [DATE] Criação: [DATE] 21:02 Depósito: CDD Blum…" at bounding box center [555, 260] width 1110 height 521
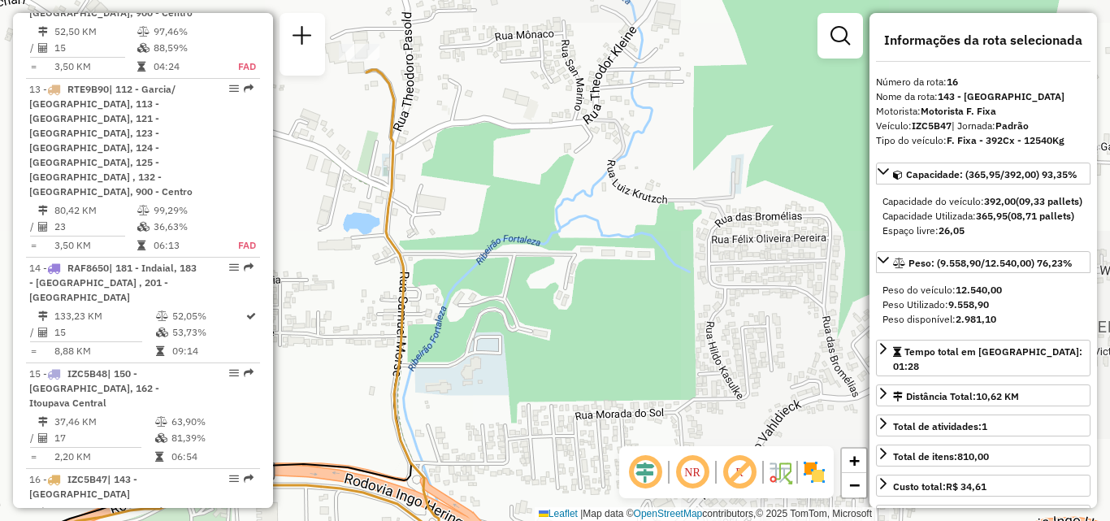
scroll to position [2289, 0]
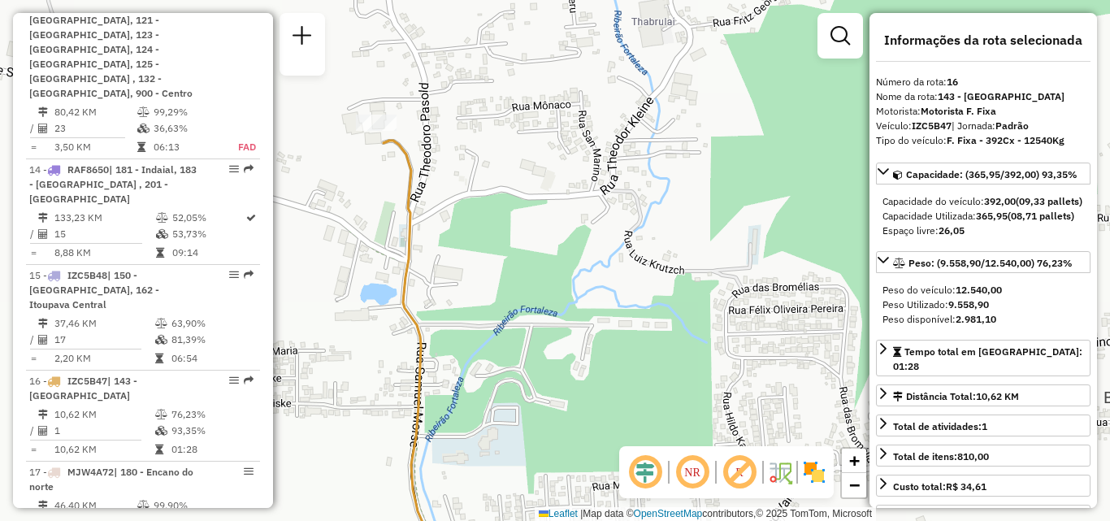
drag, startPoint x: 502, startPoint y: 332, endPoint x: 506, endPoint y: 345, distance: 14.2
click at [506, 347] on div "Janela de atendimento Grade de atendimento Capacidade Transportadoras Veículos …" at bounding box center [555, 260] width 1110 height 521
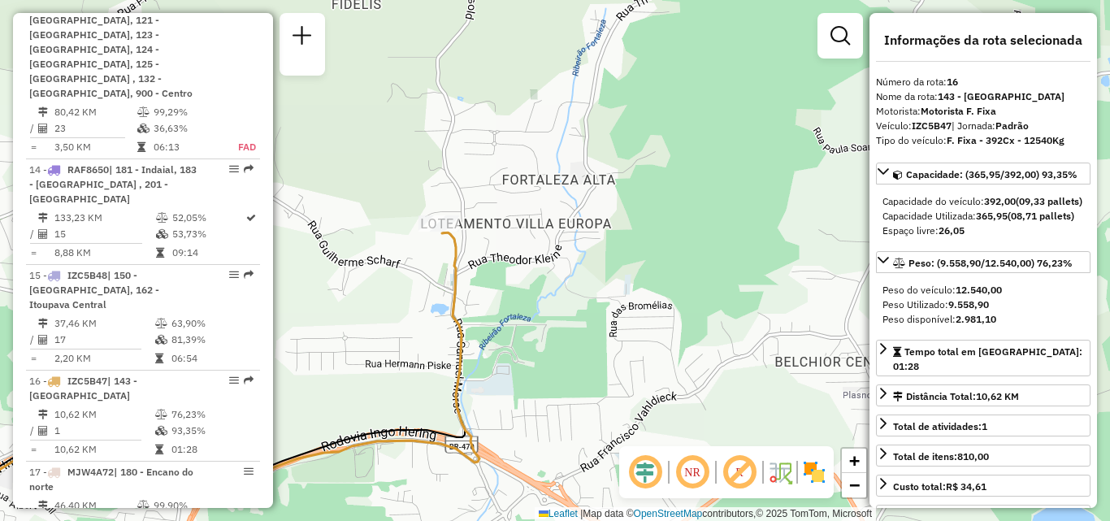
click at [428, 281] on div "Rota 16 - Placa IZC5B47 92826583 - SUPER ATACAREJO Janela de atendimento Grade …" at bounding box center [555, 260] width 1110 height 521
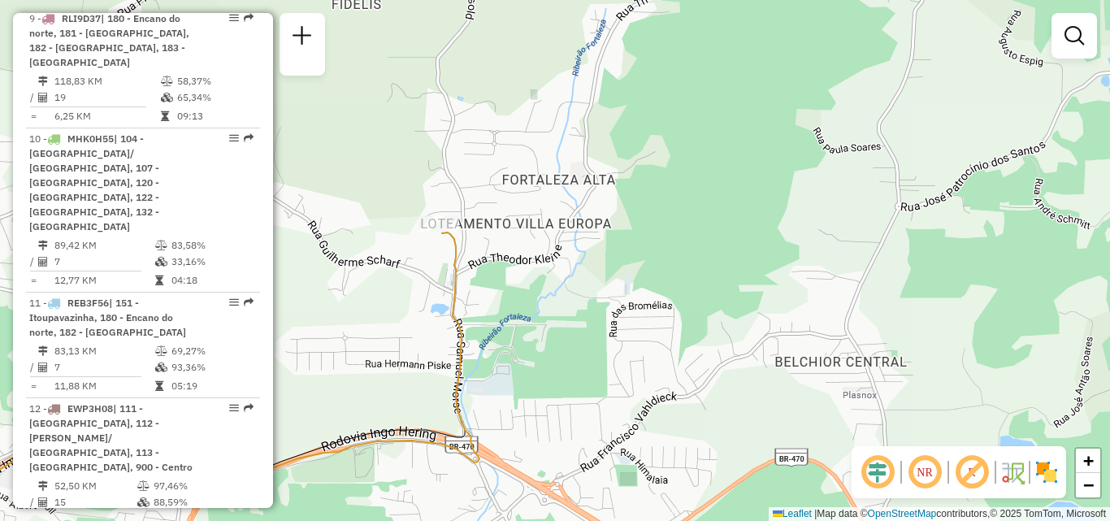
scroll to position [1745, 0]
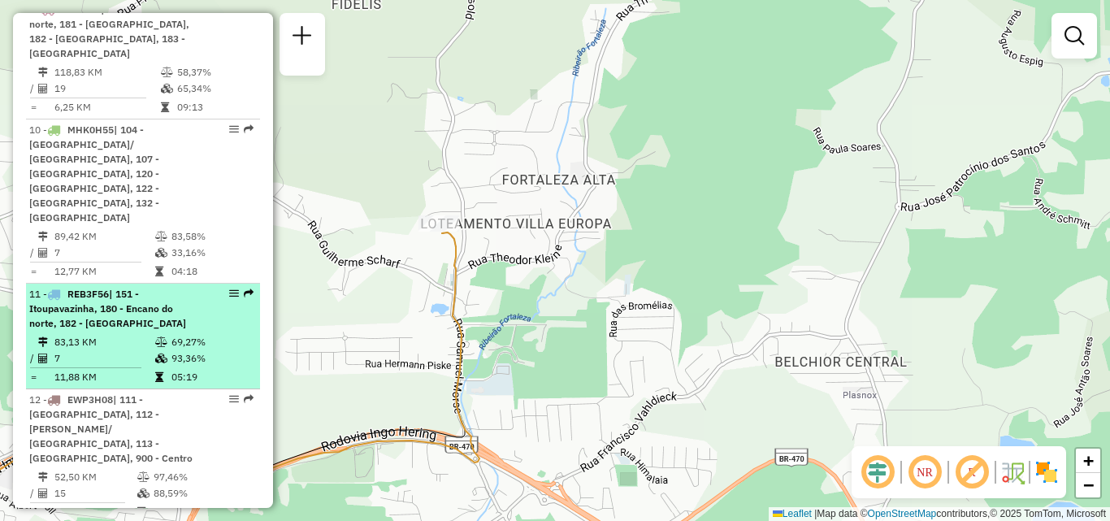
click at [106, 288] on span "| 151 - Itoupavazinha, 180 - Encano do norte, 182 - [GEOGRAPHIC_DATA]" at bounding box center [107, 308] width 157 height 41
select select "**********"
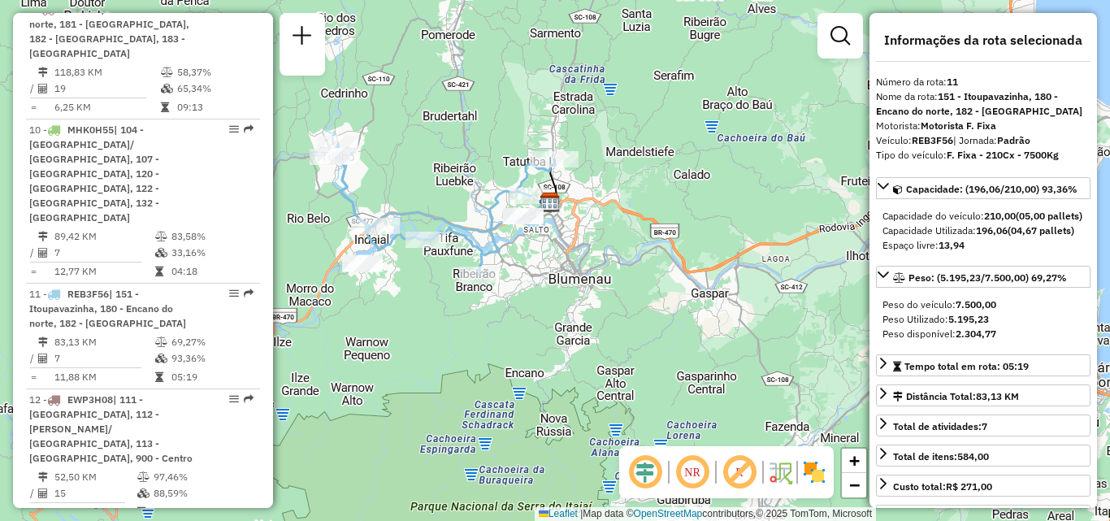
click at [697, 475] on em at bounding box center [692, 472] width 39 height 39
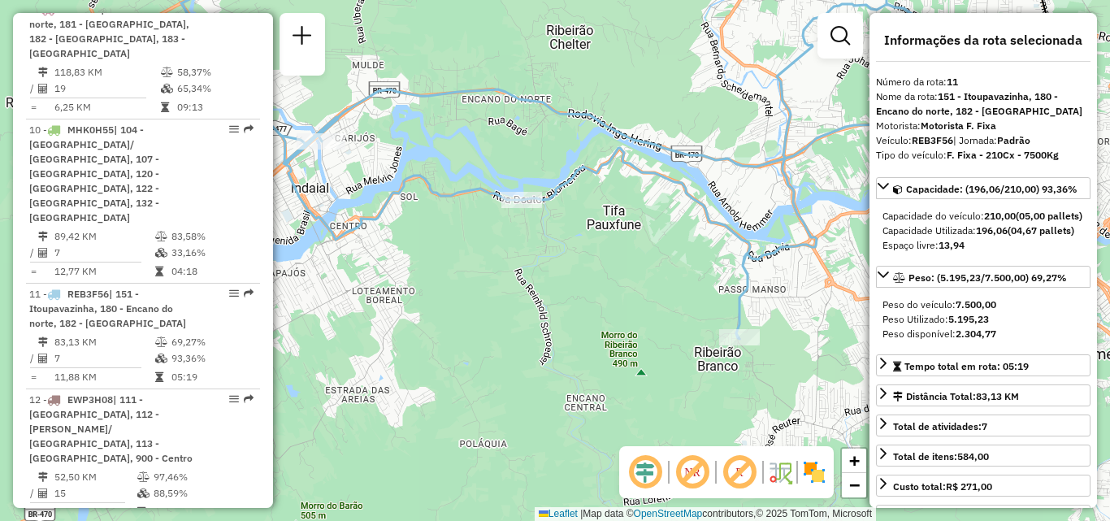
drag, startPoint x: 559, startPoint y: 309, endPoint x: 619, endPoint y: 324, distance: 62.1
click at [619, 324] on div "Janela de atendimento Grade de atendimento Capacidade Transportadoras Veículos …" at bounding box center [555, 260] width 1110 height 521
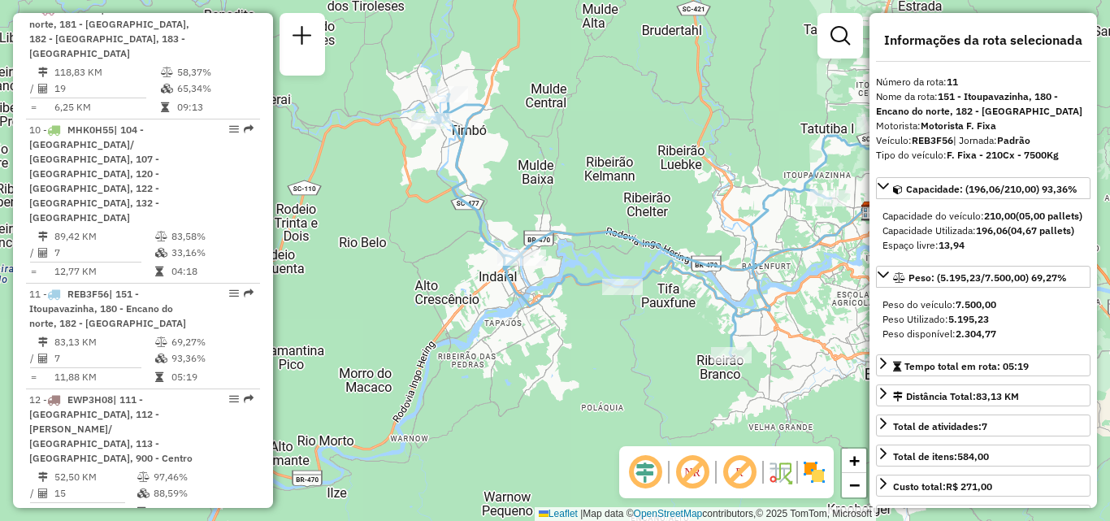
drag, startPoint x: 434, startPoint y: 289, endPoint x: 385, endPoint y: 280, distance: 49.7
click at [432, 280] on icon at bounding box center [657, 225] width 450 height 262
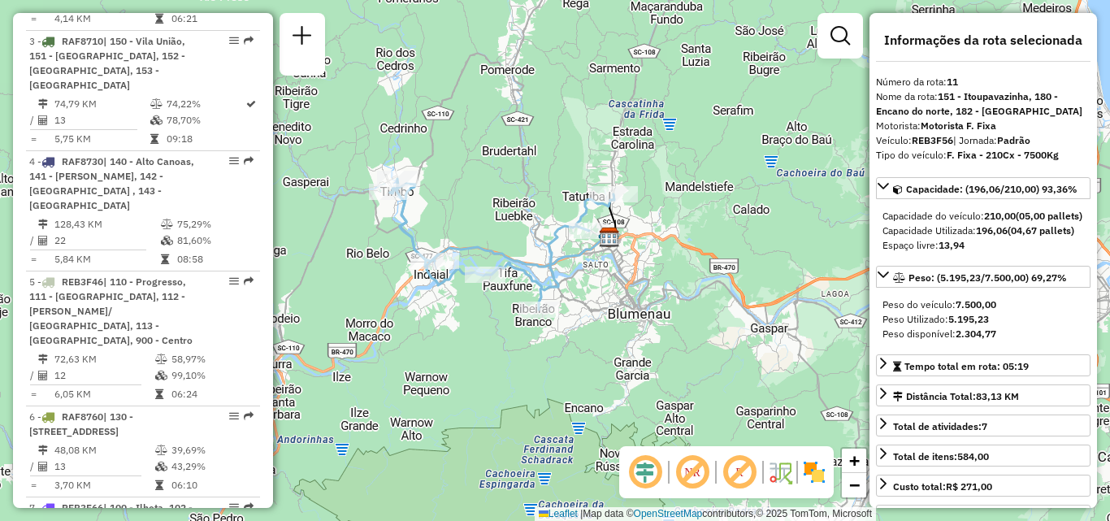
scroll to position [988, 0]
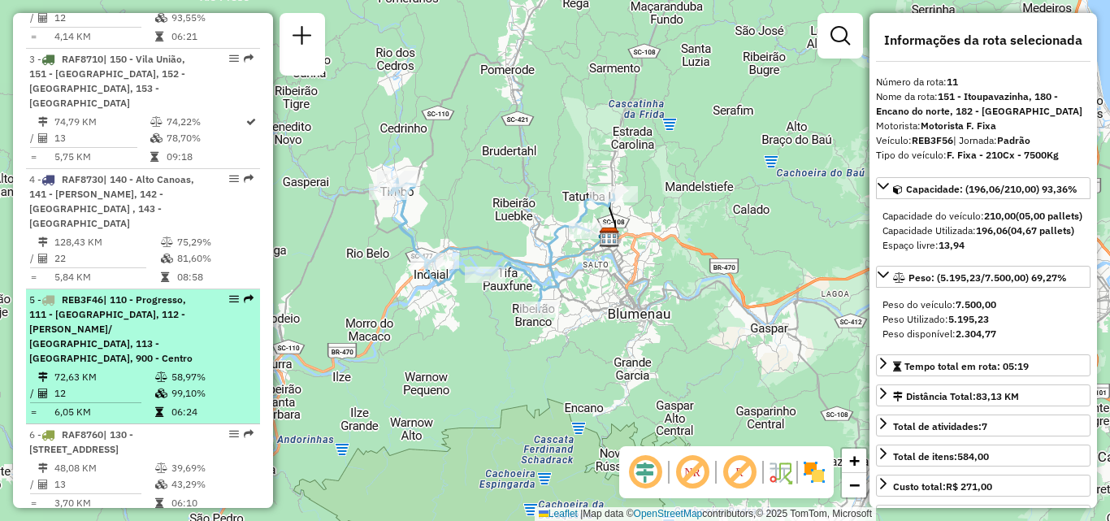
click at [145, 293] on div "5 - REB3F46 | 110 - Progresso, 111 - [GEOGRAPHIC_DATA], 112 - Garcia/ [GEOGRAPH…" at bounding box center [115, 329] width 172 height 73
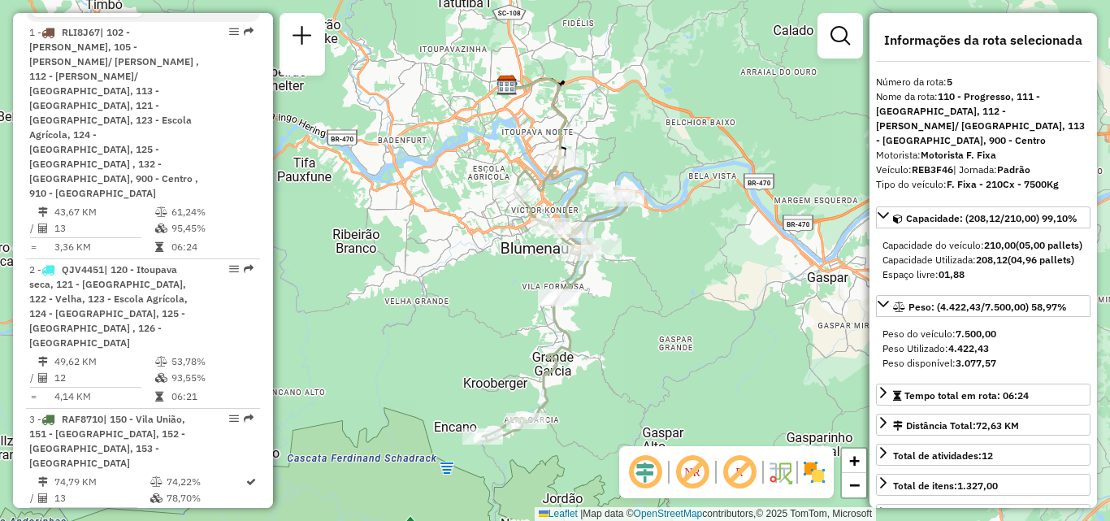
scroll to position [537, 0]
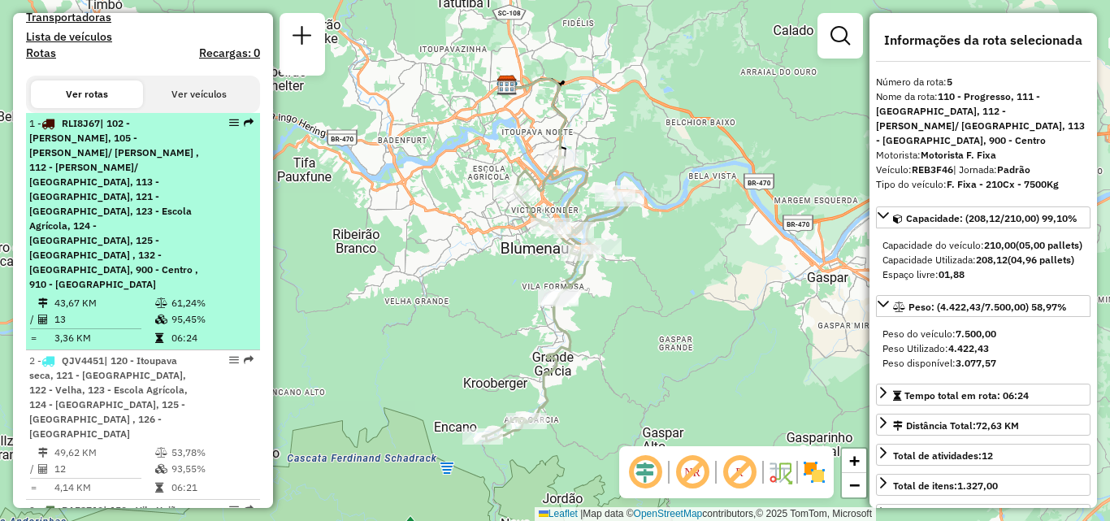
click at [139, 167] on span "| 102 - [PERSON_NAME], 105 - [PERSON_NAME]/ [PERSON_NAME] , 112 - [PERSON_NAME]…" at bounding box center [114, 203] width 170 height 173
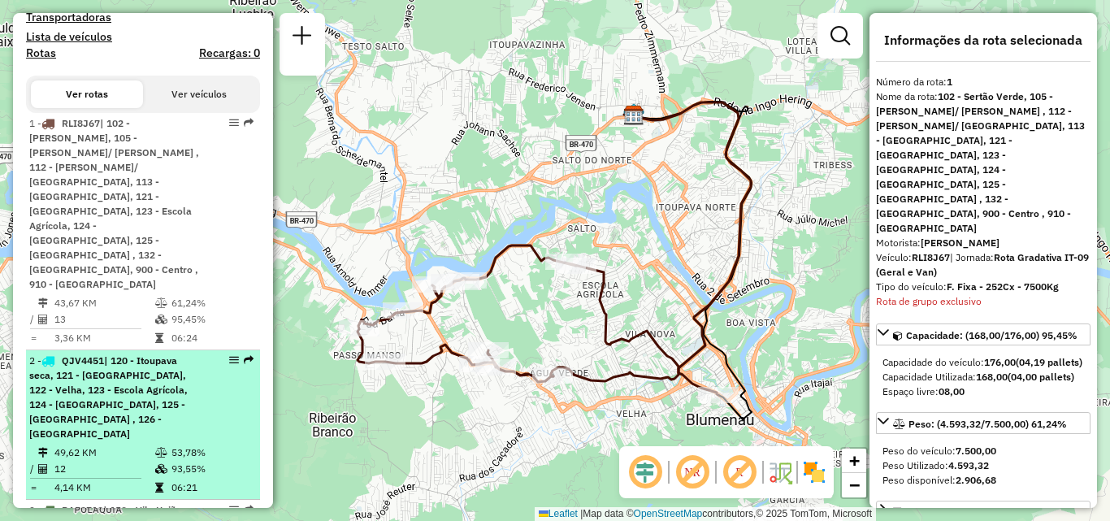
click at [80, 354] on span "| 120 - Itoupava seca, 121 - [GEOGRAPHIC_DATA], 122 - Velha, 123 - Escola Agríc…" at bounding box center [108, 396] width 158 height 85
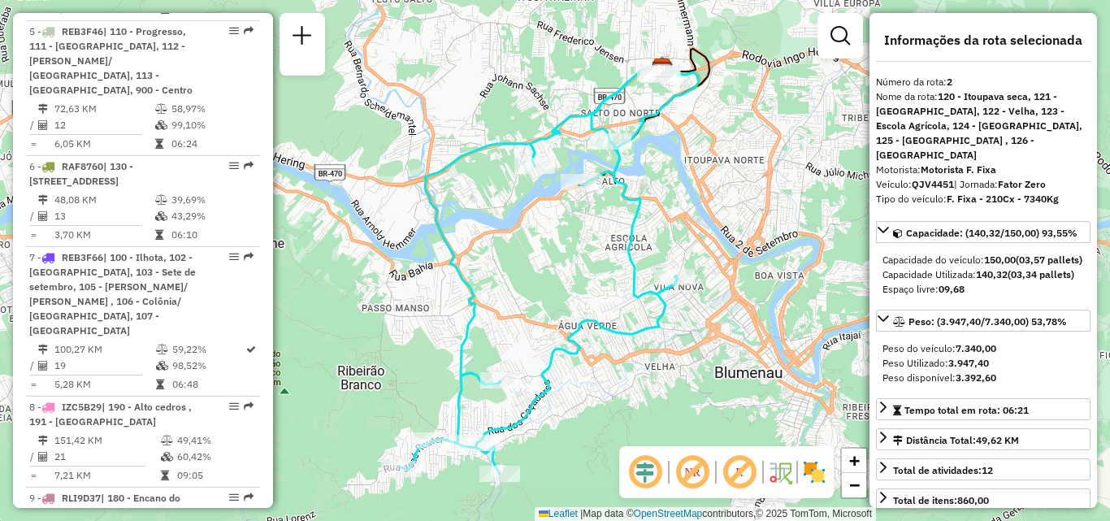
scroll to position [1261, 0]
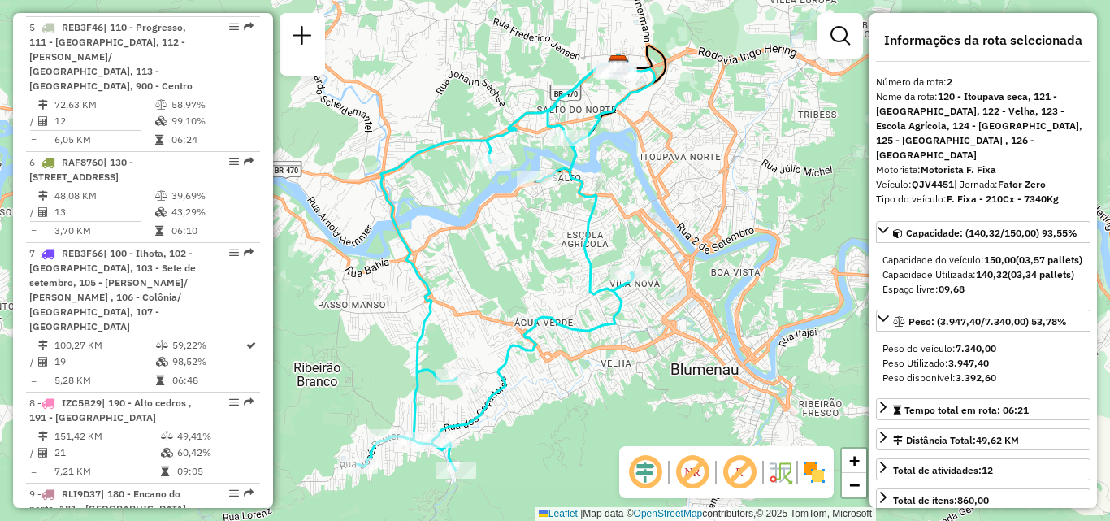
drag, startPoint x: 626, startPoint y: 227, endPoint x: 565, endPoint y: 219, distance: 61.5
click at [569, 220] on icon at bounding box center [506, 267] width 297 height 406
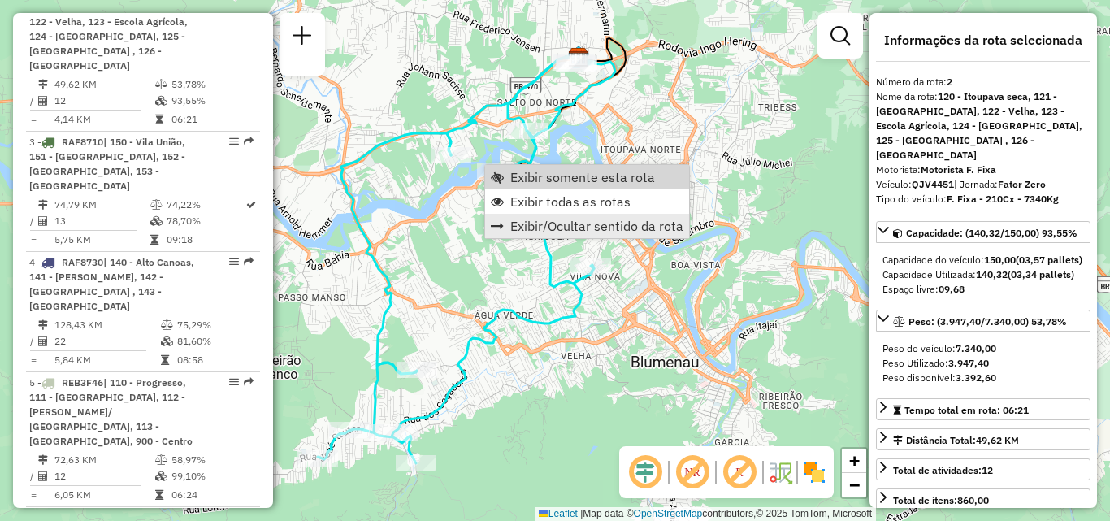
scroll to position [816, 0]
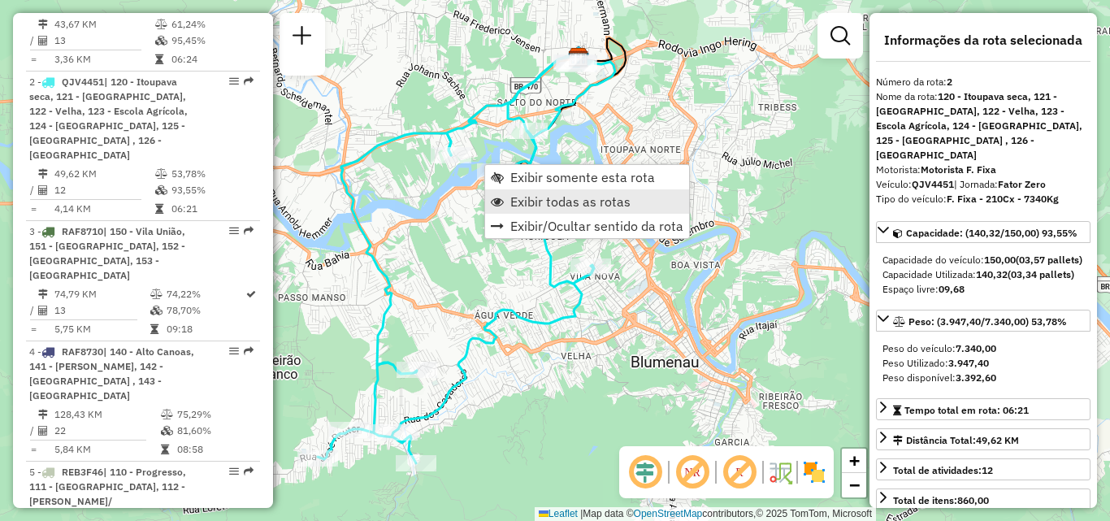
click at [544, 202] on span "Exibir todas as rotas" at bounding box center [570, 201] width 120 height 13
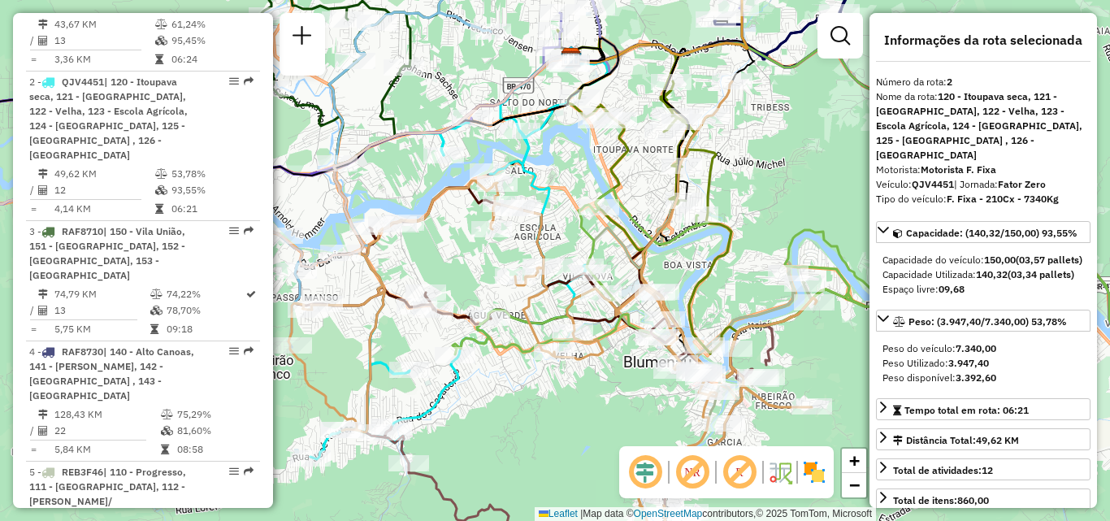
drag, startPoint x: 638, startPoint y: 268, endPoint x: 532, endPoint y: 279, distance: 106.2
click at [532, 279] on icon at bounding box center [553, 327] width 528 height 492
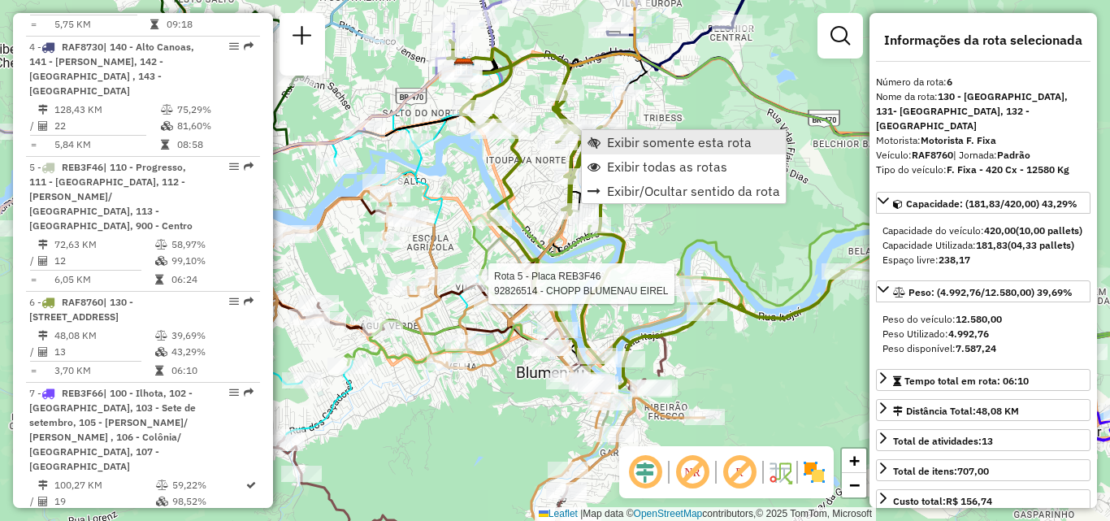
scroll to position [1283, 0]
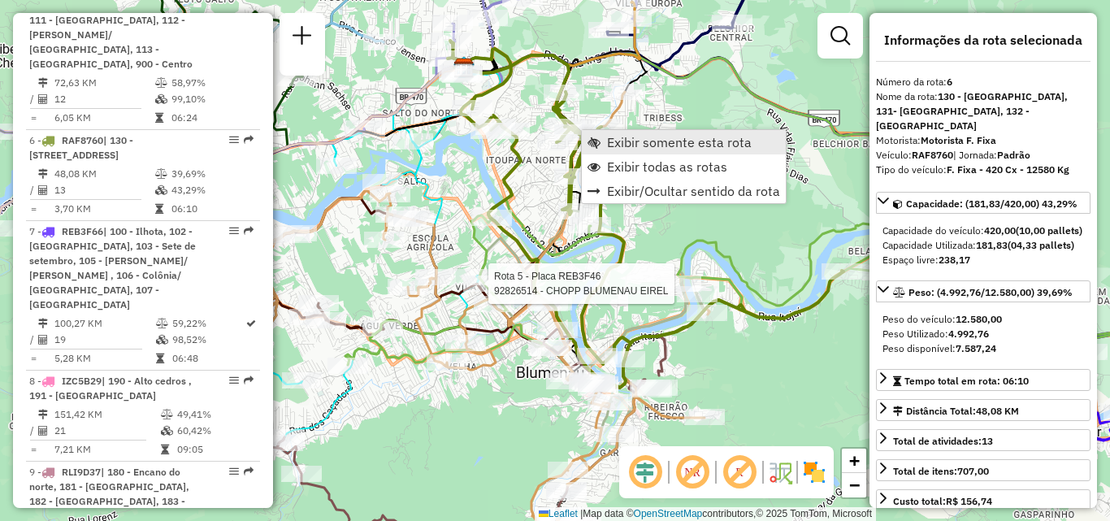
click at [619, 145] on span "Exibir somente esta rota" at bounding box center [679, 142] width 145 height 13
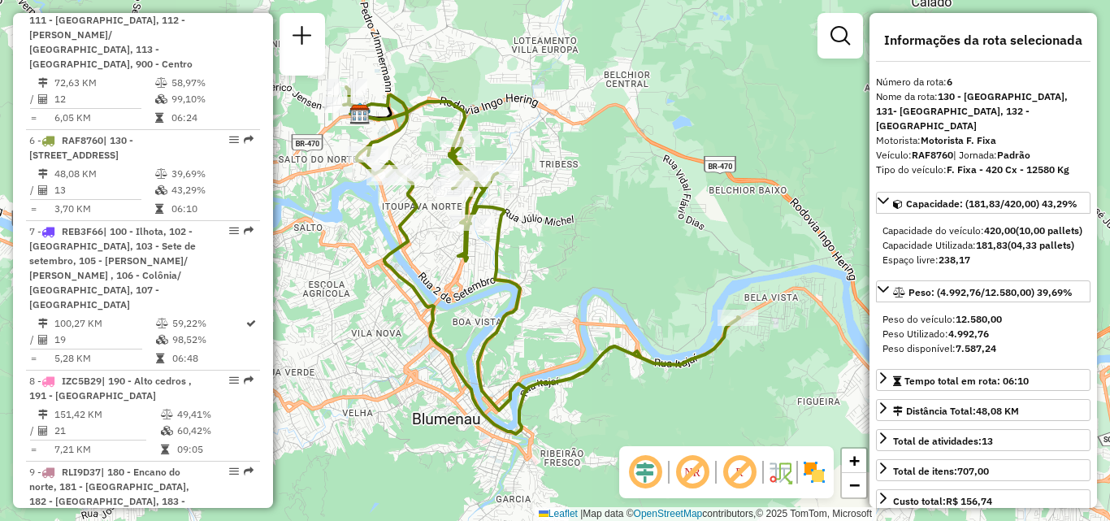
drag, startPoint x: 575, startPoint y: 253, endPoint x: 560, endPoint y: 254, distance: 14.7
click at [560, 254] on div "Janela de atendimento Grade de atendimento Capacidade Transportadoras Veículos …" at bounding box center [555, 260] width 1110 height 521
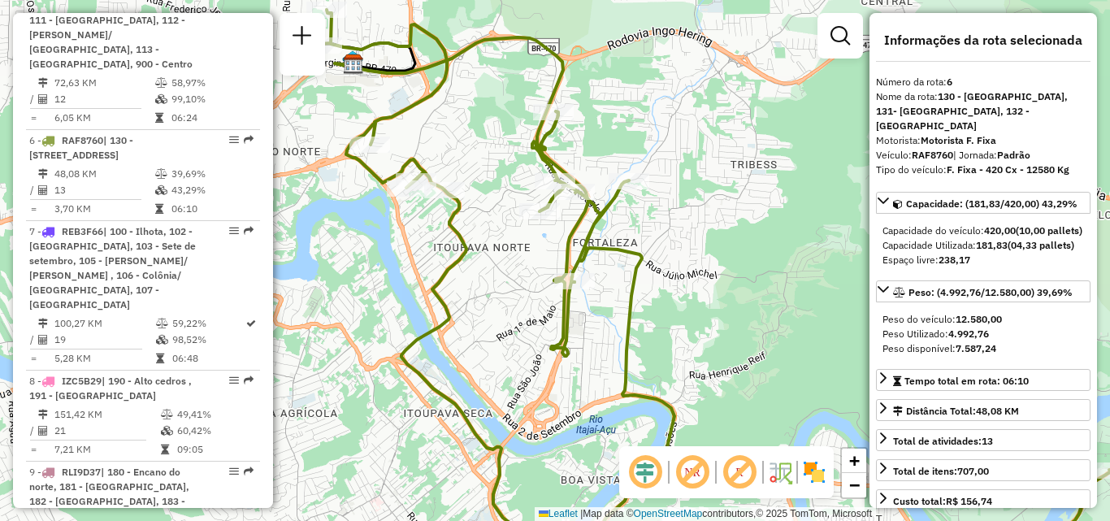
drag, startPoint x: 481, startPoint y: 288, endPoint x: 558, endPoint y: 274, distance: 77.6
click at [558, 274] on div "Janela de atendimento Grade de atendimento Capacidade Transportadoras Veículos …" at bounding box center [555, 260] width 1110 height 521
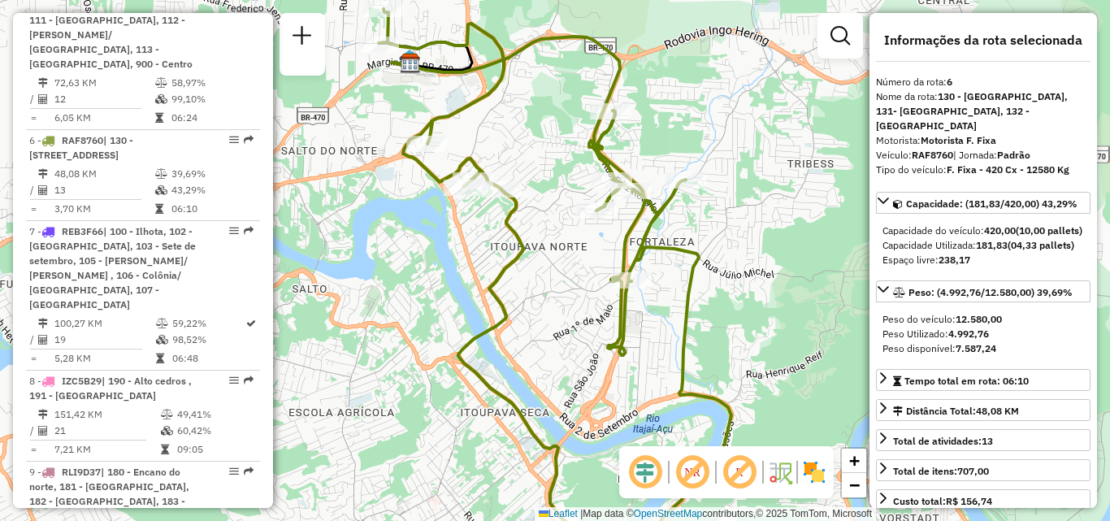
drag, startPoint x: 540, startPoint y: 285, endPoint x: 531, endPoint y: 299, distance: 16.9
click at [531, 299] on div "Janela de atendimento Grade de atendimento Capacidade Transportadoras Veículos …" at bounding box center [555, 260] width 1110 height 521
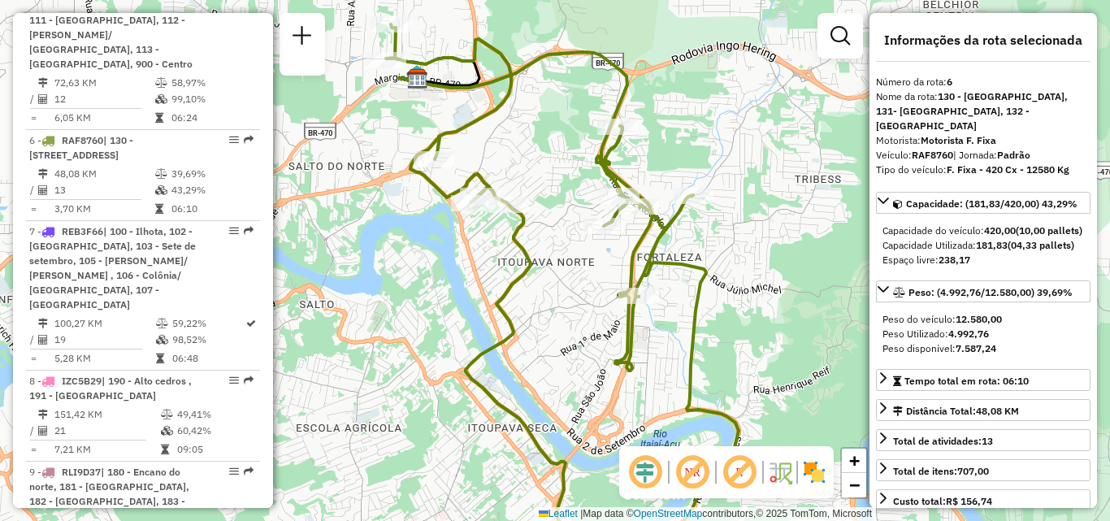
drag, startPoint x: 558, startPoint y: 302, endPoint x: 575, endPoint y: 303, distance: 17.1
click at [575, 303] on div "Janela de atendimento Grade de atendimento Capacidade Transportadoras Veículos …" at bounding box center [555, 260] width 1110 height 521
drag, startPoint x: 586, startPoint y: 287, endPoint x: 573, endPoint y: 312, distance: 28.4
click at [573, 312] on div "Janela de atendimento Grade de atendimento Capacidade Transportadoras Veículos …" at bounding box center [555, 260] width 1110 height 521
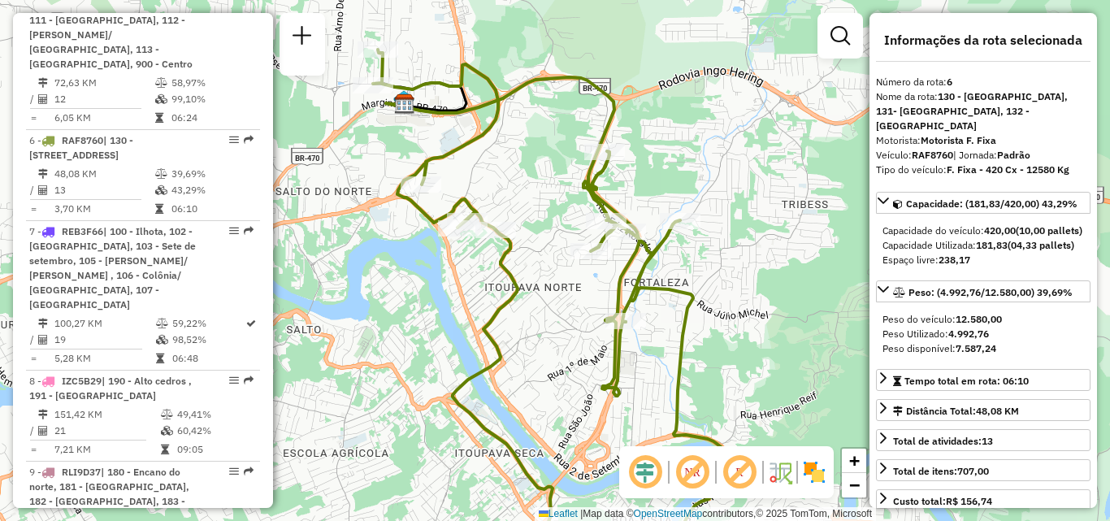
click at [467, 198] on icon at bounding box center [513, 236] width 254 height 319
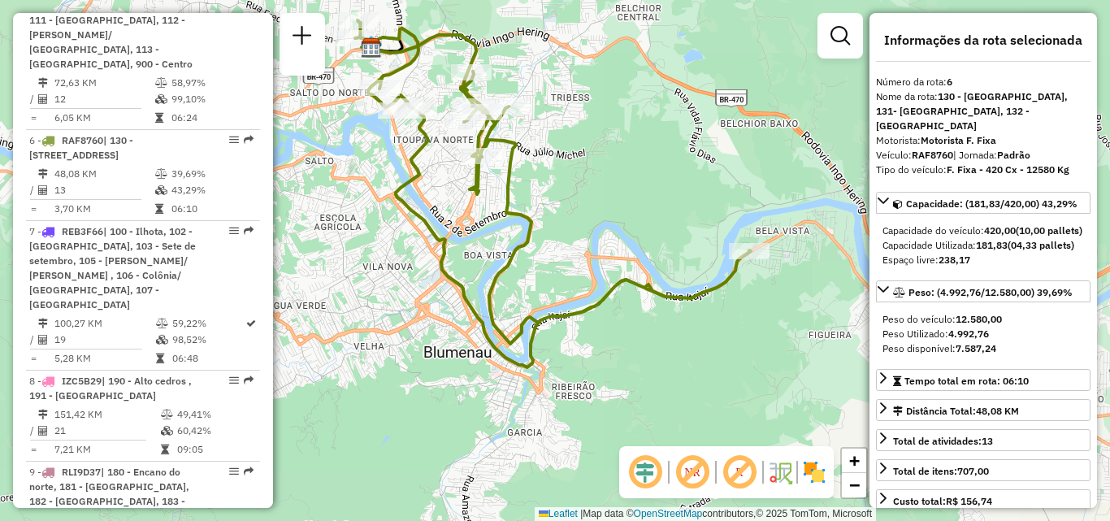
drag, startPoint x: 685, startPoint y: 228, endPoint x: 530, endPoint y: 202, distance: 157.4
click at [527, 201] on div "Janela de atendimento Grade de atendimento Capacidade Transportadoras Veículos …" at bounding box center [555, 260] width 1110 height 521
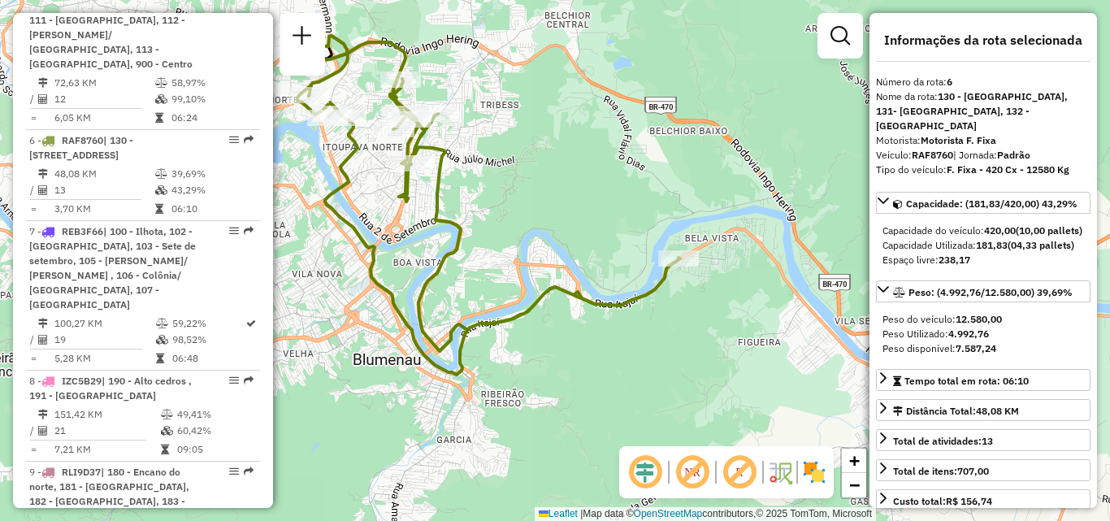
drag, startPoint x: 486, startPoint y: 207, endPoint x: 532, endPoint y: 267, distance: 75.3
click at [532, 267] on div "Rota 6 - Placa RAF8760 92801182 - MERCADO MISSOES LTDA Janela de atendimento Gr…" at bounding box center [555, 260] width 1110 height 521
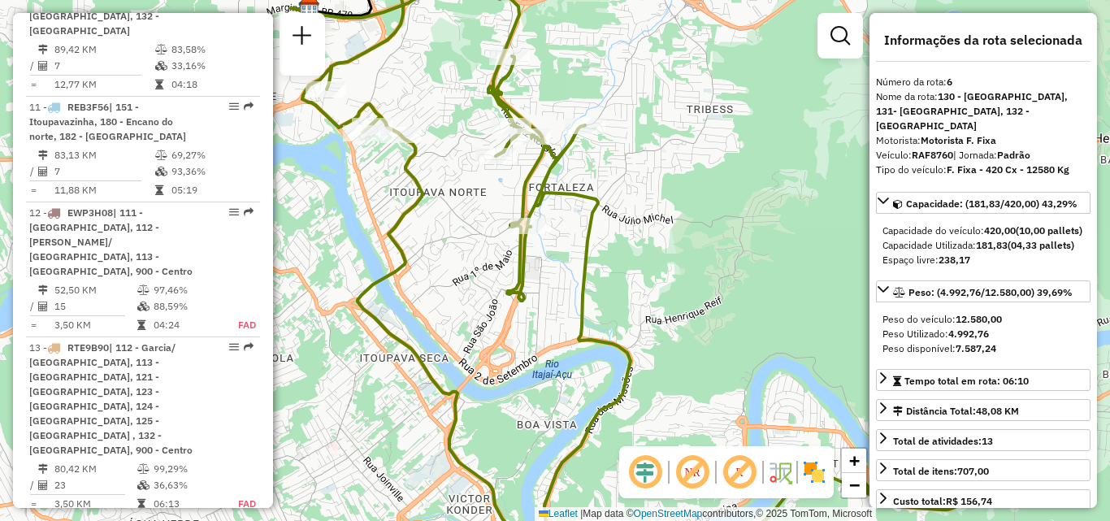
scroll to position [1933, 0]
drag, startPoint x: 267, startPoint y: 365, endPoint x: 267, endPoint y: 388, distance: 22.8
click at [267, 388] on div "Informações da Sessão 1282687 - [DATE] Criação: [DATE] 21:02 Depósito: CDD Blum…" at bounding box center [143, 260] width 260 height 495
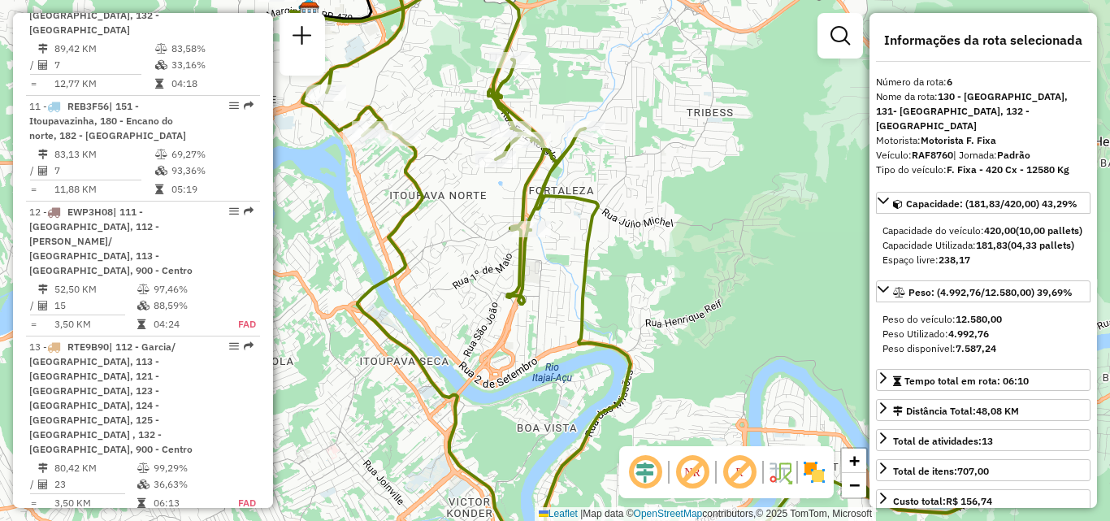
drag, startPoint x: 273, startPoint y: 372, endPoint x: 270, endPoint y: 394, distance: 22.2
click at [270, 394] on hb-router-mapa "Informações da Sessão 1282687 - [DATE] Criação: [DATE] 21:02 Depósito: CDD Blum…" at bounding box center [555, 260] width 1110 height 521
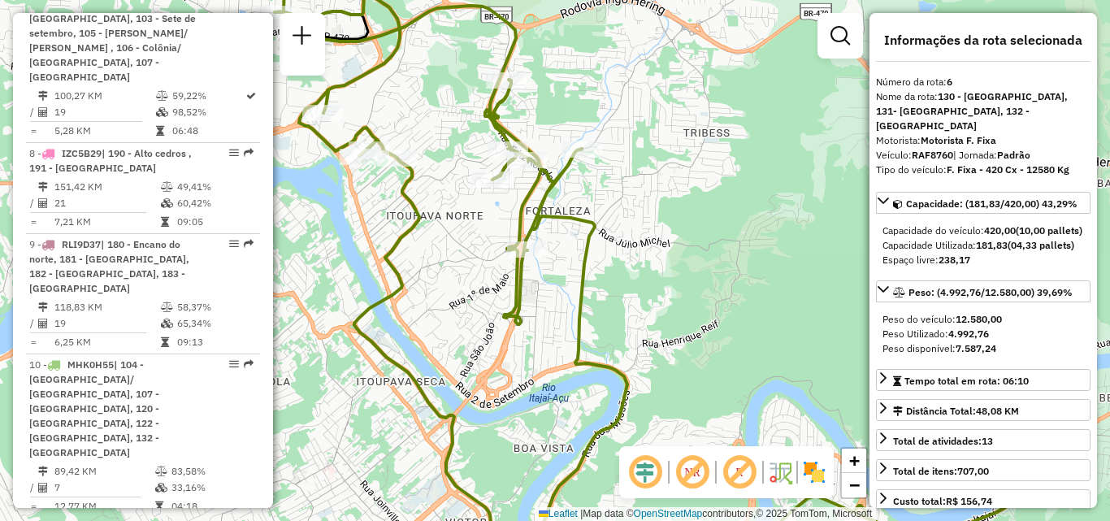
scroll to position [1520, 0]
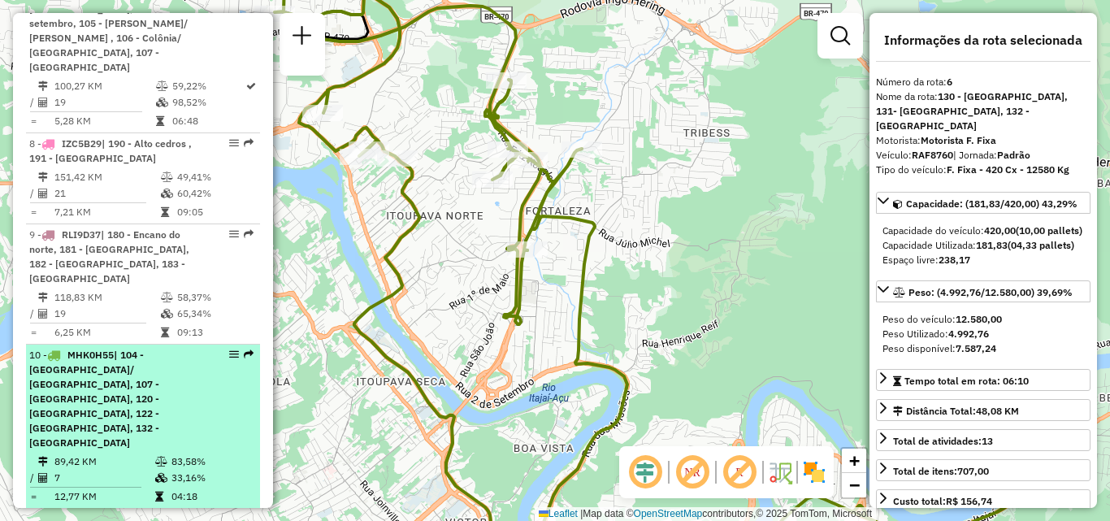
click at [149, 348] on div "10 - MHK0H55 | 104 - [GEOGRAPHIC_DATA]/ [GEOGRAPHIC_DATA], 107 - [GEOGRAPHIC_DA…" at bounding box center [115, 399] width 172 height 102
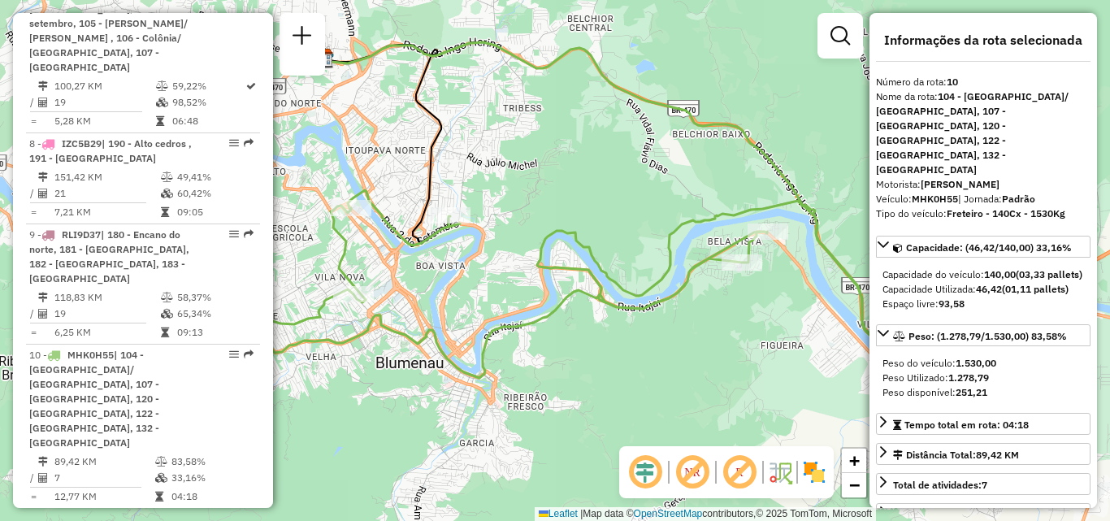
drag, startPoint x: 592, startPoint y: 325, endPoint x: 732, endPoint y: 337, distance: 141.1
click at [732, 337] on div "Janela de atendimento Grade de atendimento Capacidade Transportadoras Veículos …" at bounding box center [555, 260] width 1110 height 521
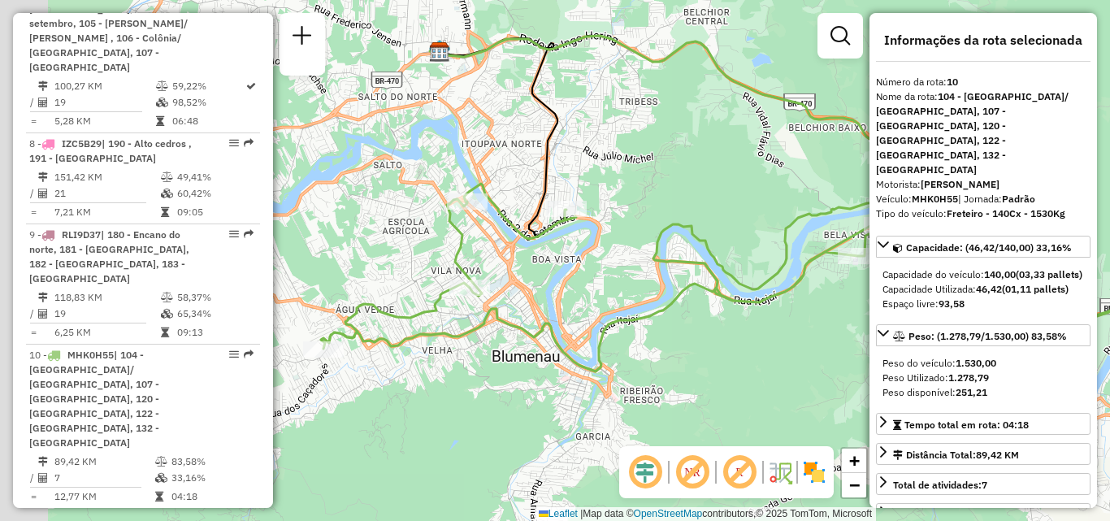
drag, startPoint x: 478, startPoint y: 195, endPoint x: 624, endPoint y: 162, distance: 150.0
click at [566, 162] on icon at bounding box center [503, 137] width 127 height 198
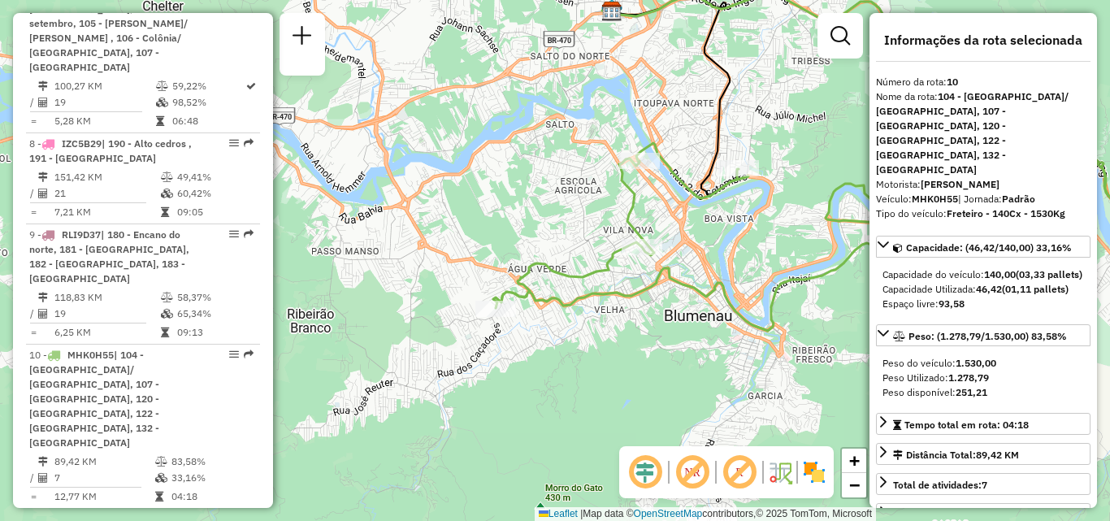
click at [427, 201] on div "Janela de atendimento Grade de atendimento Capacidade Transportadoras Veículos …" at bounding box center [555, 260] width 1110 height 521
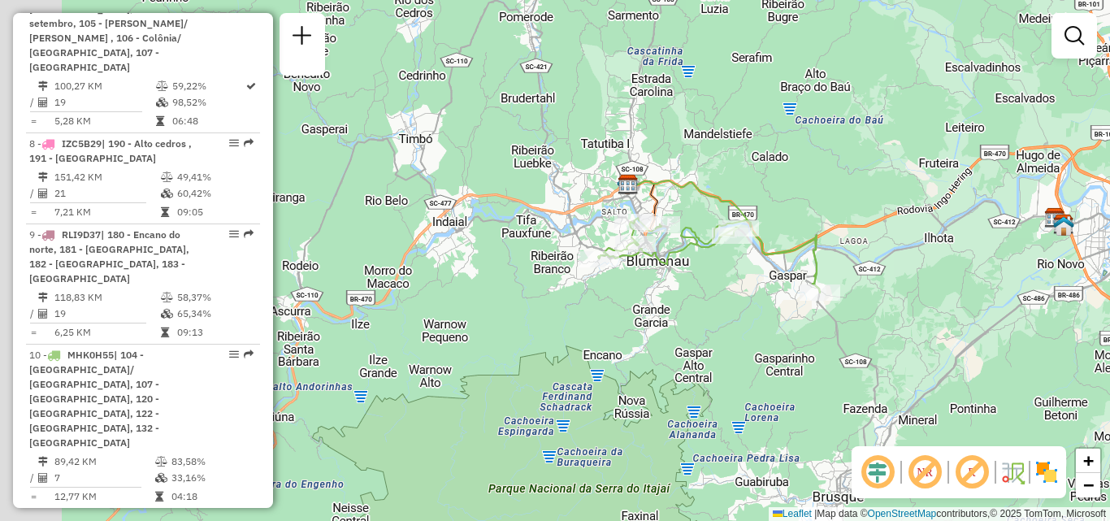
drag, startPoint x: 577, startPoint y: 249, endPoint x: 612, endPoint y: 249, distance: 34.9
click at [612, 249] on div "Rota 10 - Placa MHK0H55 92808003 - MARINHOS BAR Janela de atendimento Grade de …" at bounding box center [555, 260] width 1110 height 521
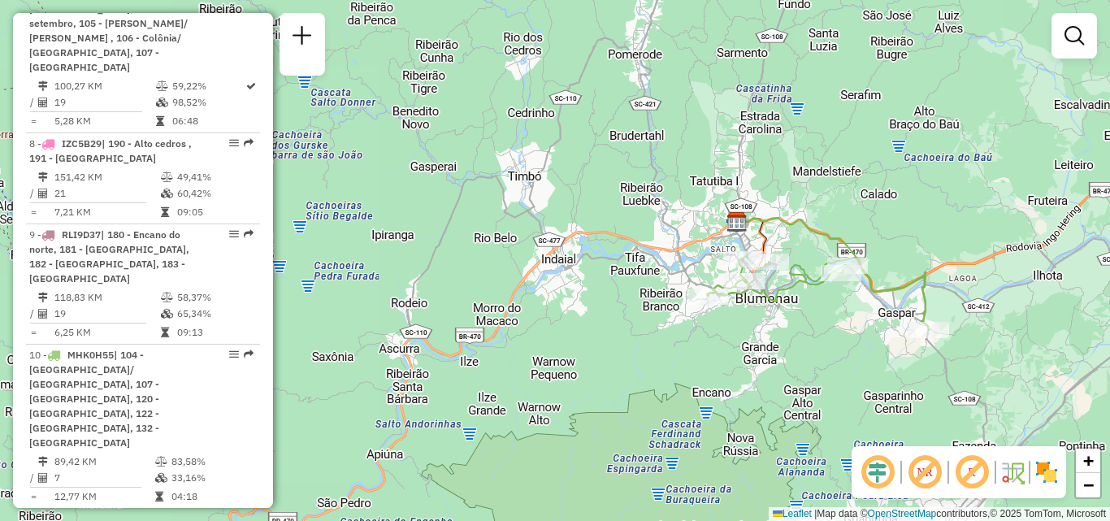
drag, startPoint x: 549, startPoint y: 293, endPoint x: 611, endPoint y: 310, distance: 63.9
click at [613, 309] on div "Janela de atendimento Grade de atendimento Capacidade Transportadoras Veículos …" at bounding box center [555, 260] width 1110 height 521
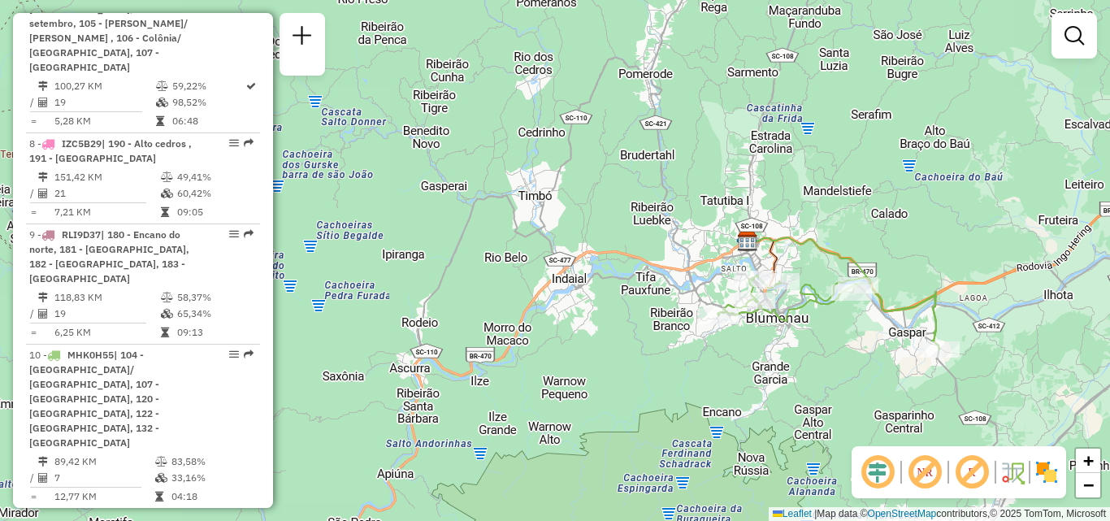
drag, startPoint x: 543, startPoint y: 305, endPoint x: 437, endPoint y: 315, distance: 106.1
click at [437, 315] on div "Janela de atendimento Grade de atendimento Capacidade Transportadoras Veículos …" at bounding box center [555, 260] width 1110 height 521
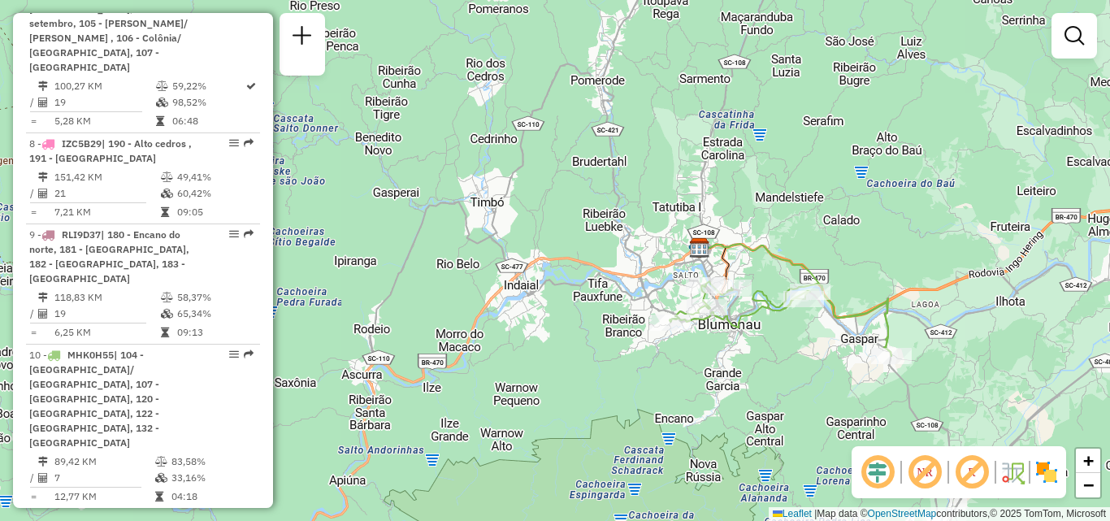
click at [927, 474] on em at bounding box center [924, 472] width 39 height 39
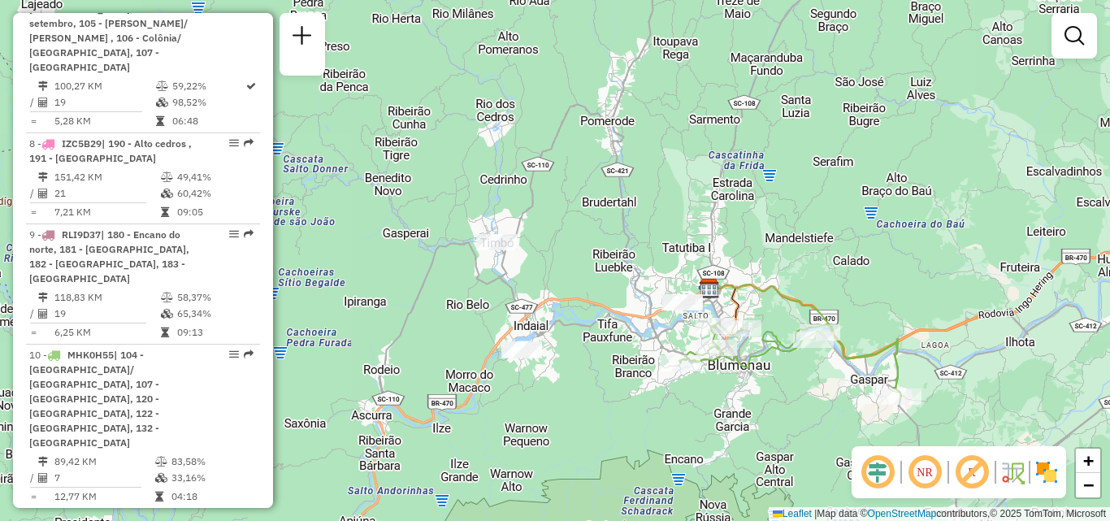
drag, startPoint x: 668, startPoint y: 406, endPoint x: 679, endPoint y: 450, distance: 45.3
click at [679, 450] on div "Janela de atendimento Grade de atendimento Capacidade Transportadoras Veículos …" at bounding box center [555, 260] width 1110 height 521
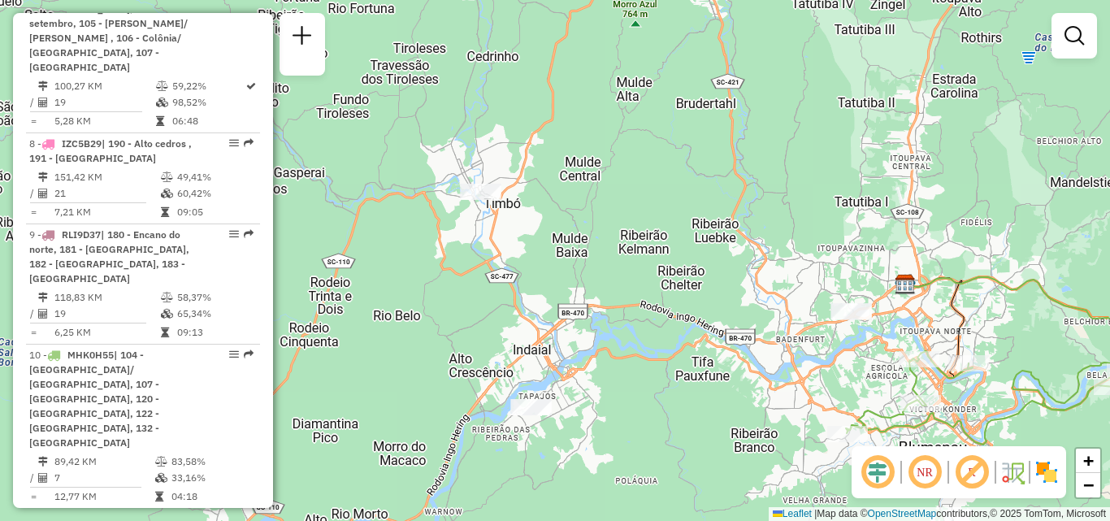
drag, startPoint x: 519, startPoint y: 311, endPoint x: 505, endPoint y: 257, distance: 56.2
click at [505, 258] on div "Janela de atendimento Grade de atendimento Capacidade Transportadoras Veículos …" at bounding box center [555, 260] width 1110 height 521
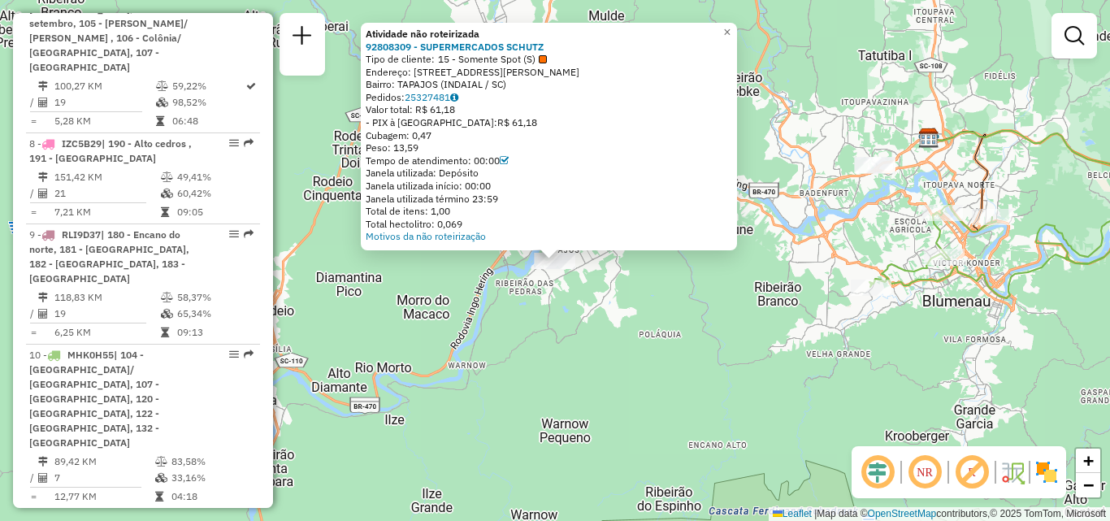
click at [510, 351] on div "Atividade não roteirizada 92808309 - SUPERMERCADOS SCHUTZ Tipo de cliente: 15 -…" at bounding box center [555, 260] width 1110 height 521
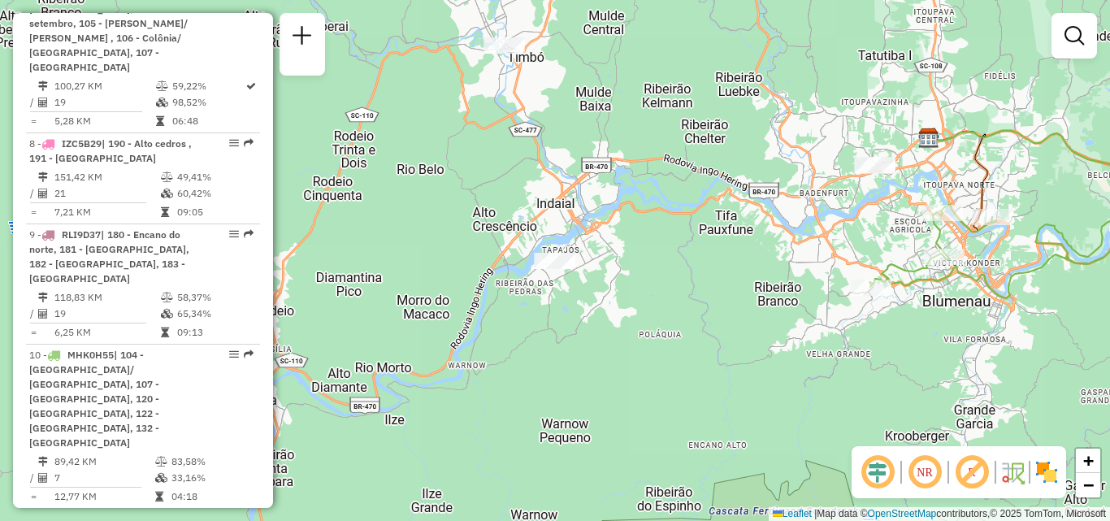
drag, startPoint x: 506, startPoint y: 315, endPoint x: 505, endPoint y: 364, distance: 49.6
click at [505, 370] on div "Janela de atendimento Grade de atendimento Capacidade Transportadoras Veículos …" at bounding box center [555, 260] width 1110 height 521
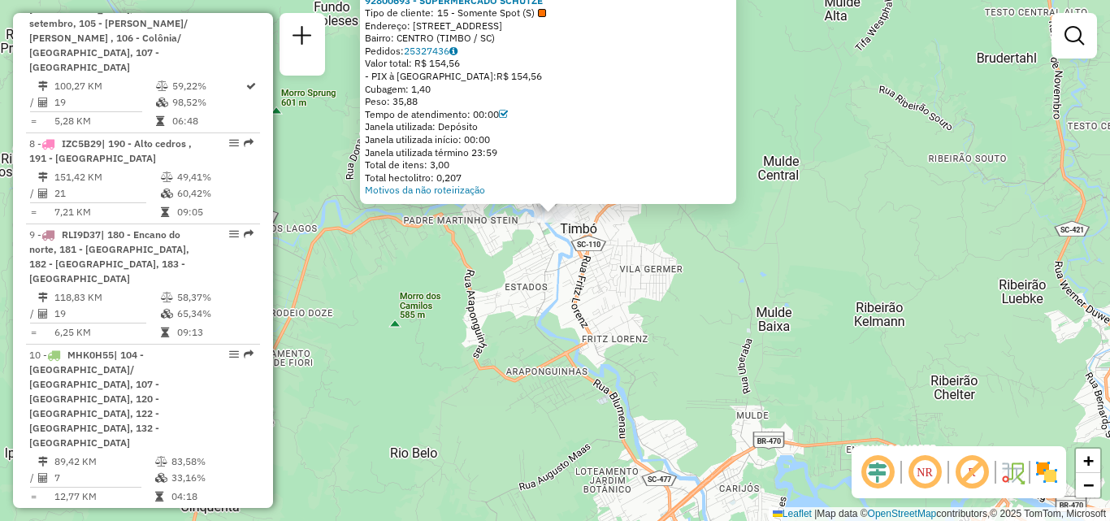
click at [555, 304] on div "Atividade não roteirizada 92800693 - SUPERMERCADO SCHUTZE Tipo de cliente: 15 -…" at bounding box center [555, 260] width 1110 height 521
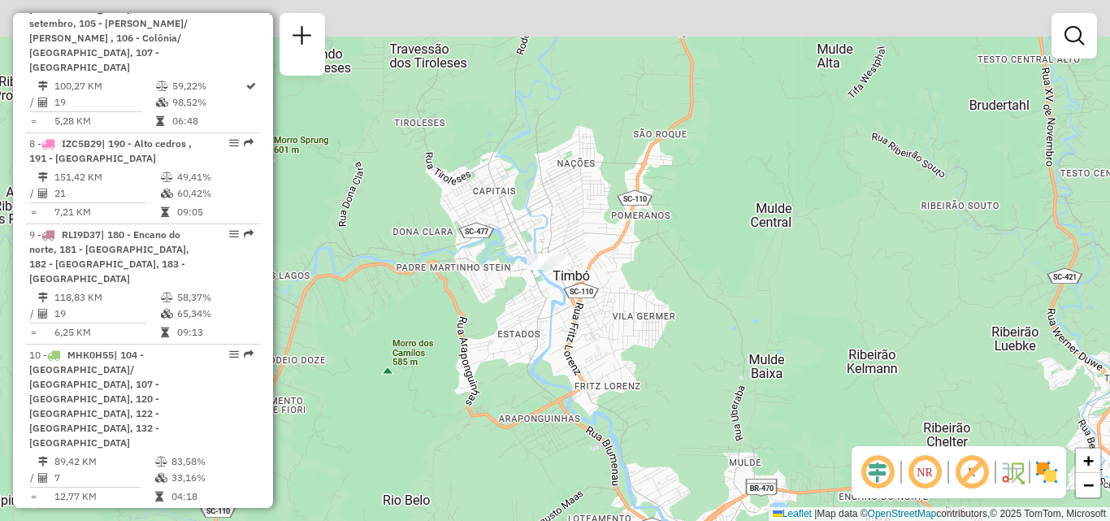
drag, startPoint x: 558, startPoint y: 258, endPoint x: 553, endPoint y: 278, distance: 20.7
click at [553, 278] on div "Janela de atendimento Grade de atendimento Capacidade Transportadoras Veículos …" at bounding box center [555, 260] width 1110 height 521
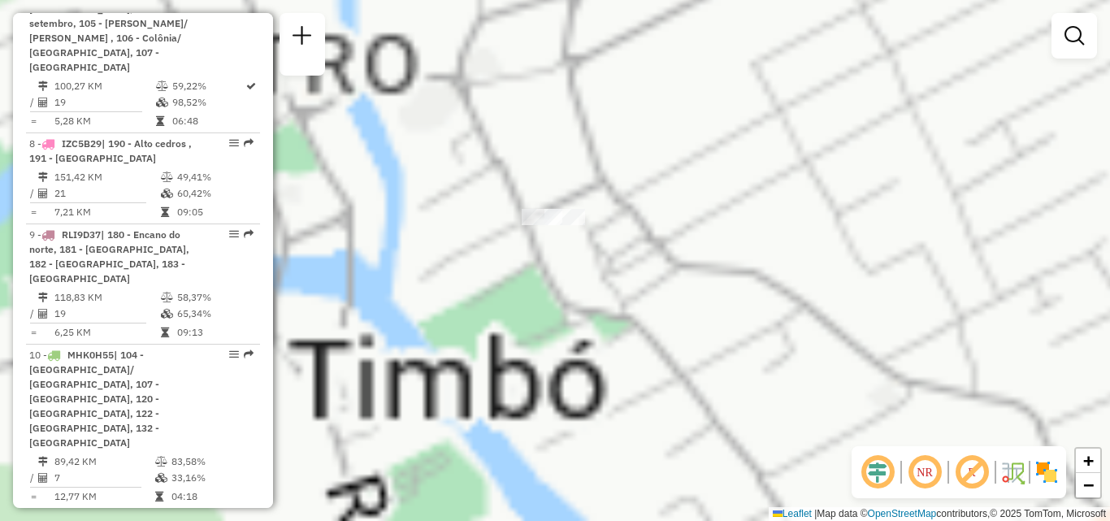
drag, startPoint x: 595, startPoint y: 228, endPoint x: 570, endPoint y: 304, distance: 79.7
click at [570, 304] on div "Janela de atendimento Grade de atendimento Capacidade Transportadoras Veículos …" at bounding box center [555, 260] width 1110 height 521
